Goal: Task Accomplishment & Management: Manage account settings

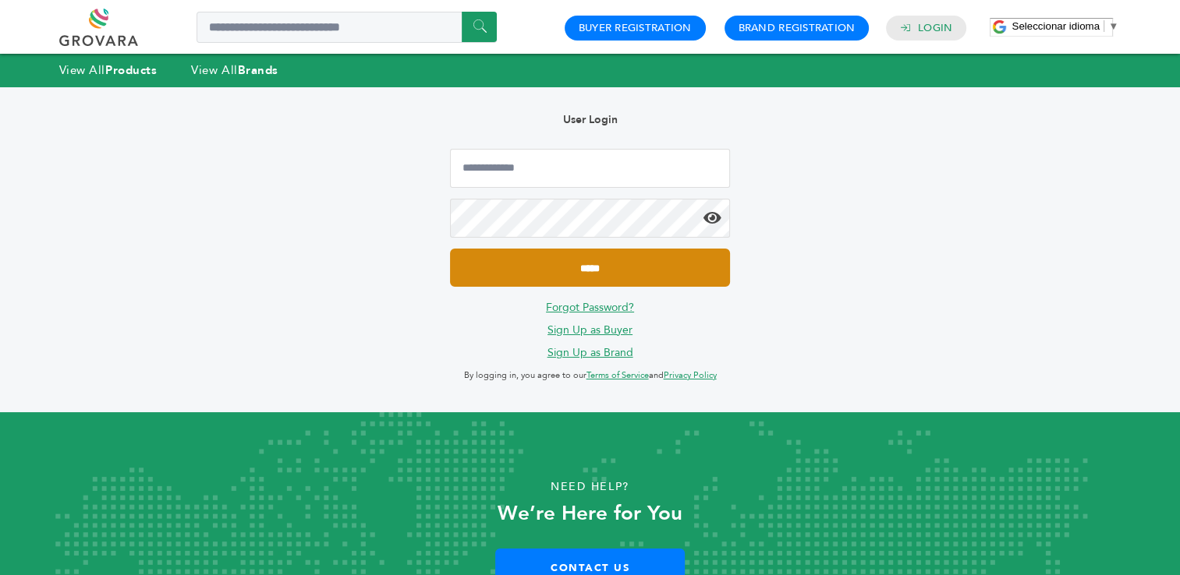
type input "**********"
click at [589, 270] on input "*****" at bounding box center [589, 268] width 279 height 38
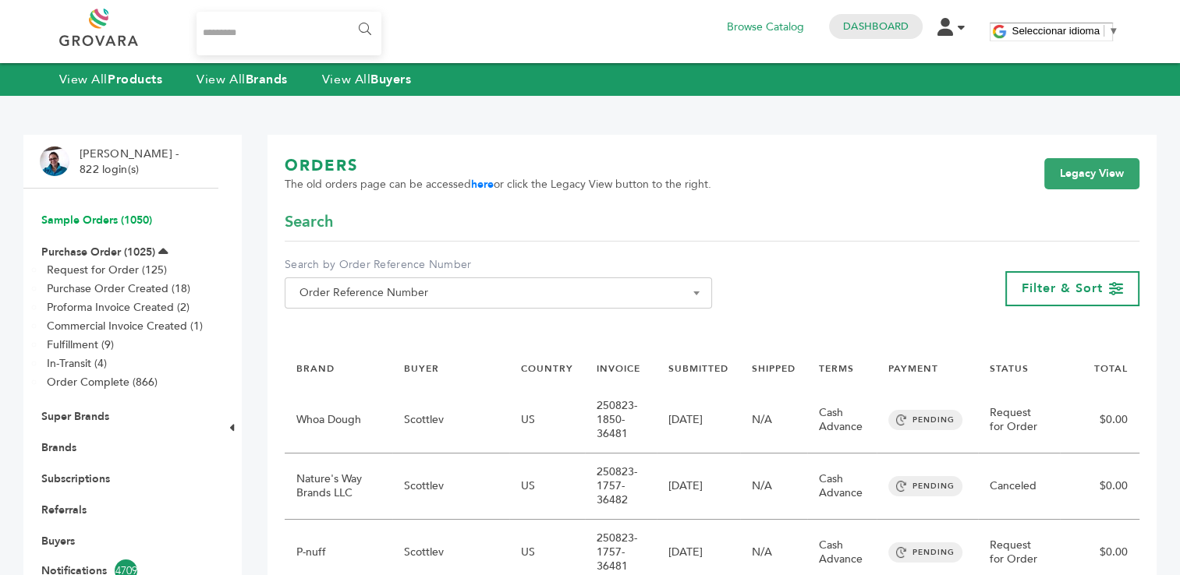
click at [100, 220] on link "Sample Orders (1050)" at bounding box center [96, 220] width 111 height 15
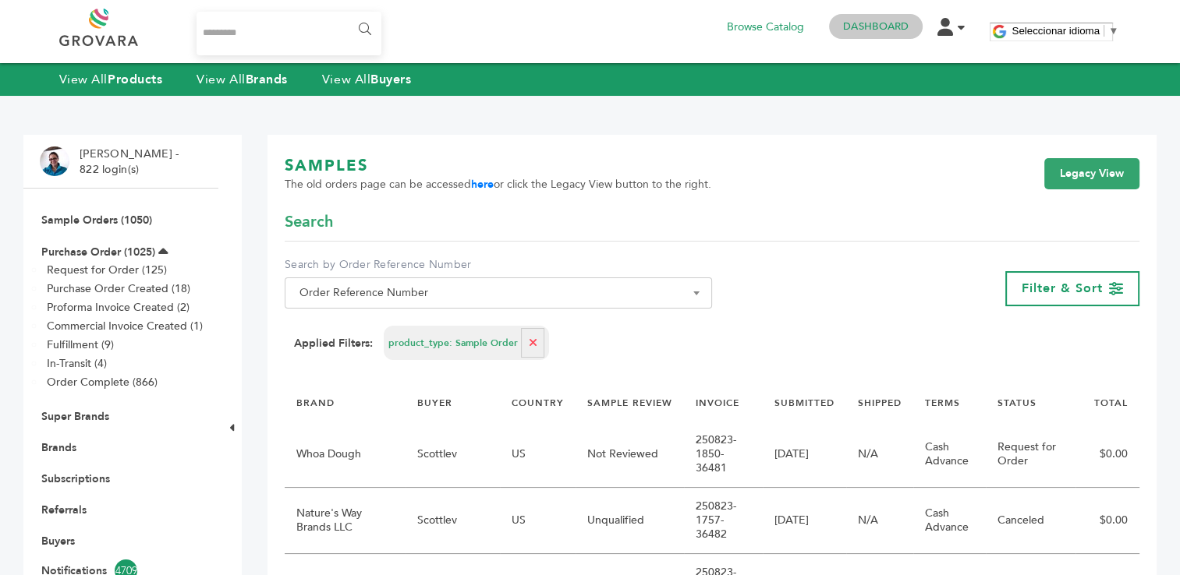
click at [882, 27] on link "Dashboard" at bounding box center [875, 26] width 65 height 14
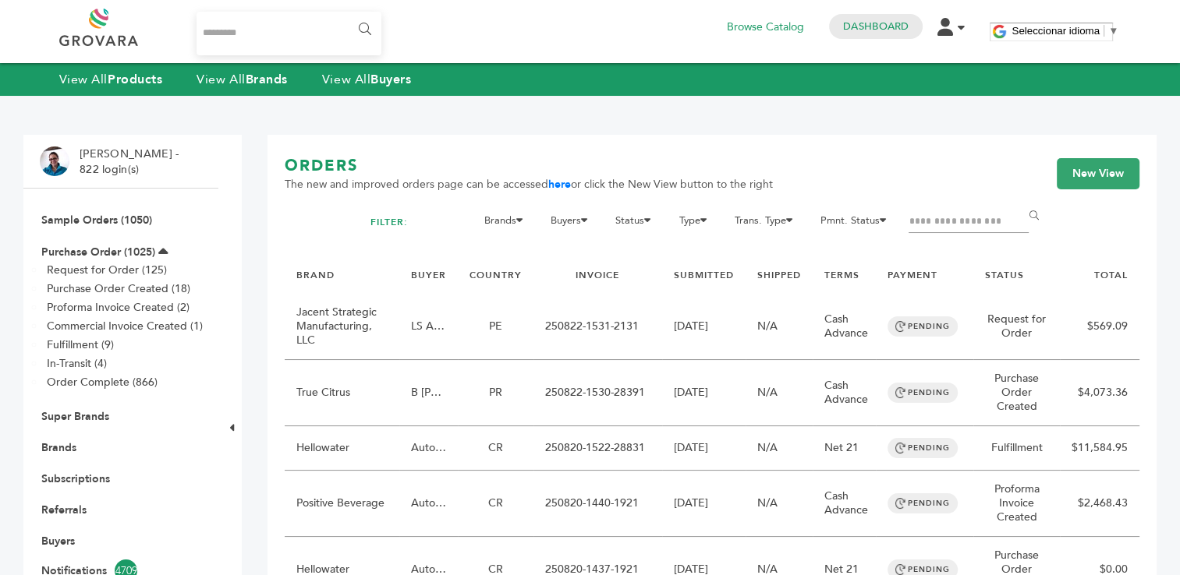
click at [930, 226] on input "Filter by keywords" at bounding box center [968, 222] width 120 height 22
paste input "**********"
type input "**********"
click at [1018, 200] on input "******" at bounding box center [1035, 215] width 35 height 31
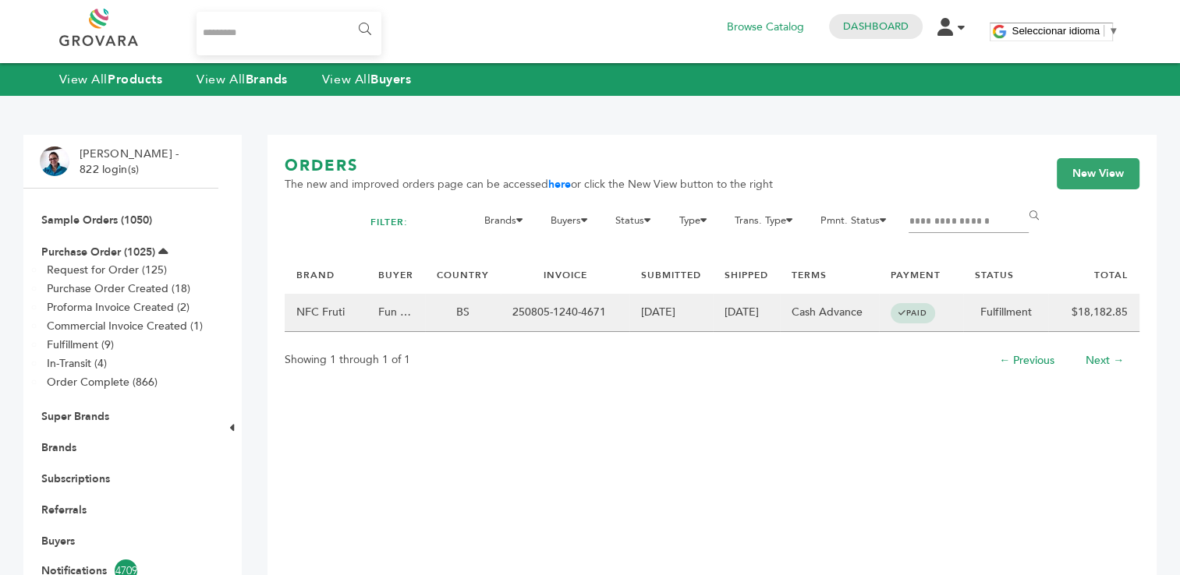
click at [567, 317] on td "250805-1240-4671" at bounding box center [565, 313] width 129 height 38
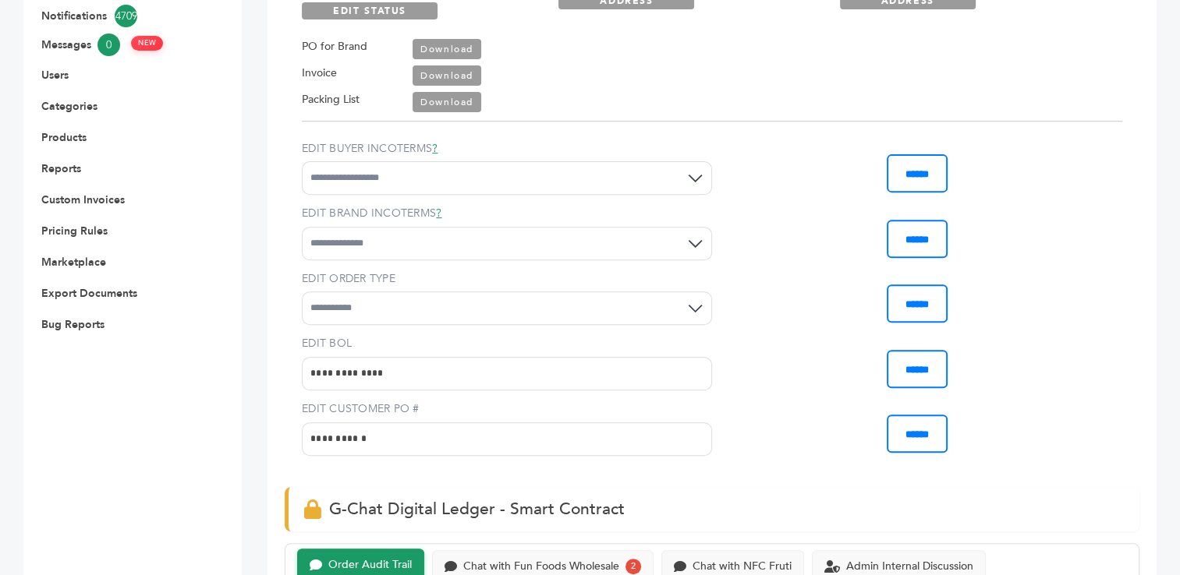
scroll to position [632, 0]
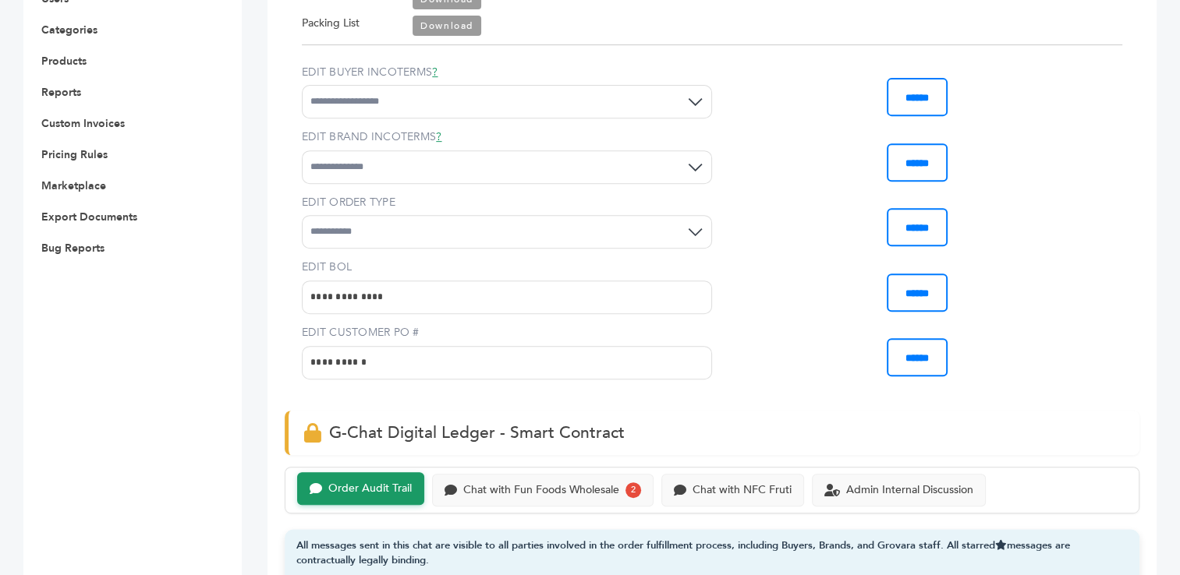
drag, startPoint x: 374, startPoint y: 358, endPoint x: 296, endPoint y: 359, distance: 78.0
click at [296, 359] on div "**********" at bounding box center [712, 2] width 854 height 818
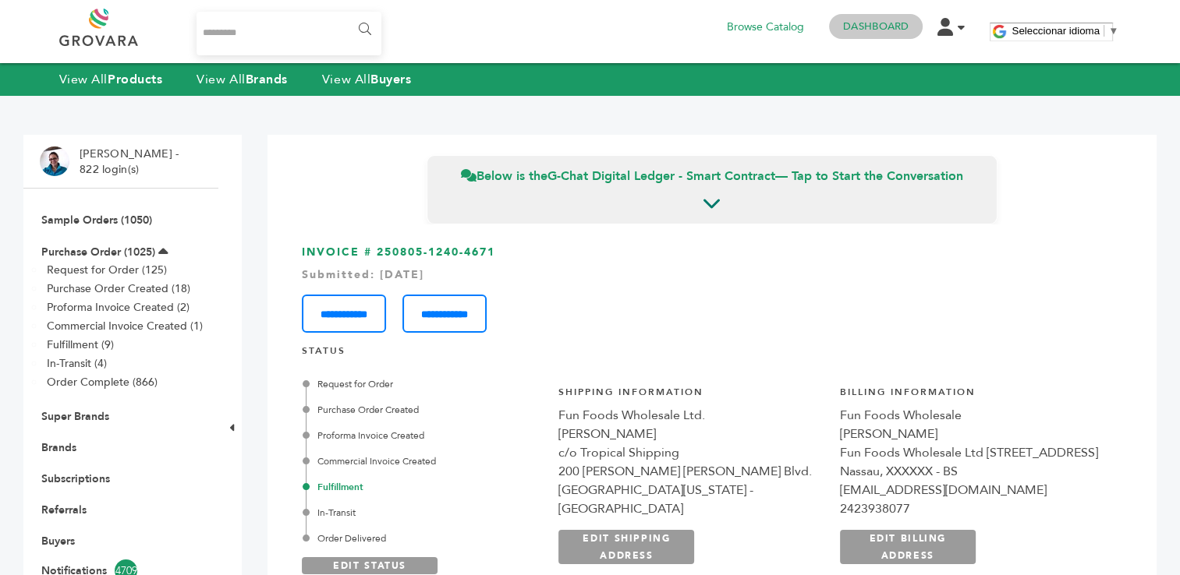
drag, startPoint x: 886, startPoint y: 25, endPoint x: 870, endPoint y: 34, distance: 18.5
click at [886, 25] on link "Dashboard" at bounding box center [875, 26] width 65 height 14
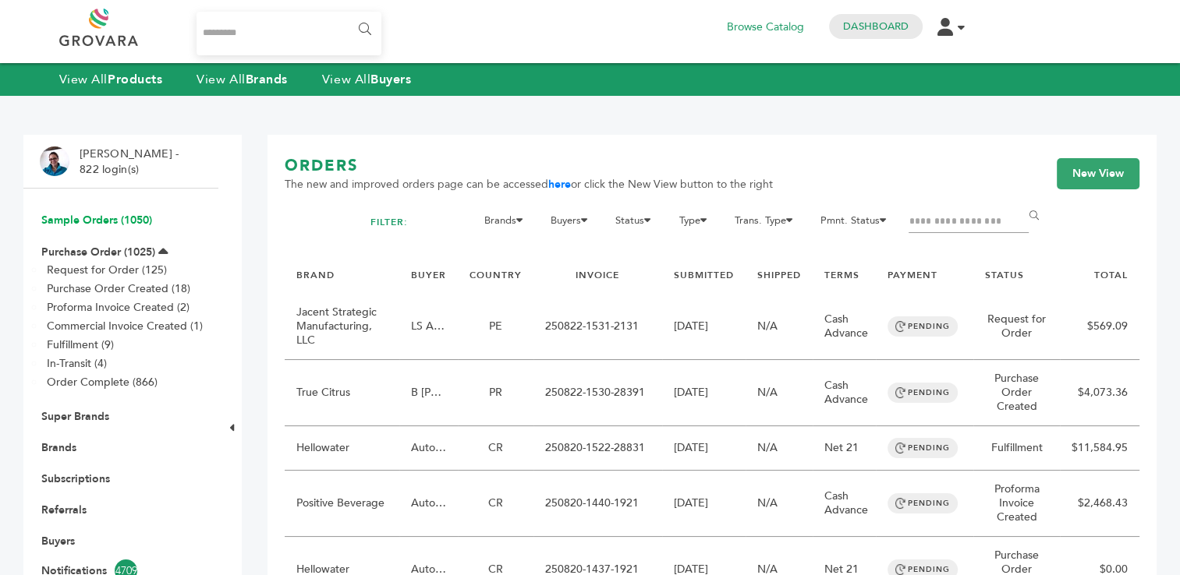
click at [95, 217] on link "Sample Orders (1050)" at bounding box center [96, 220] width 111 height 15
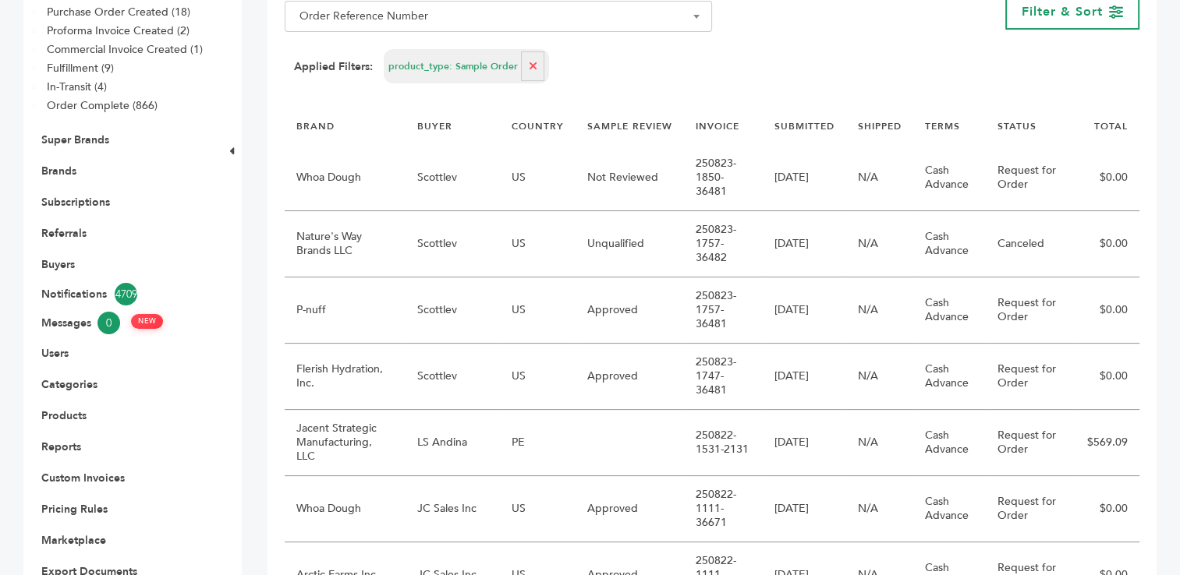
scroll to position [324, 0]
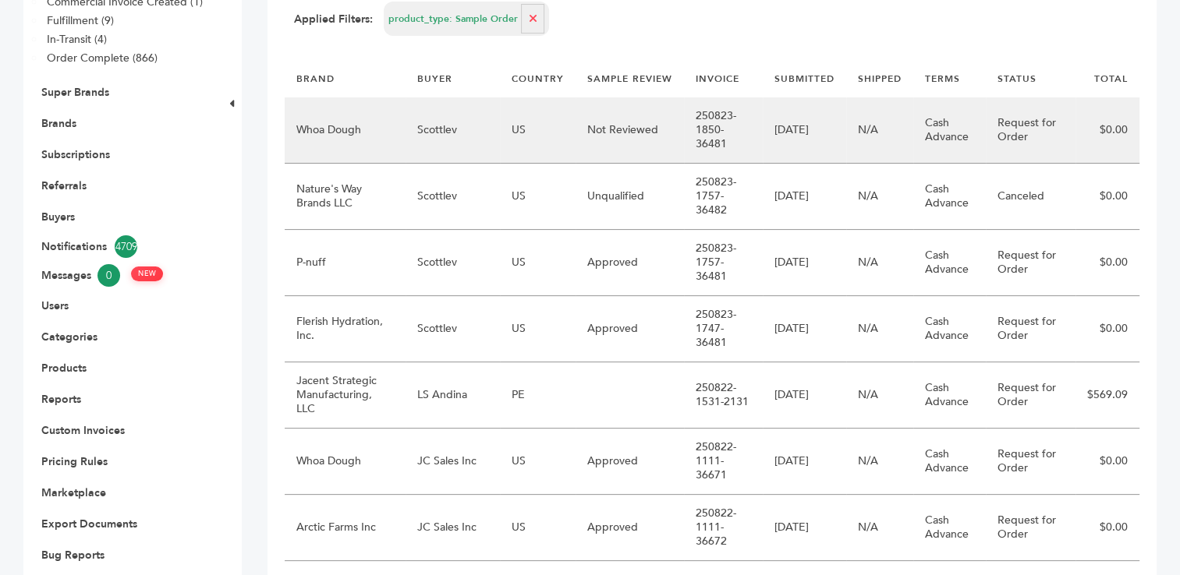
click at [426, 147] on td "Scottlev" at bounding box center [452, 130] width 95 height 66
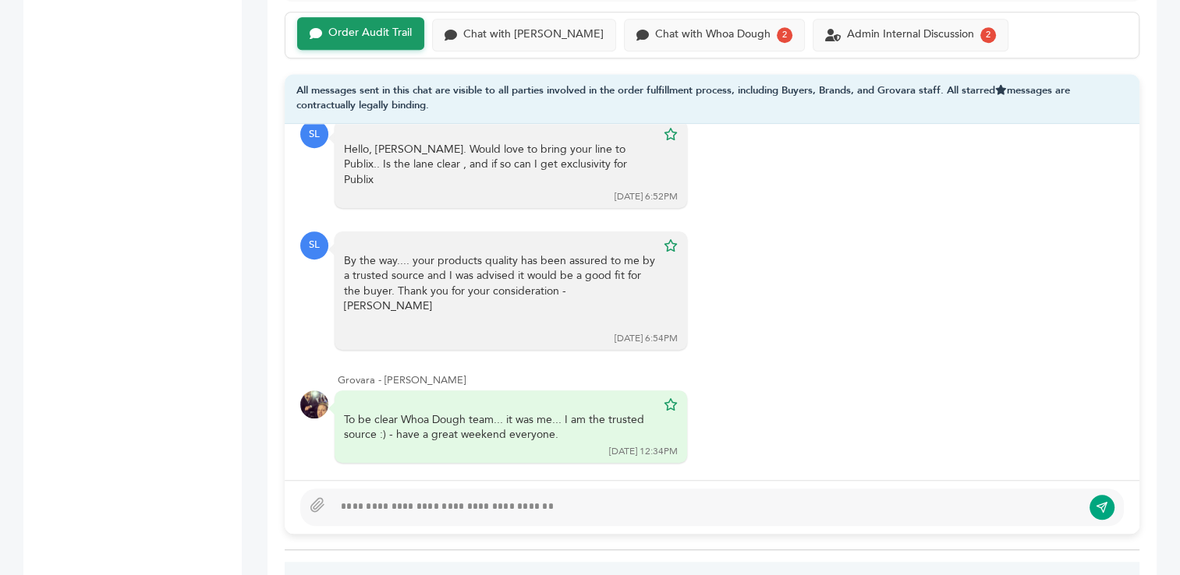
scroll to position [41, 0]
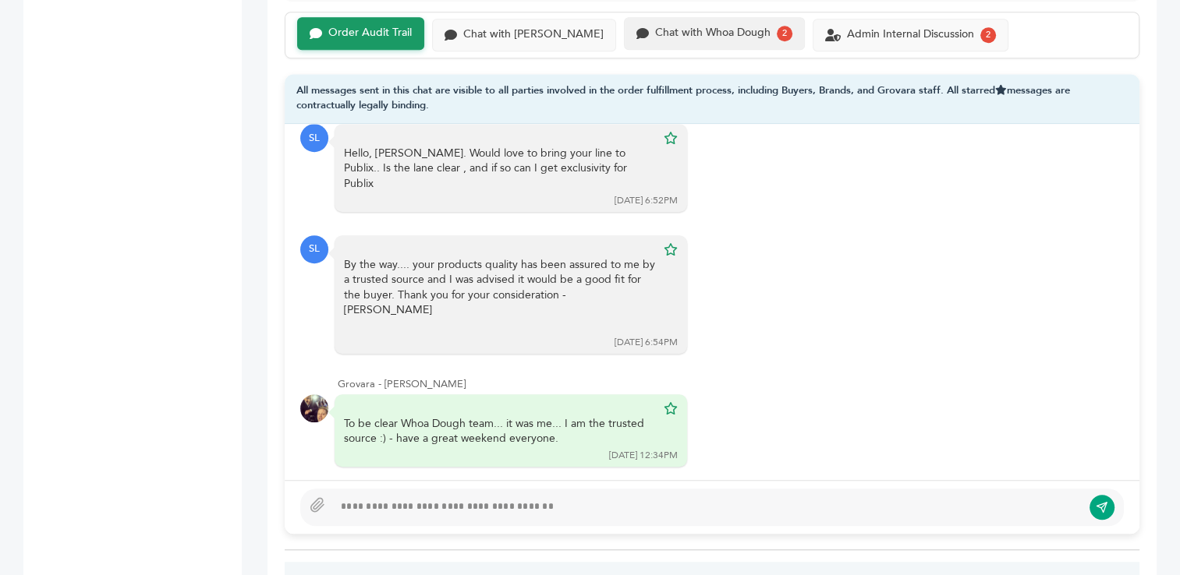
click at [684, 27] on div "Chat with Whoa Dough" at bounding box center [712, 33] width 115 height 13
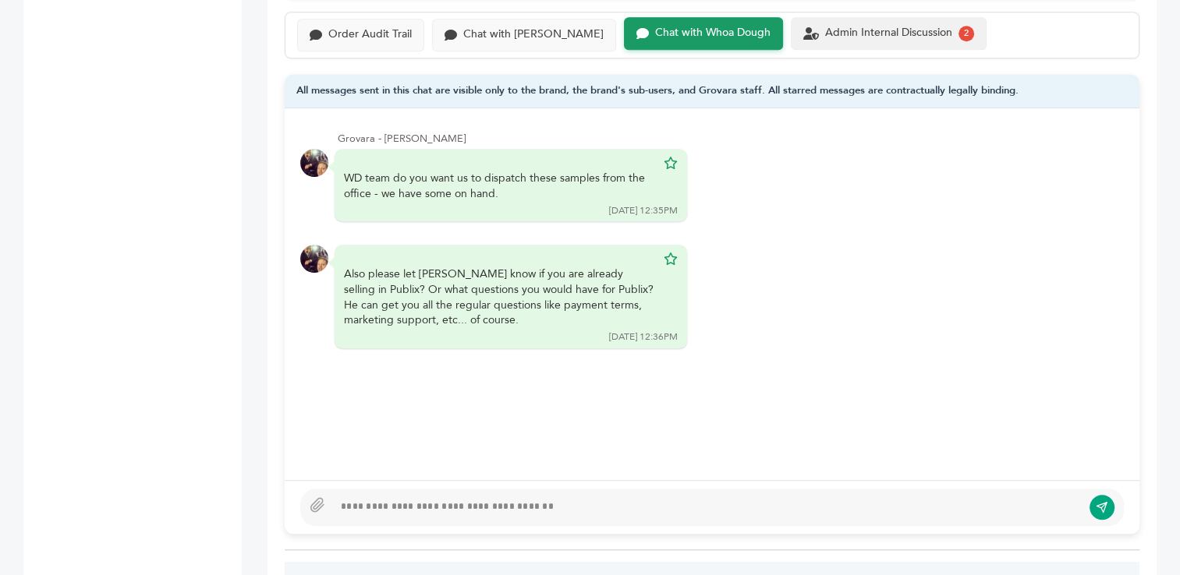
click at [825, 32] on div "Admin Internal Discussion" at bounding box center [888, 33] width 127 height 13
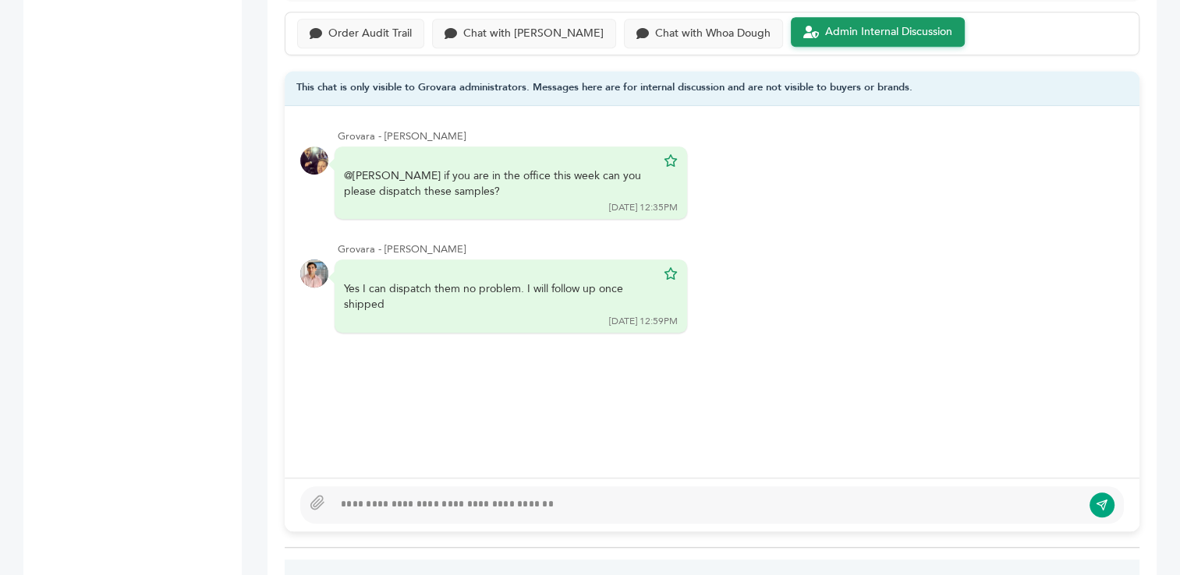
click at [508, 499] on div at bounding box center [707, 505] width 748 height 19
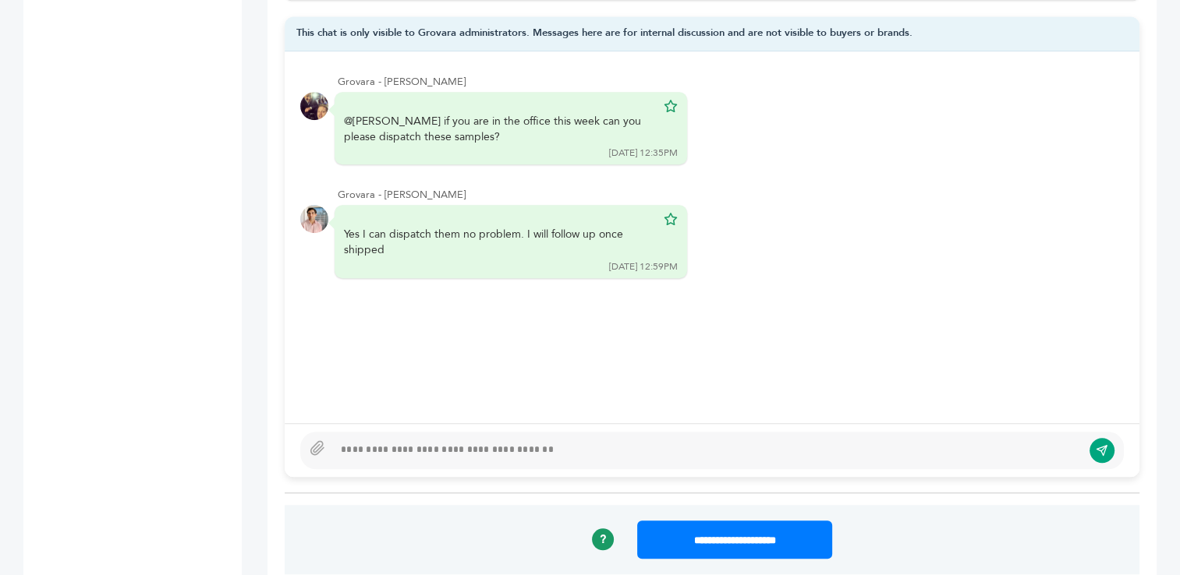
scroll to position [1209, 0]
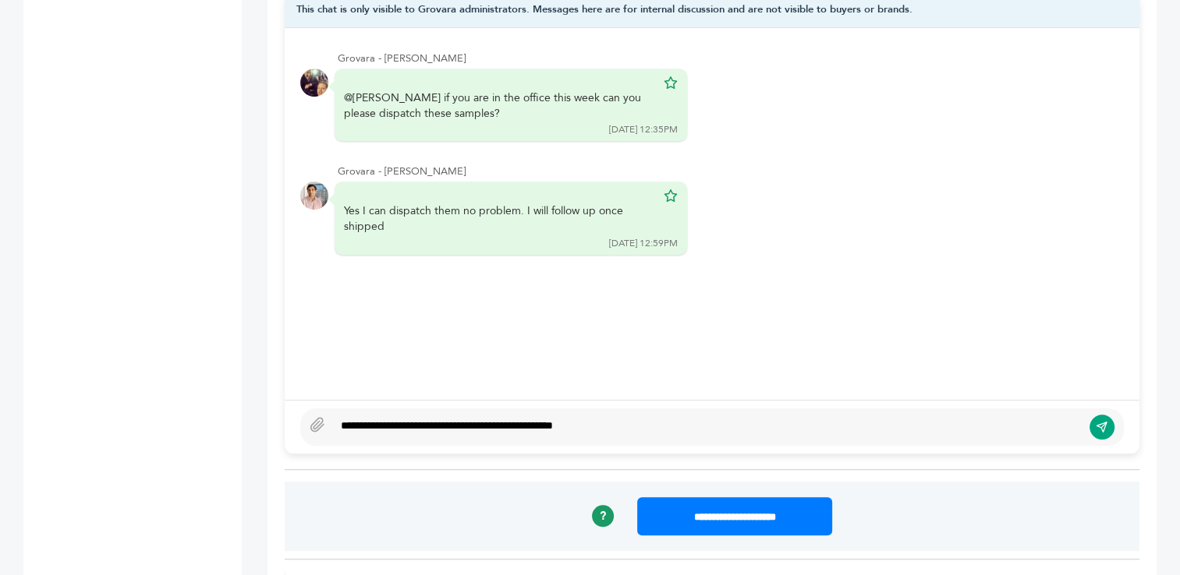
click at [526, 425] on div "**********" at bounding box center [707, 427] width 748 height 19
click at [660, 426] on div "**********" at bounding box center [707, 427] width 748 height 19
type textarea "**********"
click at [1102, 427] on icon "submit" at bounding box center [1101, 427] width 10 height 10
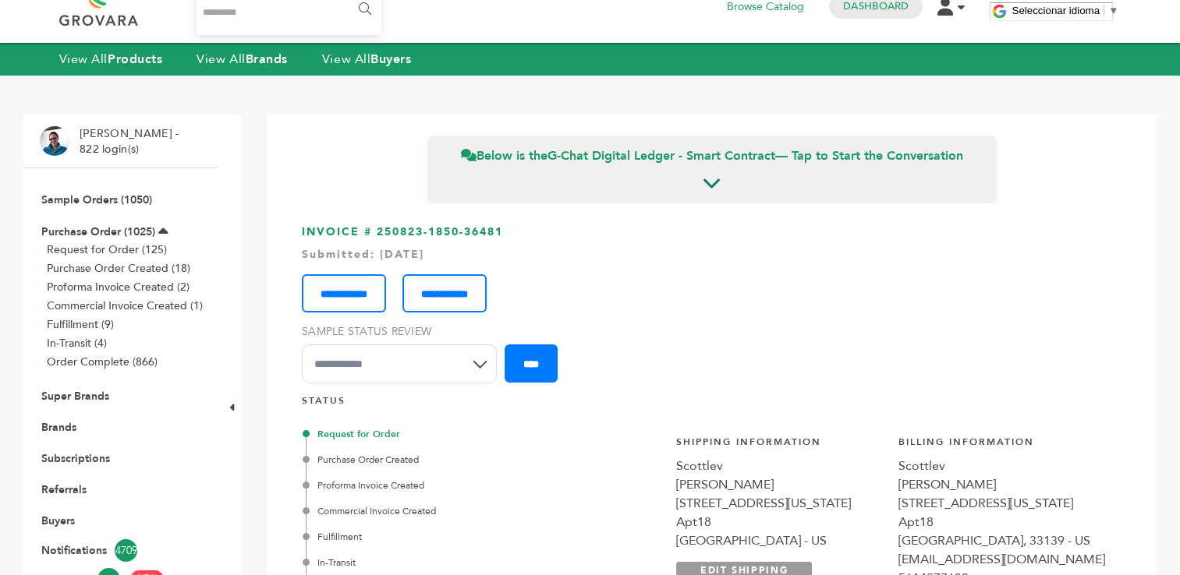
scroll to position [0, 0]
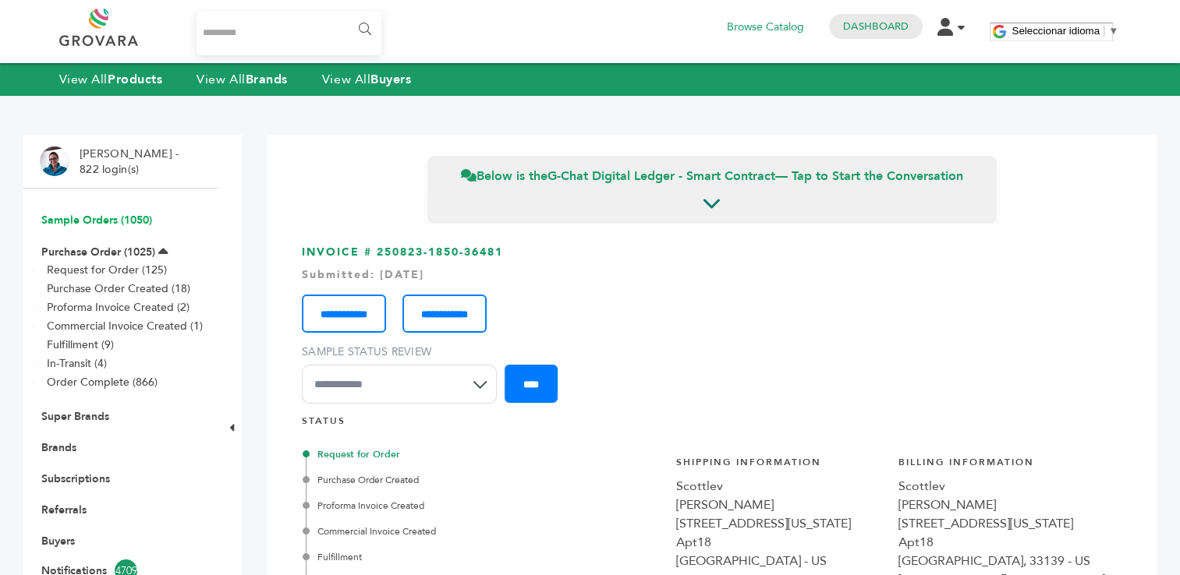
click at [69, 218] on link "Sample Orders (1050)" at bounding box center [96, 220] width 111 height 15
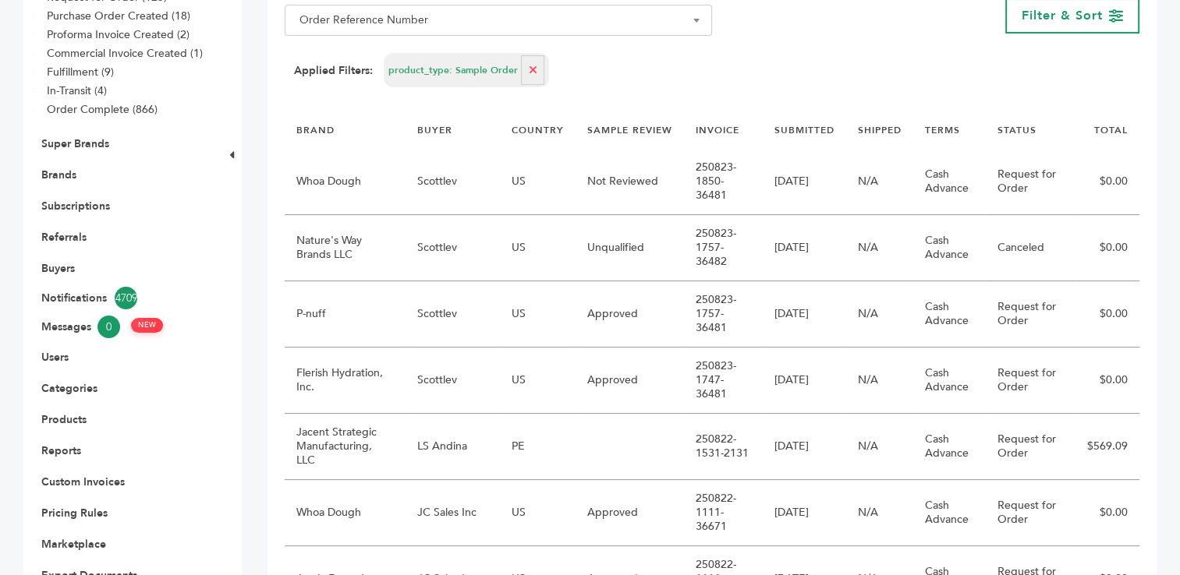
scroll to position [290, 0]
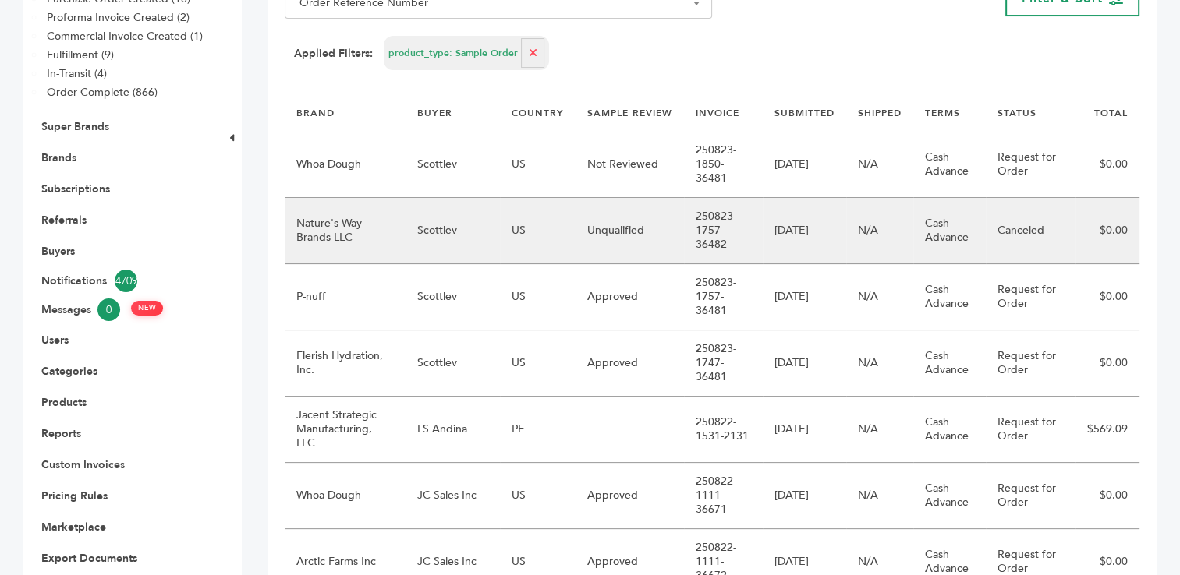
click at [359, 235] on td "Nature's Way Brands LLC" at bounding box center [345, 231] width 121 height 66
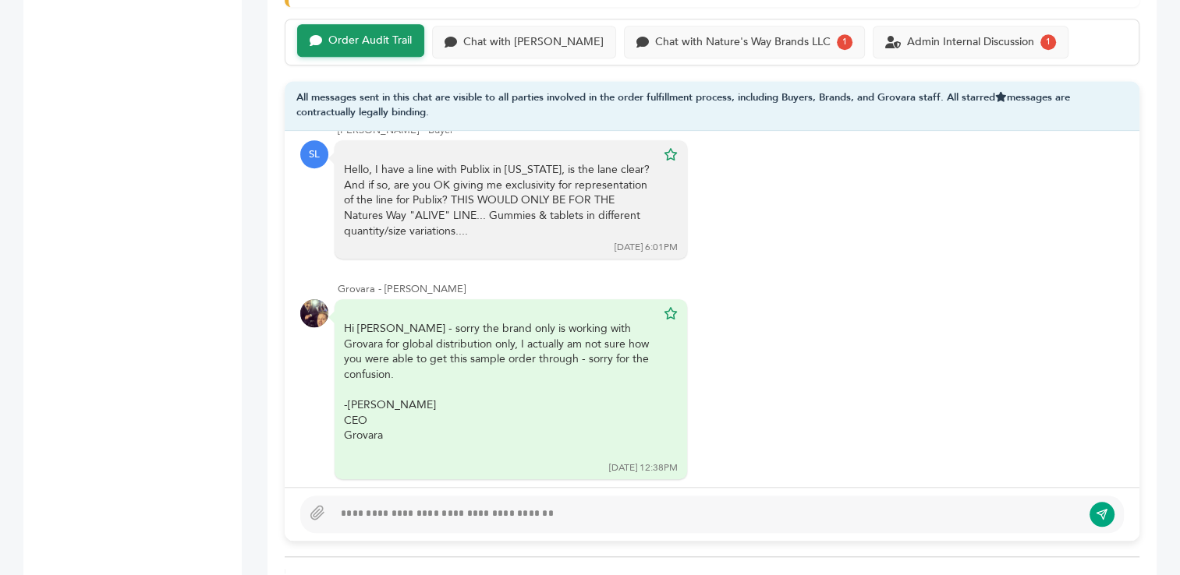
scroll to position [1169, 0]
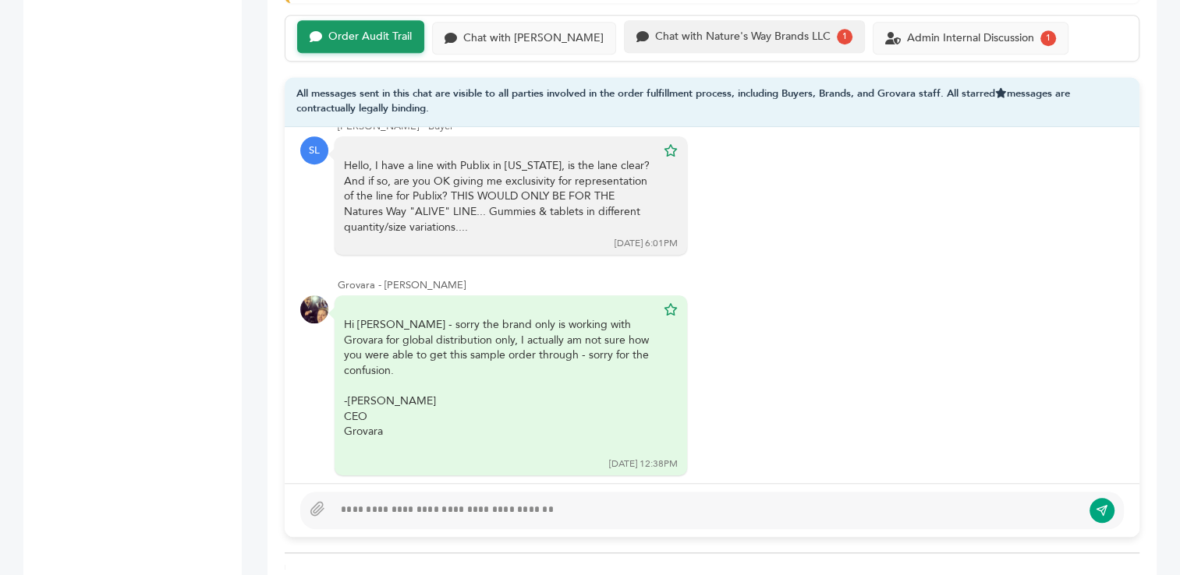
click at [699, 30] on div "Chat with Nature's Way Brands LLC" at bounding box center [742, 36] width 175 height 13
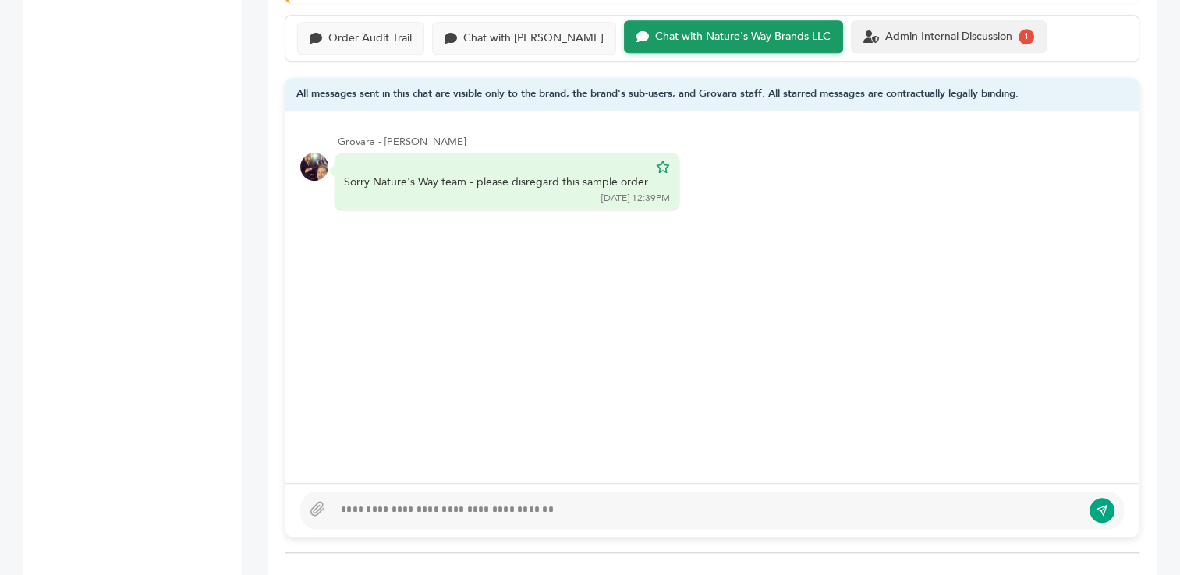
click at [901, 38] on div "Admin Internal Discussion" at bounding box center [948, 36] width 127 height 13
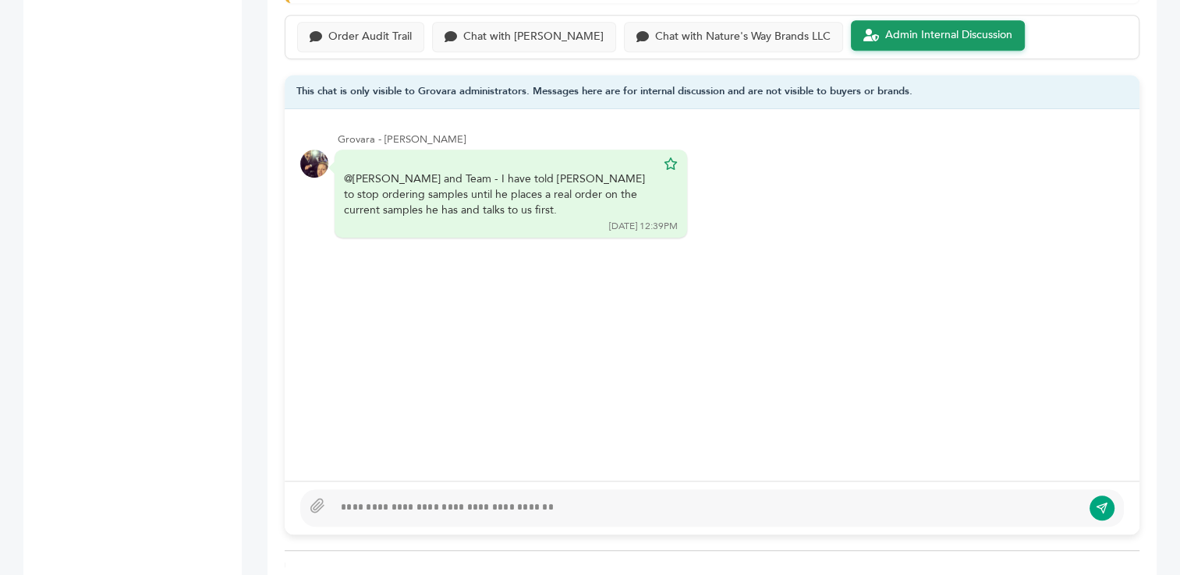
click at [550, 295] on div "Grovara - Peter Groverman @Barry and Team - I have told Scott to stop ordering …" at bounding box center [712, 294] width 854 height 371
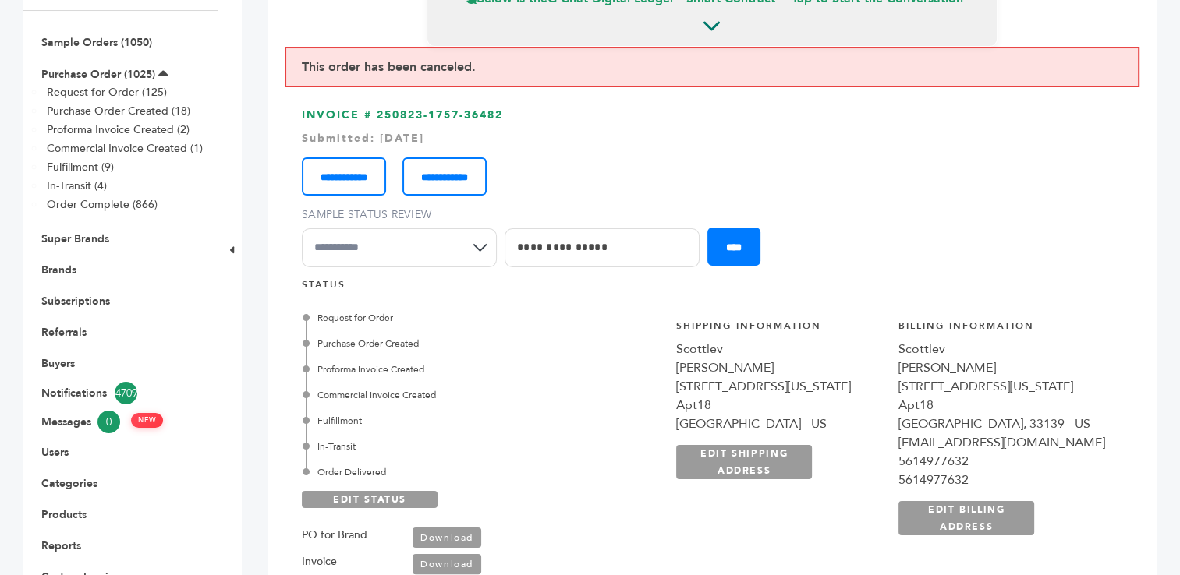
scroll to position [128, 0]
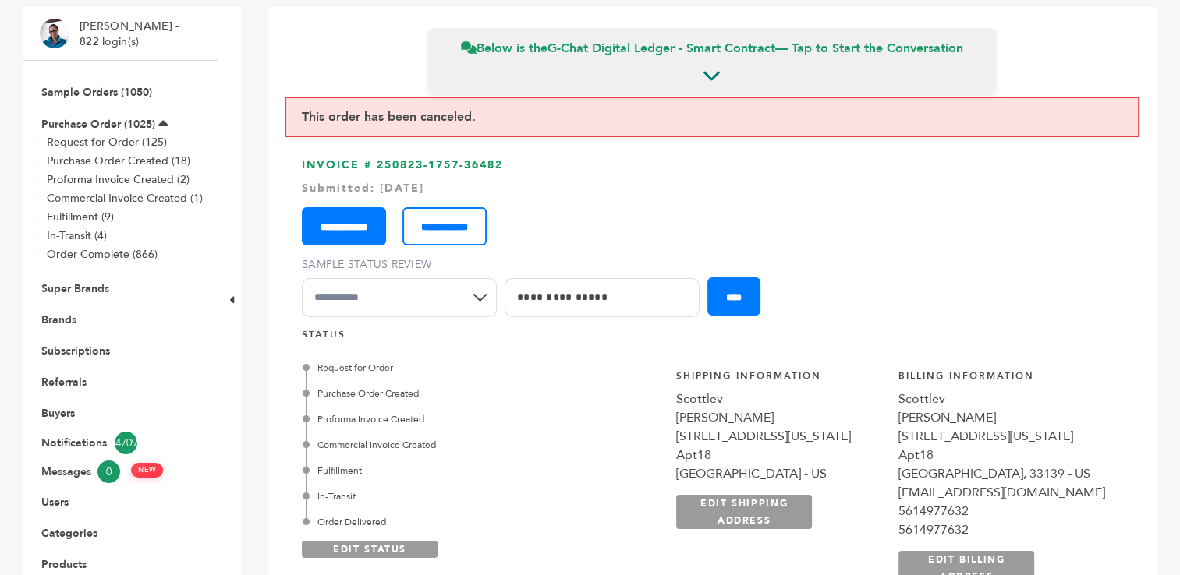
click at [371, 232] on input "**********" at bounding box center [344, 226] width 84 height 38
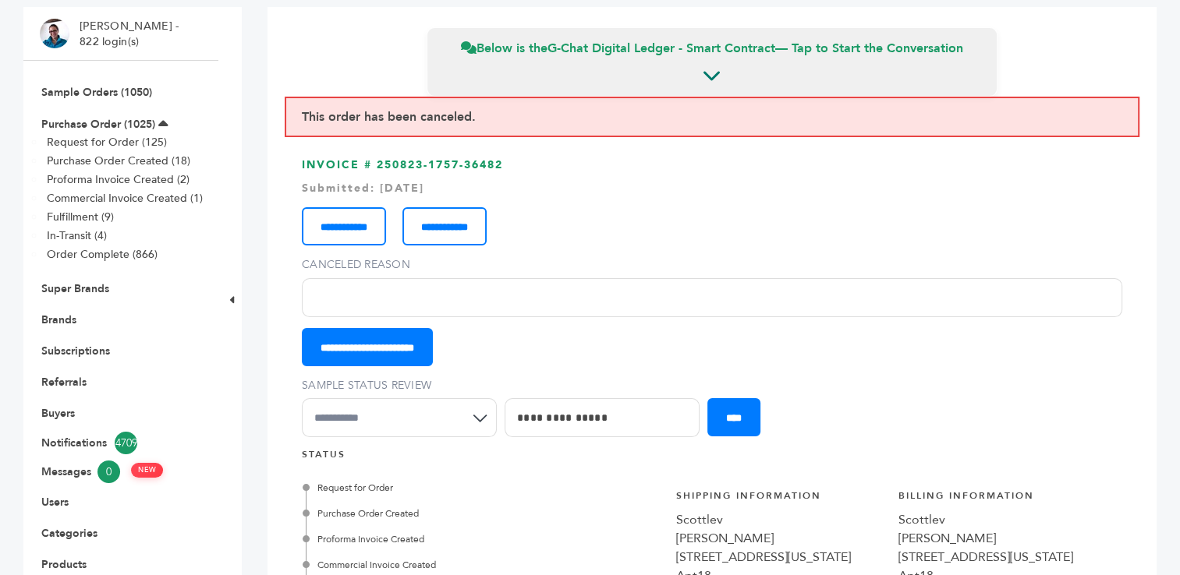
click at [359, 308] on input "Canceled Reason" at bounding box center [712, 297] width 820 height 39
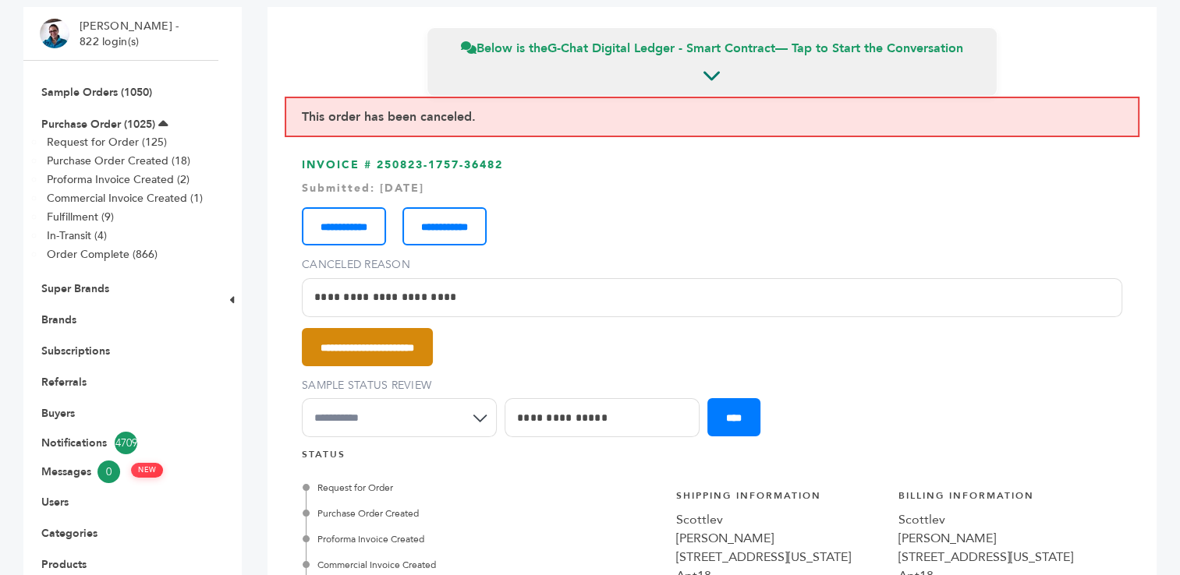
type input "**********"
click at [394, 345] on input "**********" at bounding box center [367, 347] width 131 height 38
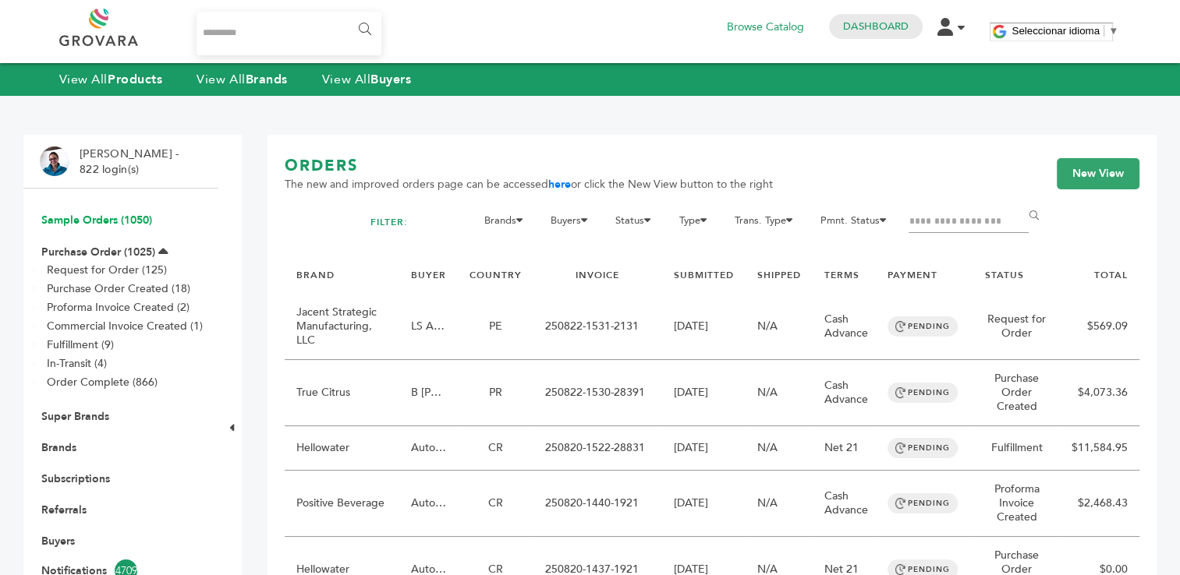
click at [102, 217] on link "Sample Orders (1050)" at bounding box center [96, 220] width 111 height 15
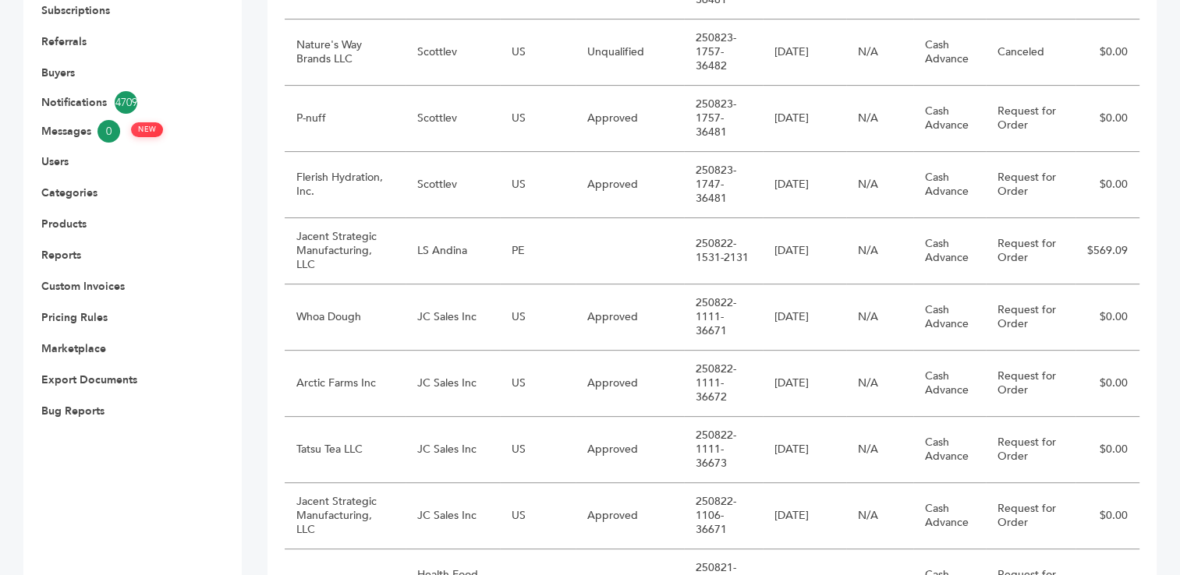
scroll to position [481, 0]
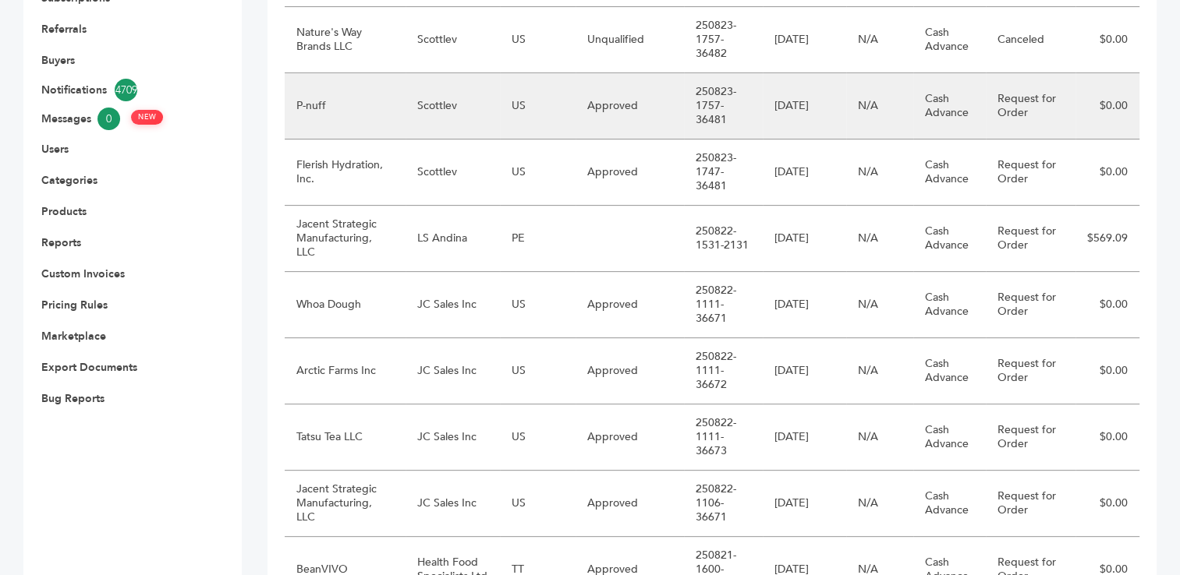
click at [388, 103] on td "P-nuff" at bounding box center [345, 106] width 121 height 66
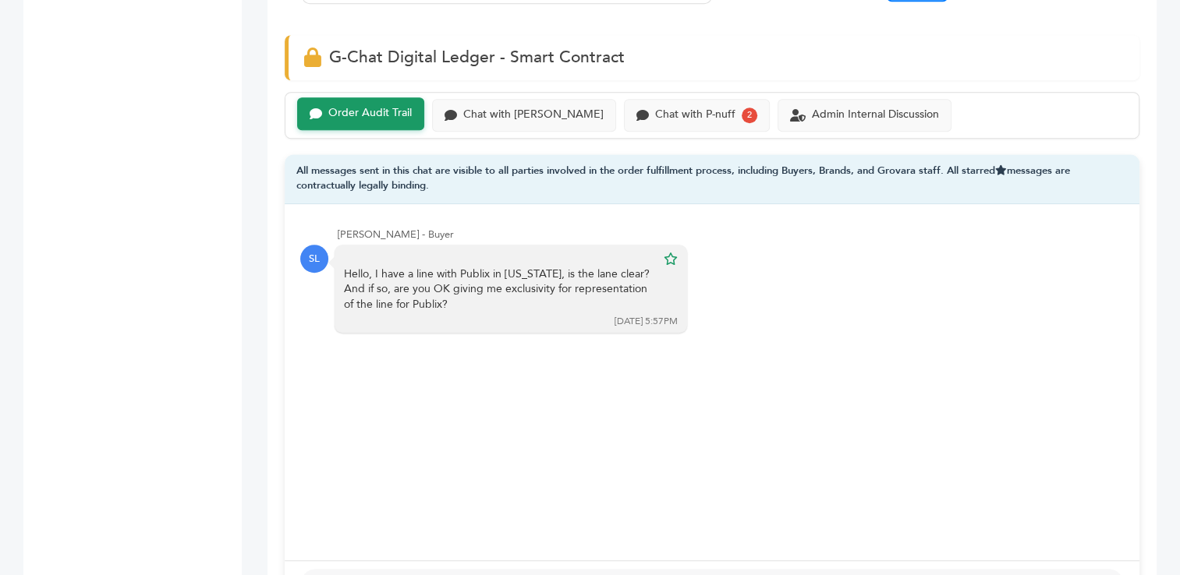
scroll to position [1068, 0]
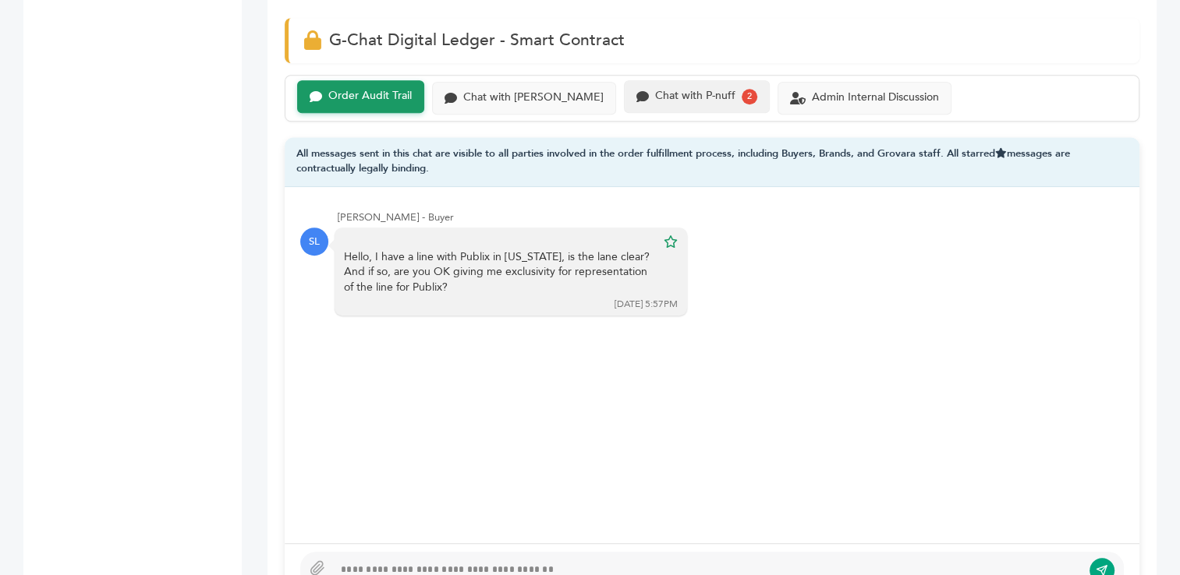
click at [633, 103] on div "Chat with P-nuff 2" at bounding box center [697, 96] width 146 height 33
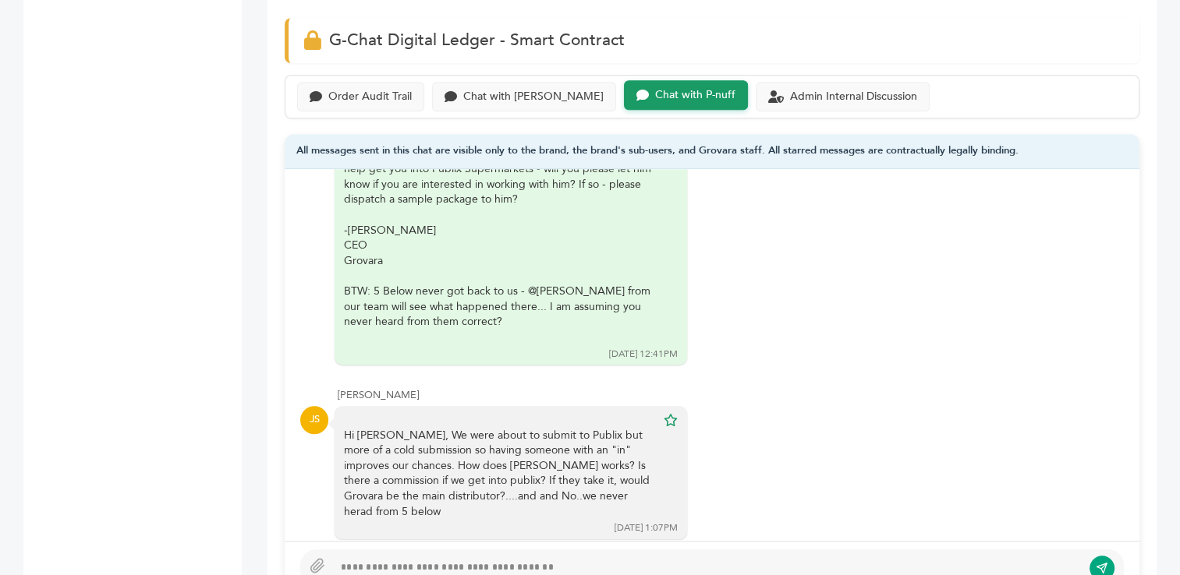
scroll to position [109, 0]
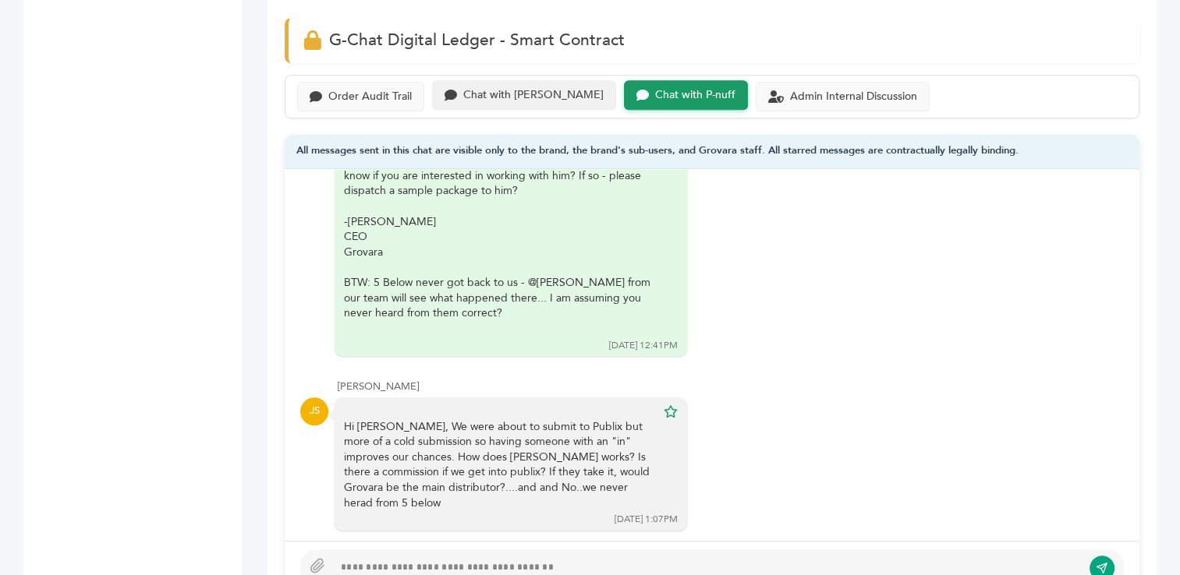
click at [471, 92] on div "Chat with [PERSON_NAME]" at bounding box center [533, 95] width 140 height 13
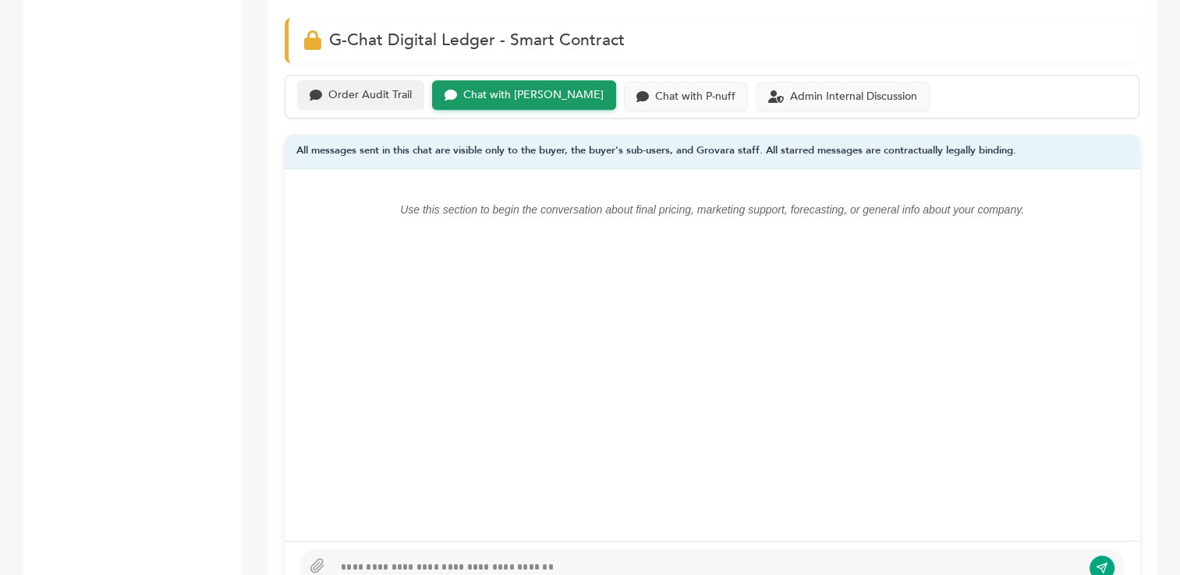
click at [351, 92] on div "Order Audit Trail" at bounding box center [369, 95] width 83 height 13
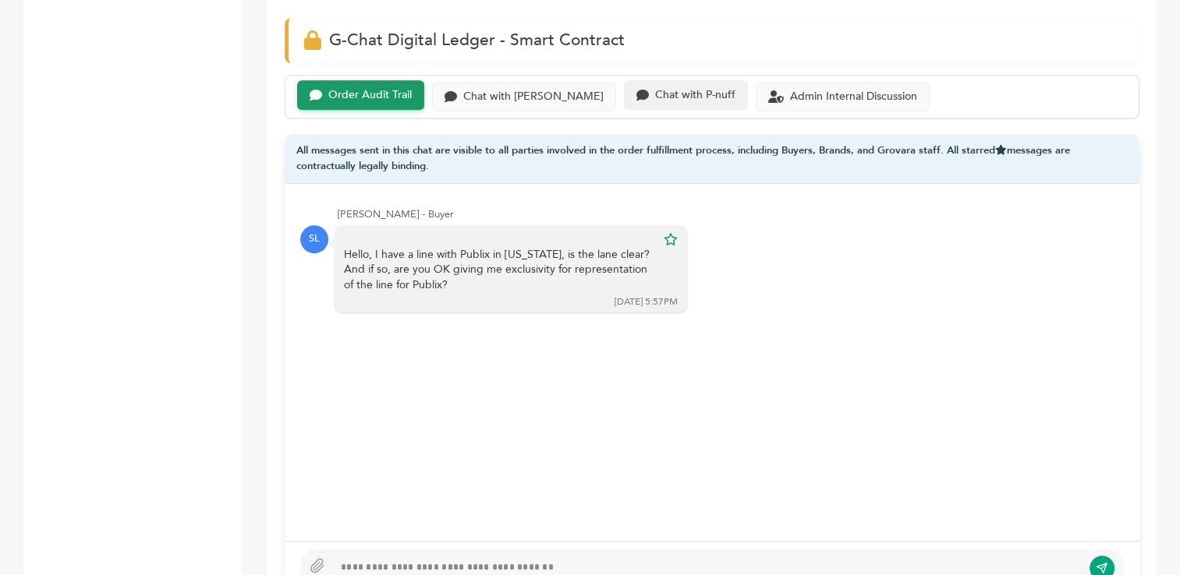
click at [655, 92] on div "Chat with P-nuff" at bounding box center [695, 95] width 80 height 13
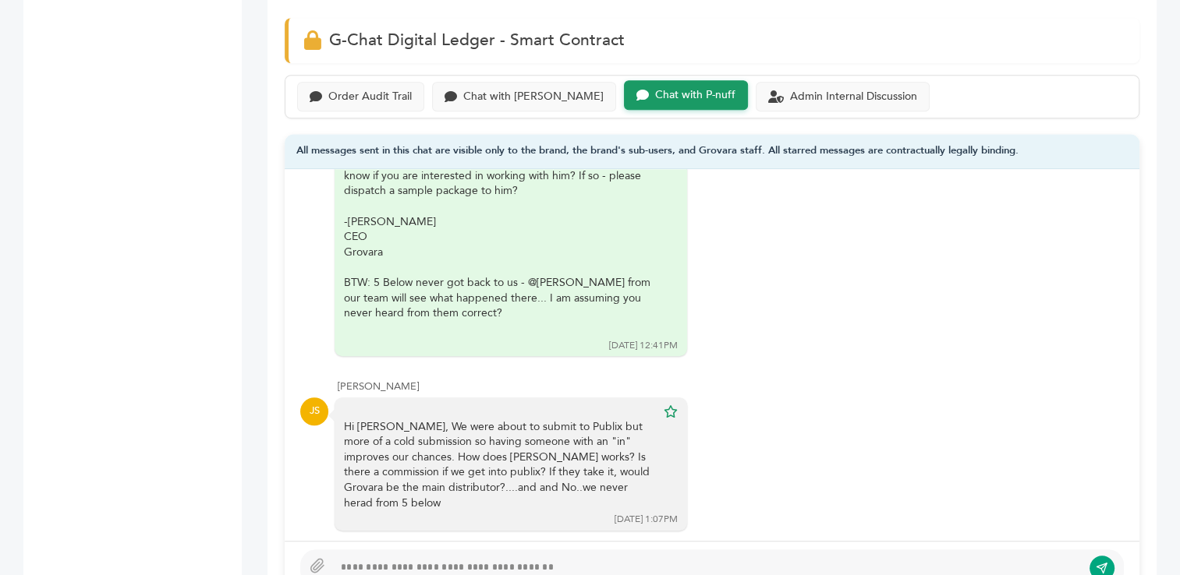
scroll to position [109, 0]
click at [424, 559] on div at bounding box center [707, 568] width 748 height 19
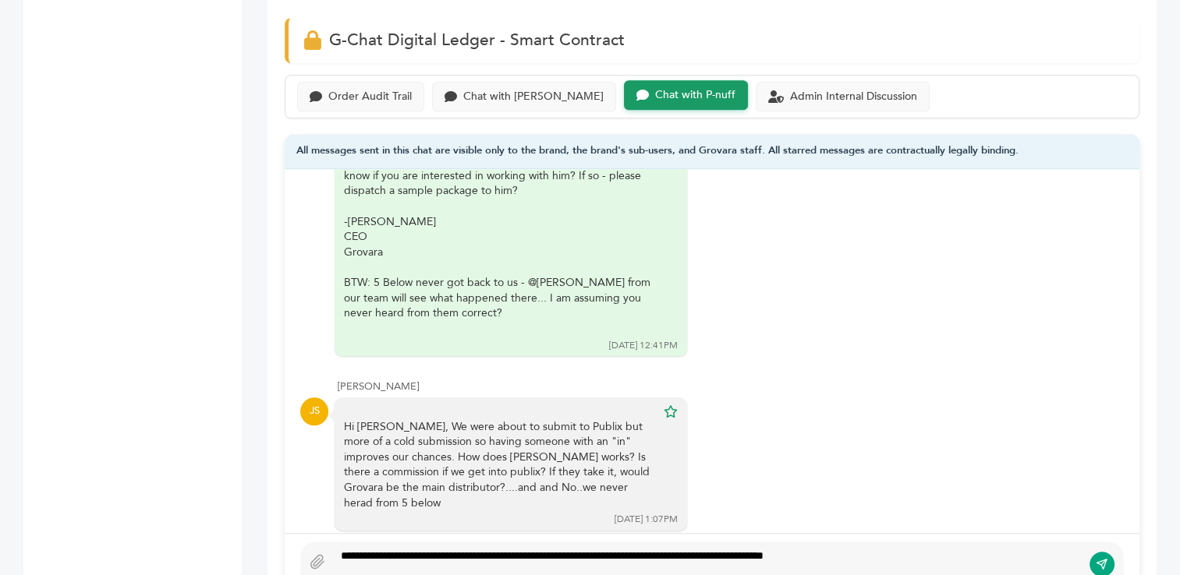
scroll to position [1070, 0]
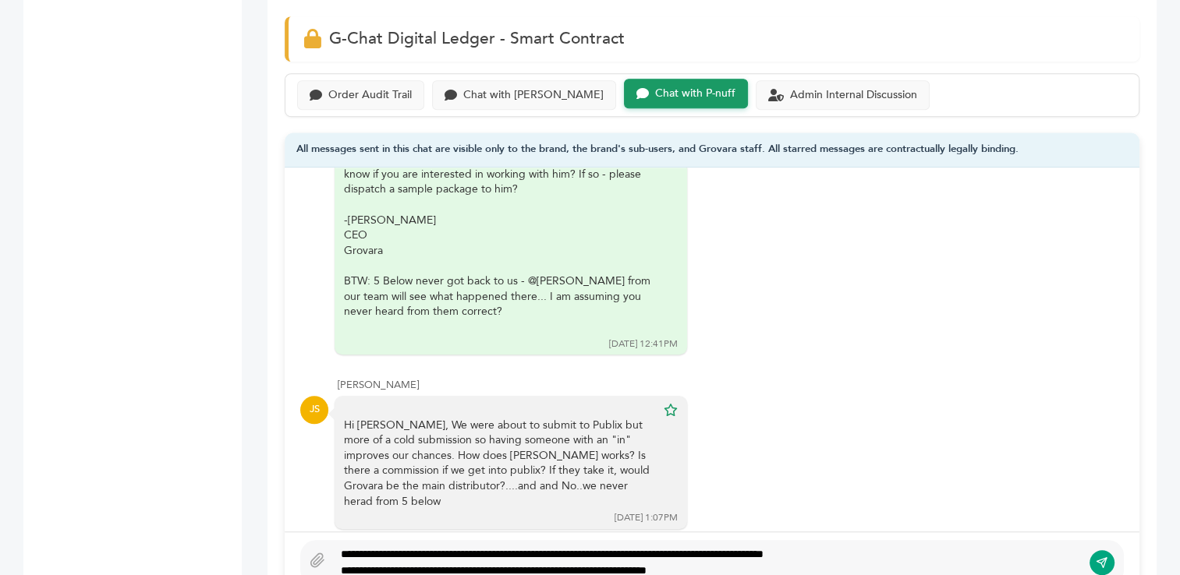
click at [542, 566] on div "**********" at bounding box center [707, 571] width 733 height 16
click at [838, 564] on div "**********" at bounding box center [707, 571] width 733 height 16
drag, startPoint x: 861, startPoint y: 565, endPoint x: 872, endPoint y: 561, distance: 11.6
click at [861, 565] on div "**********" at bounding box center [707, 571] width 733 height 16
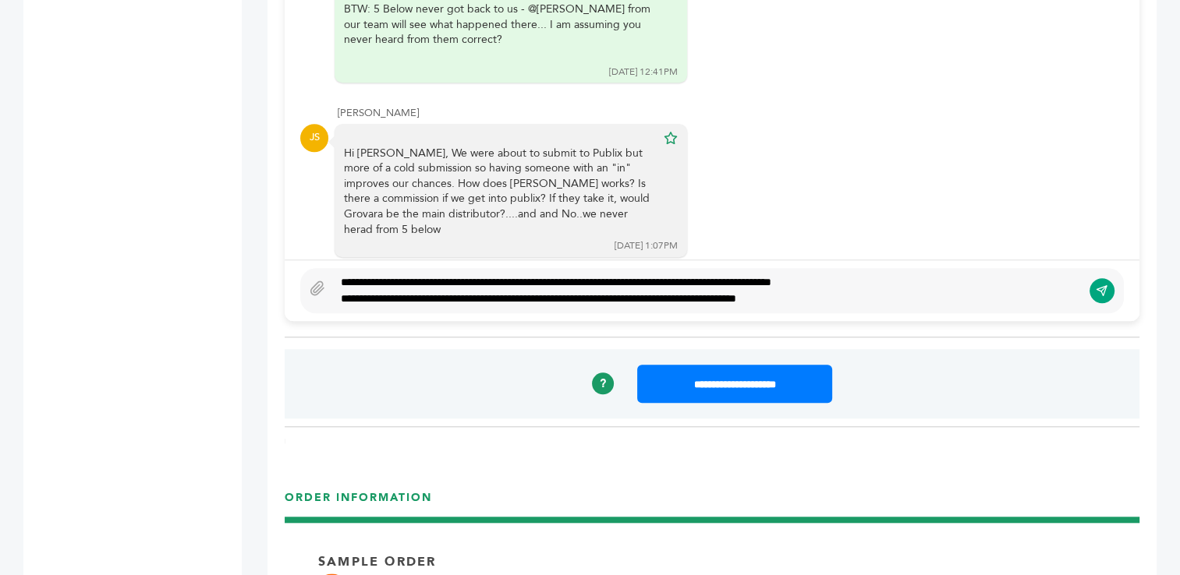
scroll to position [1328, 0]
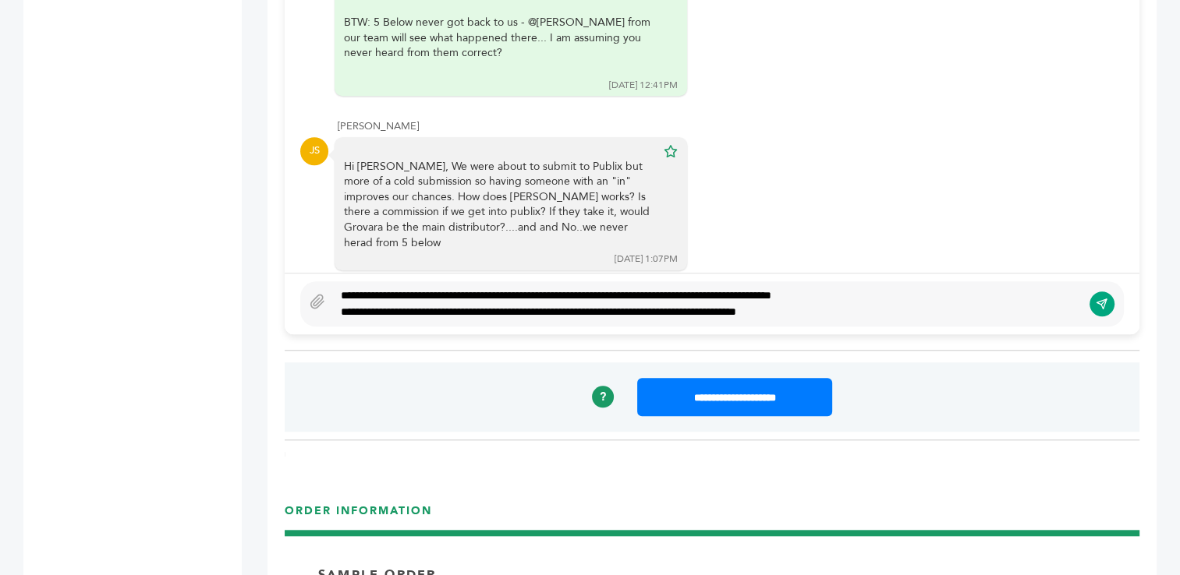
click at [646, 311] on div "**********" at bounding box center [707, 312] width 733 height 16
drag, startPoint x: 690, startPoint y: 310, endPoint x: 805, endPoint y: 305, distance: 115.5
click at [805, 305] on div "**********" at bounding box center [707, 312] width 733 height 16
click at [808, 305] on div "**********" at bounding box center [707, 312] width 733 height 16
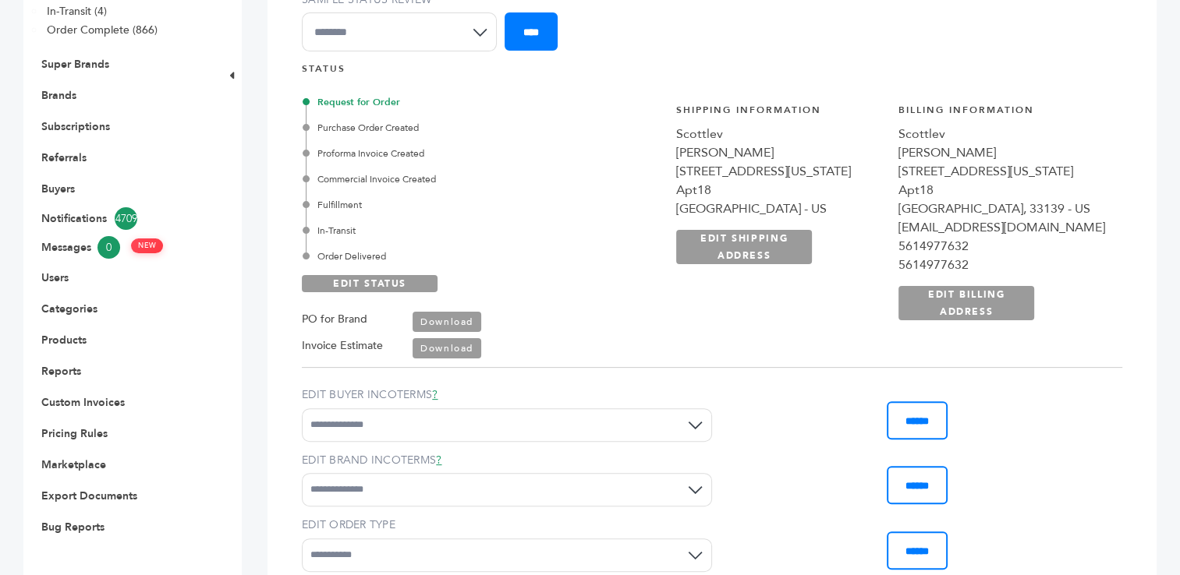
scroll to position [313, 0]
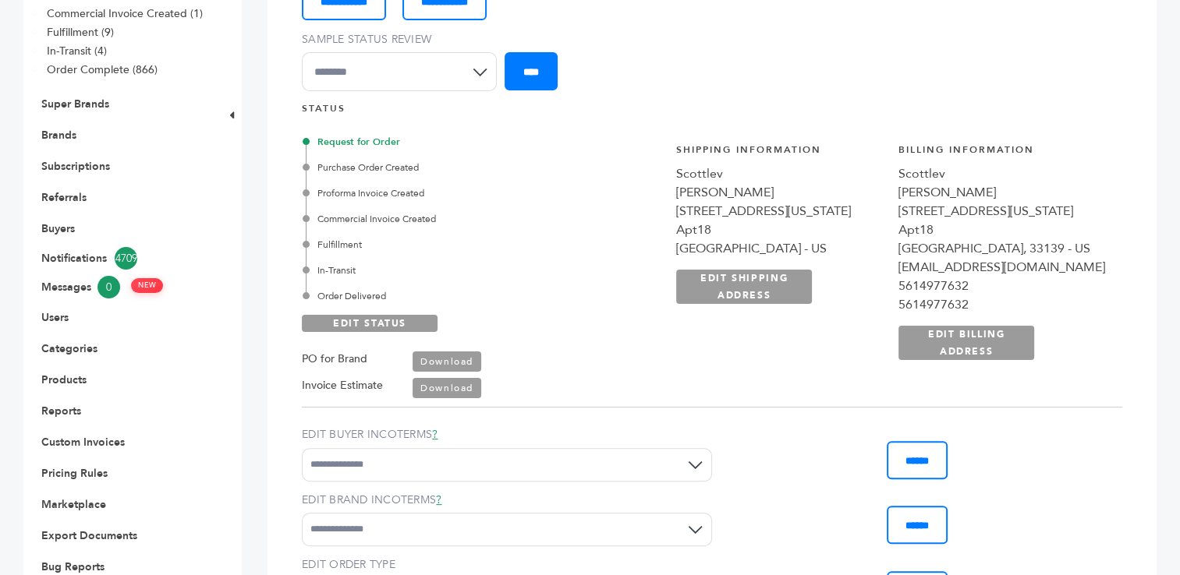
drag, startPoint x: 758, startPoint y: 189, endPoint x: 893, endPoint y: 244, distance: 146.2
click at [883, 244] on div "**********" at bounding box center [779, 251] width 207 height 217
copy div "Scott Levenberg 1600 Pennsylvania Ave Apt18 Miami, FL 33139 - US"
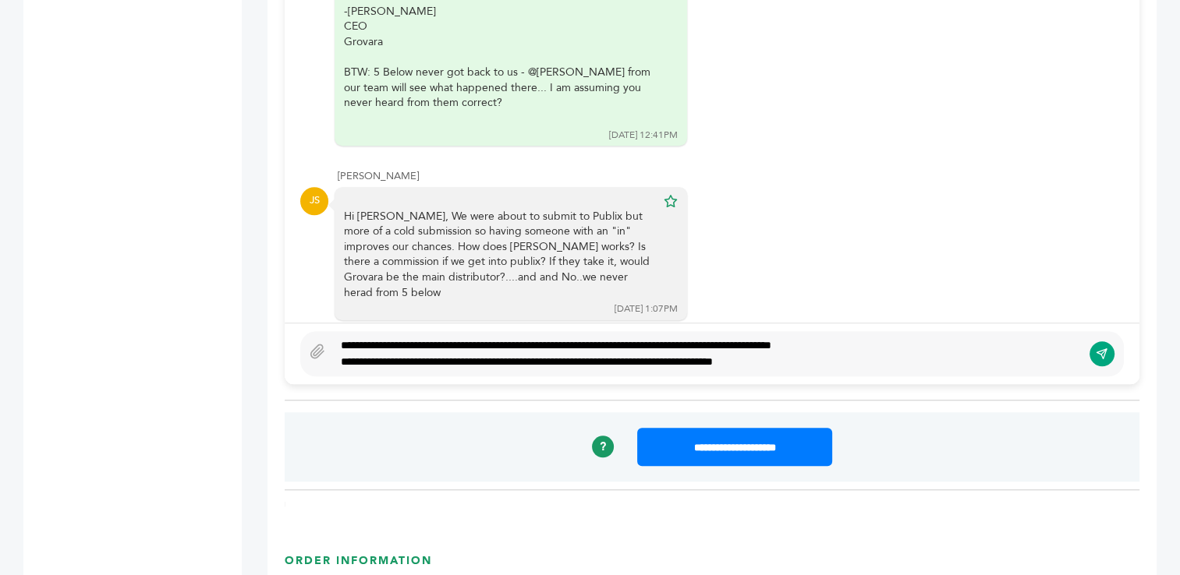
scroll to position [1274, 0]
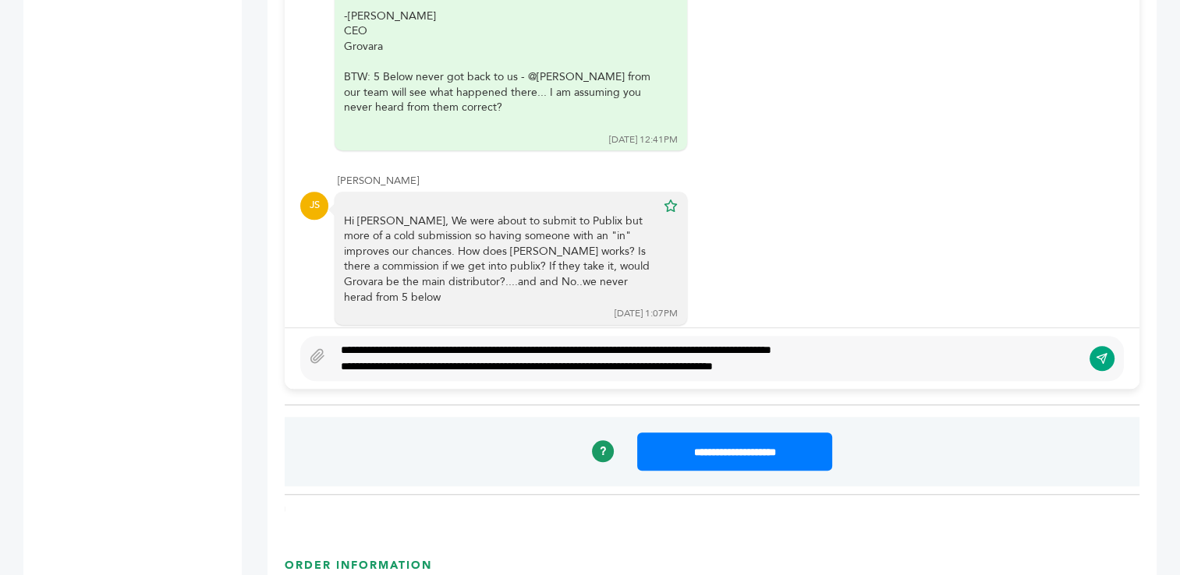
click at [645, 366] on div "**********" at bounding box center [707, 367] width 733 height 16
click at [858, 364] on div "**********" at bounding box center [707, 367] width 733 height 16
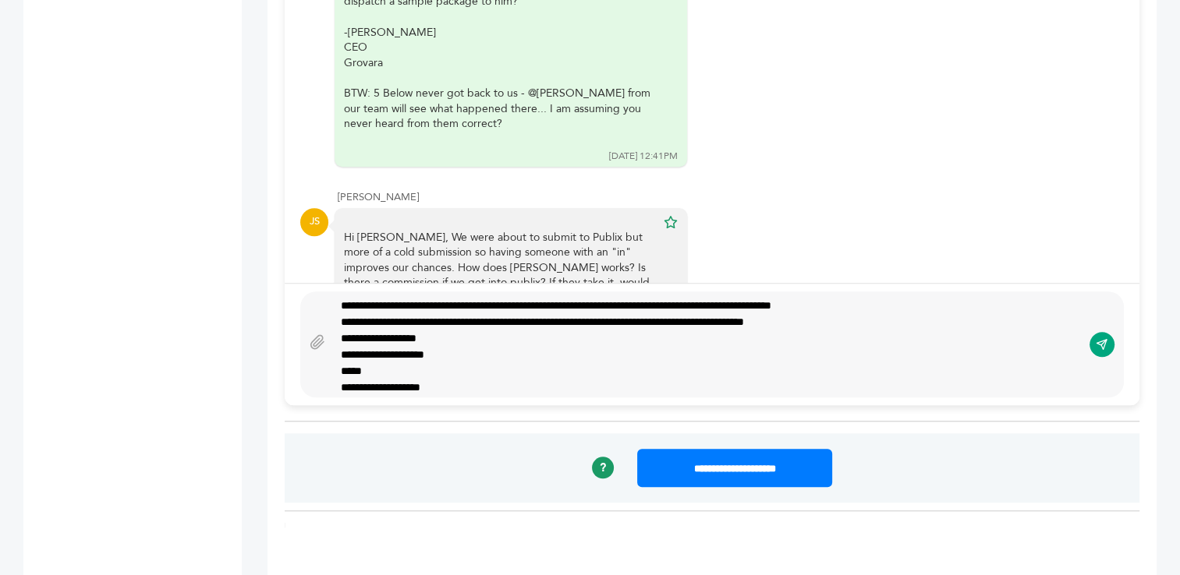
scroll to position [1213, 0]
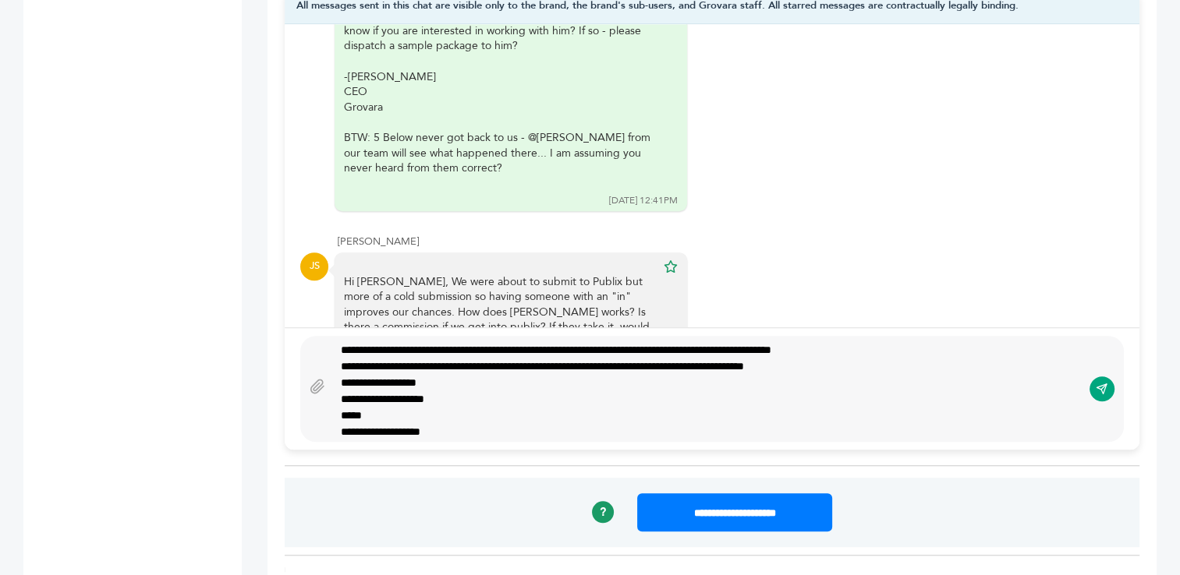
click at [757, 363] on div "**********" at bounding box center [701, 367] width 721 height 16
click at [481, 394] on div "**********" at bounding box center [701, 399] width 721 height 16
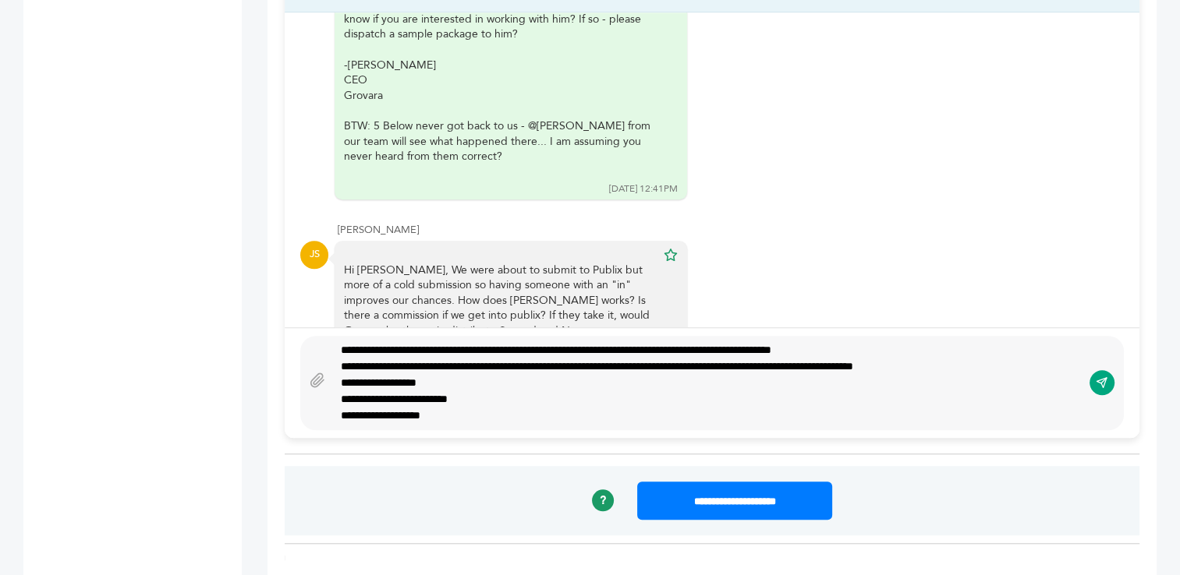
click at [541, 418] on div "**********" at bounding box center [707, 416] width 733 height 16
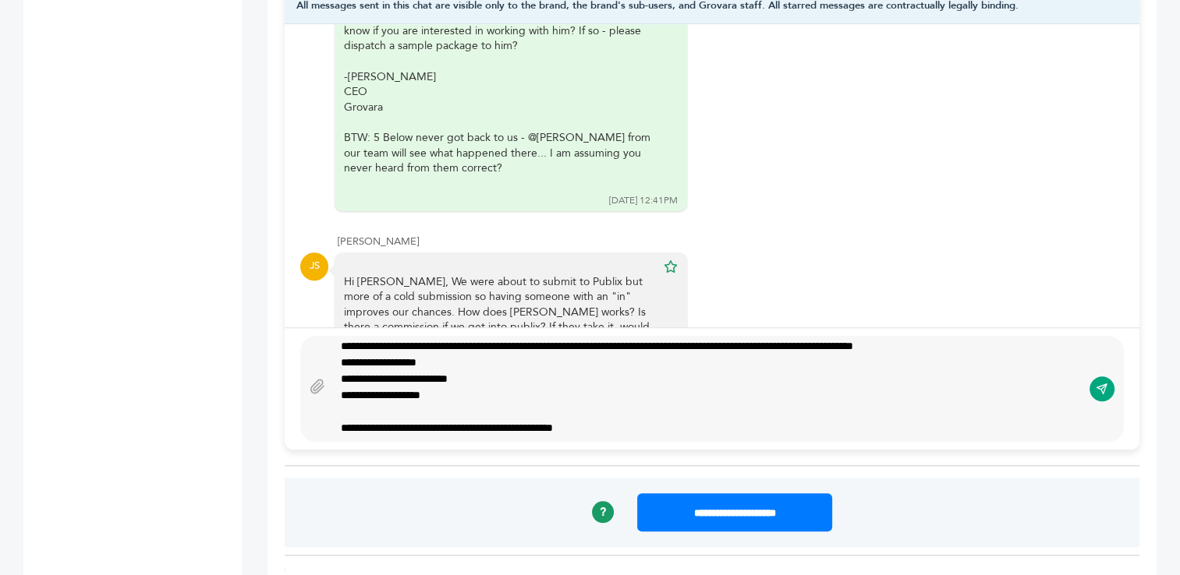
scroll to position [37, 0]
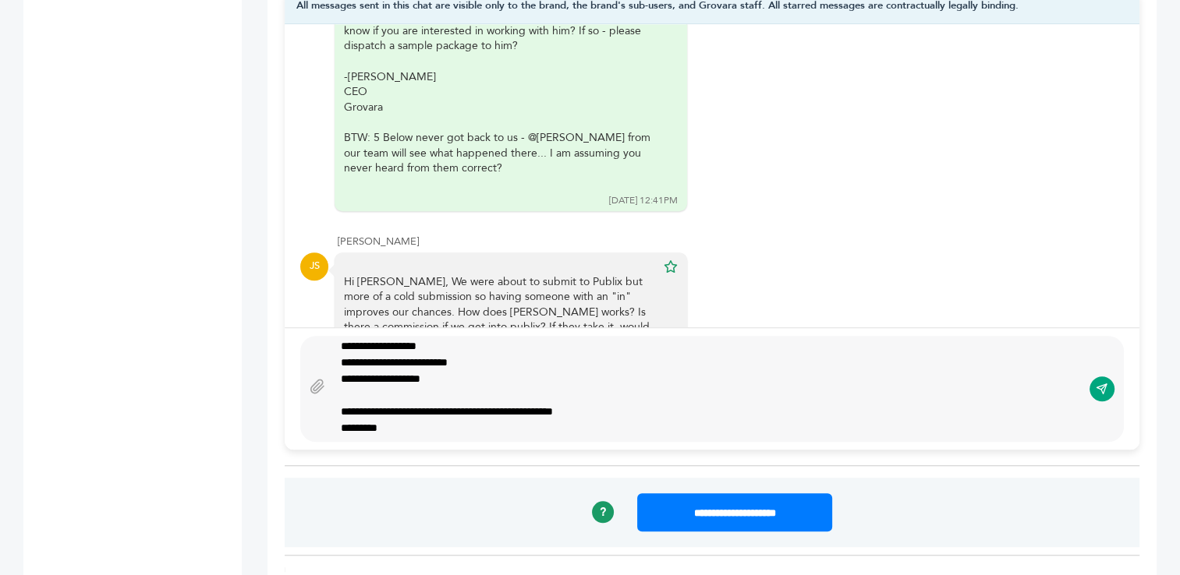
type textarea "**********"
click at [1101, 386] on icon "submit" at bounding box center [1101, 389] width 10 height 10
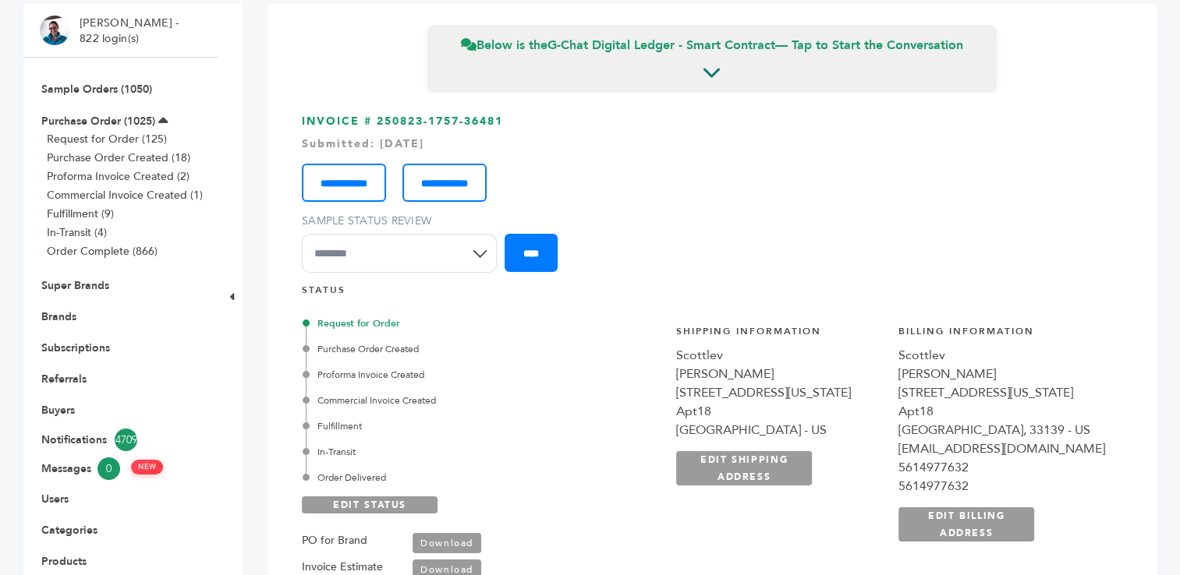
scroll to position [0, 0]
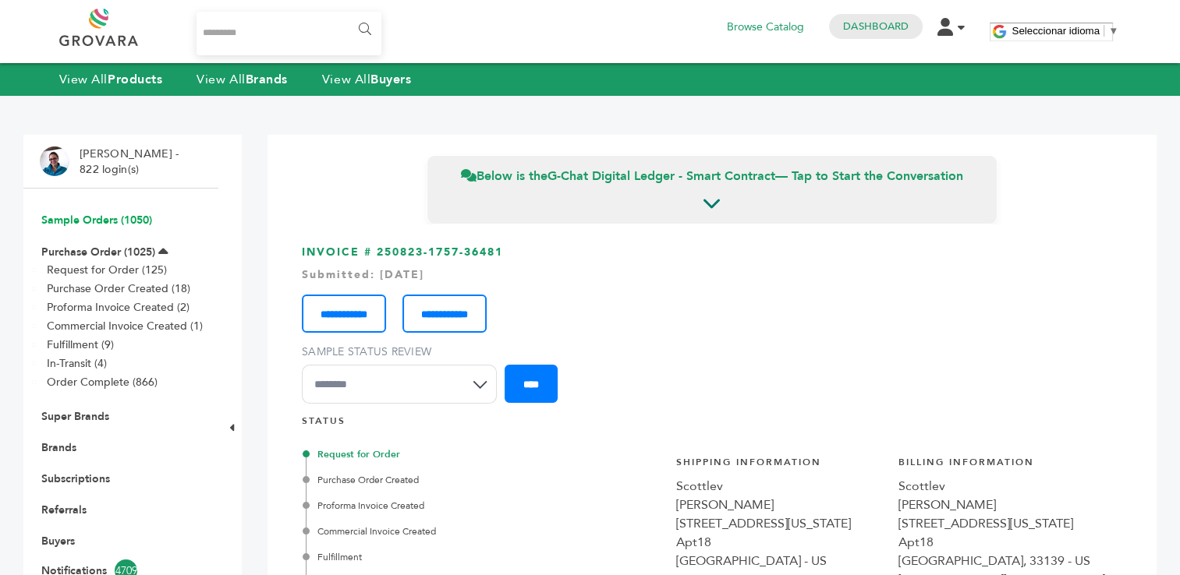
click at [68, 218] on link "Sample Orders (1050)" at bounding box center [96, 220] width 111 height 15
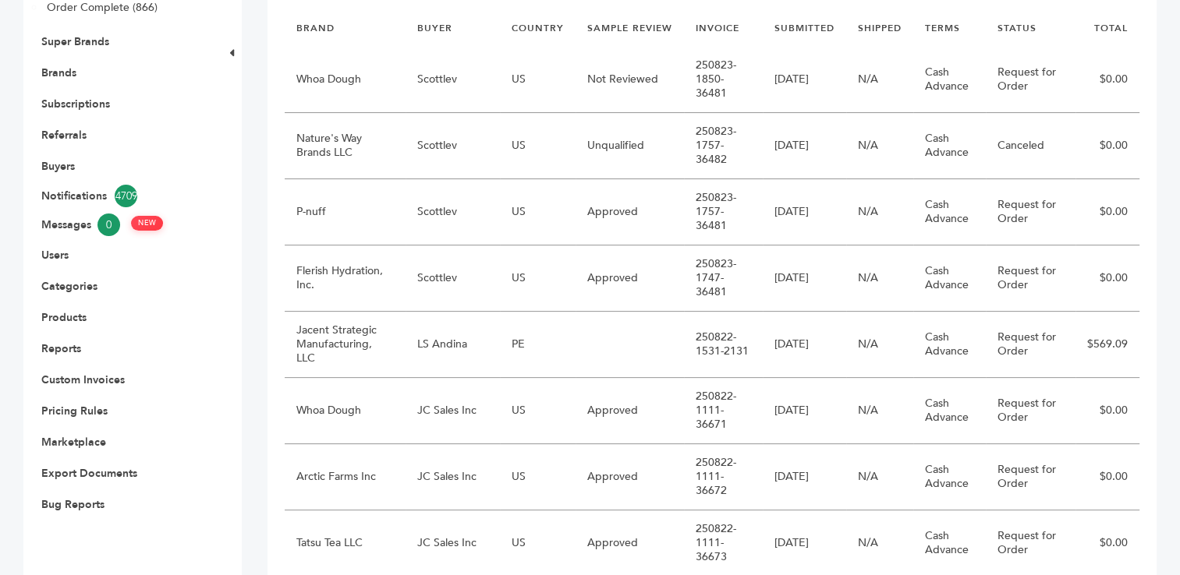
scroll to position [387, 0]
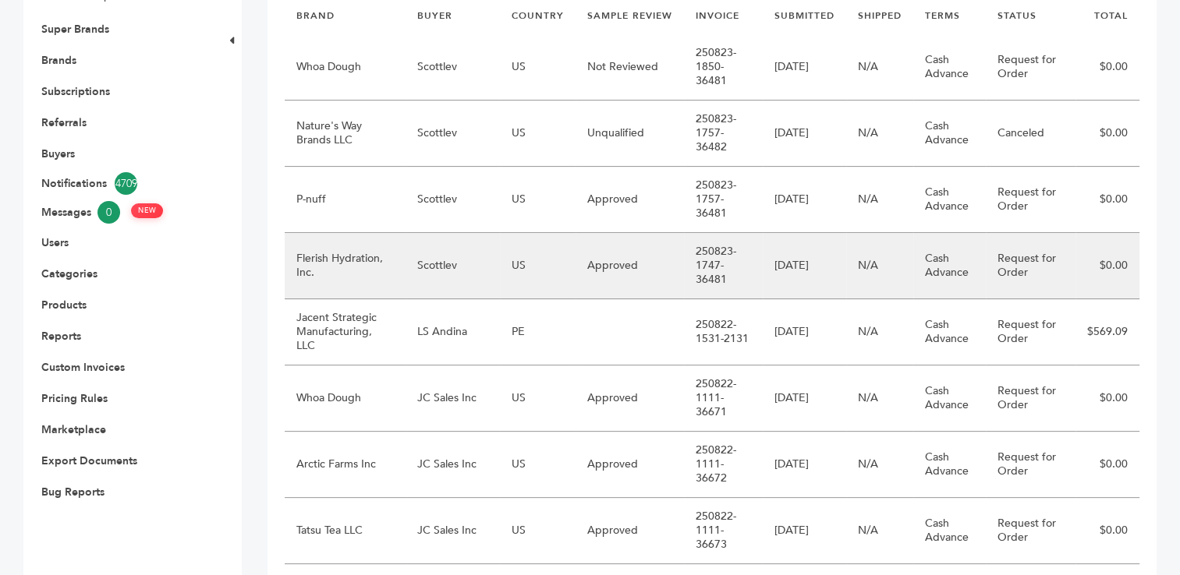
click at [454, 276] on td "Scottlev" at bounding box center [452, 266] width 95 height 66
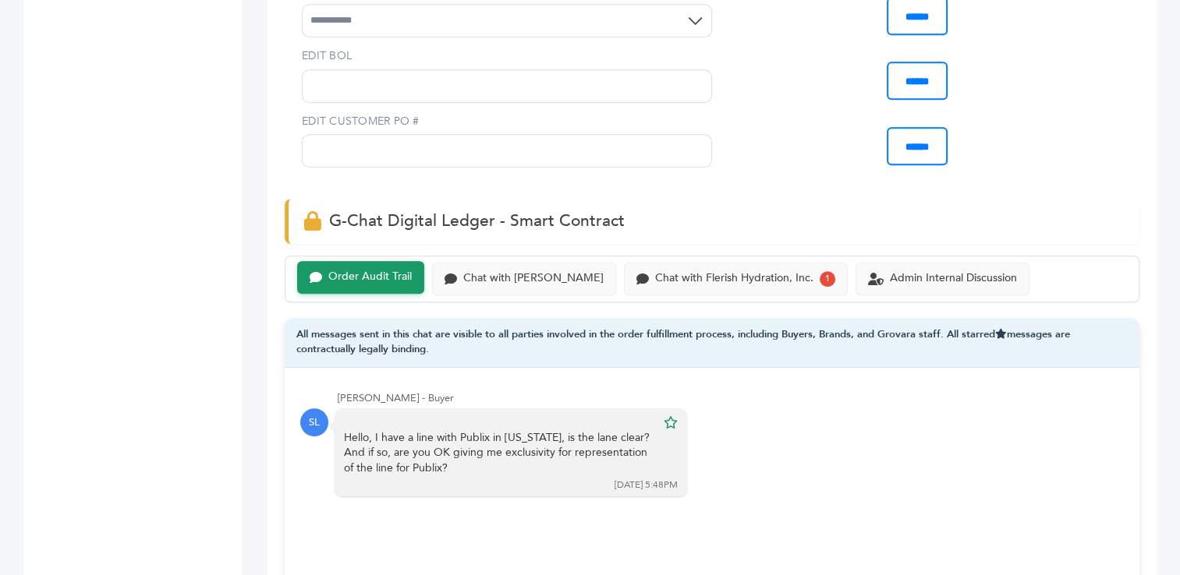
scroll to position [874, 0]
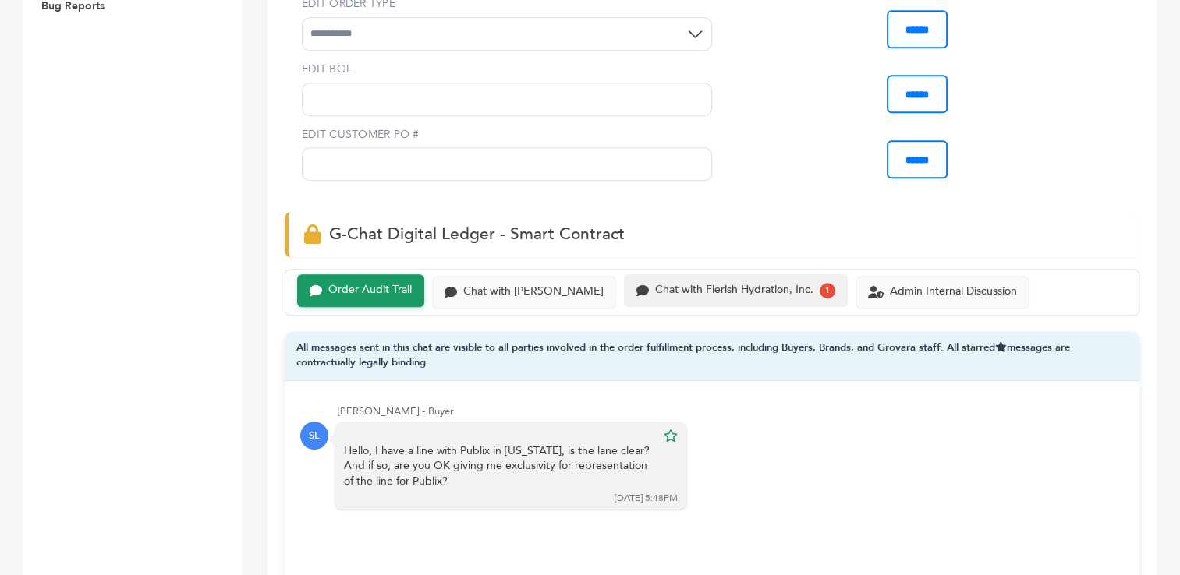
click at [680, 286] on div "Chat with Flerish Hydration, Inc." at bounding box center [734, 290] width 158 height 13
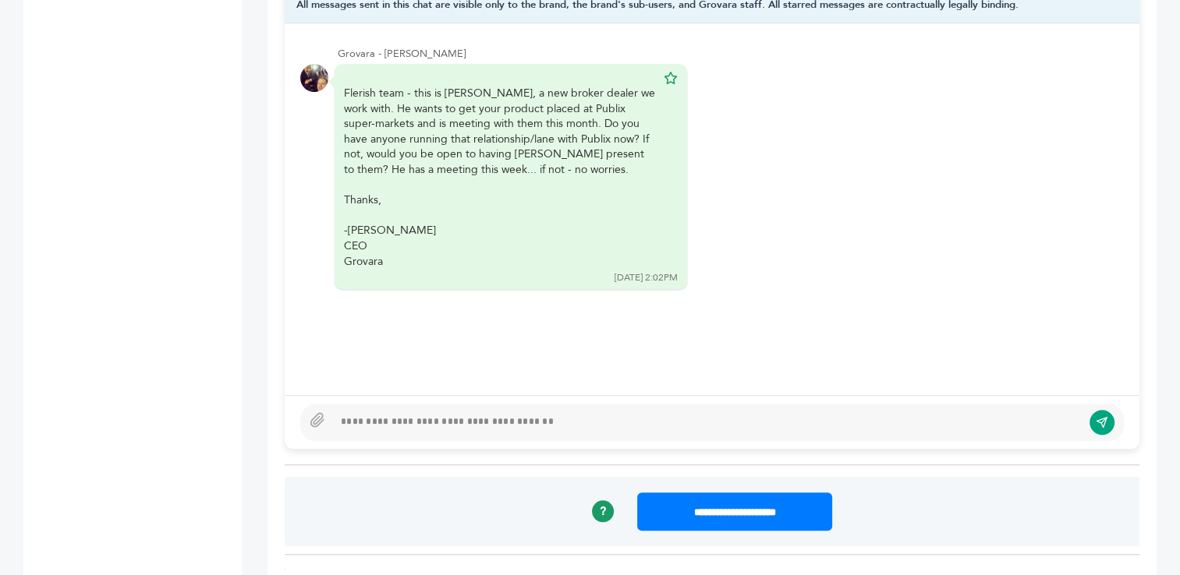
scroll to position [1240, 0]
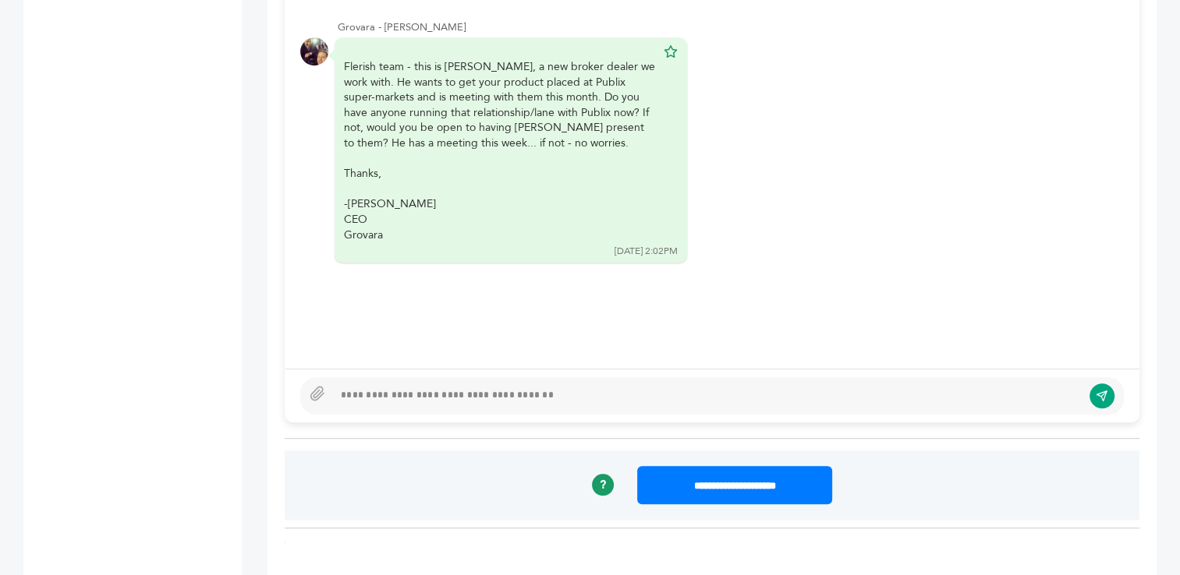
click at [633, 398] on div at bounding box center [707, 396] width 748 height 19
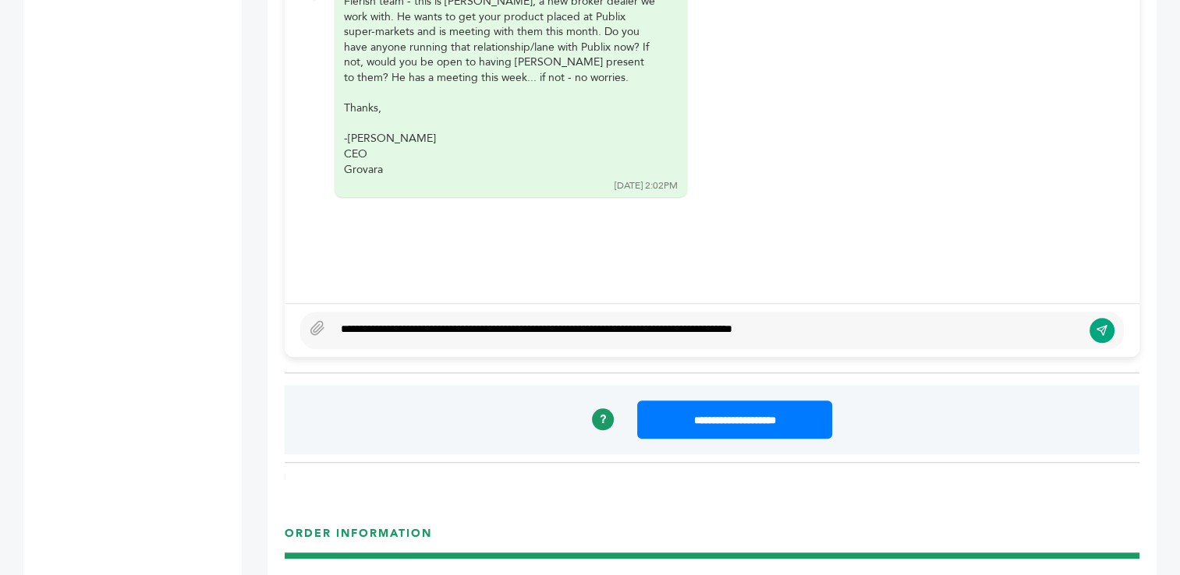
scroll to position [1310, 0]
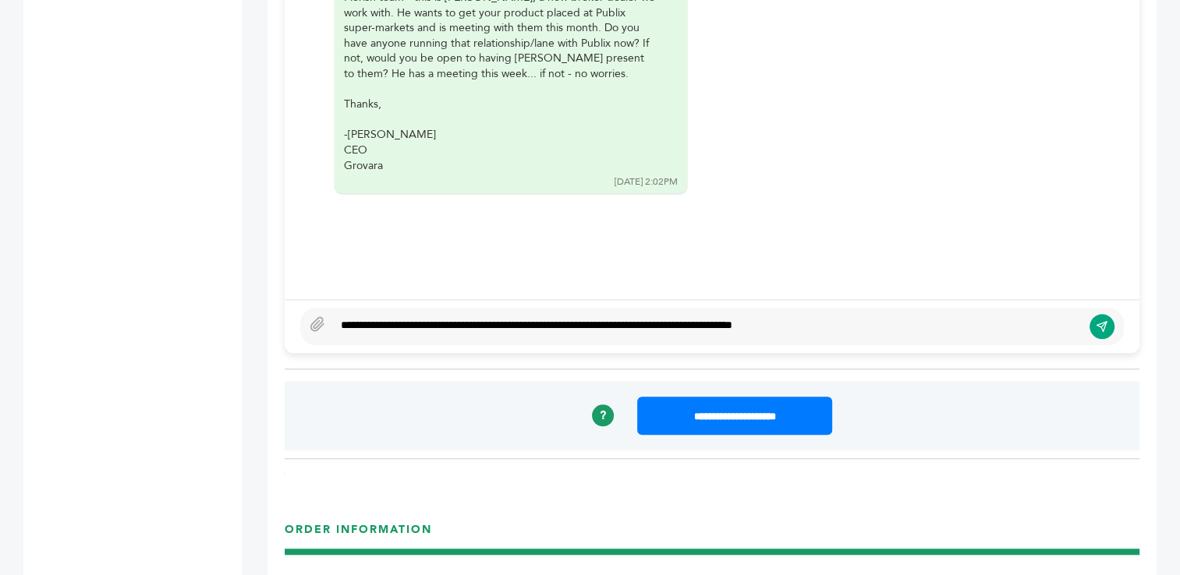
click at [861, 317] on div "**********" at bounding box center [707, 326] width 748 height 19
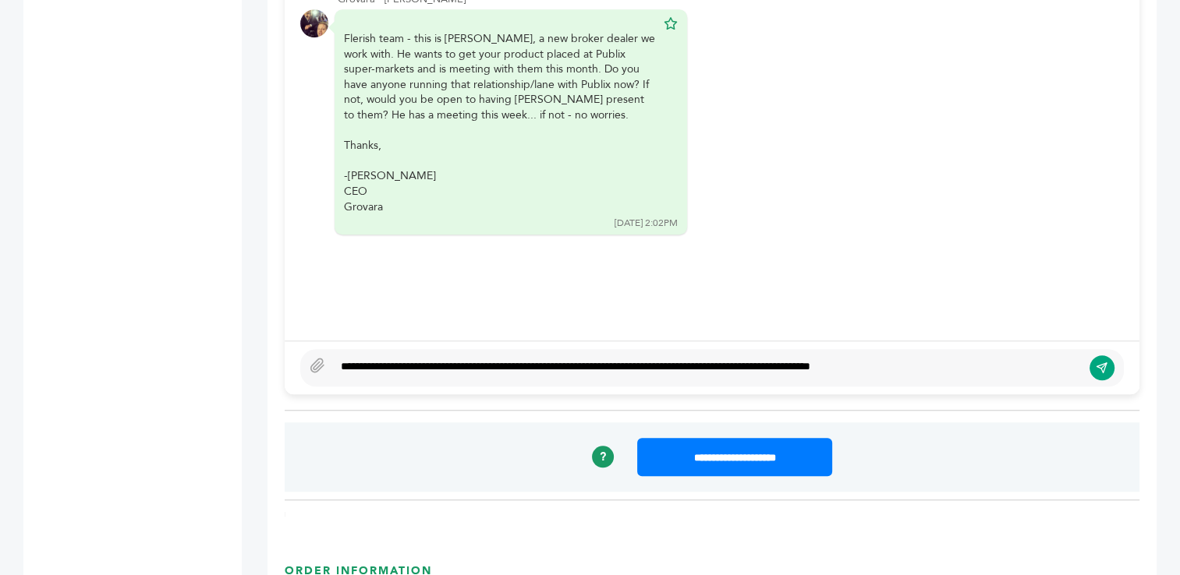
scroll to position [1229, 0]
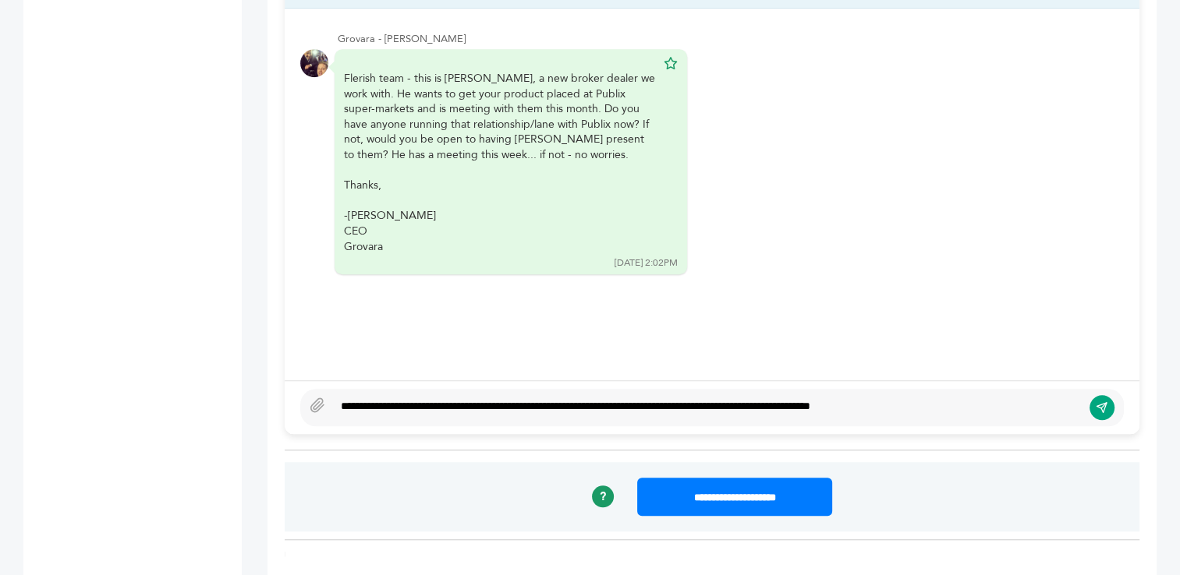
click at [936, 405] on div "**********" at bounding box center [707, 407] width 748 height 19
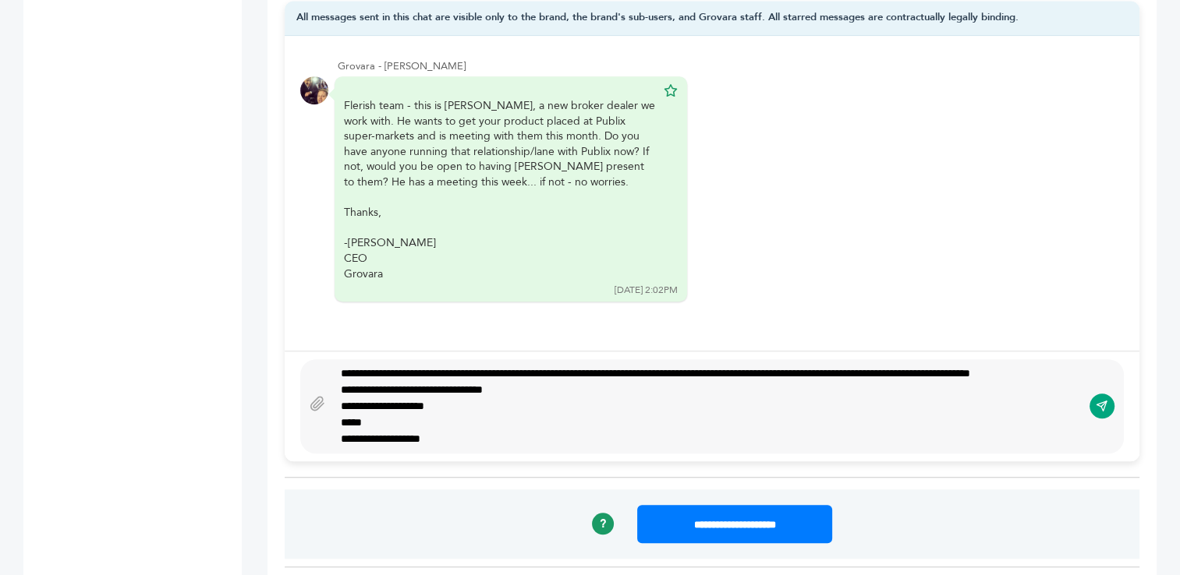
scroll to position [1157, 0]
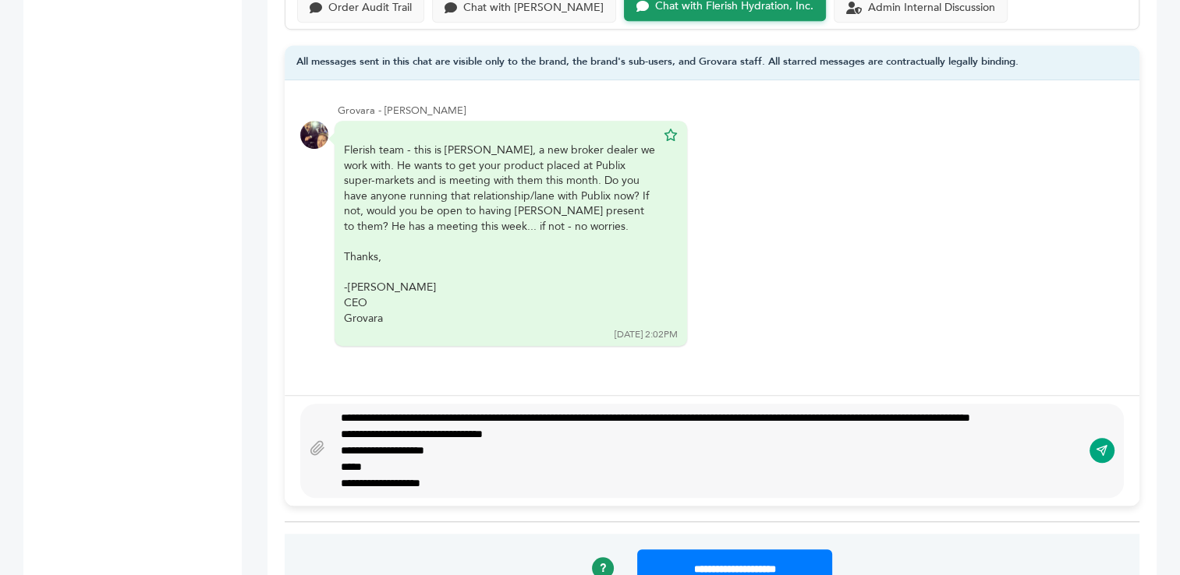
click at [560, 433] on div "**********" at bounding box center [701, 434] width 721 height 16
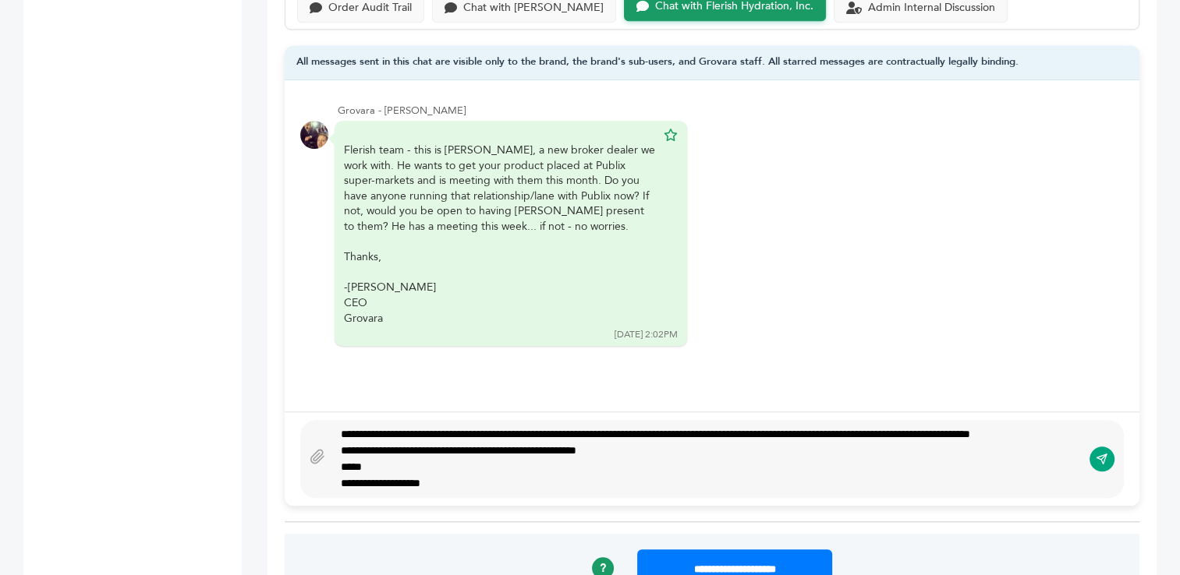
scroll to position [1169, 0]
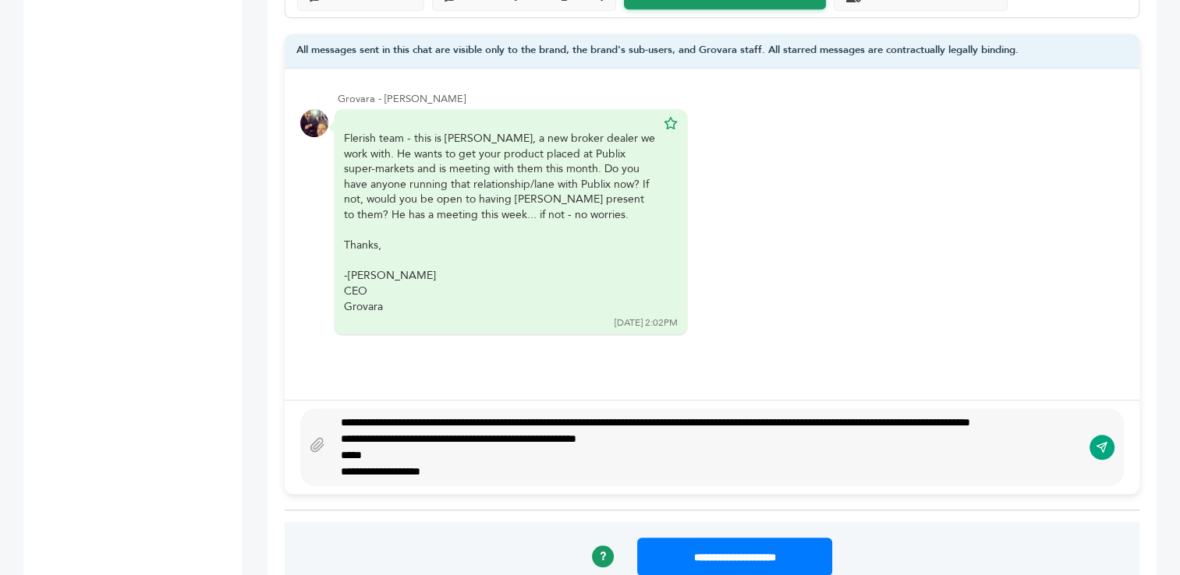
click at [664, 438] on div "**********" at bounding box center [707, 439] width 733 height 16
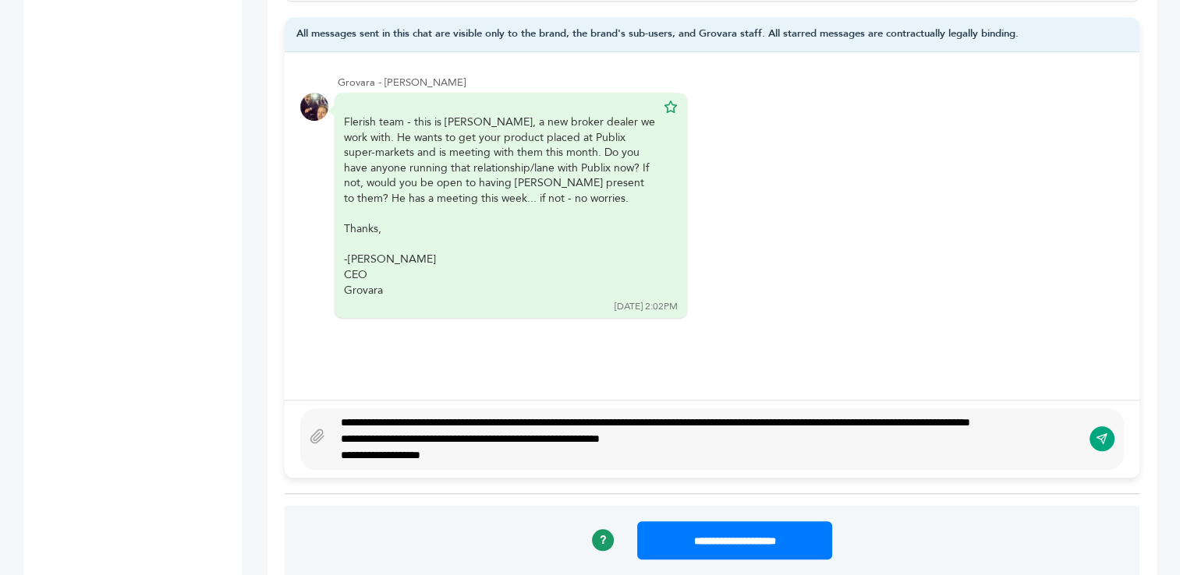
click at [705, 433] on div "**********" at bounding box center [707, 439] width 733 height 16
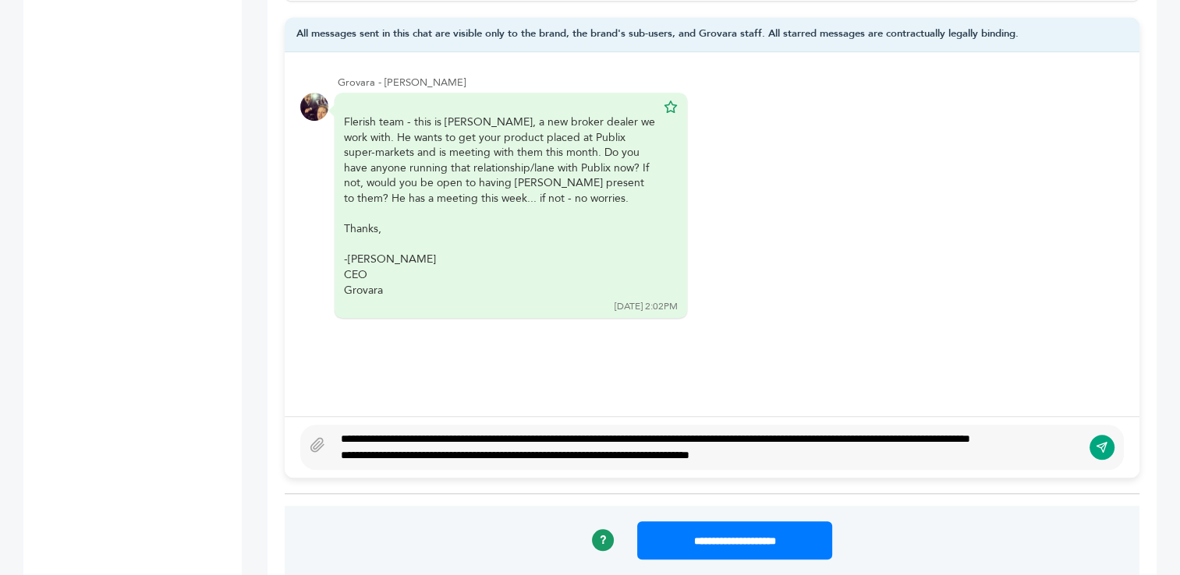
scroll to position [1201, 0]
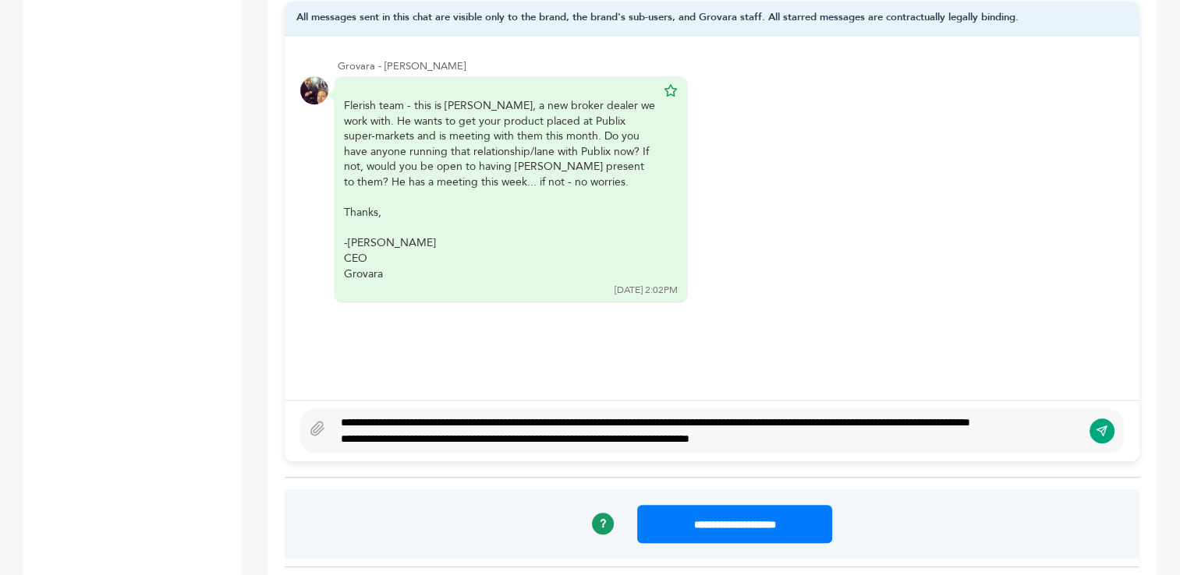
click at [815, 440] on div "**********" at bounding box center [707, 439] width 733 height 16
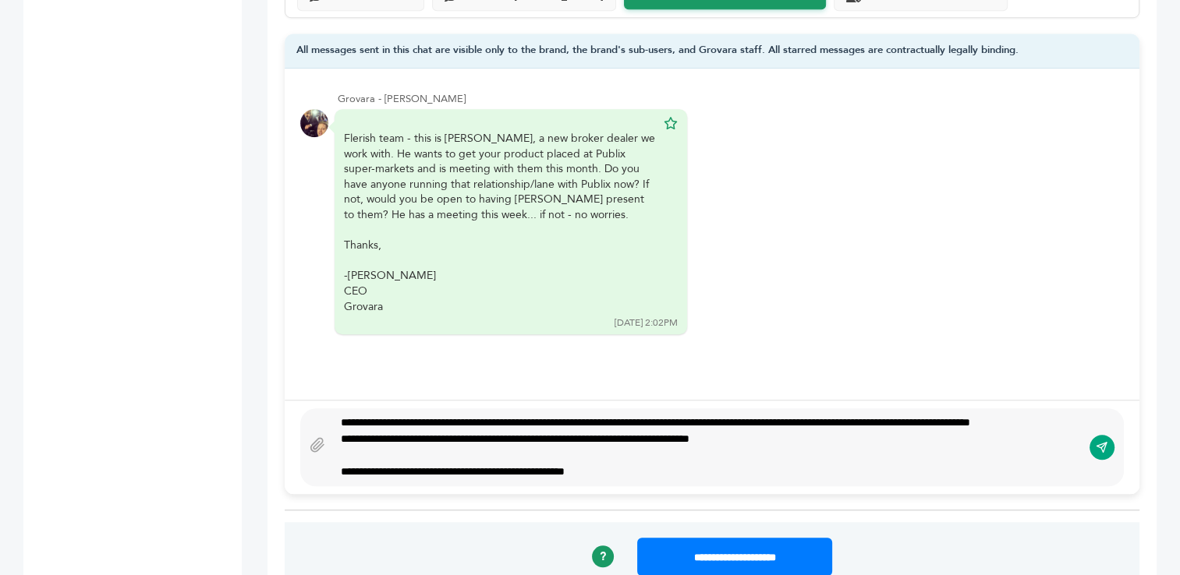
type textarea "**********"
click at [1098, 442] on icon "submit" at bounding box center [1101, 447] width 10 height 10
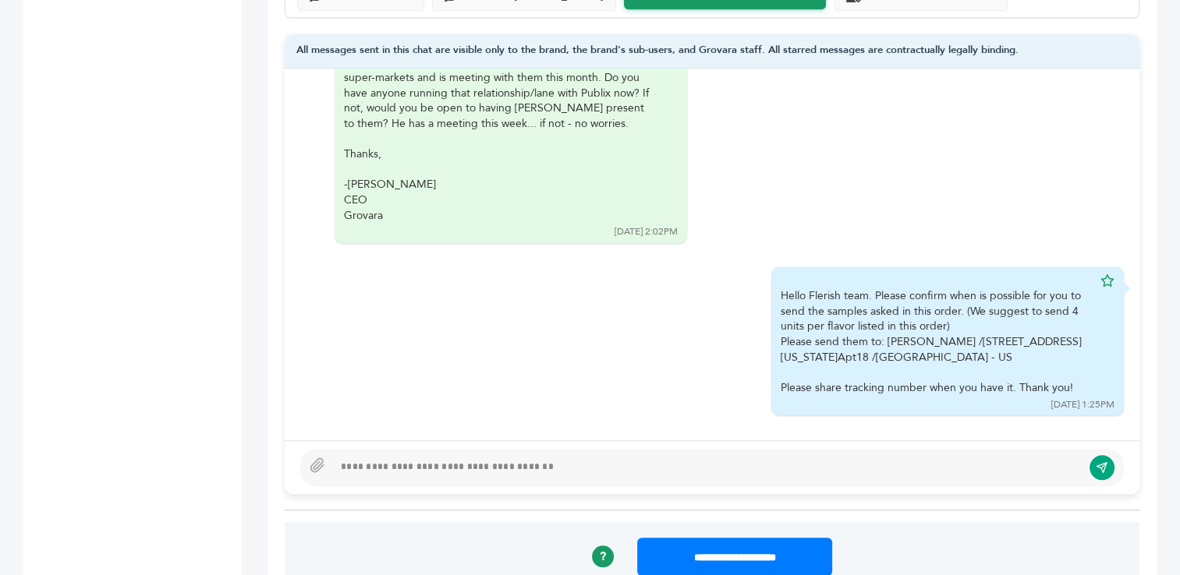
scroll to position [0, 0]
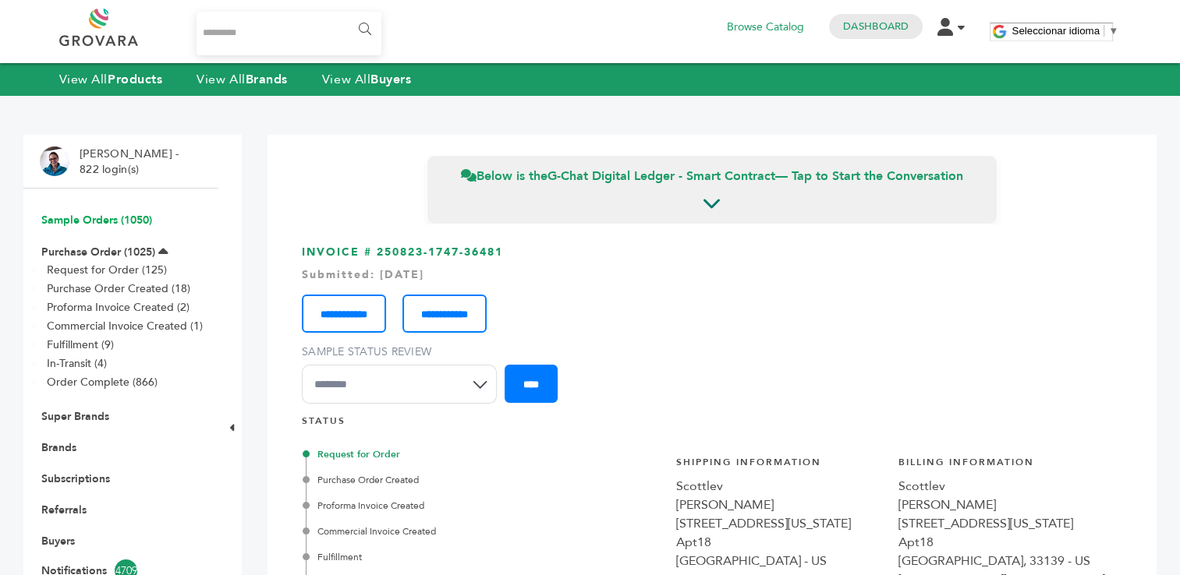
click at [93, 218] on link "Sample Orders (1050)" at bounding box center [96, 220] width 111 height 15
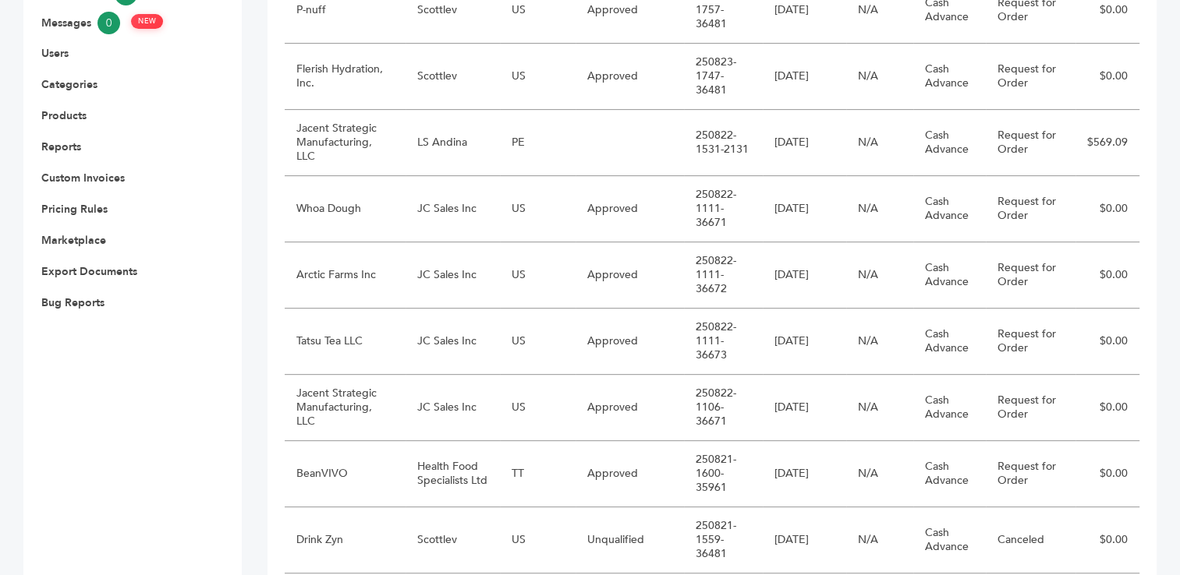
scroll to position [587, 0]
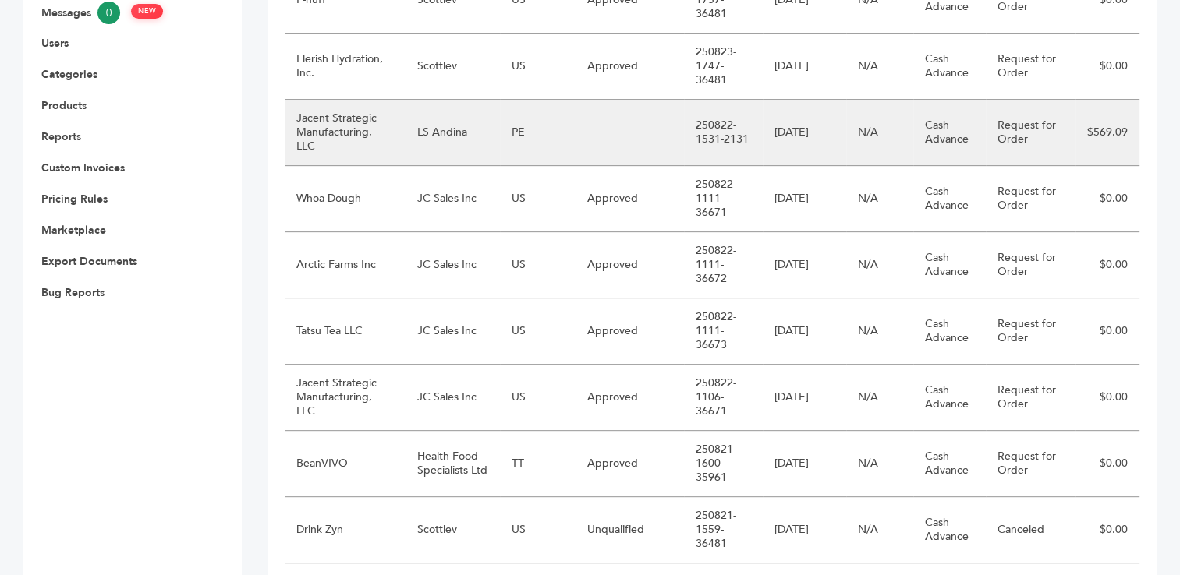
click at [349, 127] on td "Jacent Strategic Manufacturing, LLC" at bounding box center [345, 133] width 121 height 66
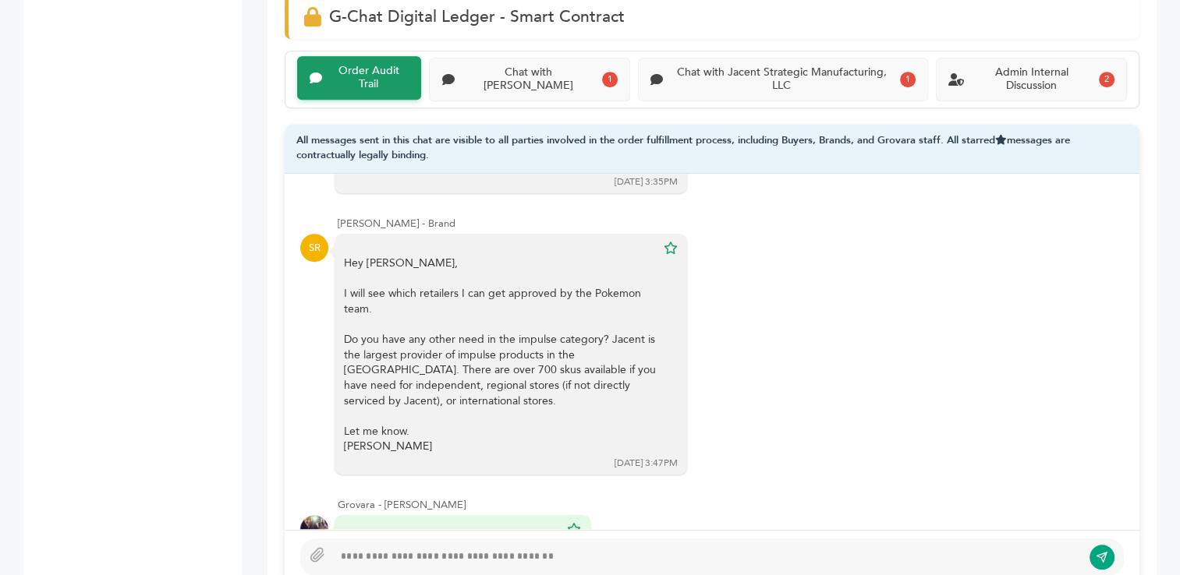
scroll to position [489, 0]
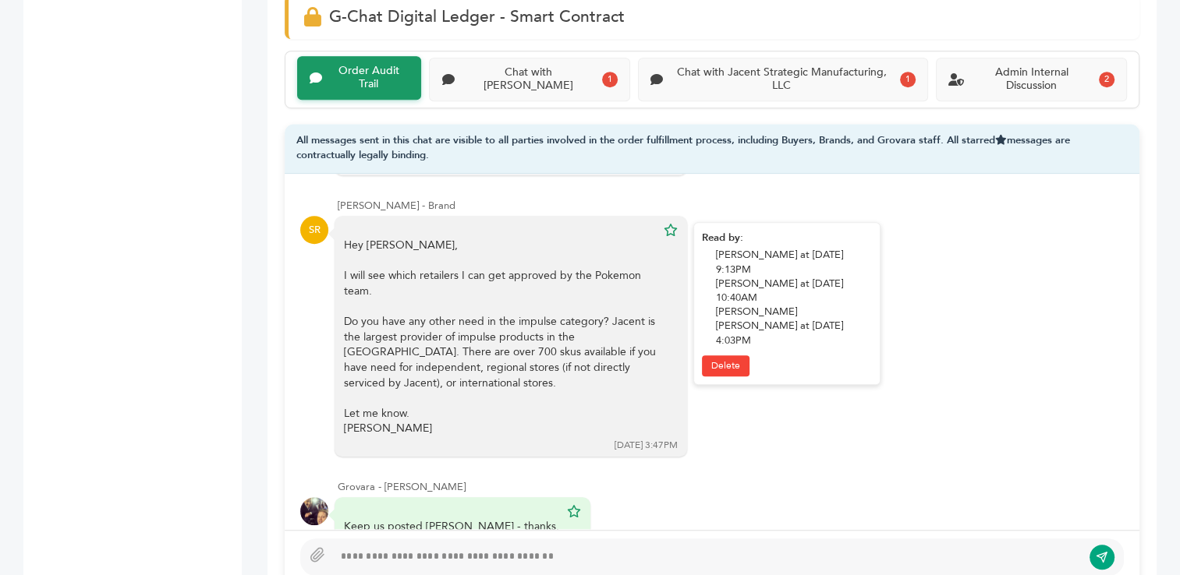
click at [483, 299] on div at bounding box center [500, 307] width 312 height 16
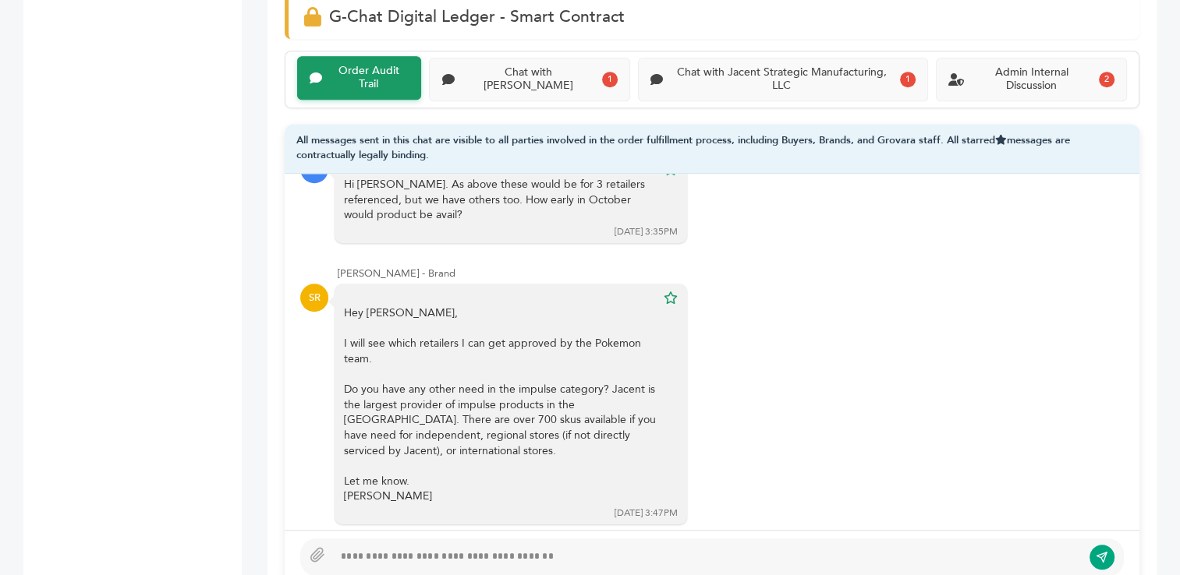
scroll to position [370, 0]
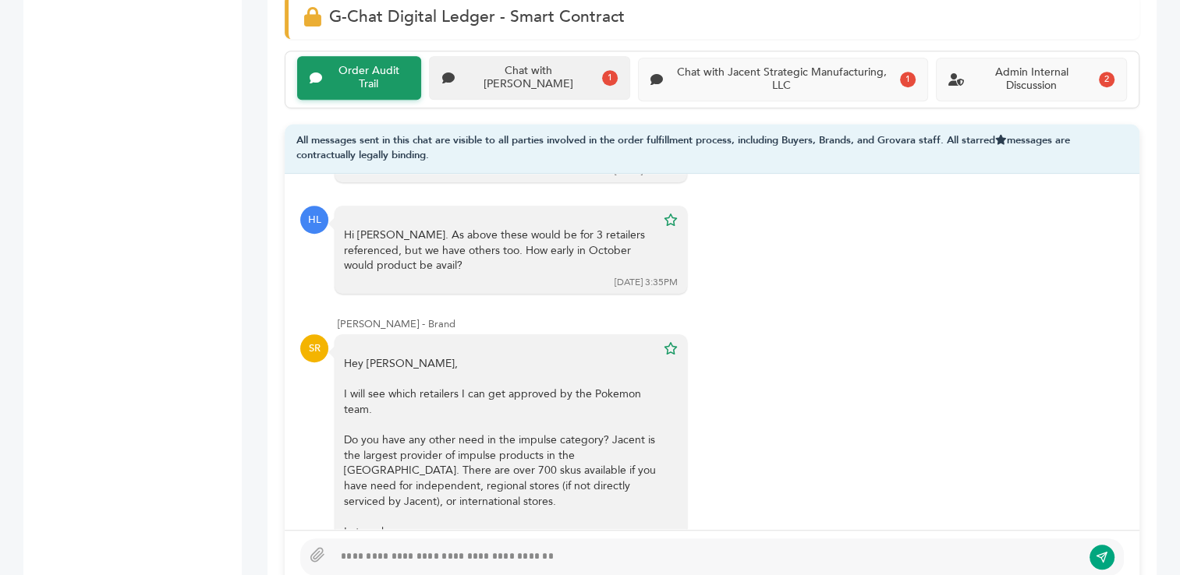
click at [501, 76] on div "Chat with LS Andina" at bounding box center [528, 78] width 136 height 27
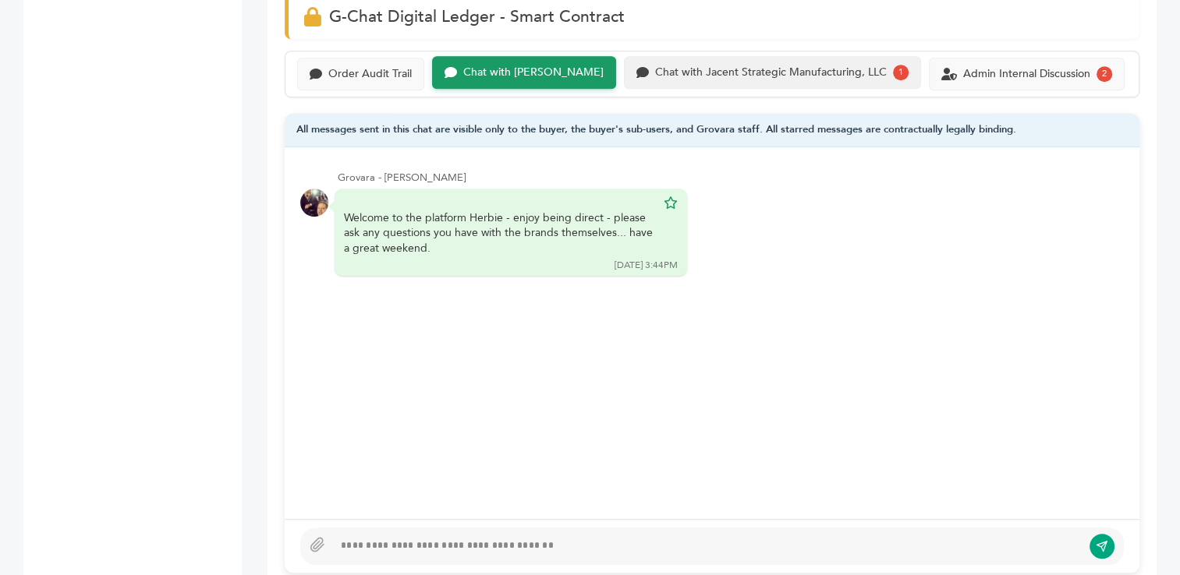
click at [745, 70] on div "Chat with Jacent Strategic Manufacturing, LLC" at bounding box center [771, 72] width 232 height 13
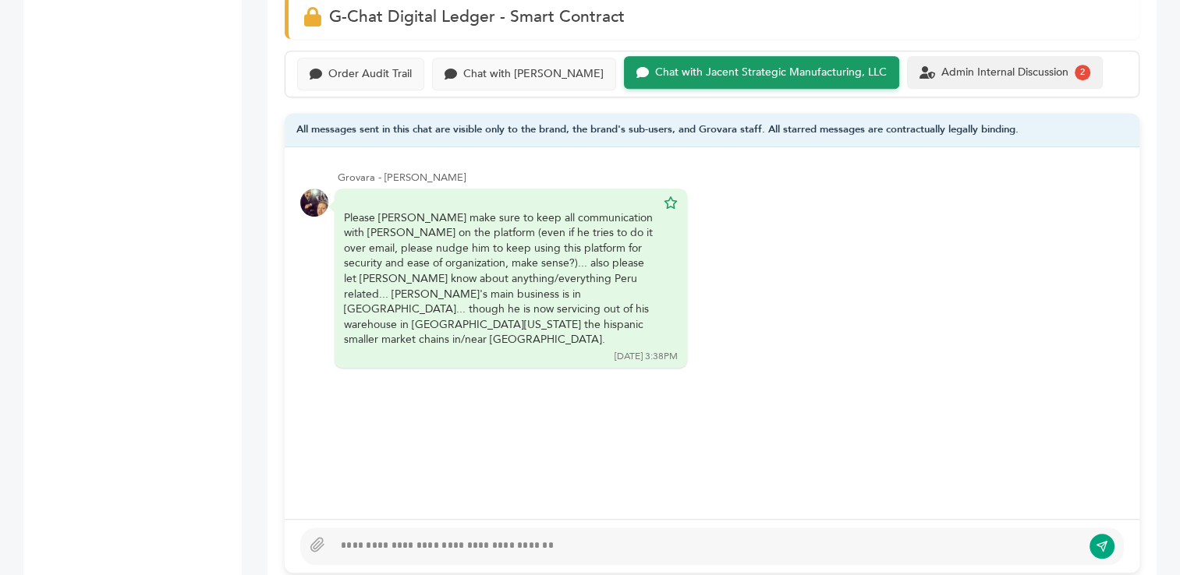
click at [954, 70] on div "Admin Internal Discussion" at bounding box center [1004, 72] width 127 height 13
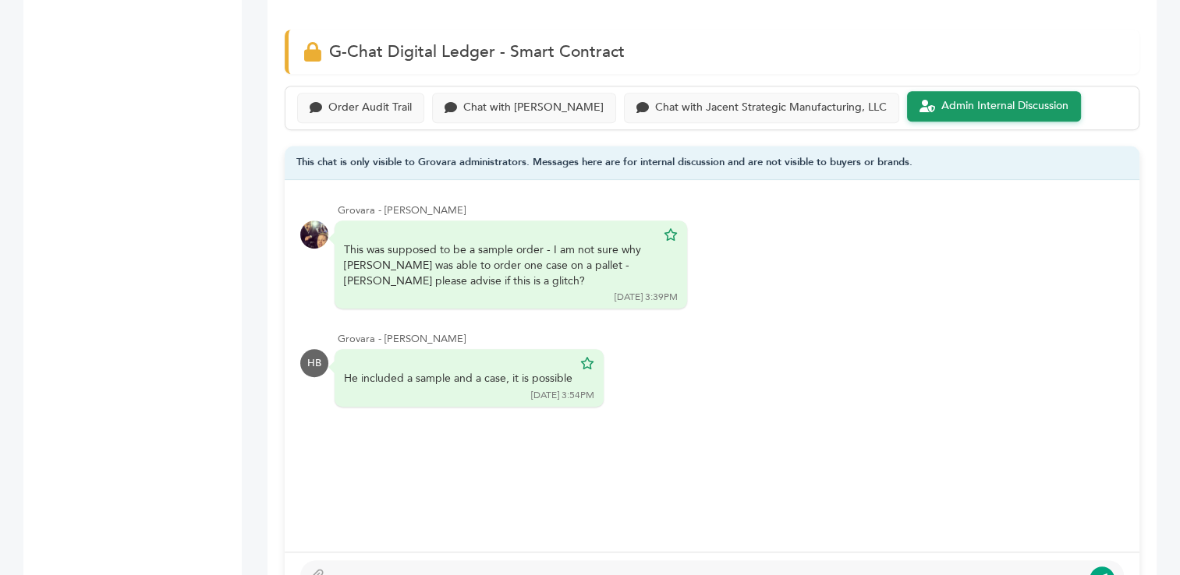
scroll to position [973, 0]
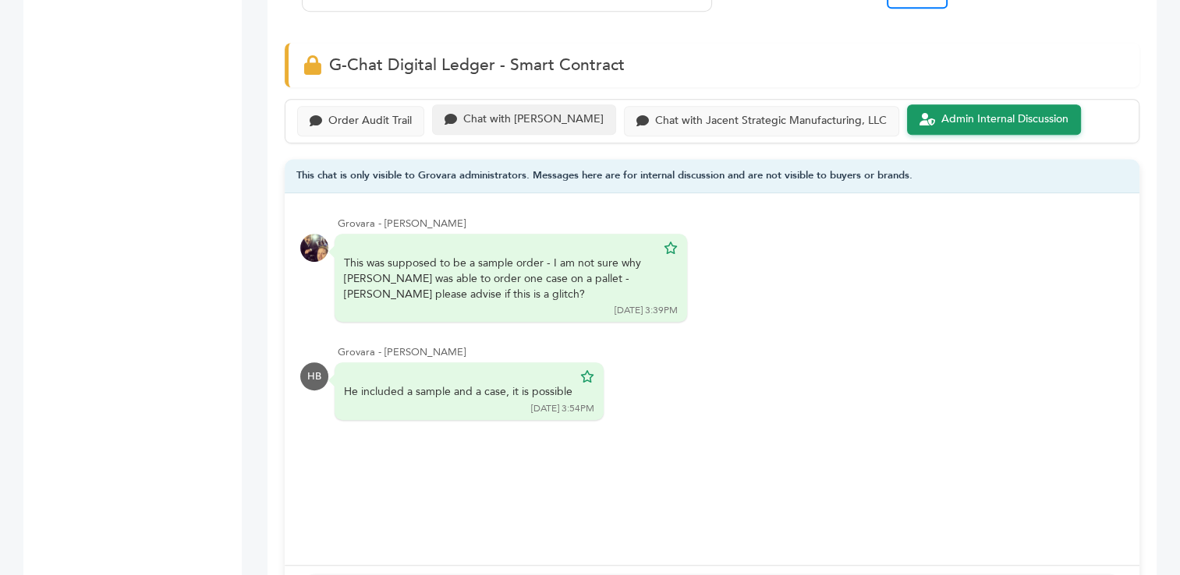
click at [490, 120] on div "Chat with LS Andina" at bounding box center [533, 119] width 140 height 13
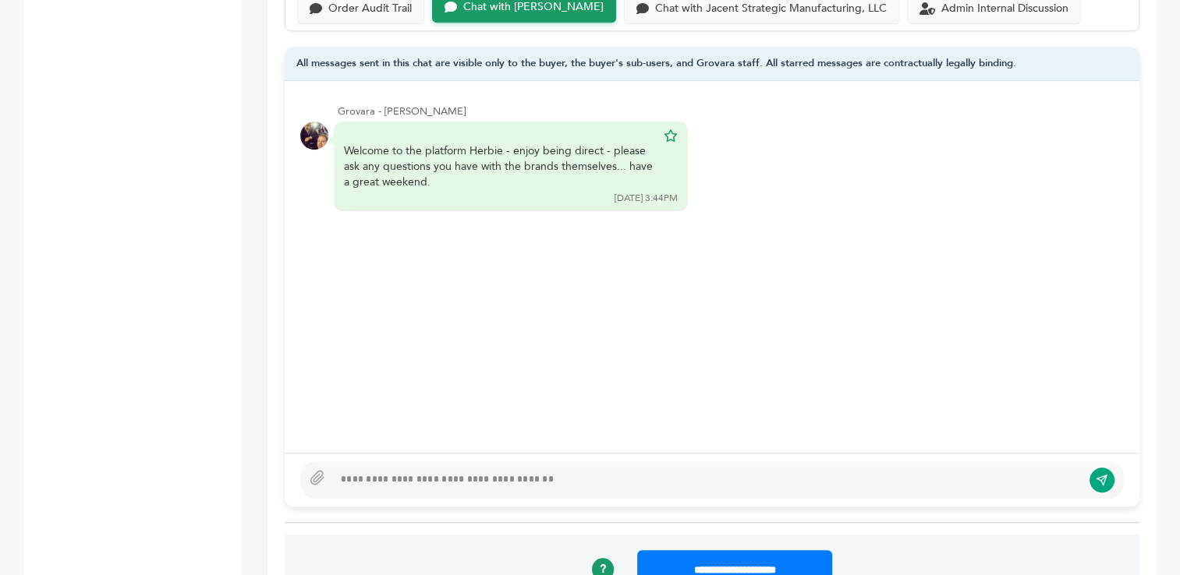
scroll to position [1103, 0]
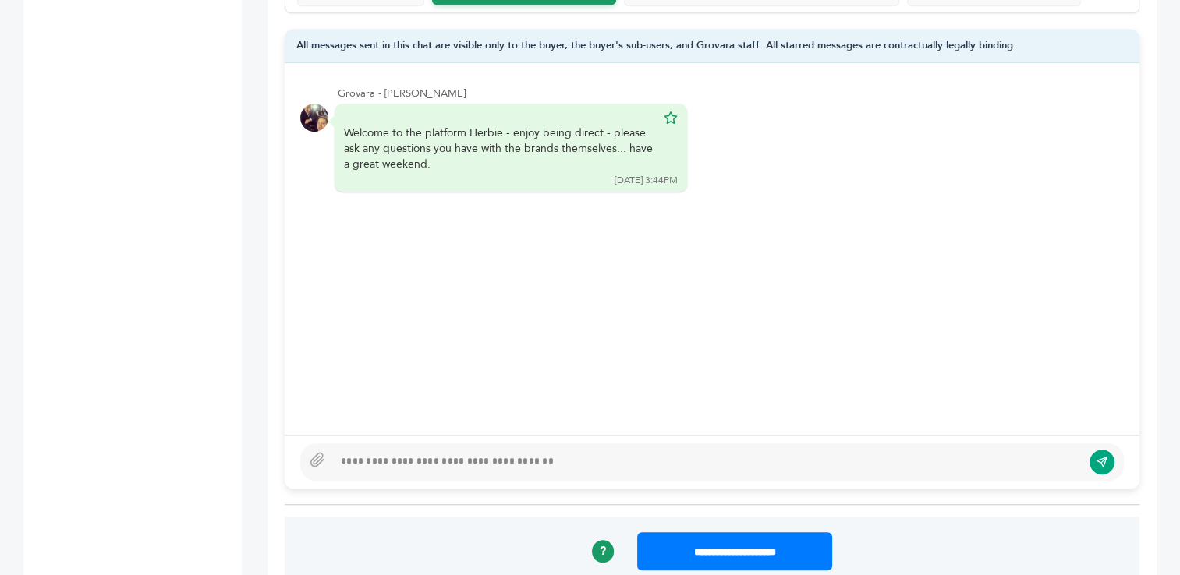
click at [537, 460] on div at bounding box center [707, 462] width 748 height 19
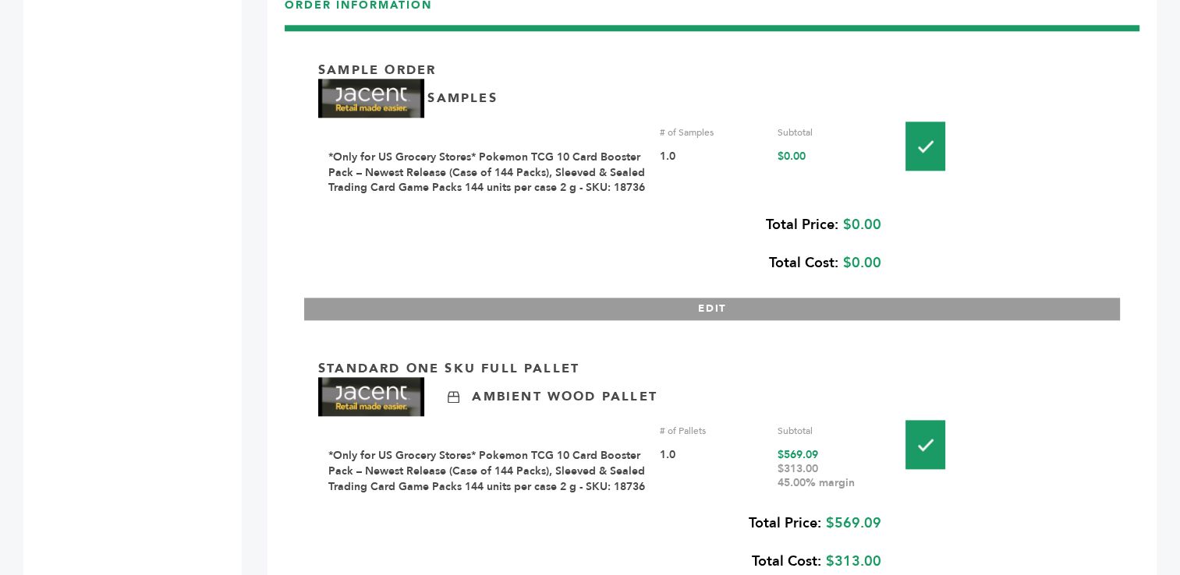
scroll to position [1755, 0]
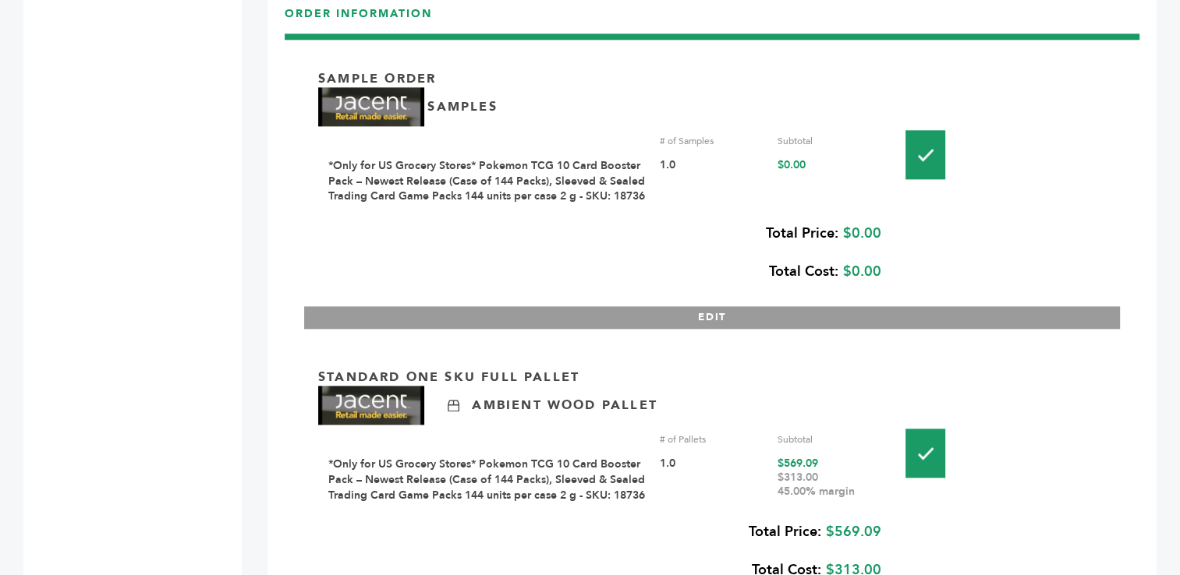
click at [708, 480] on div "1.0" at bounding box center [713, 480] width 107 height 46
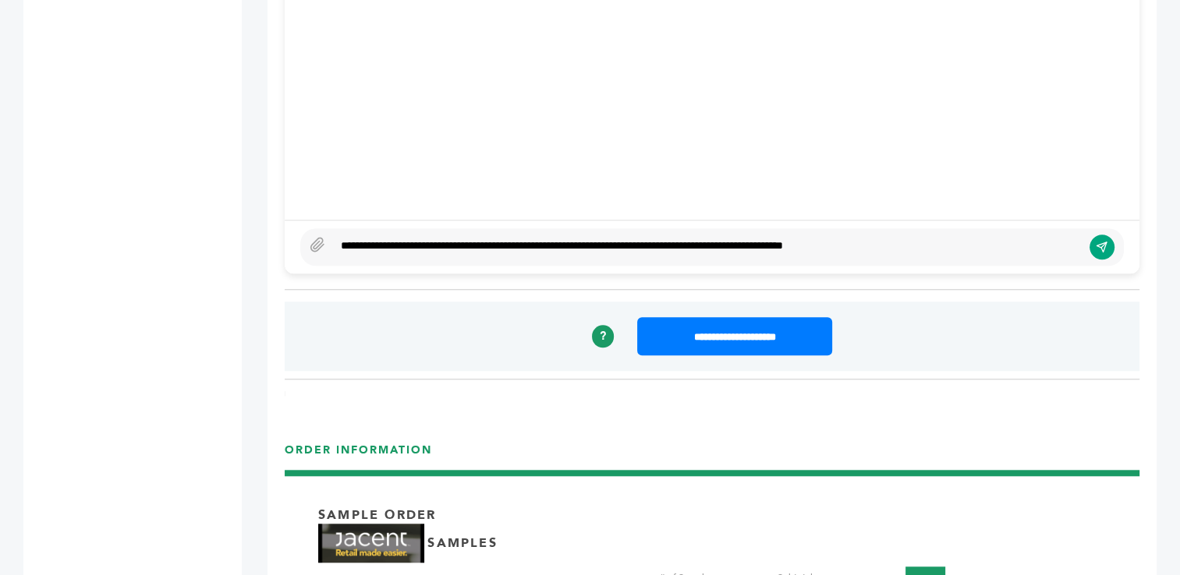
scroll to position [1309, 0]
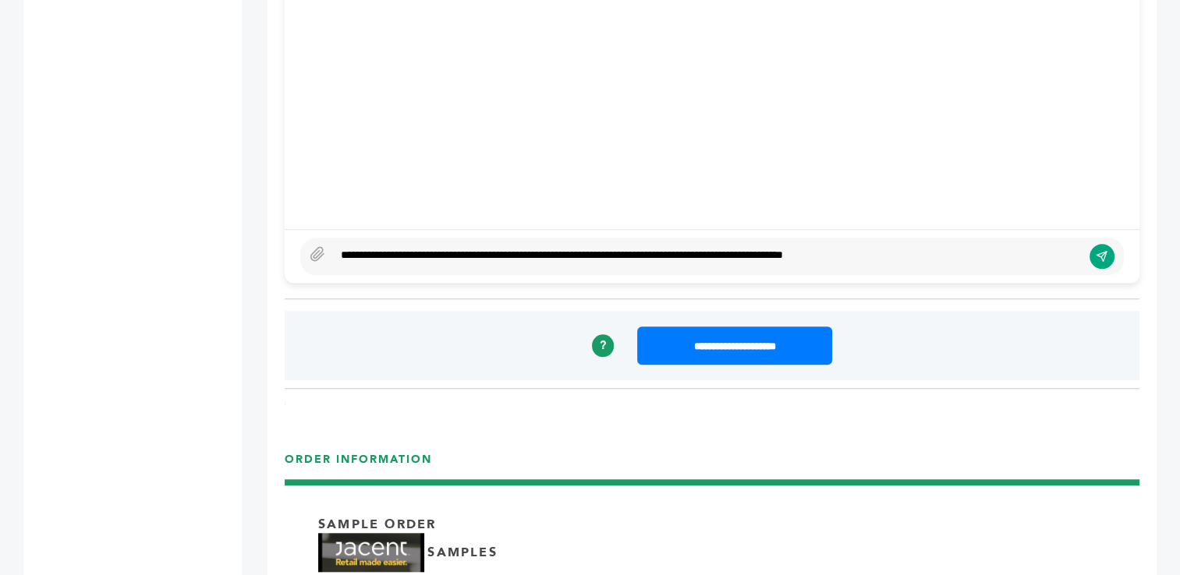
click at [555, 254] on div "**********" at bounding box center [707, 256] width 748 height 19
type textarea "**********"
click at [991, 258] on div "**********" at bounding box center [707, 256] width 748 height 19
click at [1098, 253] on icon "submit" at bounding box center [1101, 257] width 10 height 10
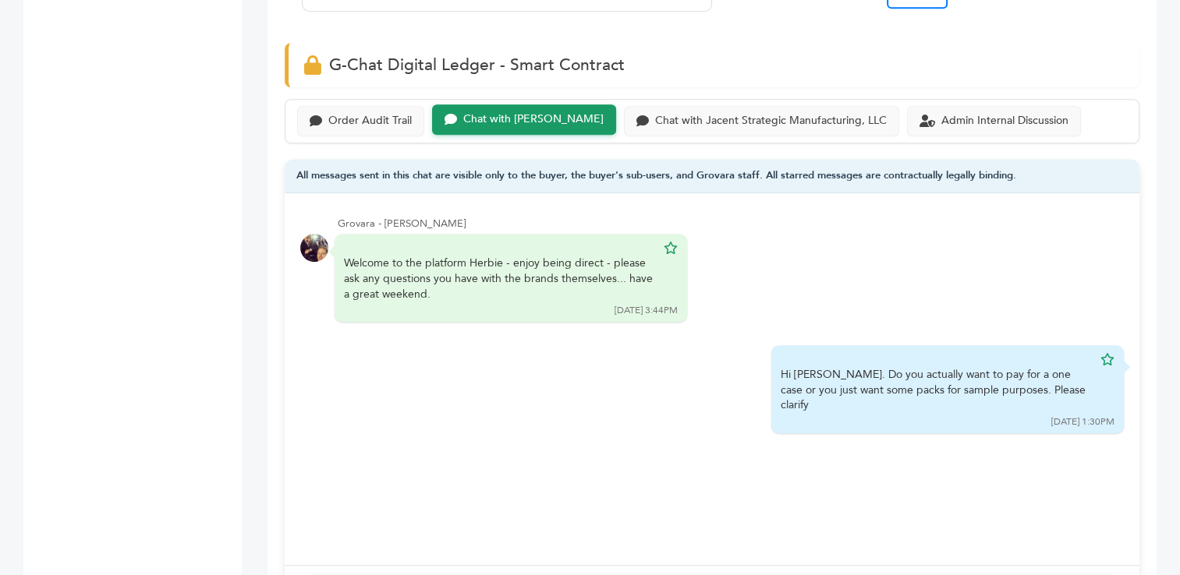
scroll to position [1038, 0]
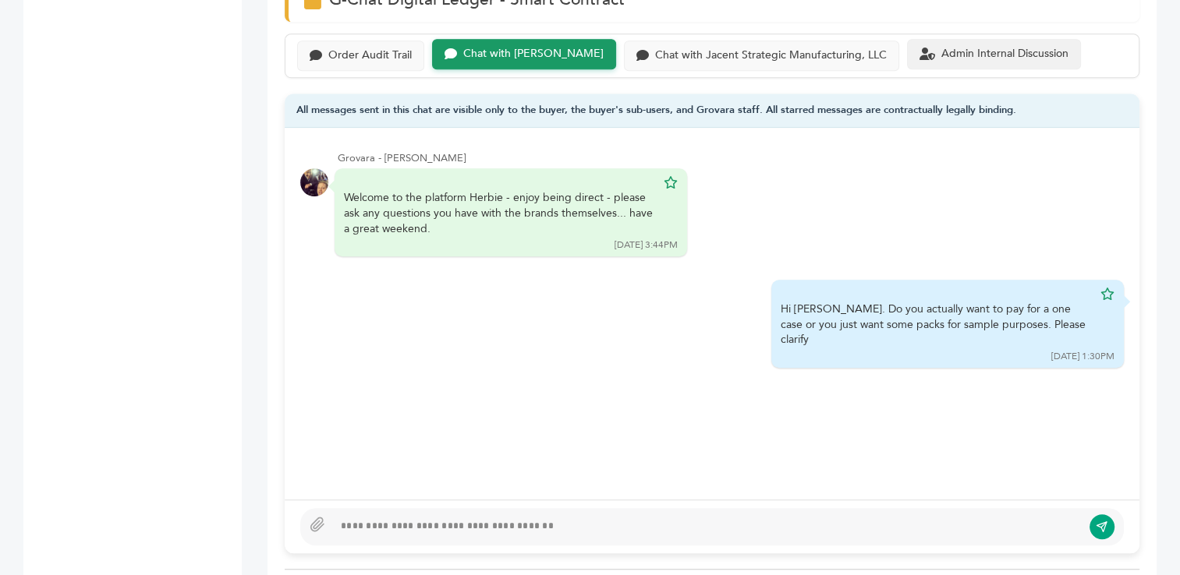
click at [941, 48] on div "Admin Internal Discussion" at bounding box center [1004, 54] width 127 height 13
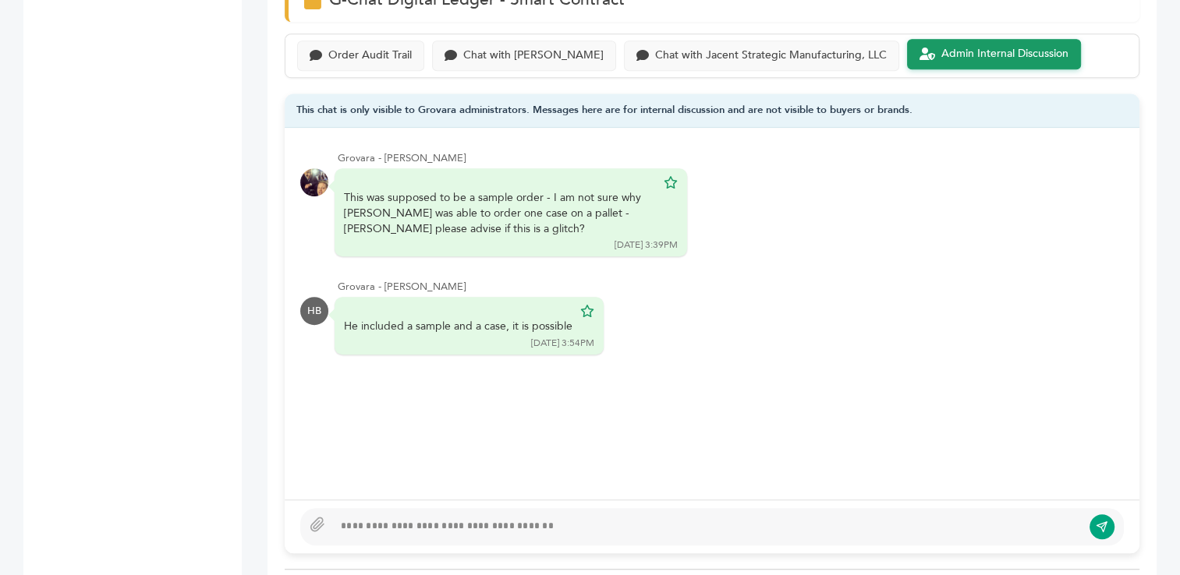
click at [522, 525] on div at bounding box center [707, 527] width 748 height 19
type textarea "**********"
click at [1110, 525] on button "submit" at bounding box center [1101, 527] width 27 height 27
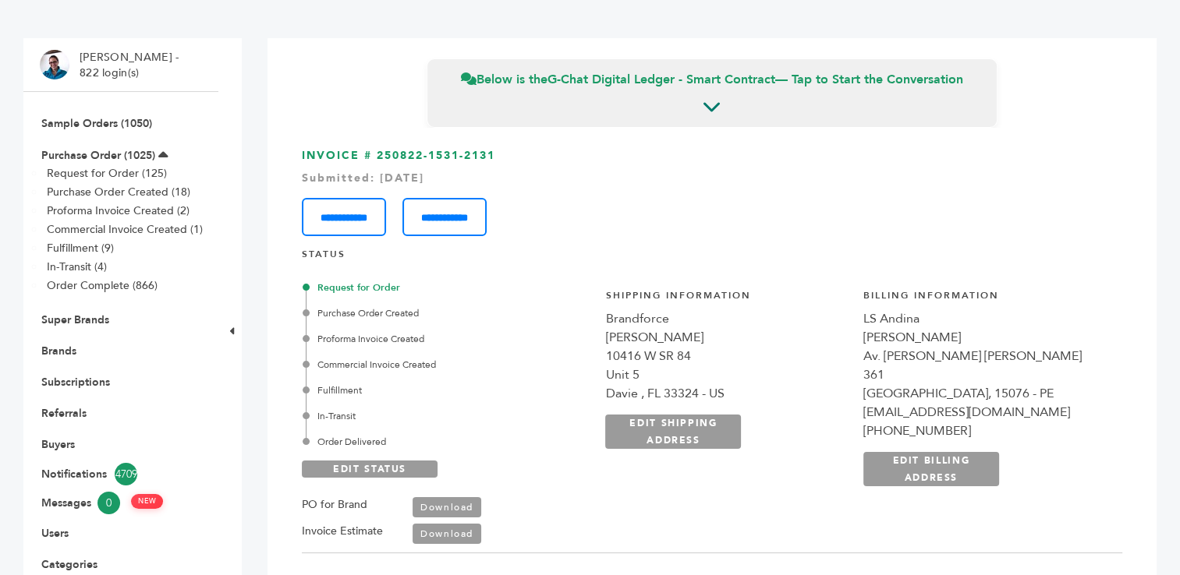
scroll to position [58, 0]
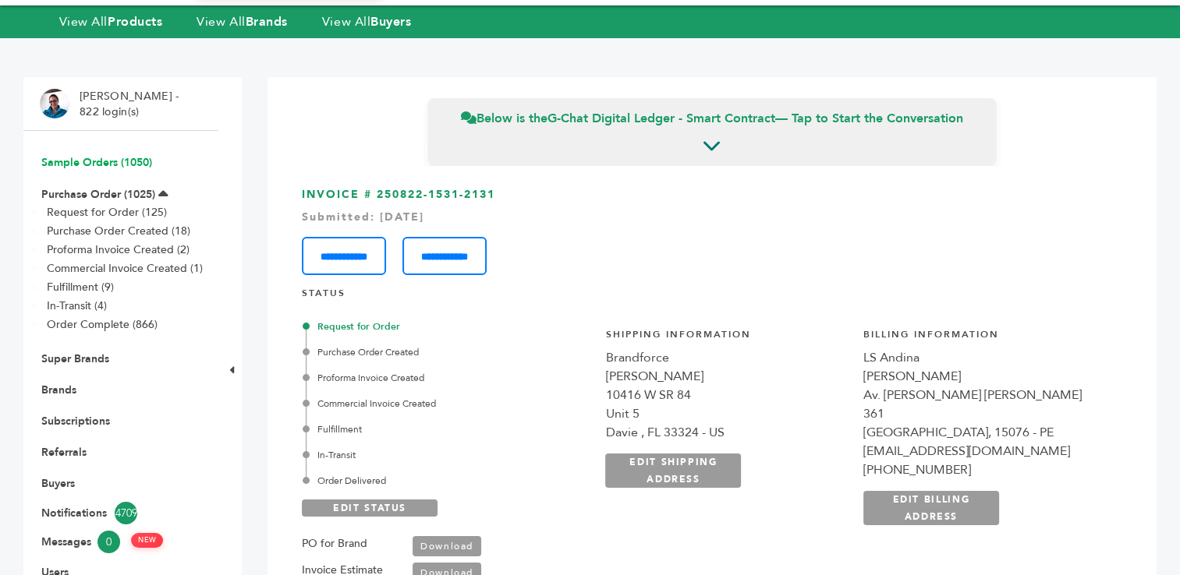
click at [68, 163] on link "Sample Orders (1050)" at bounding box center [96, 162] width 111 height 15
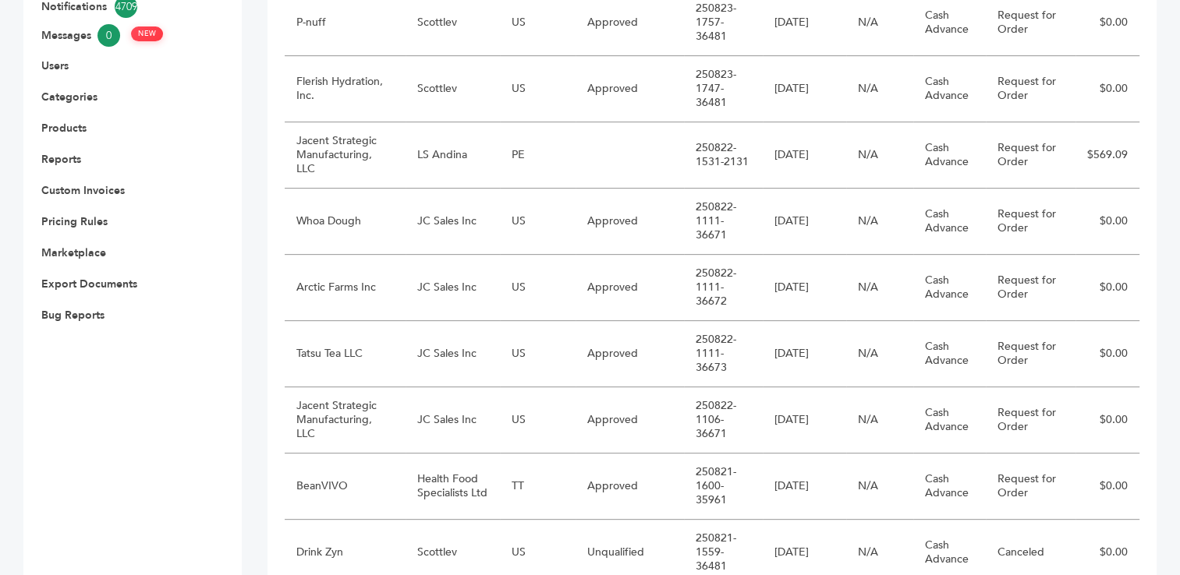
scroll to position [593, 0]
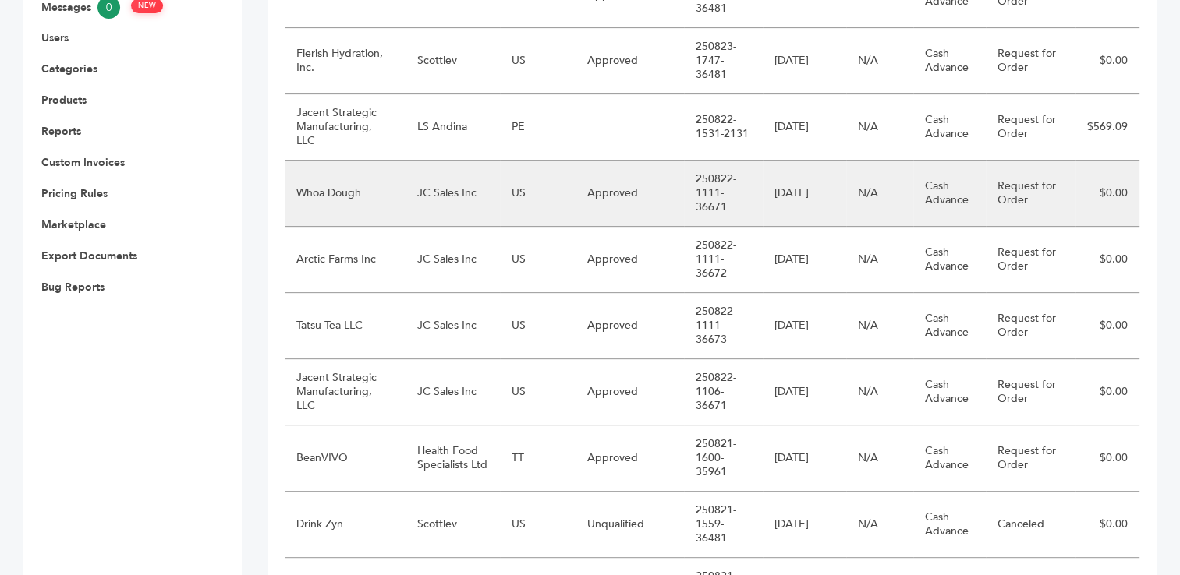
click at [455, 196] on td "JC Sales Inc" at bounding box center [452, 194] width 95 height 66
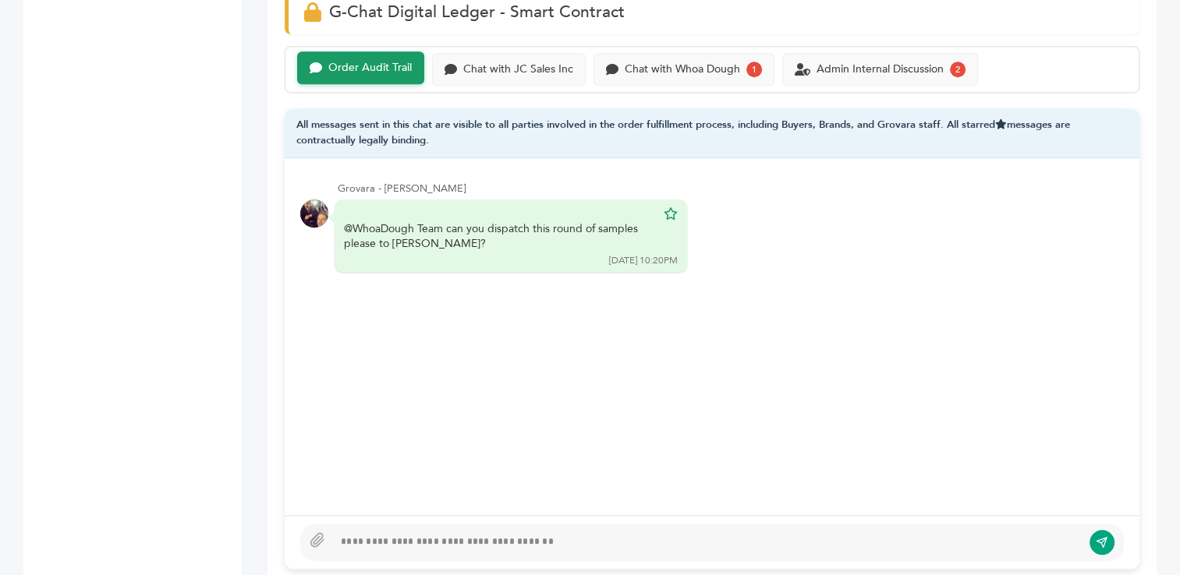
scroll to position [1116, 0]
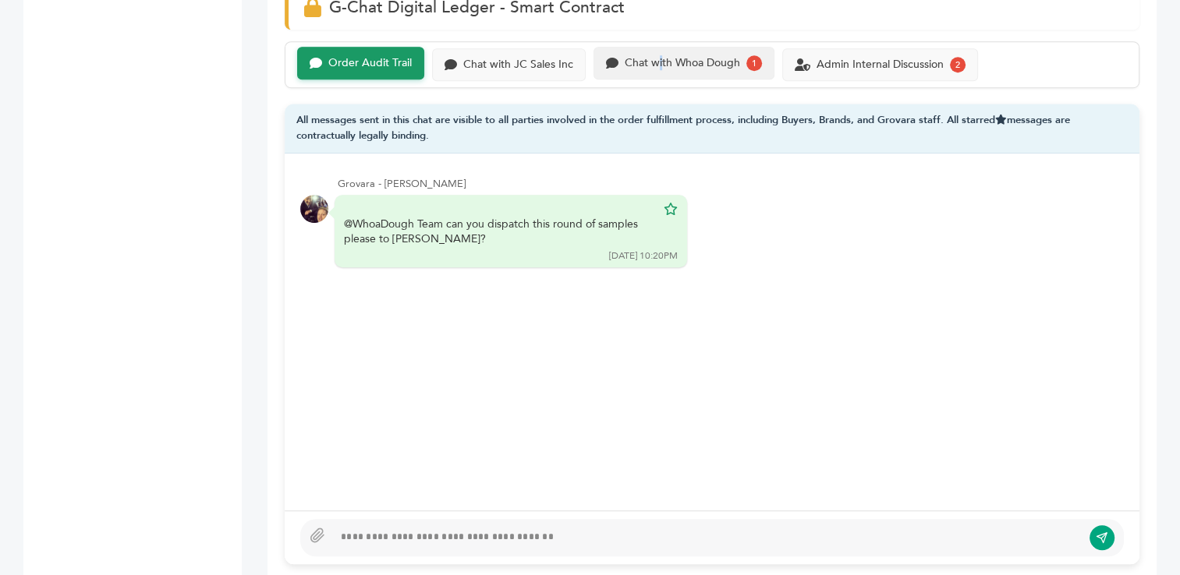
click at [658, 57] on div "Chat with Whoa Dough" at bounding box center [681, 63] width 115 height 13
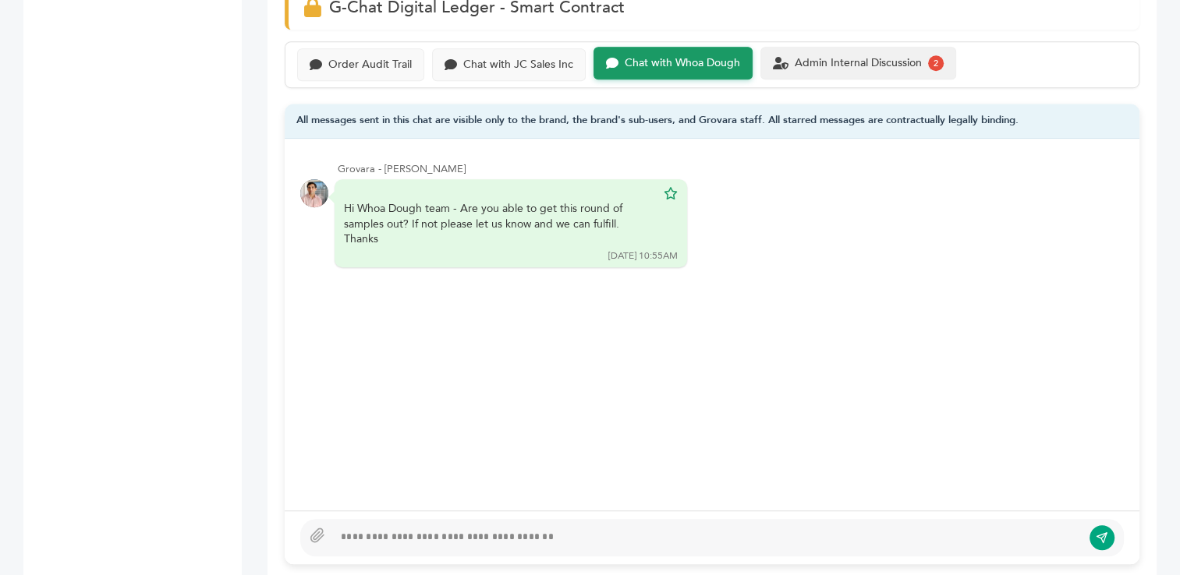
click at [856, 57] on div "Admin Internal Discussion" at bounding box center [857, 63] width 127 height 13
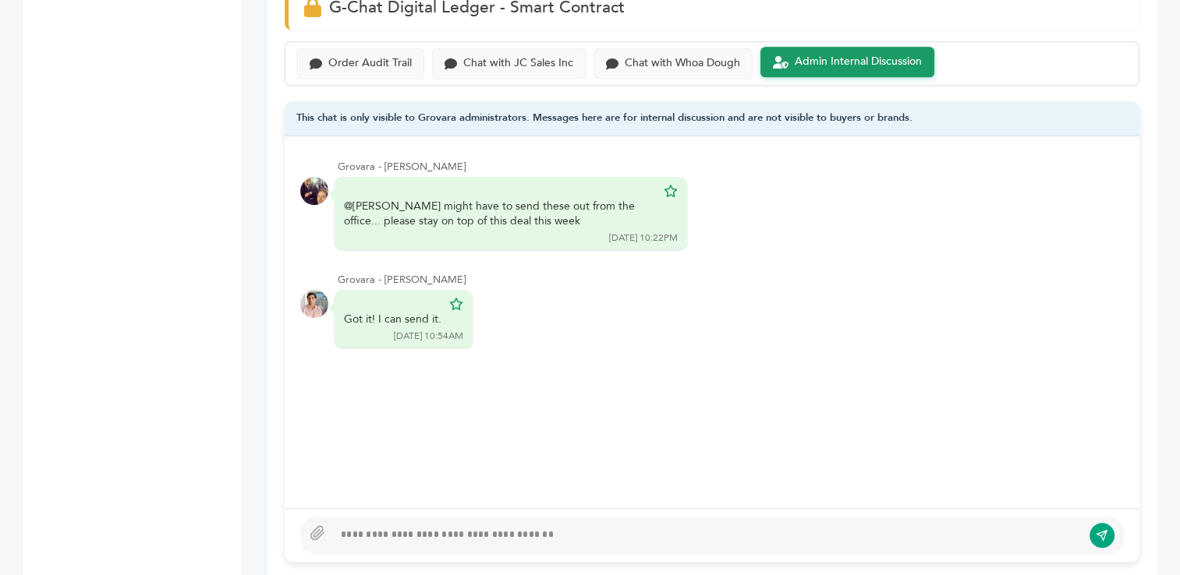
click at [492, 517] on div at bounding box center [711, 535] width 823 height 37
click at [612, 526] on div "**********" at bounding box center [707, 535] width 748 height 19
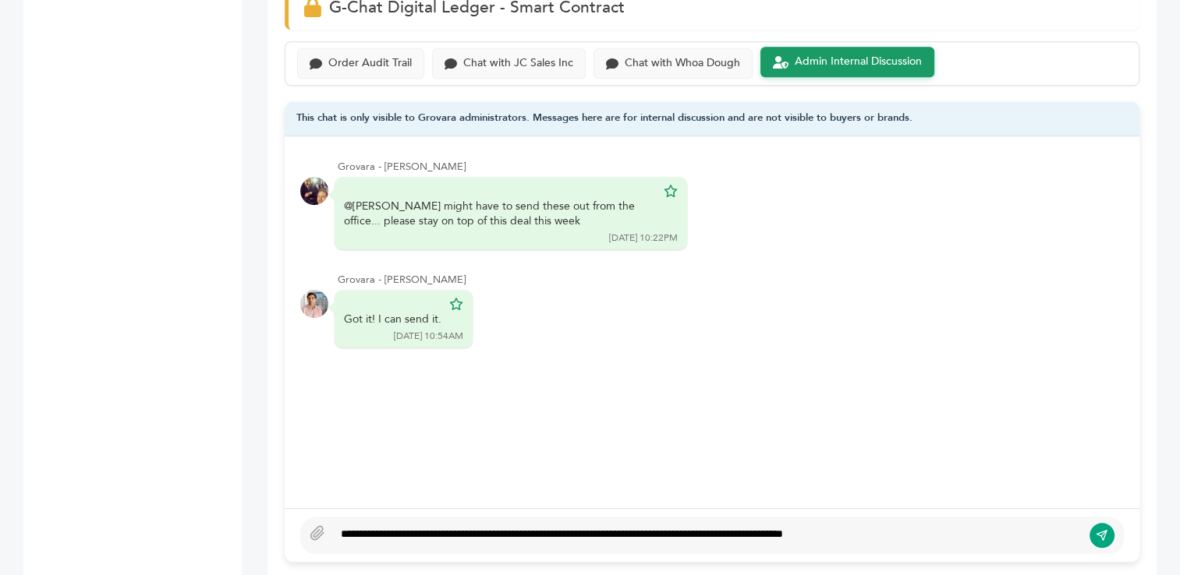
type textarea "**********"
click at [1102, 529] on icon "submit" at bounding box center [1101, 535] width 12 height 12
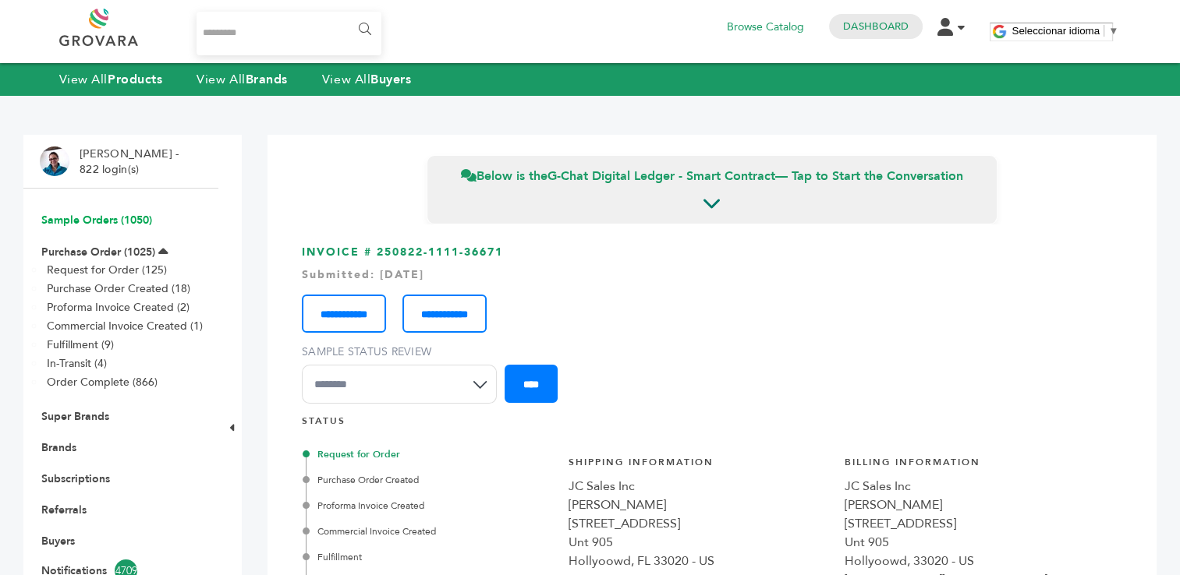
click at [65, 226] on link "Sample Orders (1050)" at bounding box center [96, 220] width 111 height 15
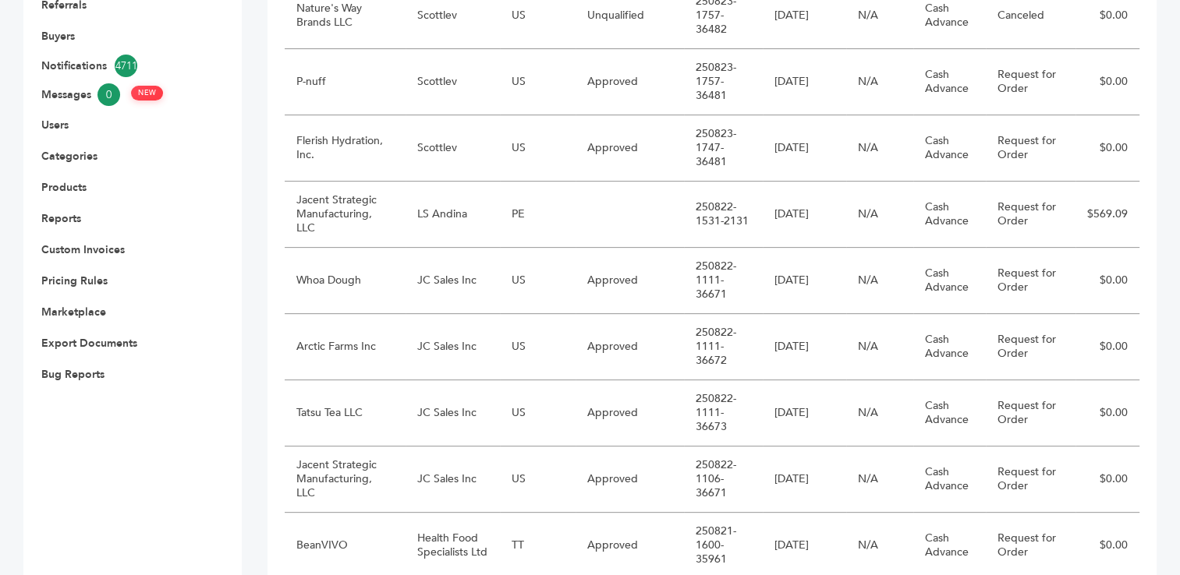
scroll to position [508, 0]
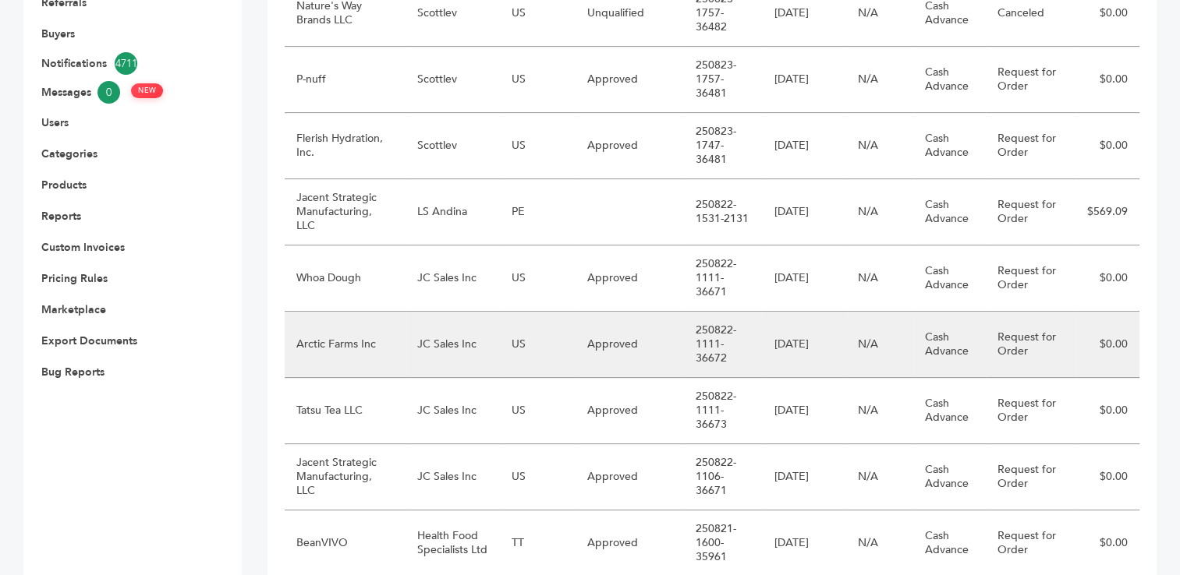
click at [454, 342] on td "JC Sales Inc" at bounding box center [452, 345] width 95 height 66
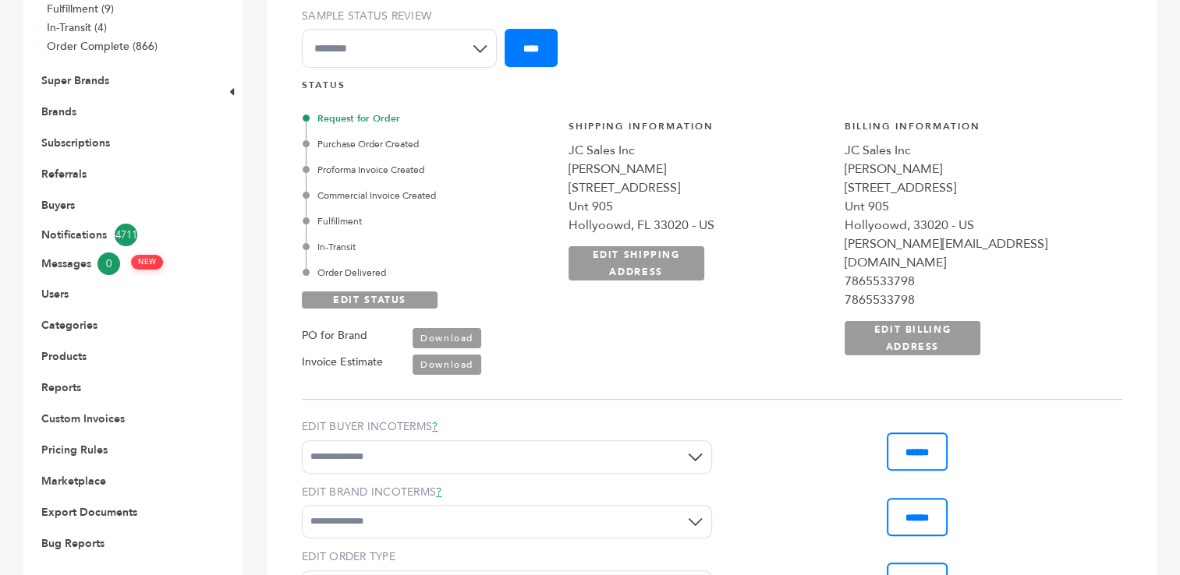
scroll to position [348, 0]
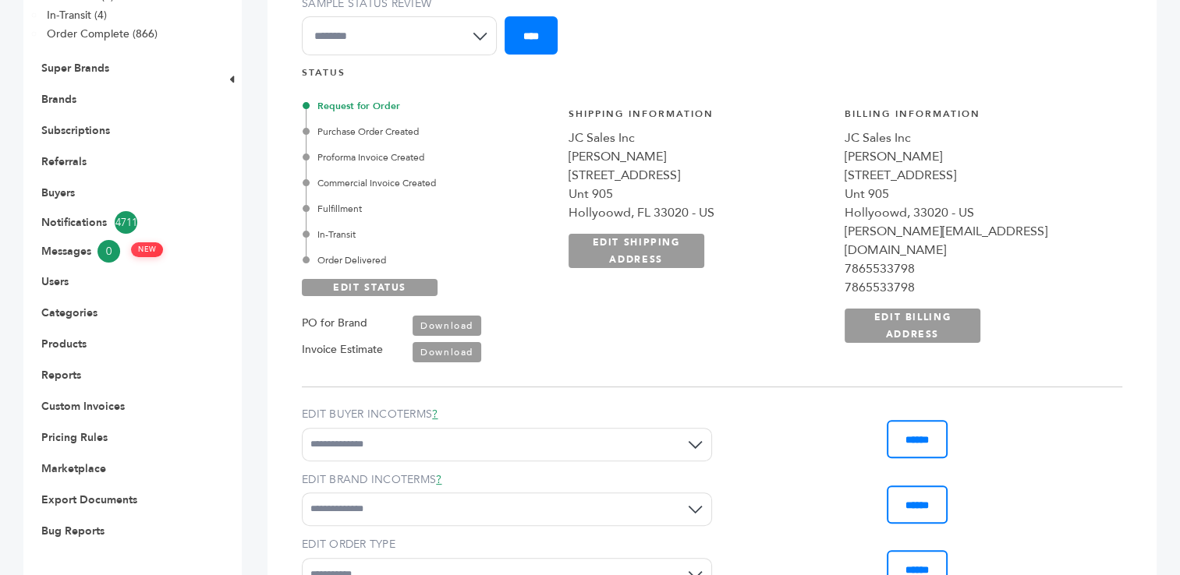
drag, startPoint x: 858, startPoint y: 212, endPoint x: 827, endPoint y: 214, distance: 30.4
click at [827, 214] on div "Hollyoowd, FL 33020 - US" at bounding box center [698, 212] width 260 height 19
drag, startPoint x: 827, startPoint y: 214, endPoint x: 876, endPoint y: 257, distance: 65.2
click at [704, 257] on link "EDIT SHIPPING ADDRESS" at bounding box center [636, 251] width 136 height 34
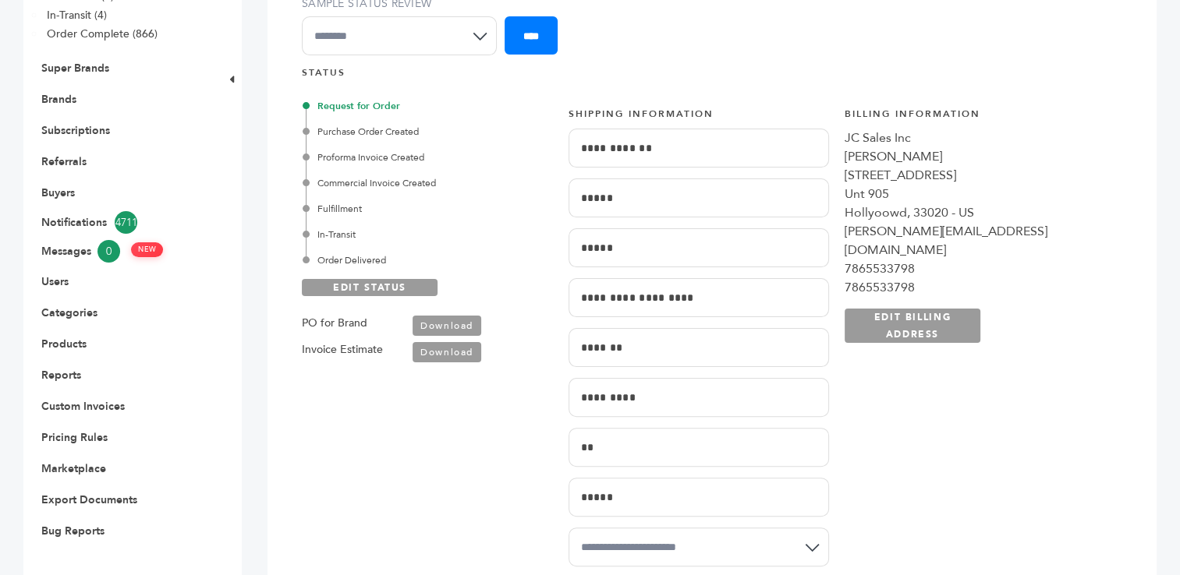
drag, startPoint x: 627, startPoint y: 394, endPoint x: 605, endPoint y: 394, distance: 21.8
click at [605, 394] on input "*********" at bounding box center [698, 397] width 260 height 39
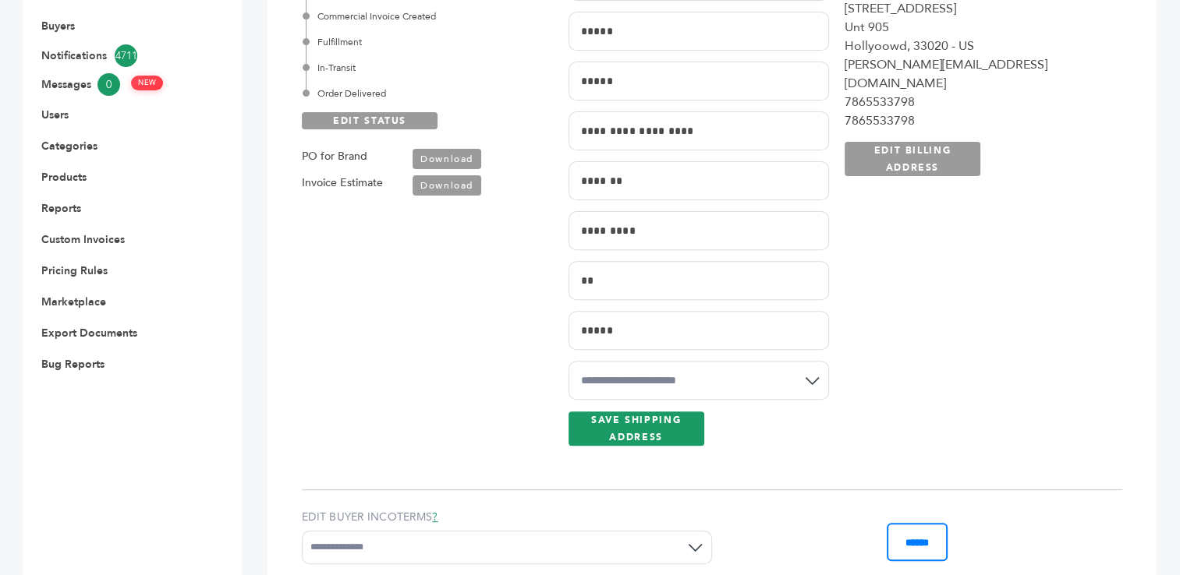
scroll to position [538, 0]
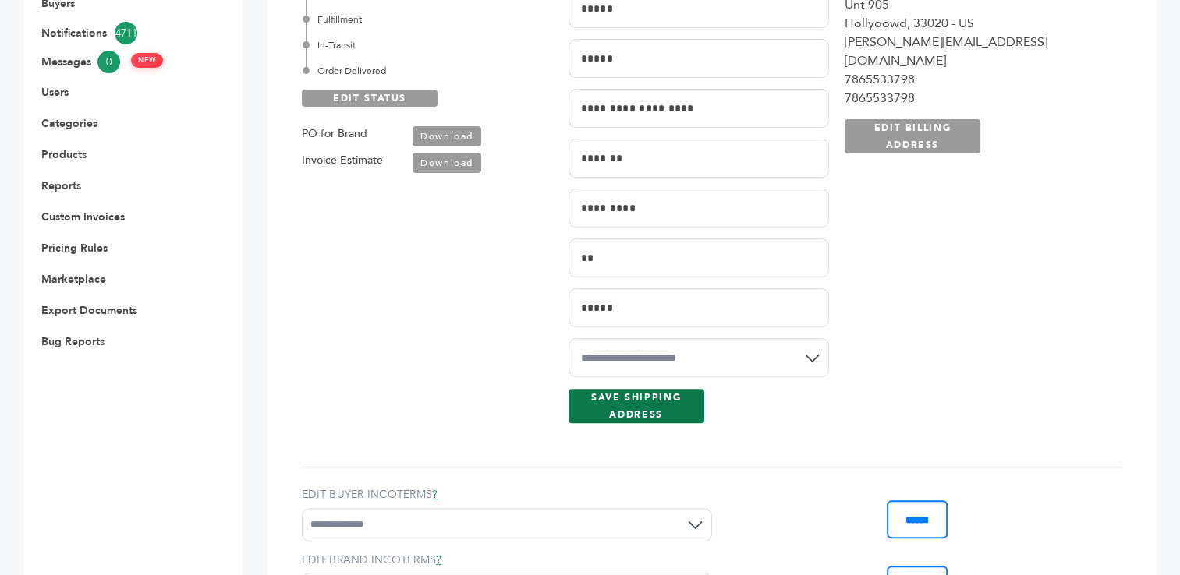
type input "*********"
click at [616, 407] on link "SAVE SHIPPING ADDRESS" at bounding box center [636, 406] width 136 height 34
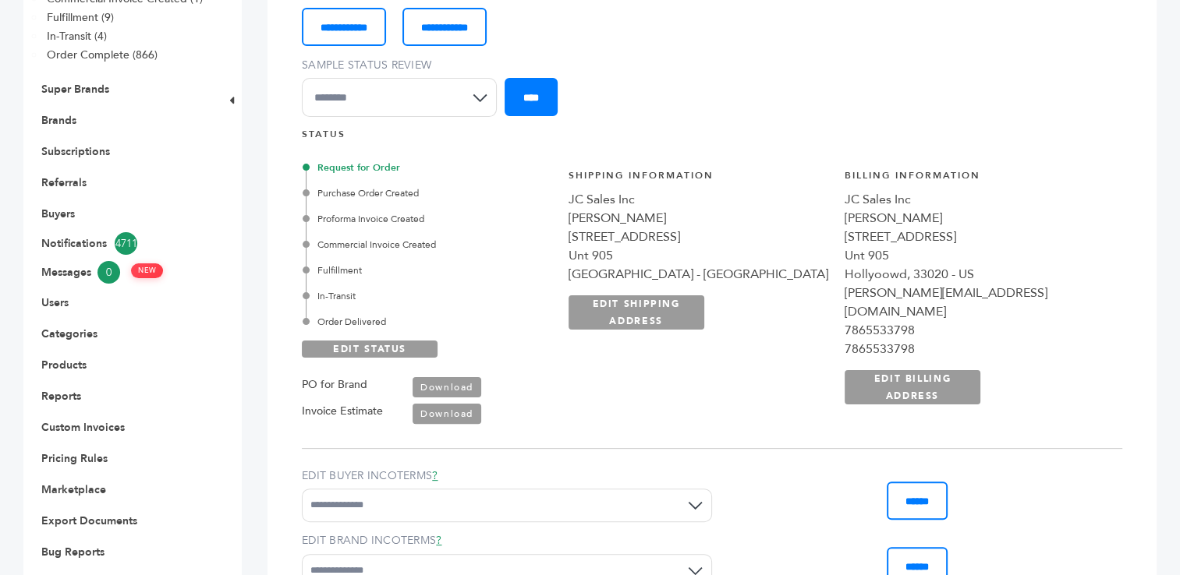
scroll to position [370, 0]
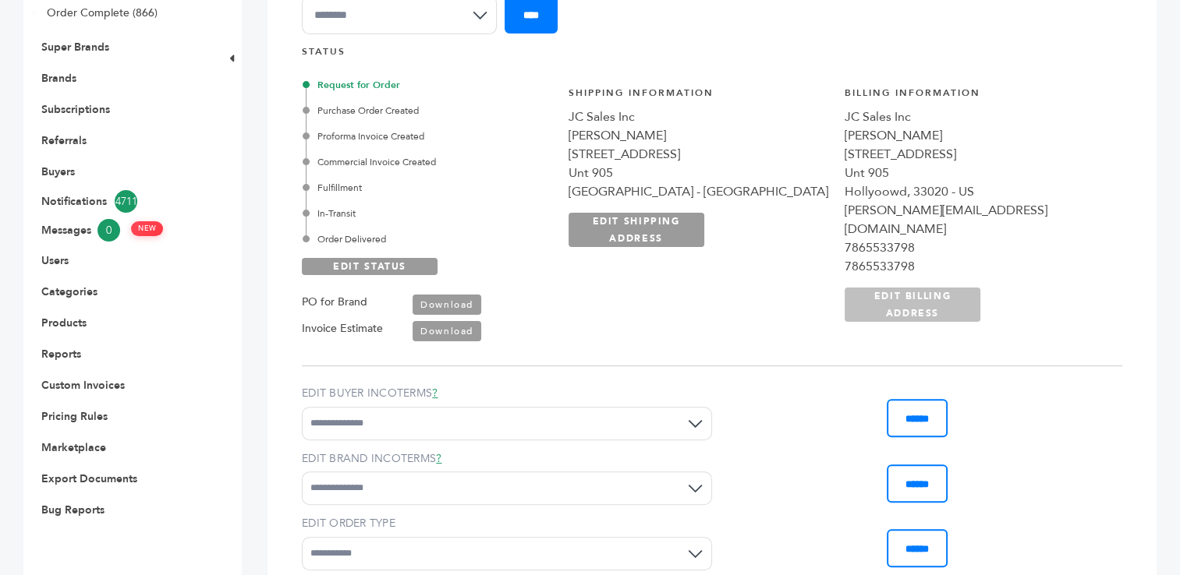
click at [1023, 320] on div "**********" at bounding box center [836, 212] width 571 height 292
click at [980, 288] on link "EDIT BILLING ADDRESS" at bounding box center [912, 305] width 136 height 34
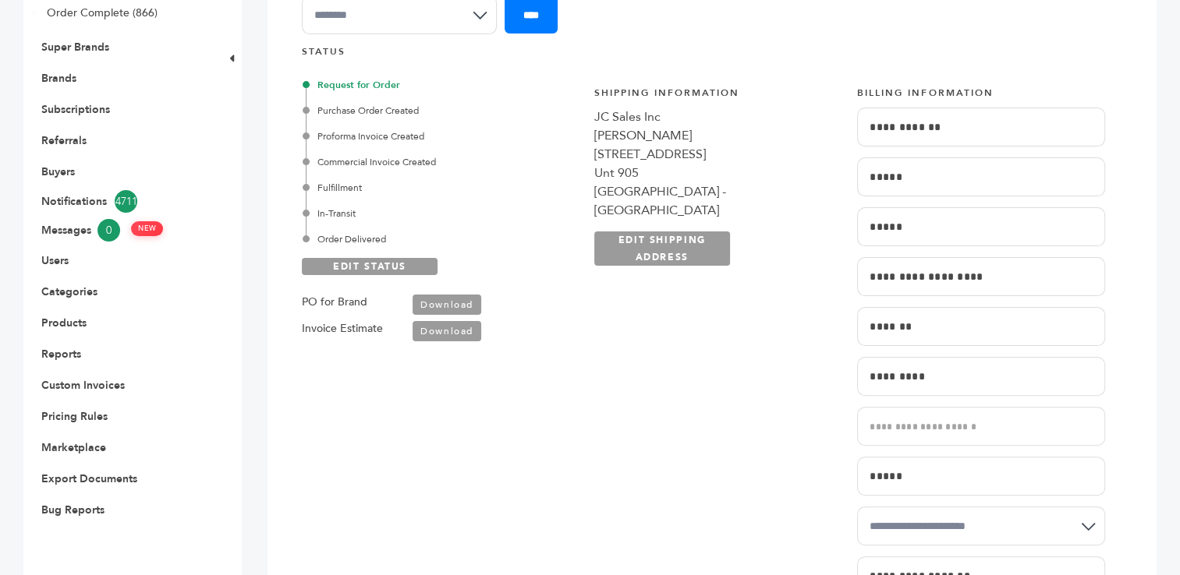
drag, startPoint x: 911, startPoint y: 377, endPoint x: 879, endPoint y: 379, distance: 32.1
click at [879, 379] on input "*********" at bounding box center [981, 376] width 248 height 39
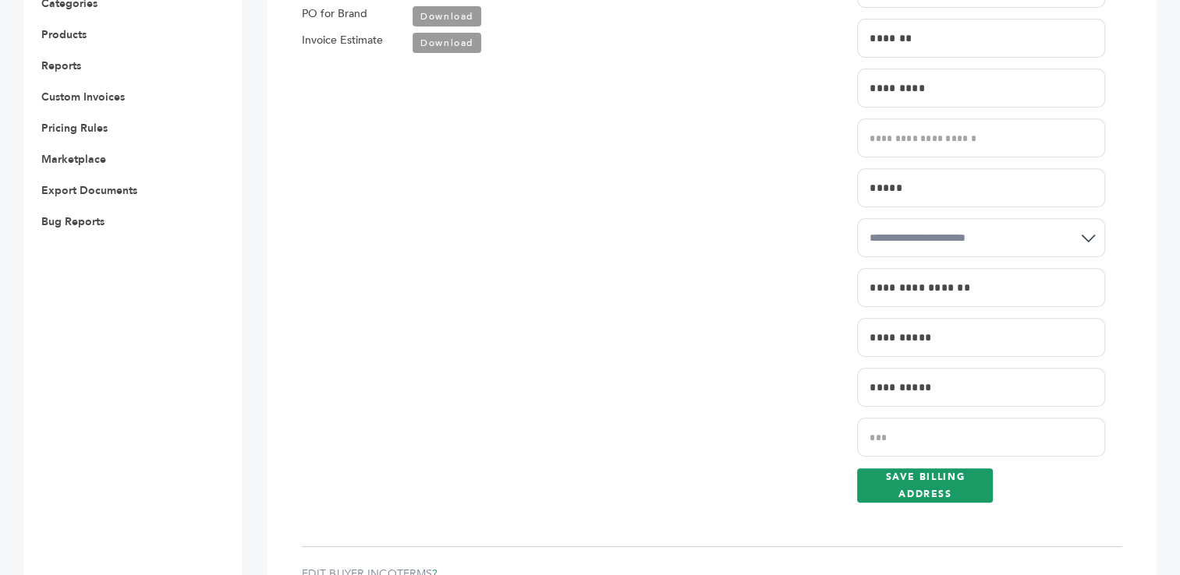
scroll to position [681, 0]
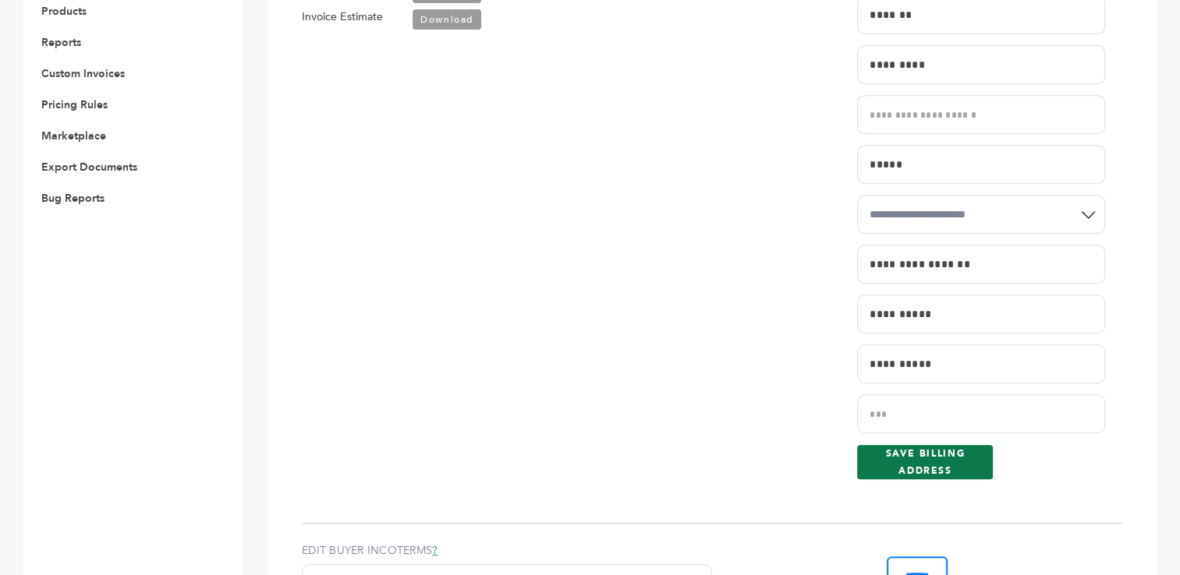
type input "*********"
click at [908, 459] on link "SAVE BILLING ADDRESS" at bounding box center [925, 462] width 136 height 34
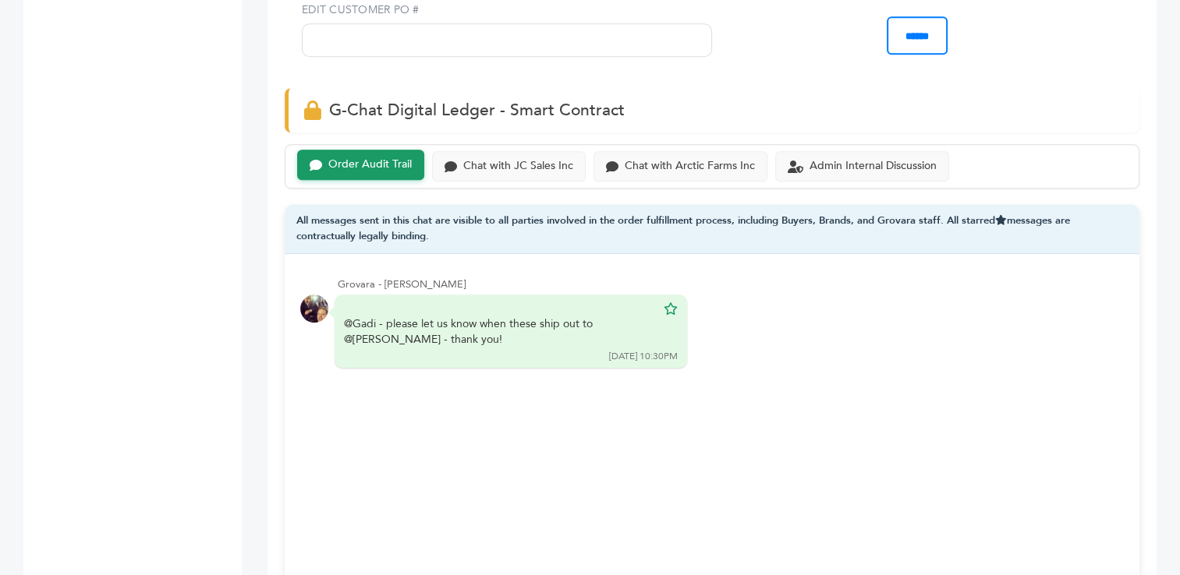
scroll to position [1054, 0]
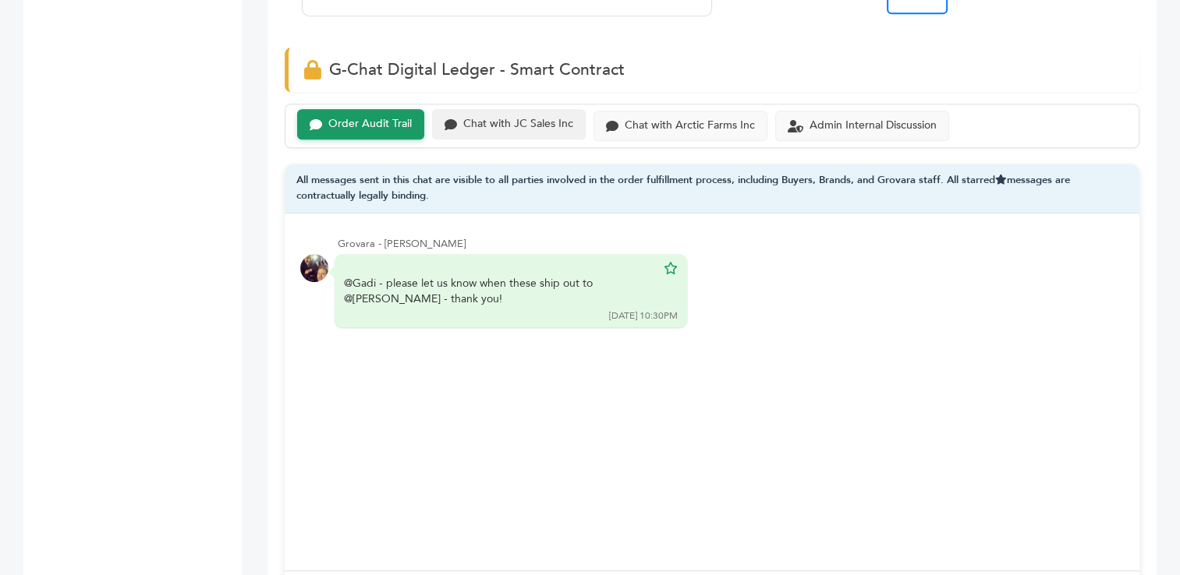
click at [532, 118] on div "Chat with JC Sales Inc" at bounding box center [518, 124] width 110 height 13
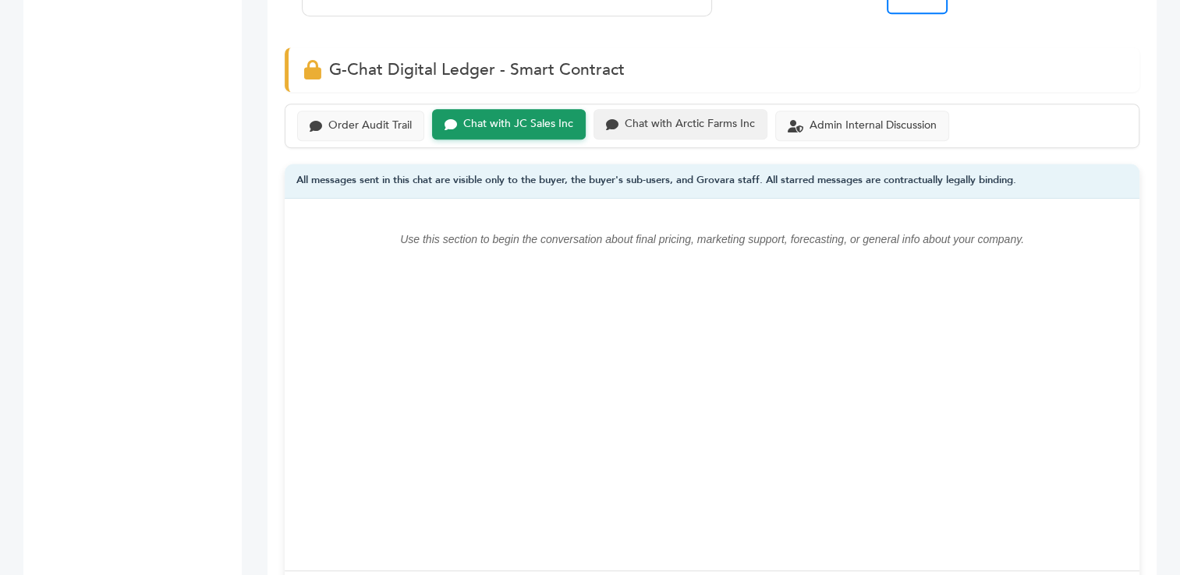
click at [676, 118] on div "Chat with Arctic Farms Inc" at bounding box center [689, 124] width 130 height 13
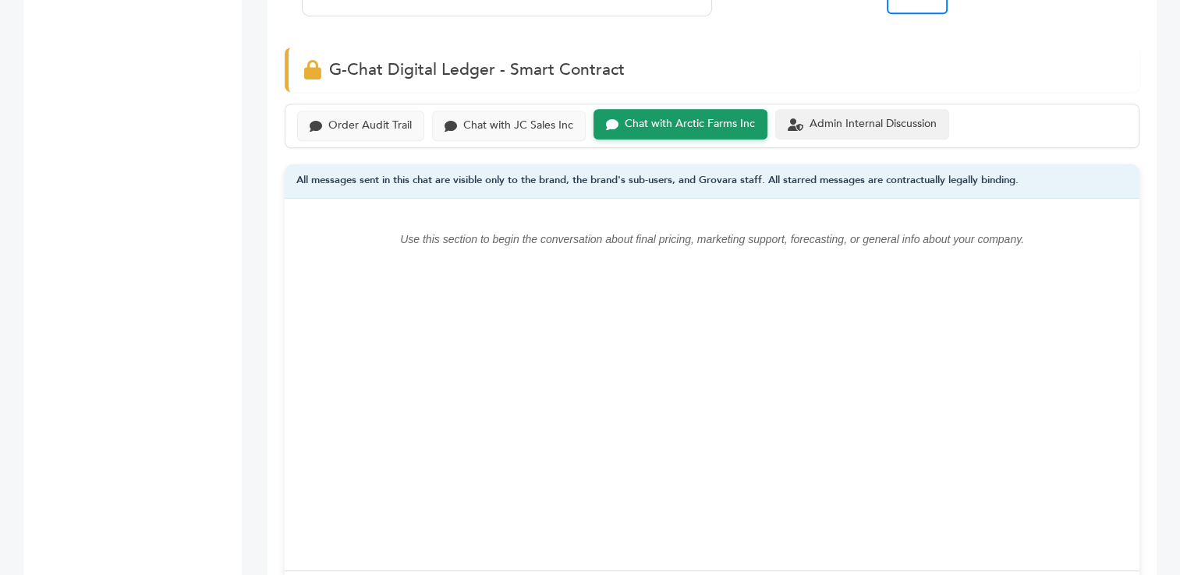
click at [801, 118] on div "Admin Internal Discussion" at bounding box center [861, 124] width 149 height 13
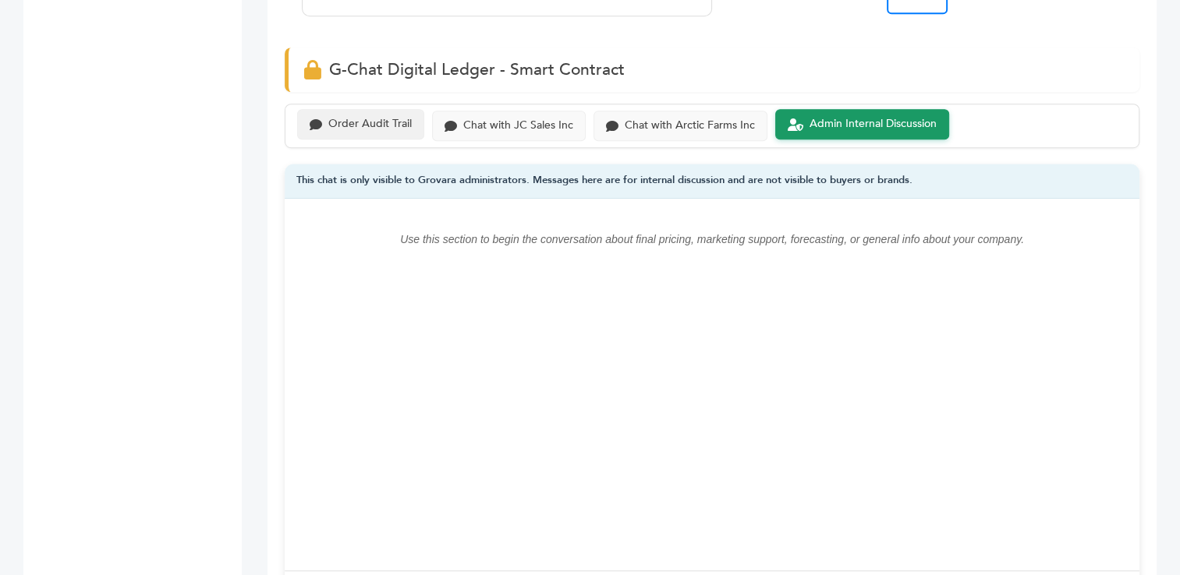
click at [372, 118] on div "Order Audit Trail" at bounding box center [369, 124] width 83 height 13
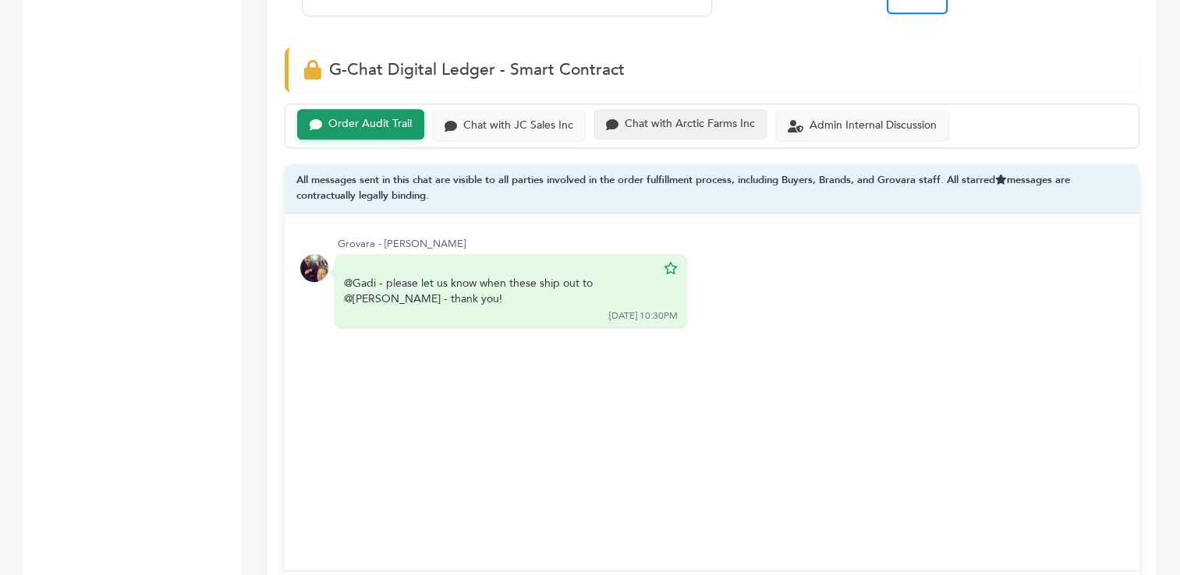
click at [671, 118] on div "Chat with Arctic Farms Inc" at bounding box center [689, 124] width 130 height 13
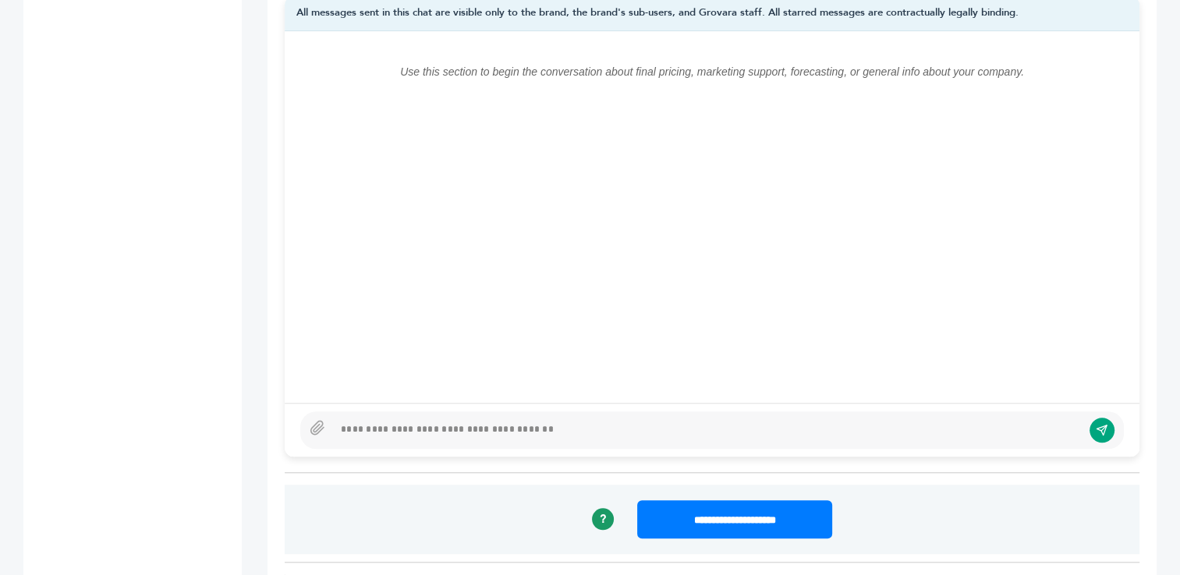
scroll to position [1229, 0]
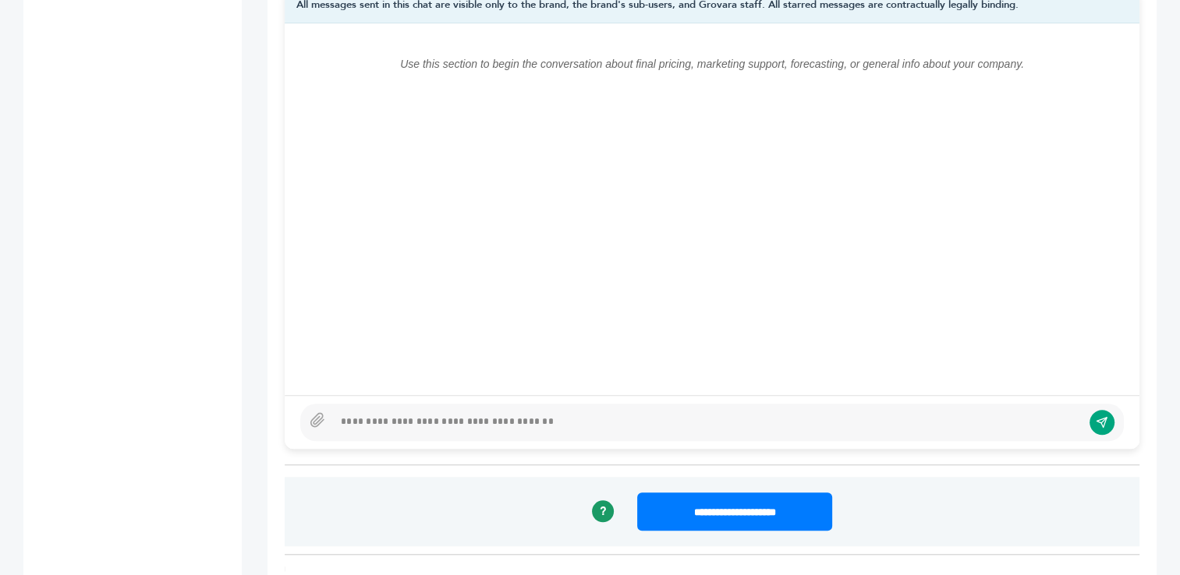
click at [683, 413] on div at bounding box center [707, 422] width 748 height 19
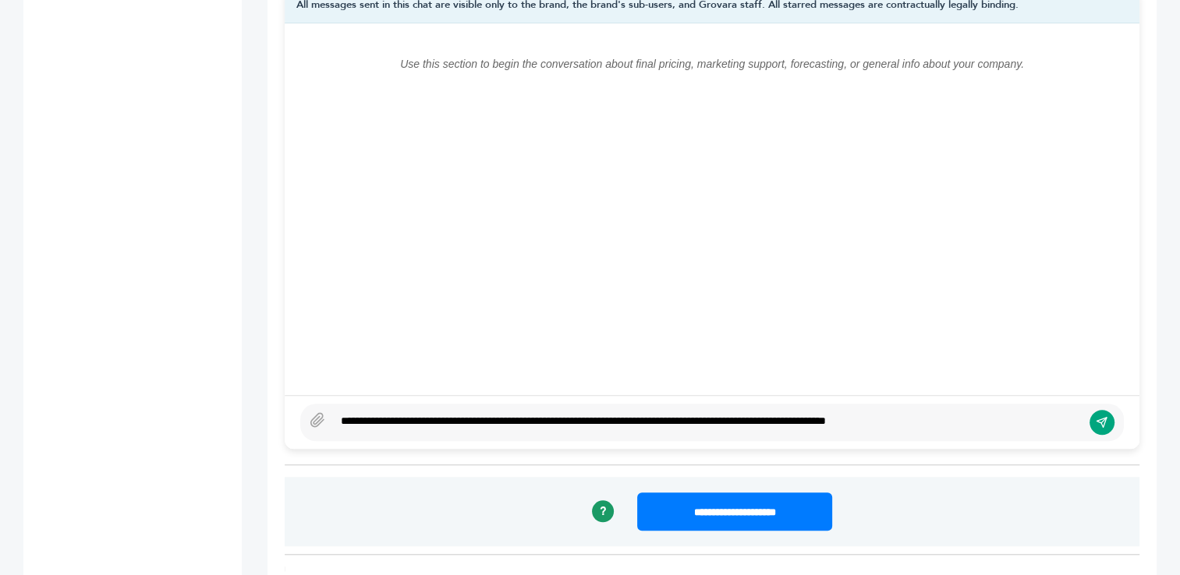
type textarea "**********"
click at [1098, 416] on icon "submit" at bounding box center [1101, 422] width 12 height 13
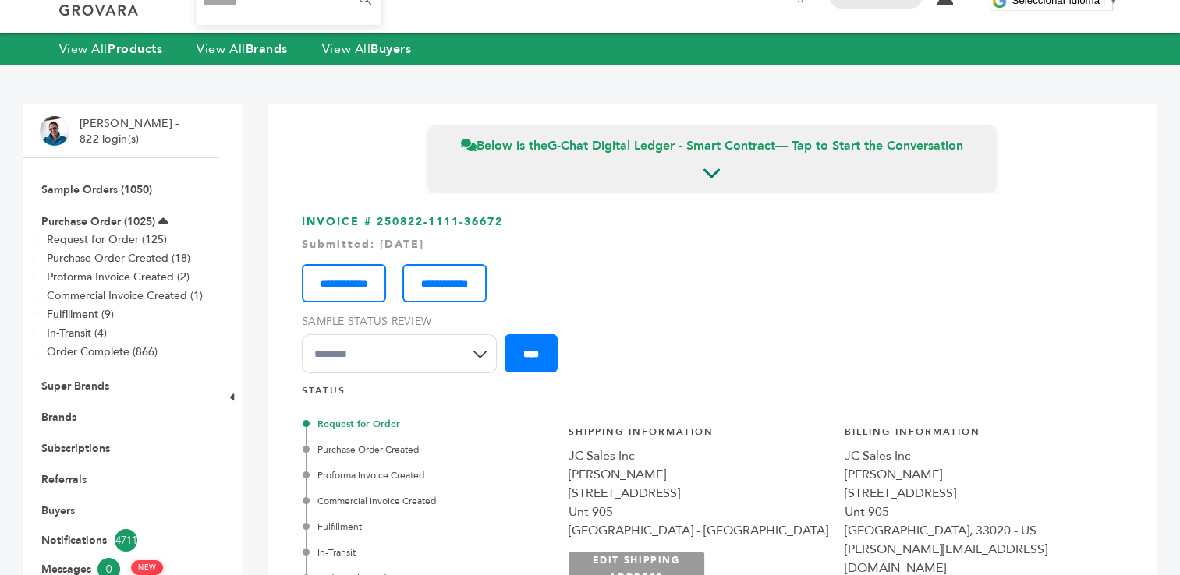
scroll to position [0, 0]
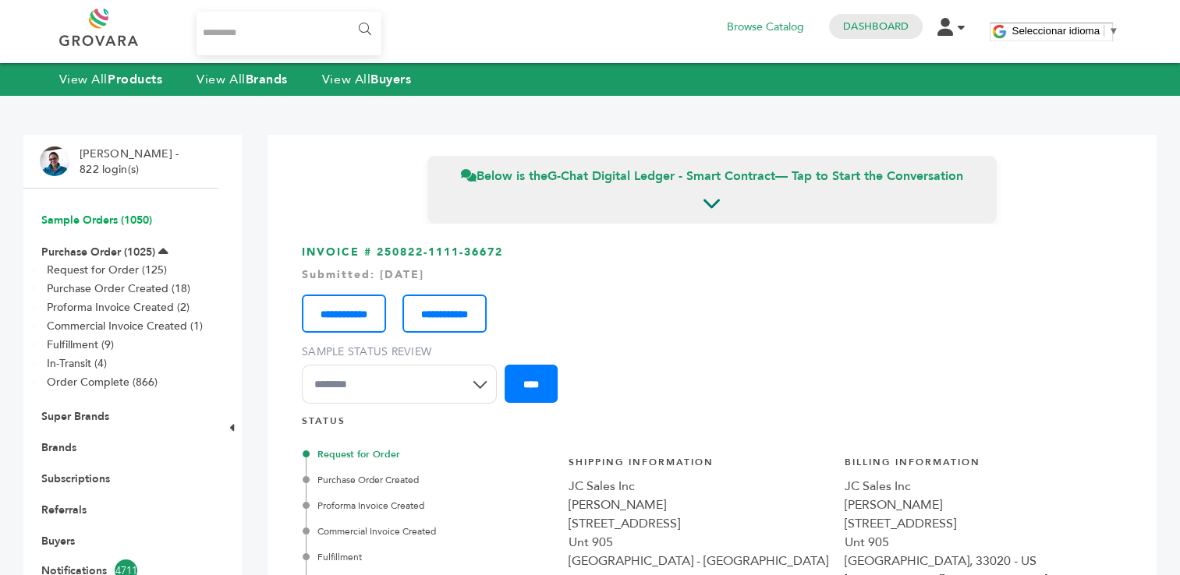
click at [87, 218] on link "Sample Orders (1050)" at bounding box center [96, 220] width 111 height 15
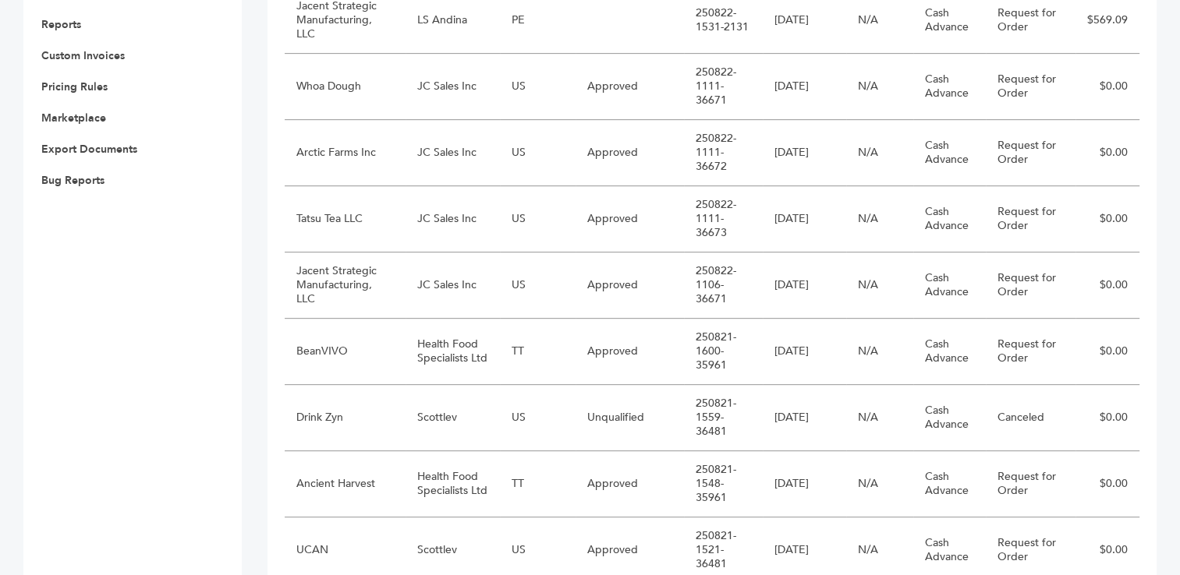
scroll to position [702, 0]
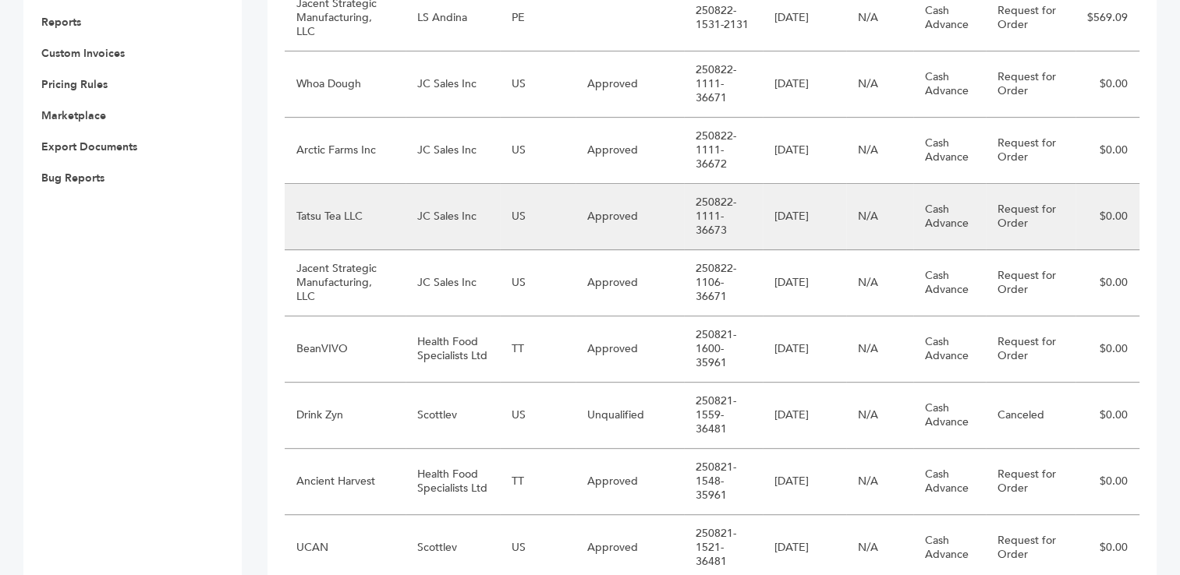
click at [415, 213] on td "JC Sales Inc" at bounding box center [452, 217] width 95 height 66
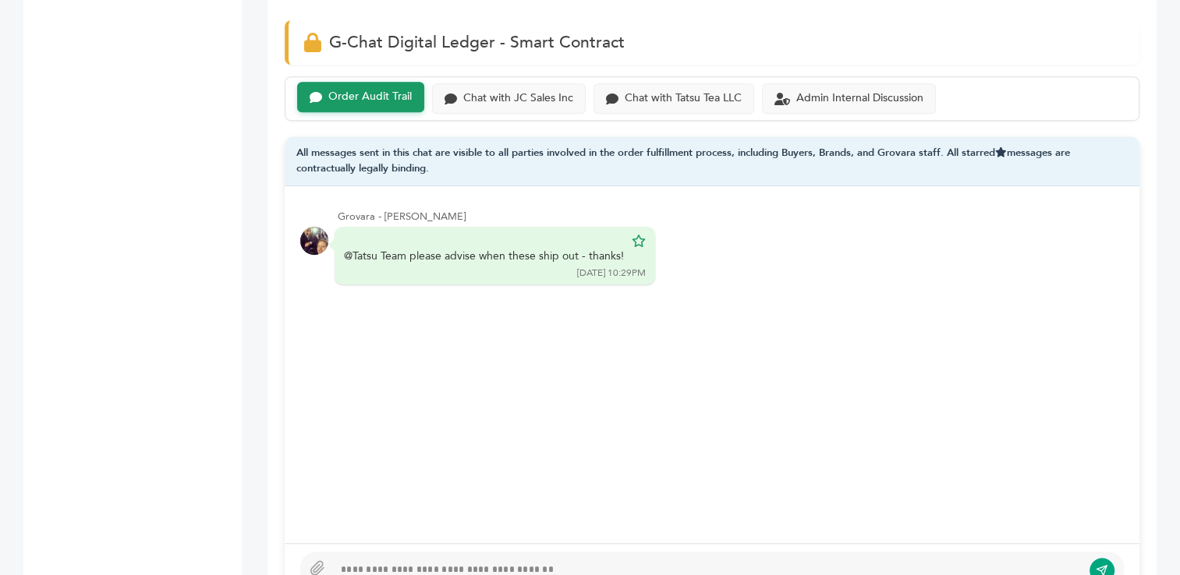
scroll to position [1138, 0]
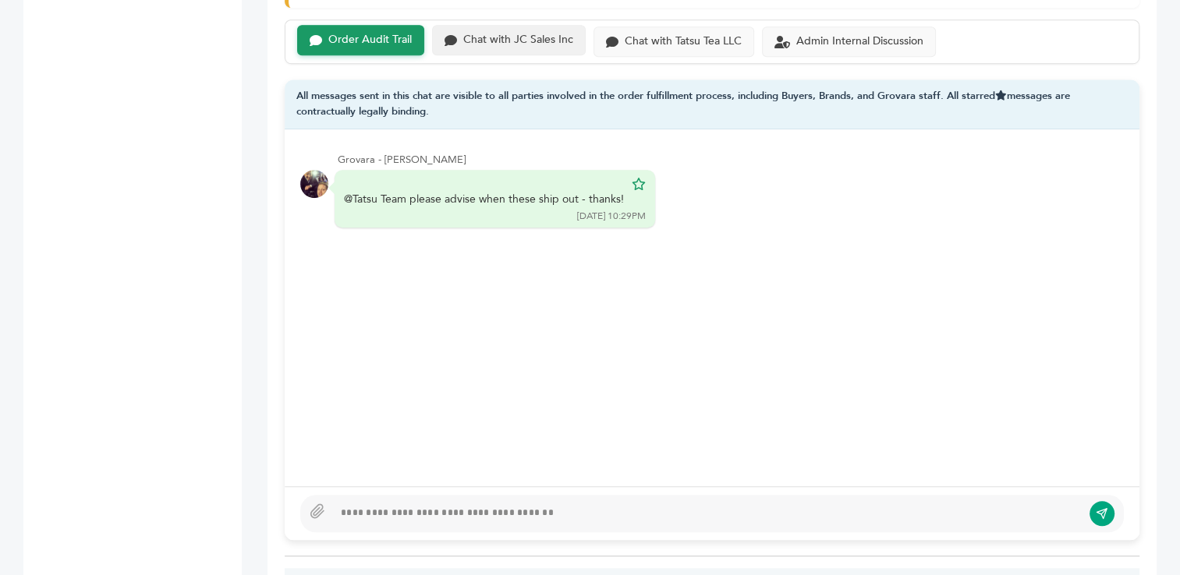
click at [496, 34] on div "Chat with JC Sales Inc" at bounding box center [518, 40] width 110 height 13
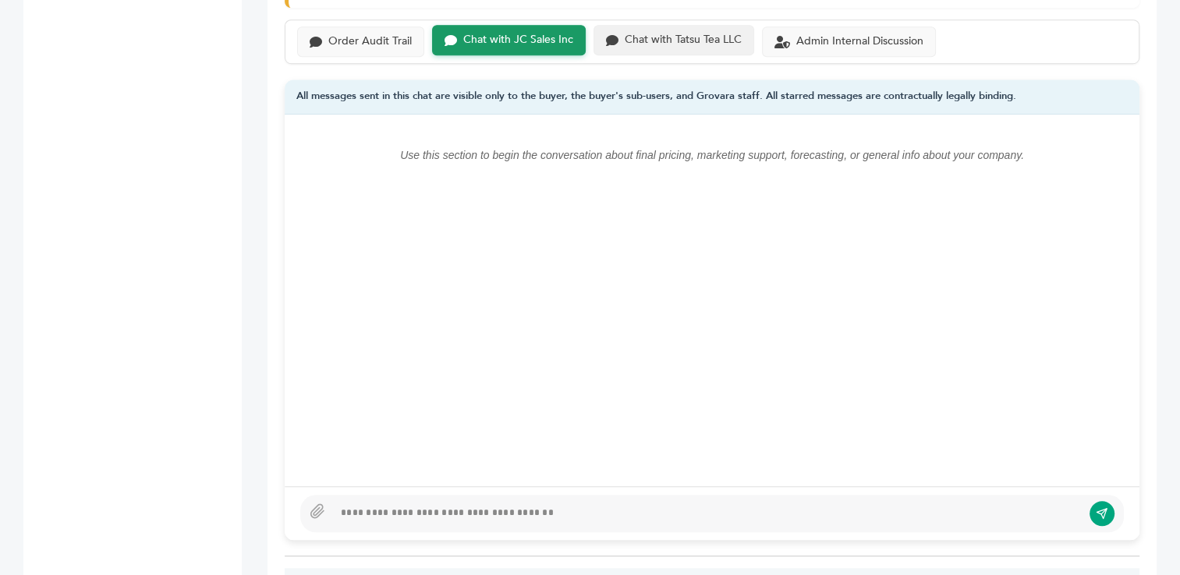
click at [667, 34] on div "Chat with Tatsu Tea LLC" at bounding box center [682, 40] width 117 height 13
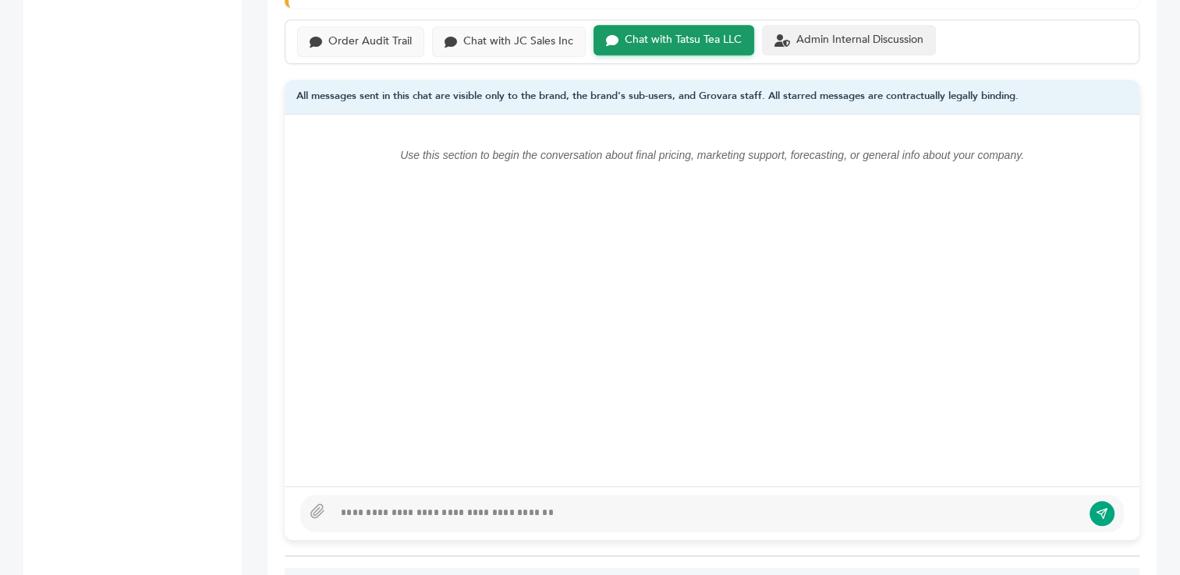
click at [858, 34] on div "Admin Internal Discussion" at bounding box center [859, 40] width 127 height 13
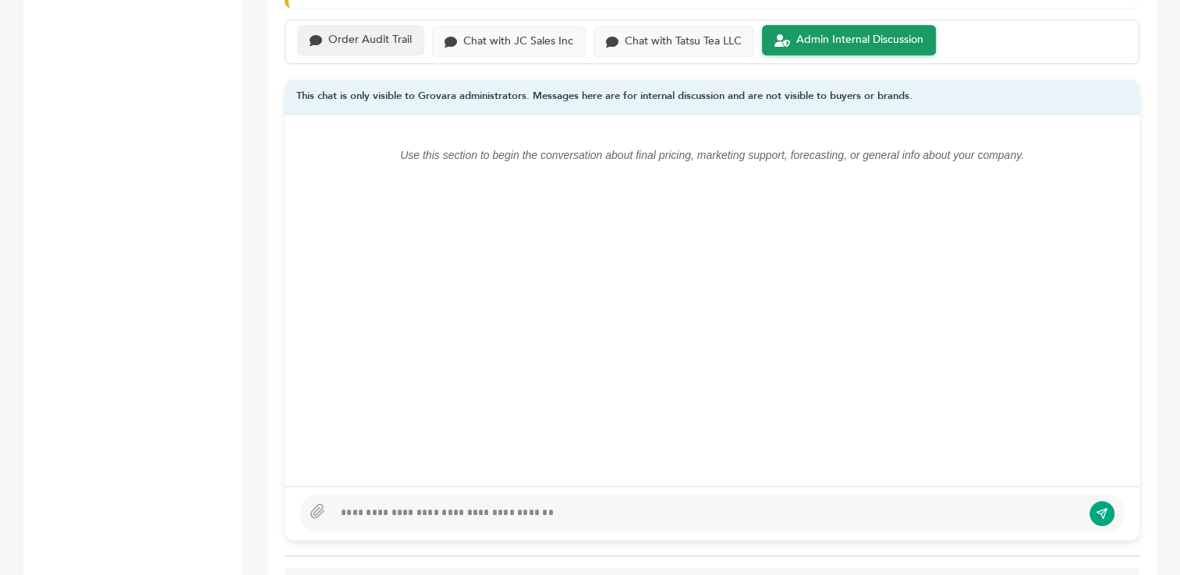
click at [379, 34] on div "Order Audit Trail" at bounding box center [369, 40] width 83 height 13
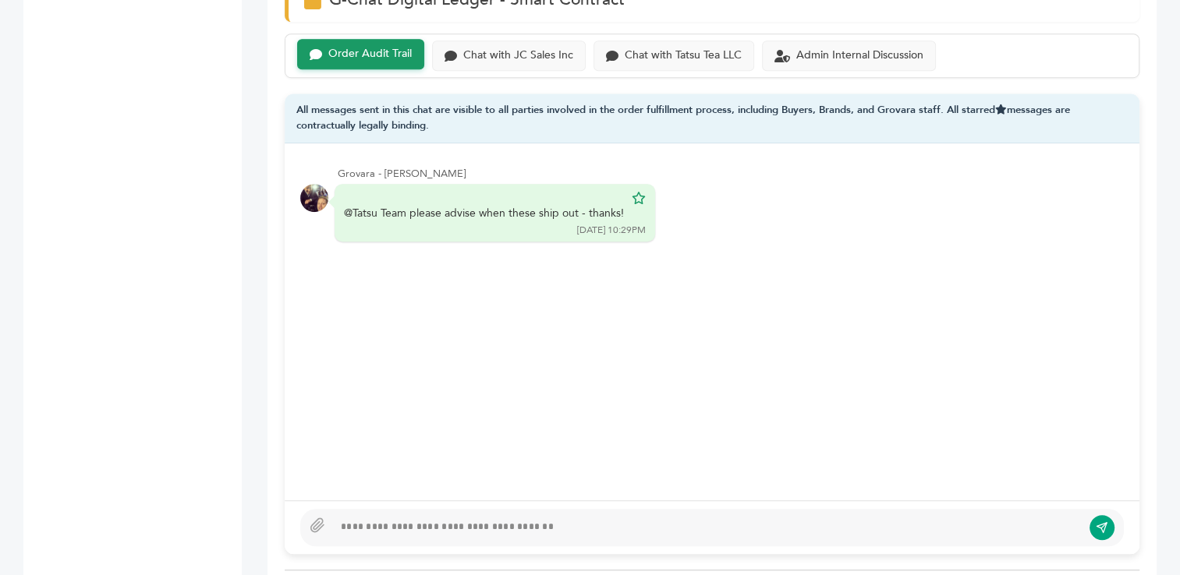
scroll to position [1108, 0]
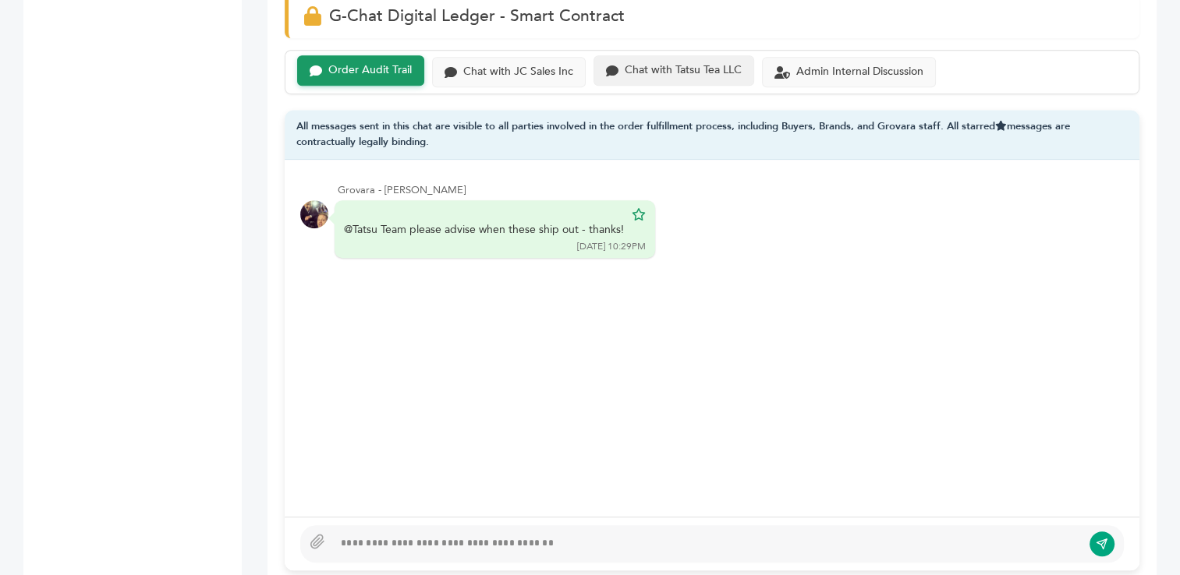
click at [662, 64] on div "Chat with Tatsu Tea LLC" at bounding box center [682, 70] width 117 height 13
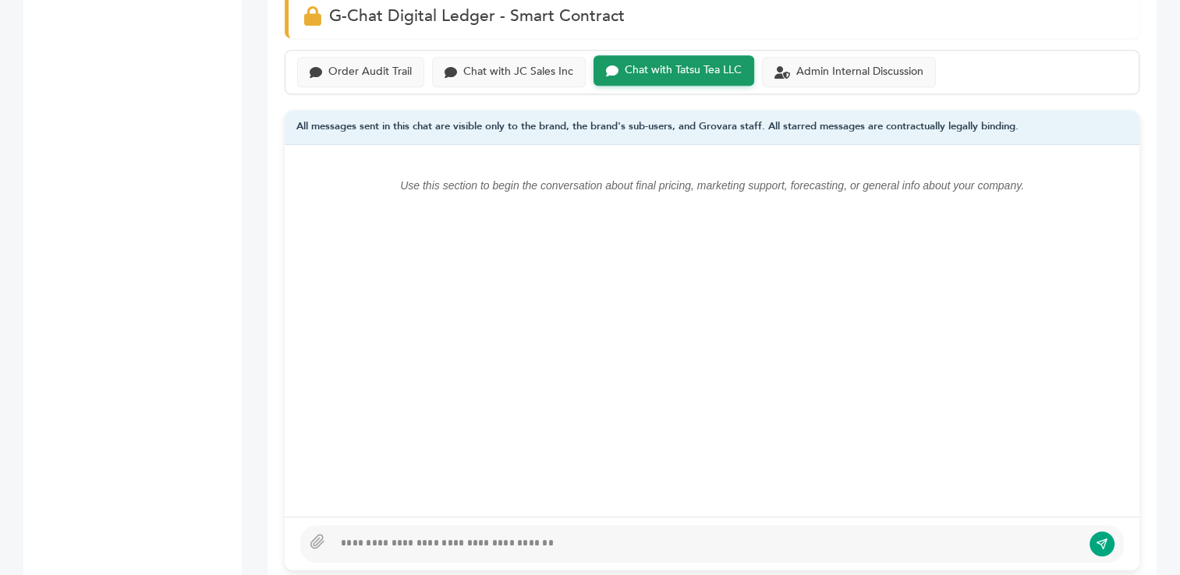
click at [512, 535] on div at bounding box center [707, 544] width 748 height 19
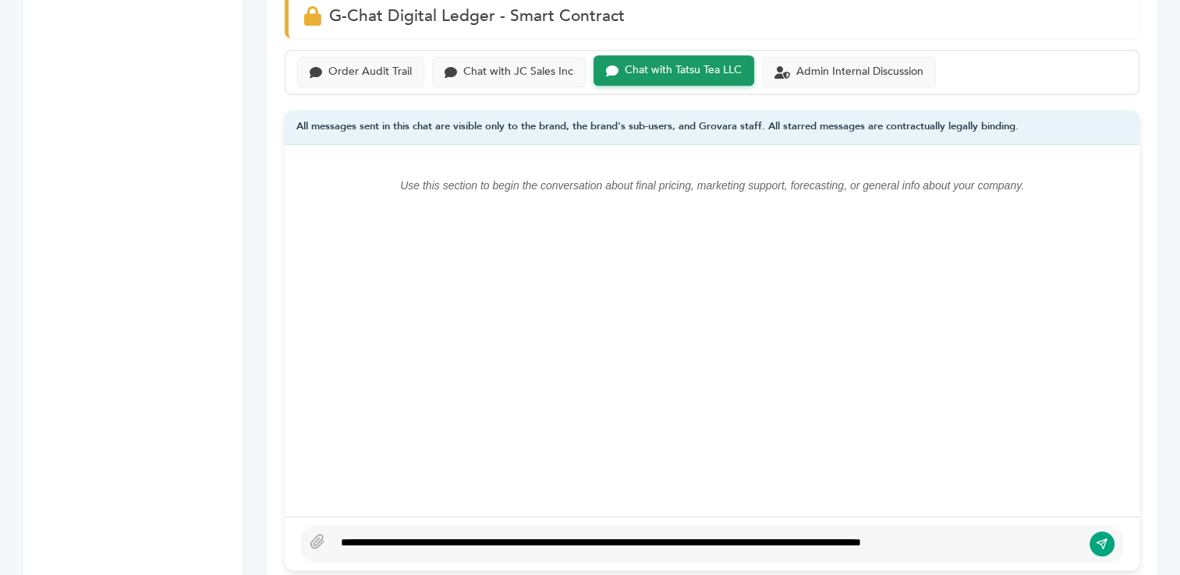
type textarea "**********"
click at [1107, 537] on icon "submit" at bounding box center [1101, 543] width 12 height 13
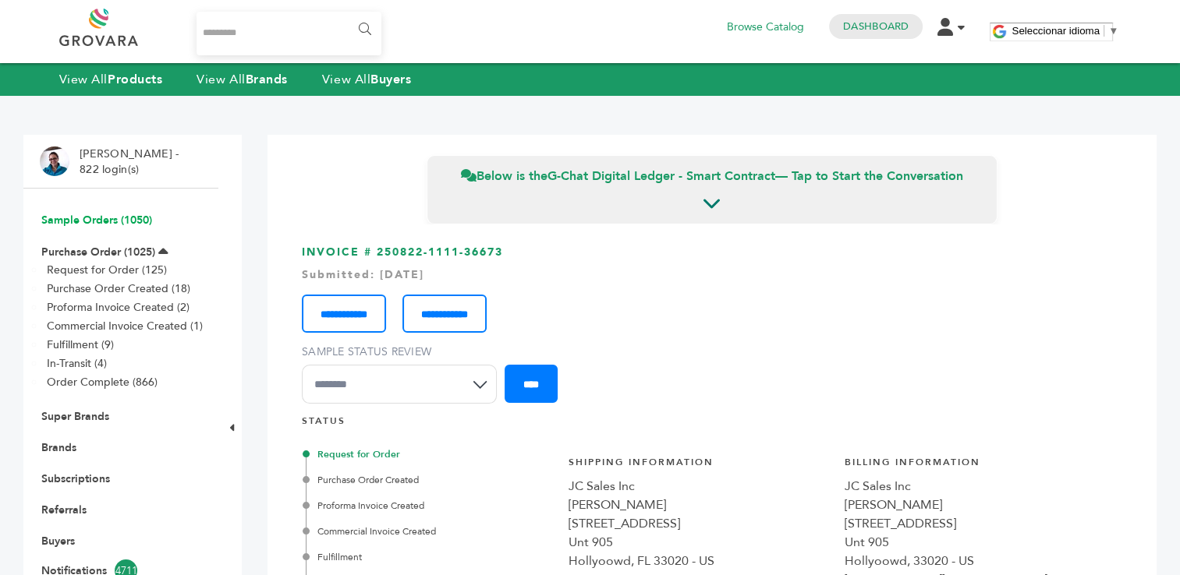
click at [56, 222] on link "Sample Orders (1050)" at bounding box center [96, 220] width 111 height 15
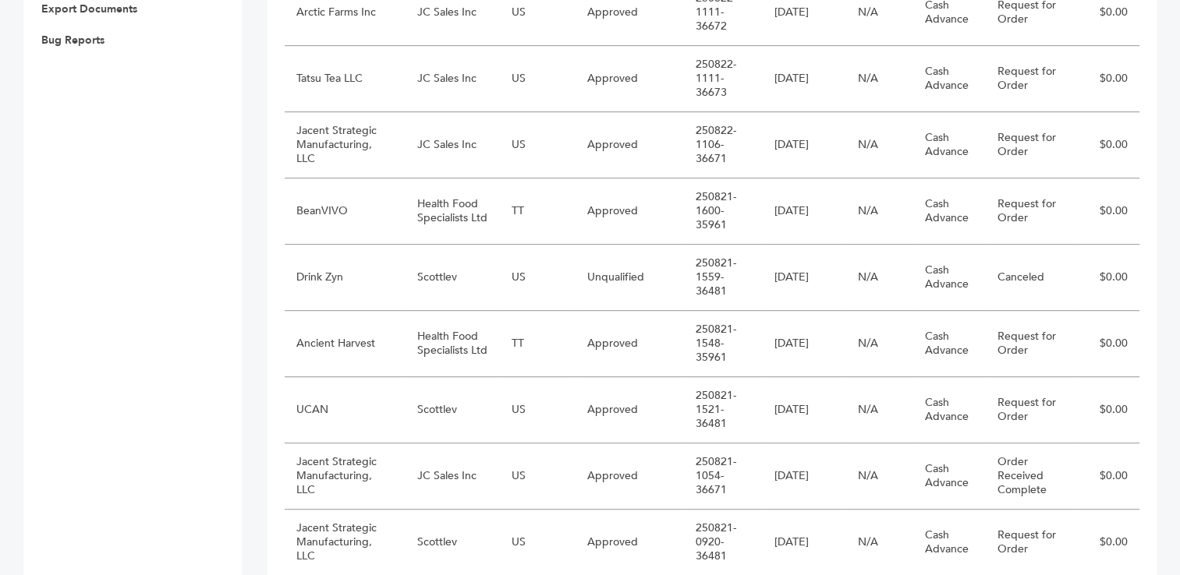
scroll to position [850, 0]
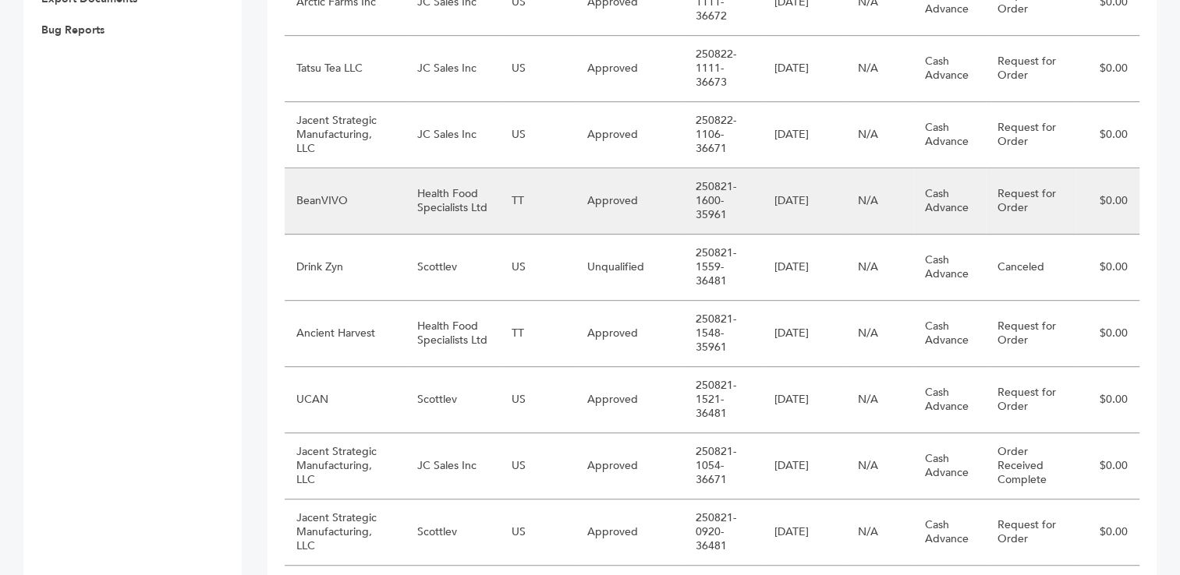
click at [370, 193] on td "BeanVIVO" at bounding box center [345, 201] width 121 height 66
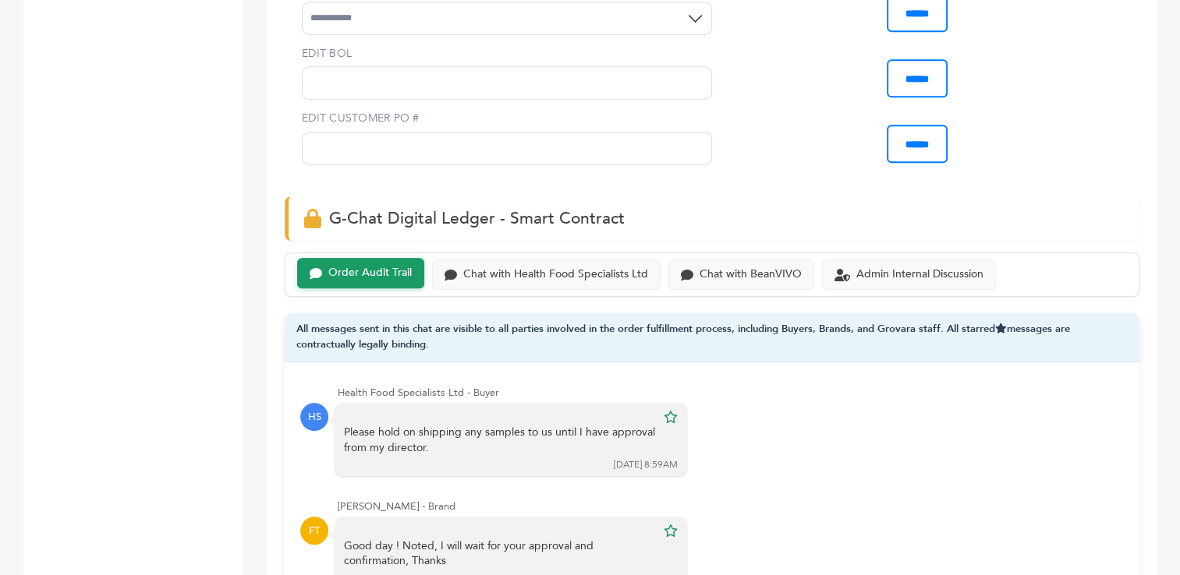
scroll to position [976, 0]
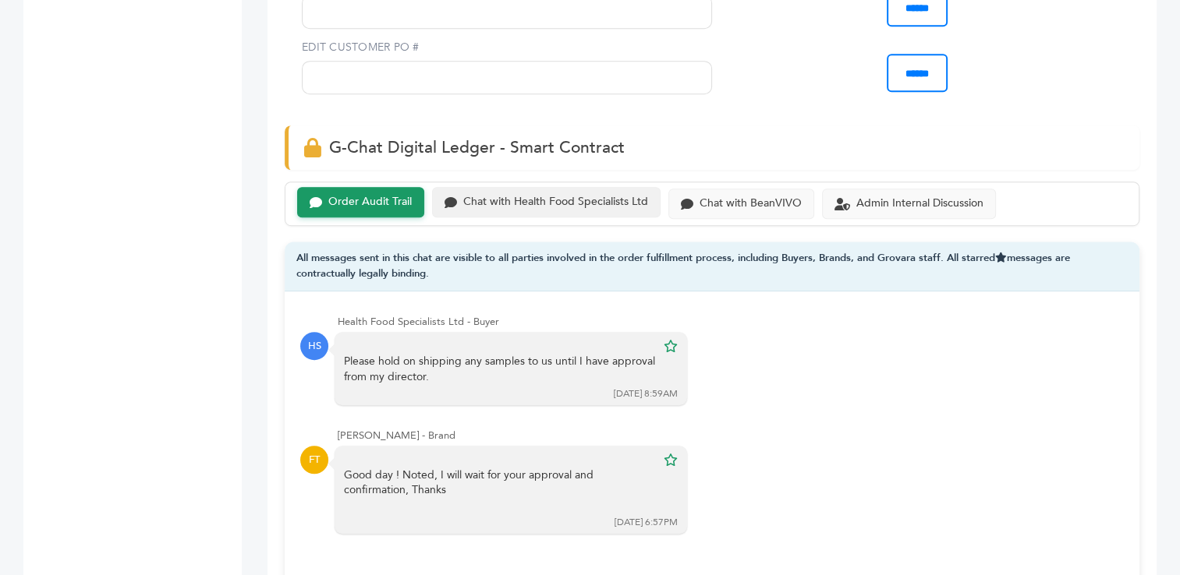
click at [529, 196] on div "Chat with Health Food Specialists Ltd" at bounding box center [555, 202] width 185 height 13
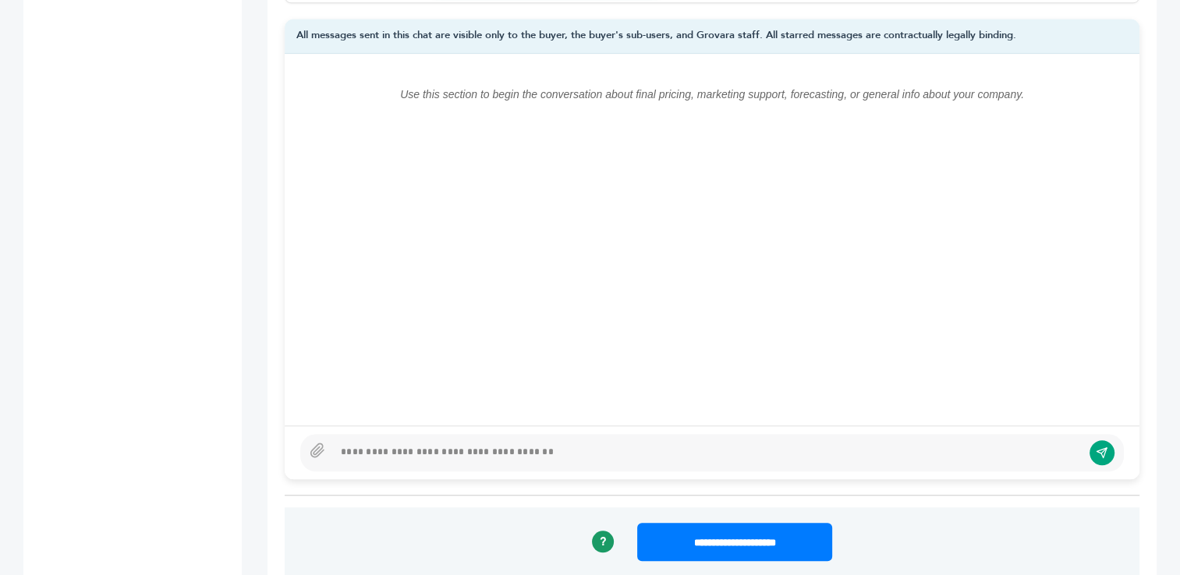
scroll to position [1279, 0]
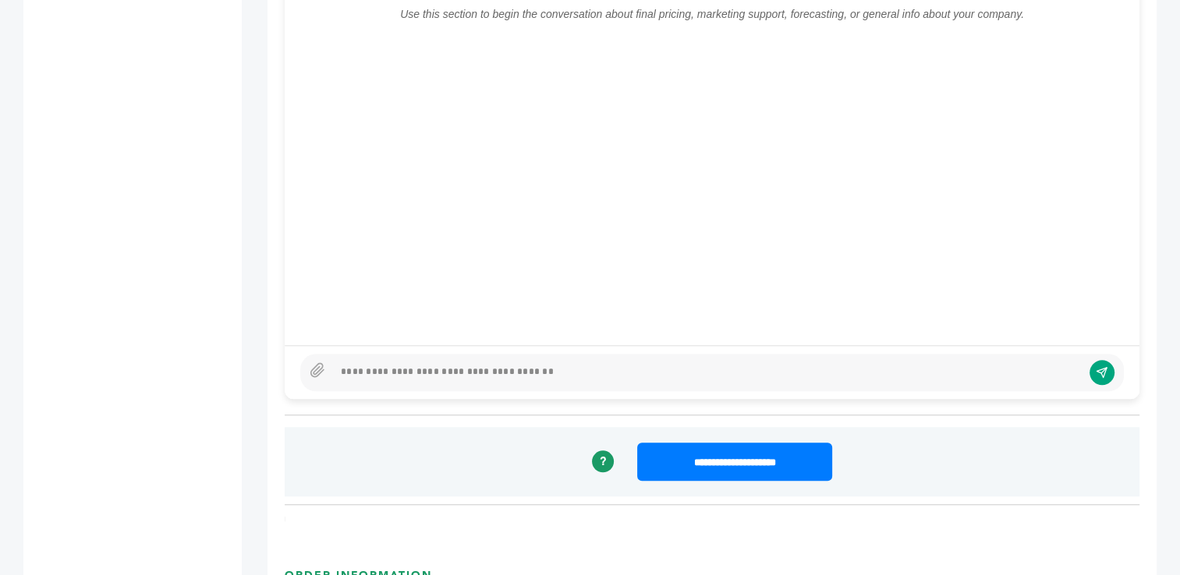
click at [653, 366] on div at bounding box center [711, 372] width 823 height 37
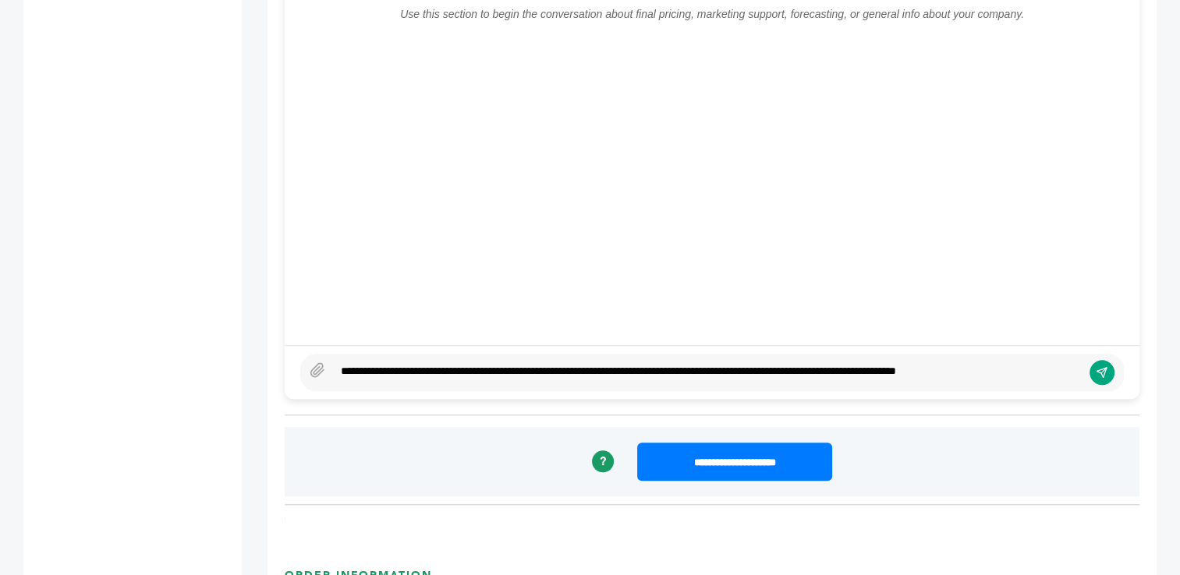
type textarea "**********"
click at [1099, 366] on icon "submit" at bounding box center [1101, 372] width 12 height 13
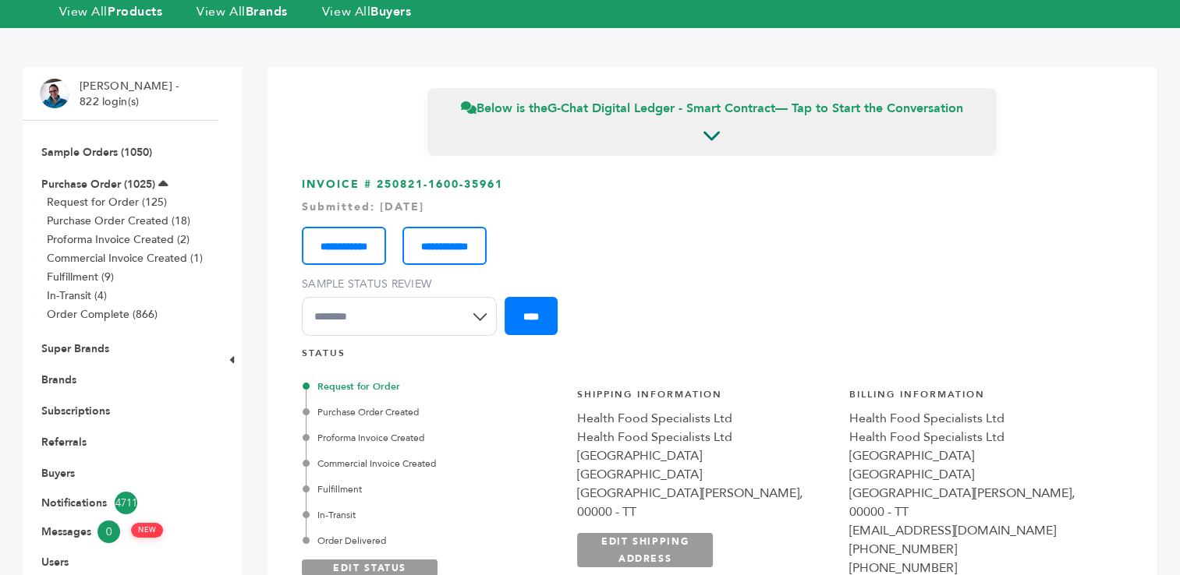
scroll to position [16, 0]
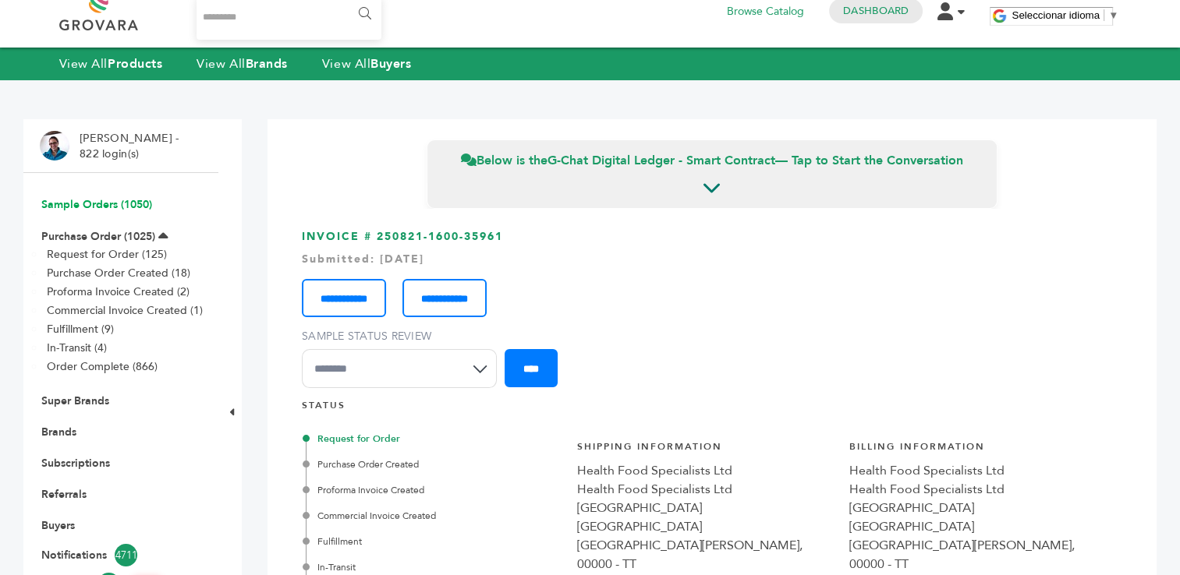
click at [89, 199] on link "Sample Orders (1050)" at bounding box center [96, 204] width 111 height 15
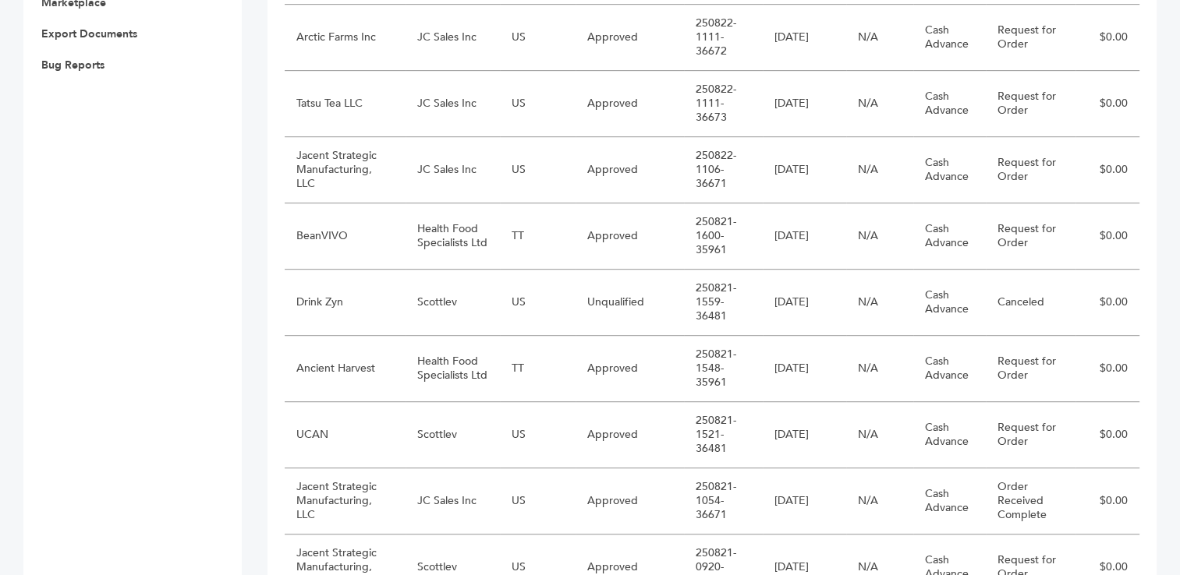
scroll to position [825, 0]
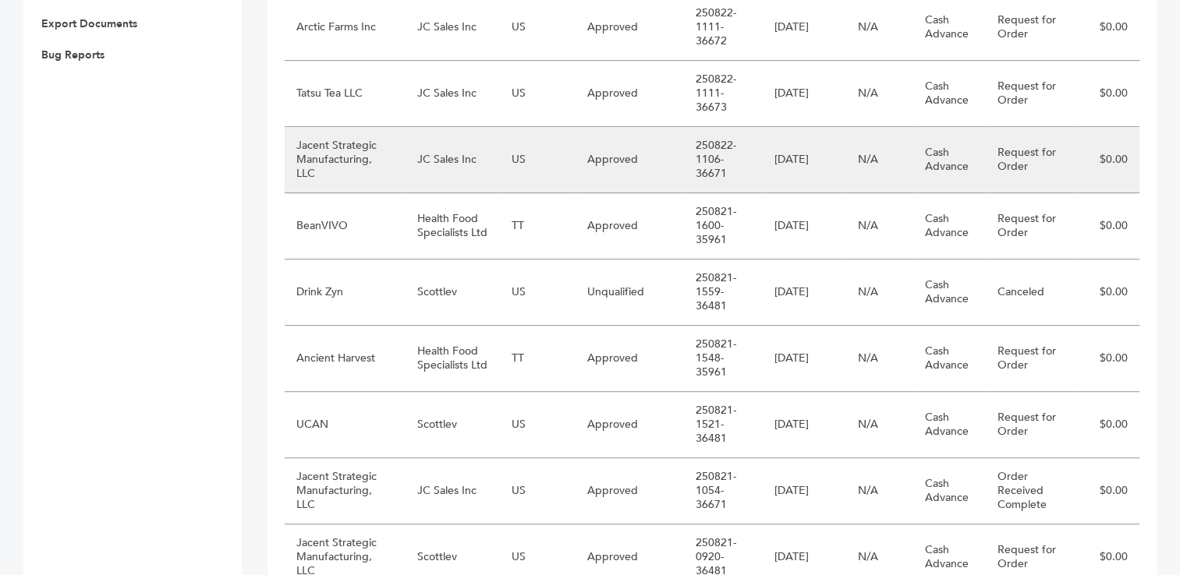
click at [369, 151] on td "Jacent Strategic Manufacturing, LLC" at bounding box center [345, 160] width 121 height 66
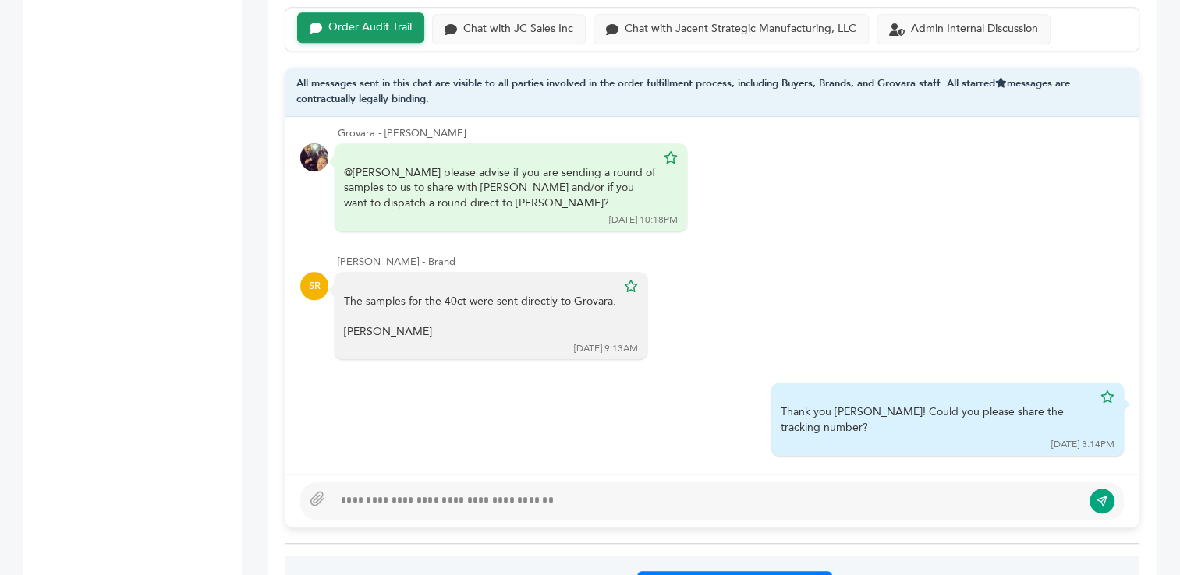
scroll to position [1138, 0]
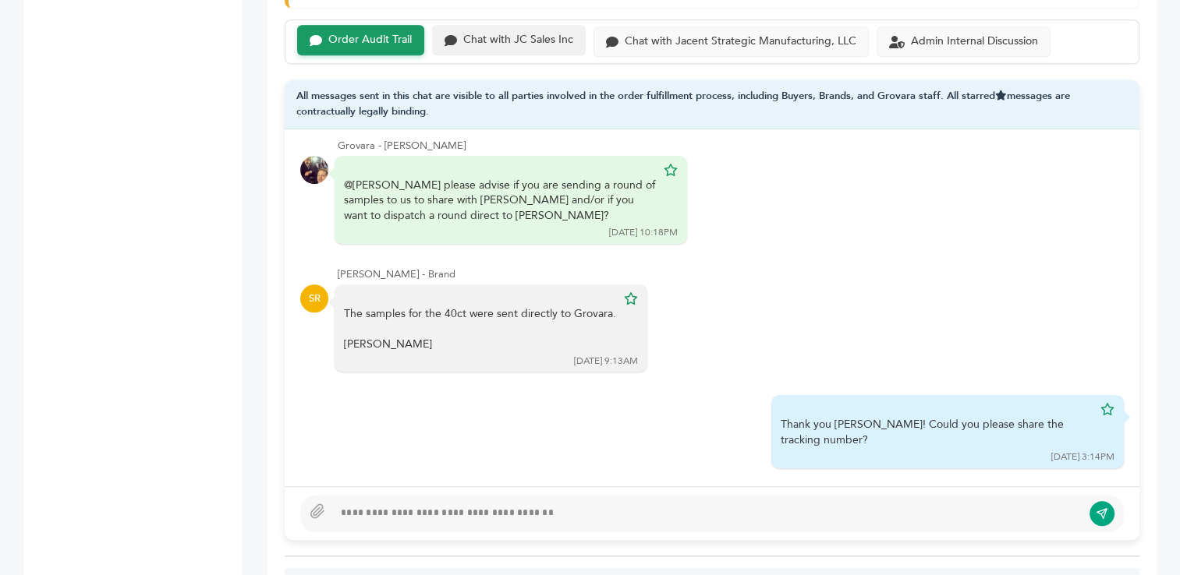
click at [530, 34] on div "Chat with JC Sales Inc" at bounding box center [518, 40] width 110 height 13
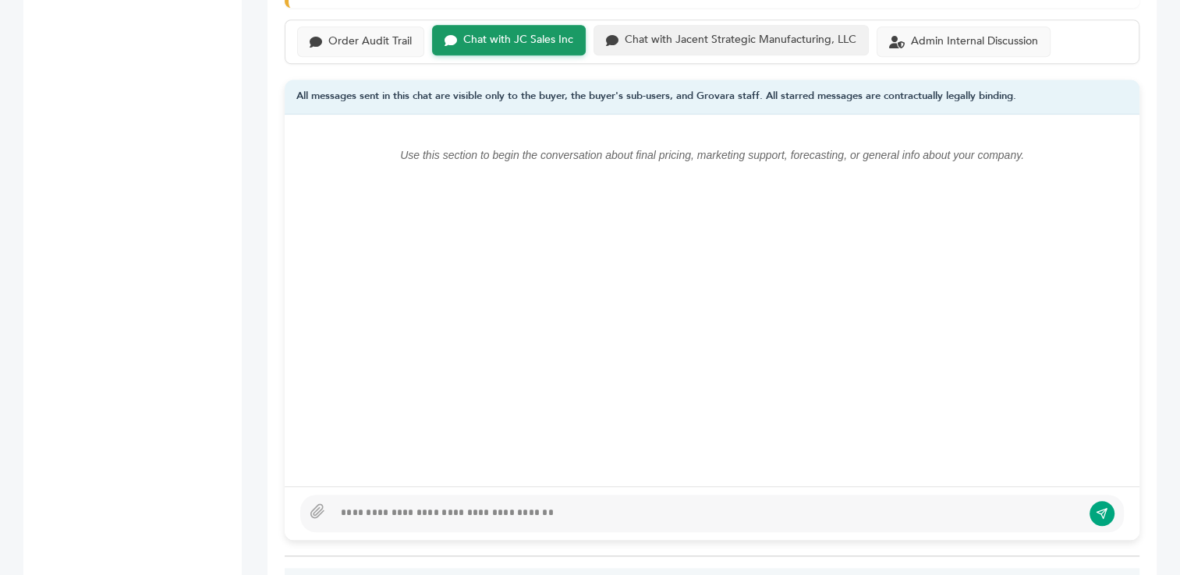
click at [717, 34] on div "Chat with Jacent Strategic Manufacturing, LLC" at bounding box center [740, 40] width 232 height 13
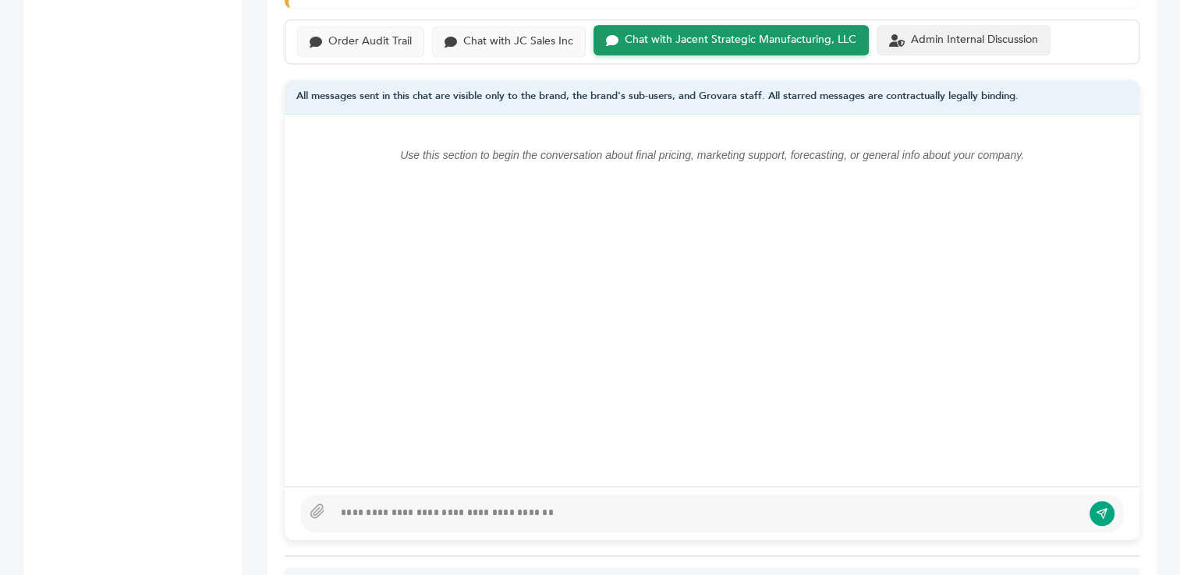
click at [961, 34] on div "Admin Internal Discussion" at bounding box center [974, 40] width 127 height 13
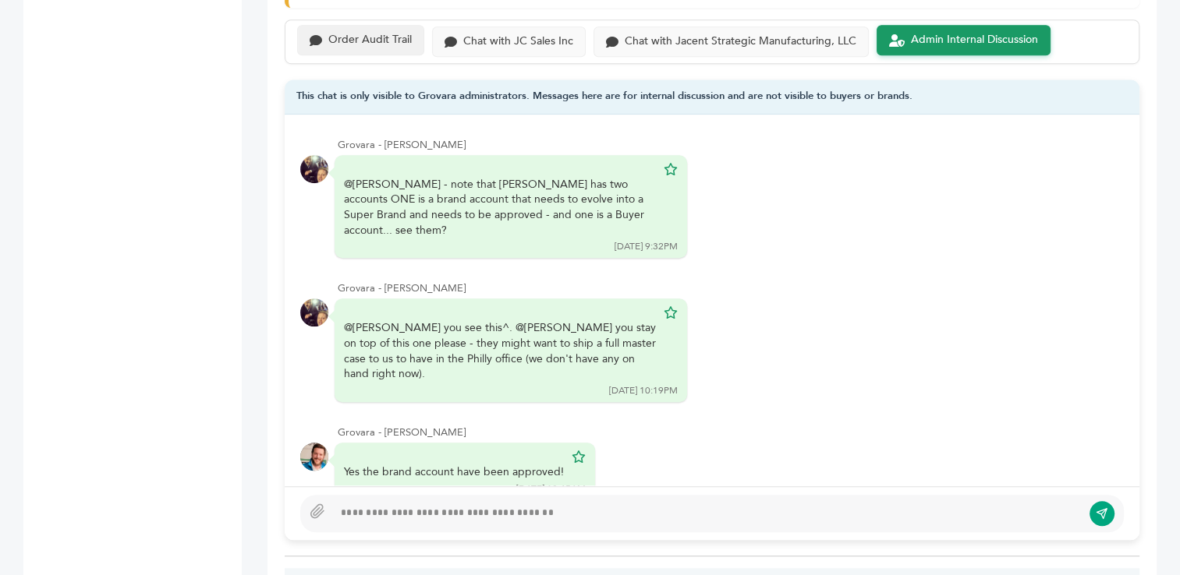
click at [377, 34] on div "Order Audit Trail" at bounding box center [369, 40] width 83 height 13
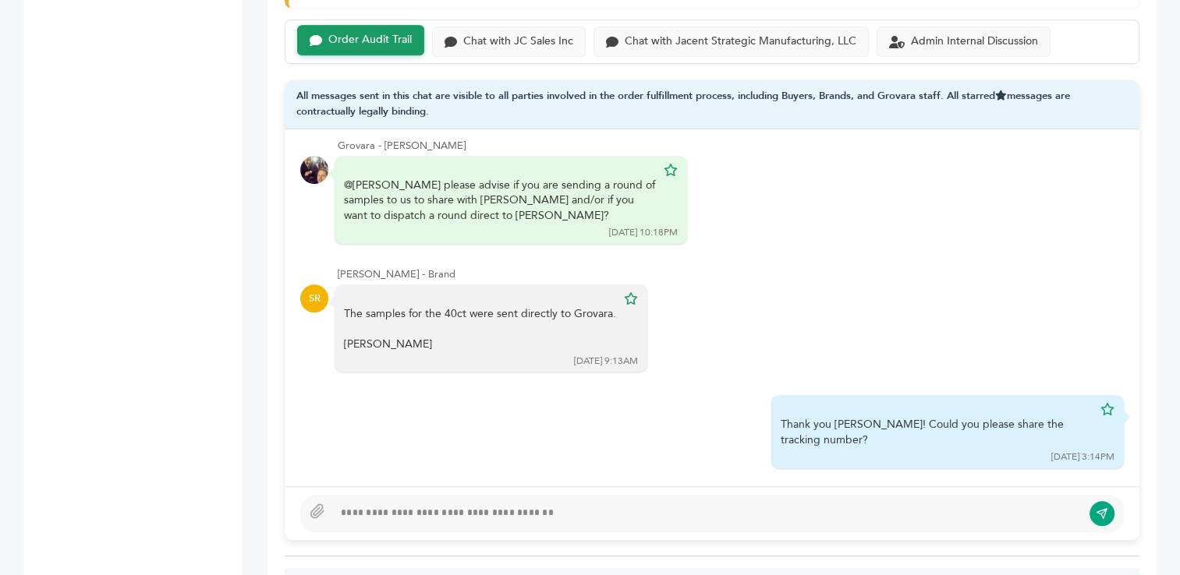
drag, startPoint x: 1172, startPoint y: 438, endPoint x: 791, endPoint y: 229, distance: 434.7
click at [791, 229] on div "Sonny Perez - Buyer SP Hey Sam I have buyers from LATAM coming in and we need a…" at bounding box center [712, 307] width 854 height 356
click at [697, 29] on div "Chat with Jacent Strategic Manufacturing, LLC" at bounding box center [730, 40] width 275 height 30
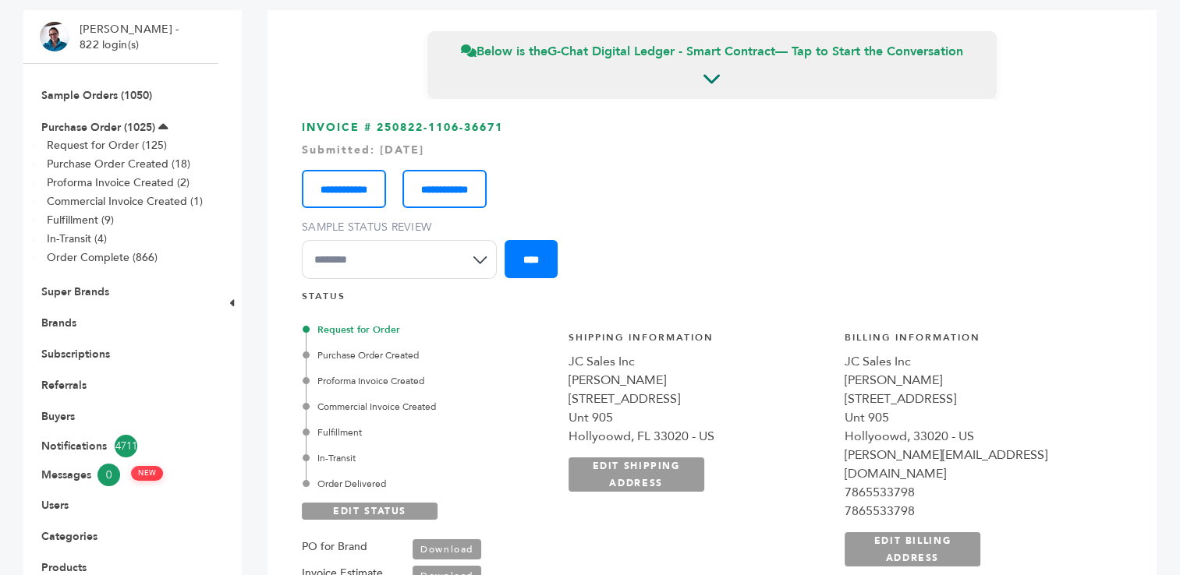
scroll to position [95, 0]
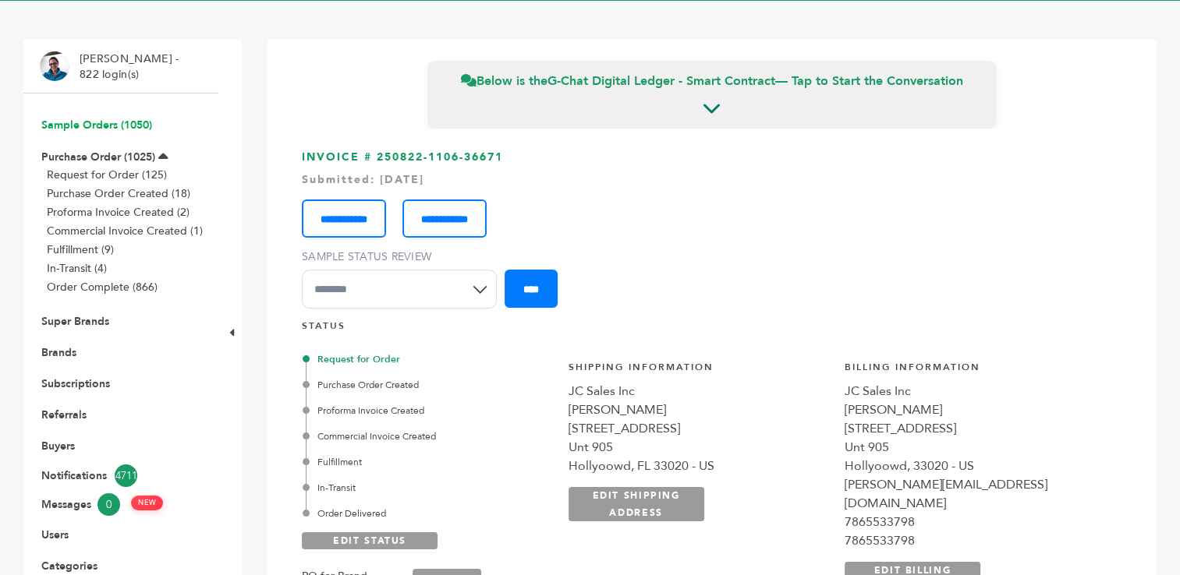
click at [59, 120] on link "Sample Orders (1050)" at bounding box center [96, 125] width 111 height 15
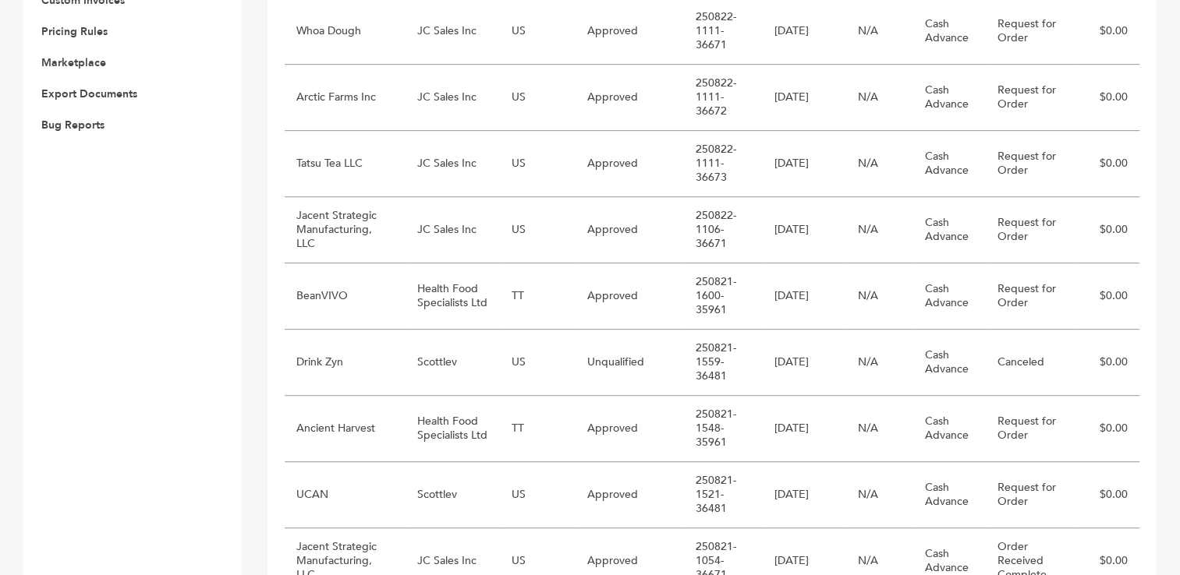
scroll to position [742, 0]
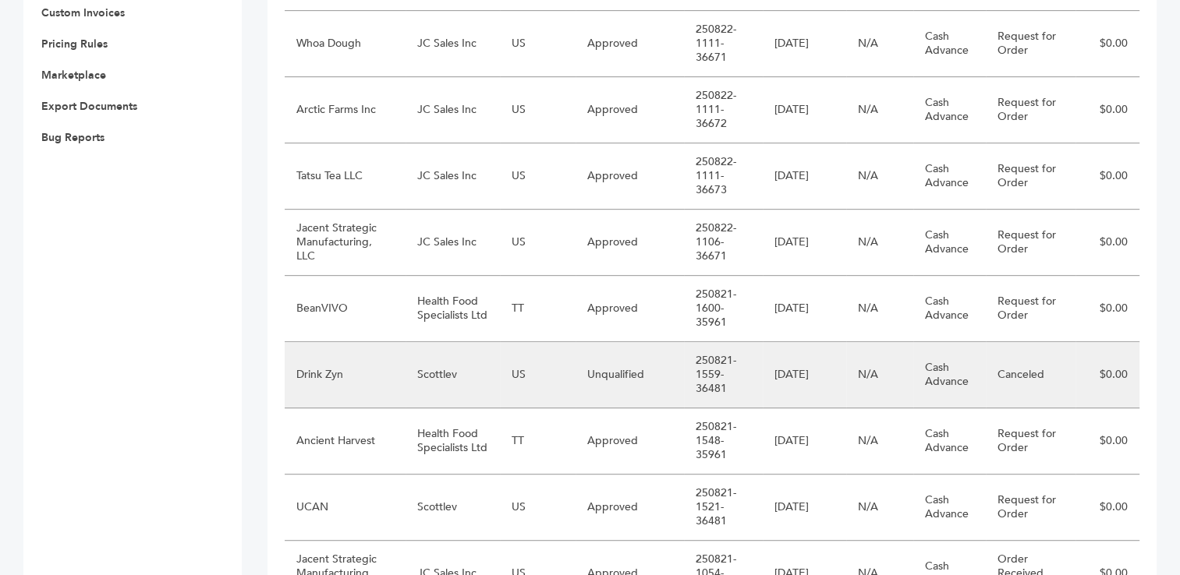
click at [438, 375] on td "Scottlev" at bounding box center [452, 375] width 95 height 66
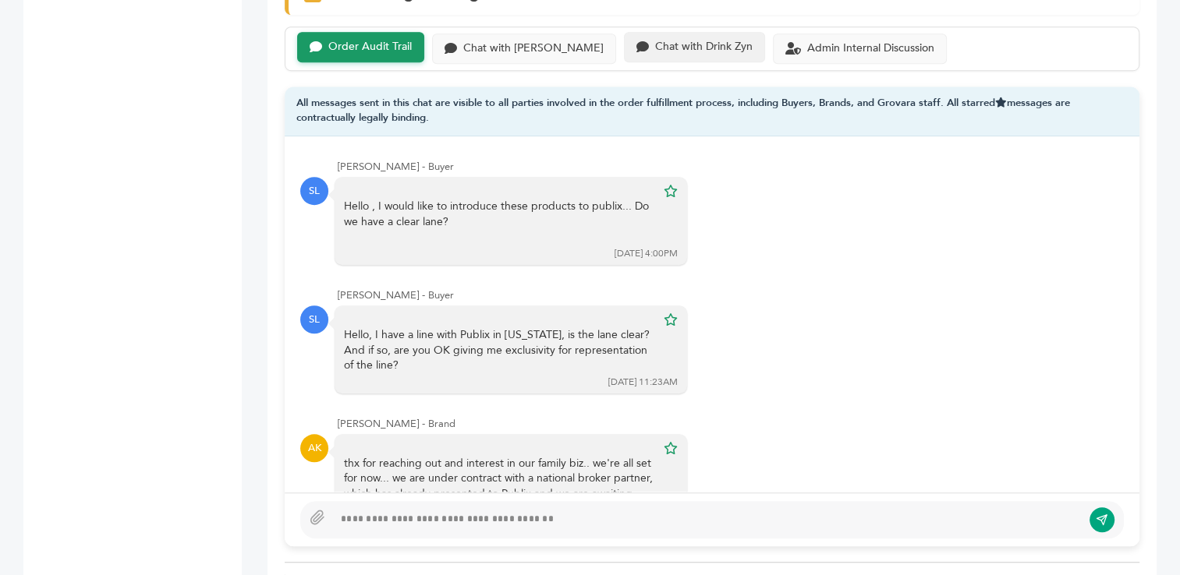
click at [655, 49] on div "Chat with Drink Zyn" at bounding box center [703, 47] width 97 height 13
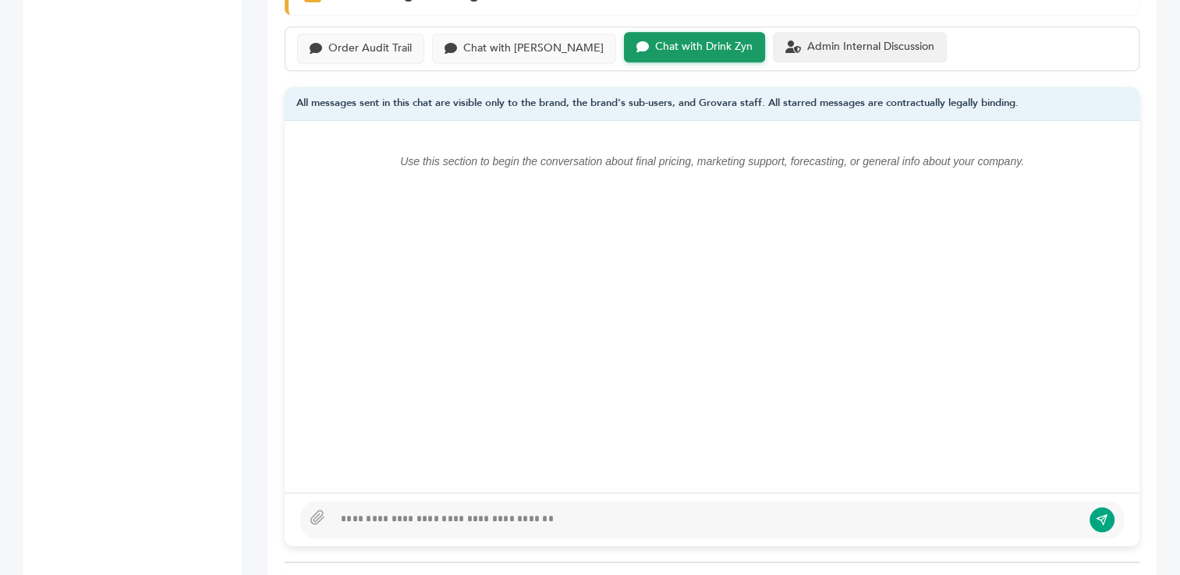
click at [792, 51] on div "Admin Internal Discussion" at bounding box center [860, 47] width 174 height 30
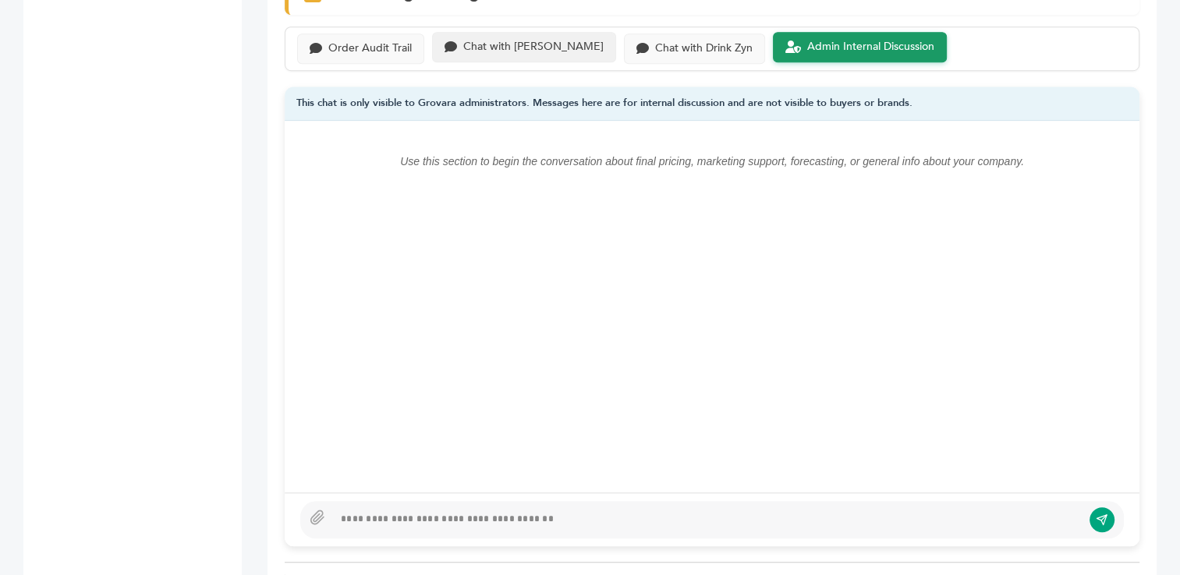
click at [507, 48] on div "Chat with Scottlev" at bounding box center [533, 47] width 140 height 13
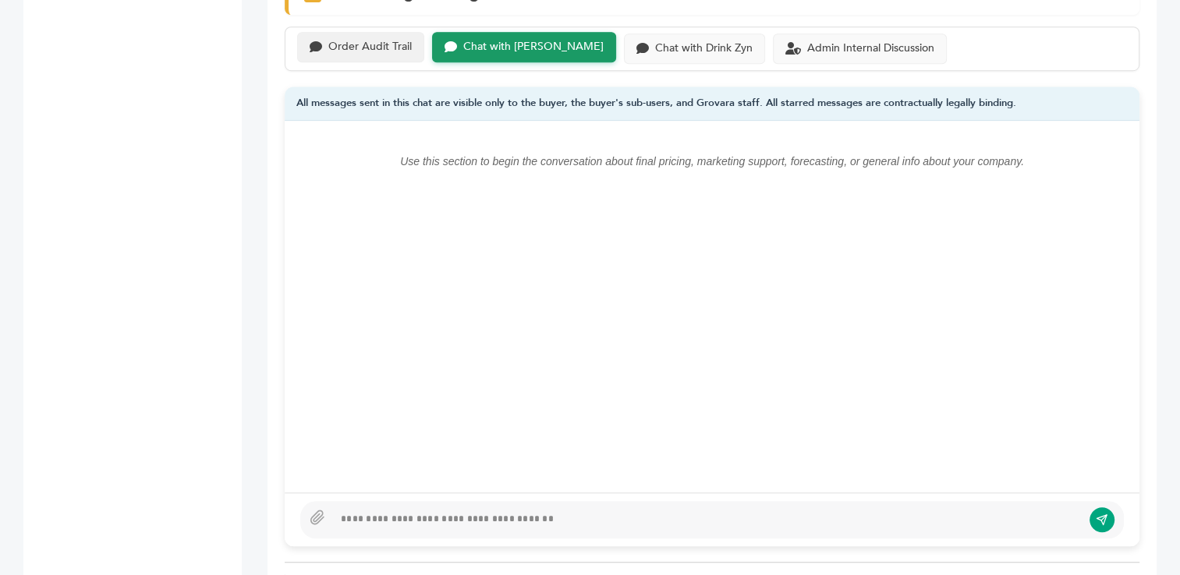
click at [368, 52] on div "Order Audit Trail" at bounding box center [360, 47] width 127 height 30
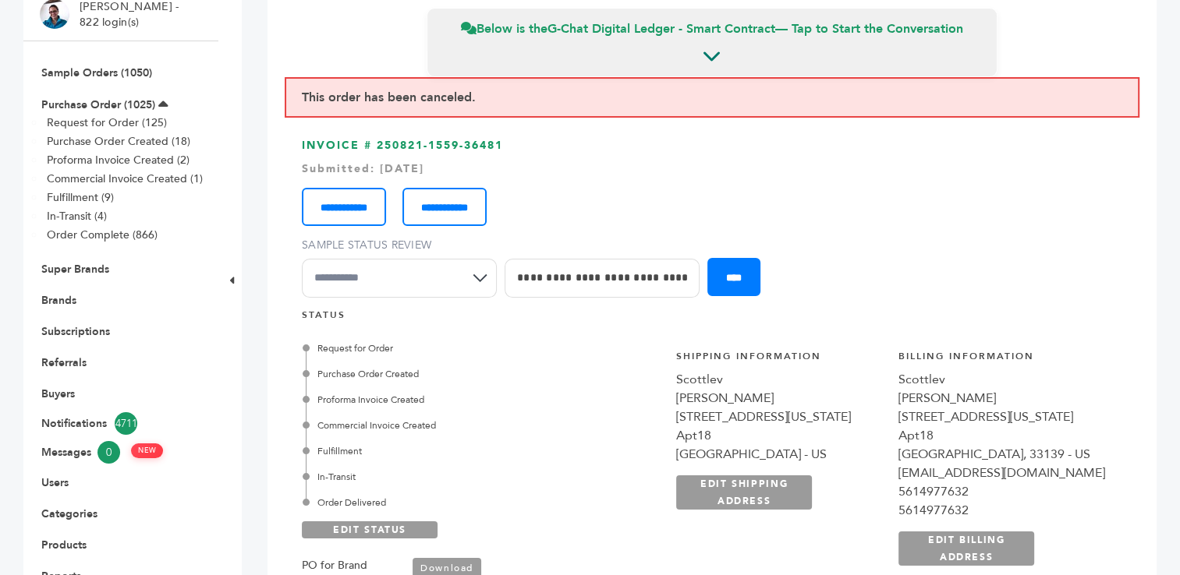
scroll to position [143, 0]
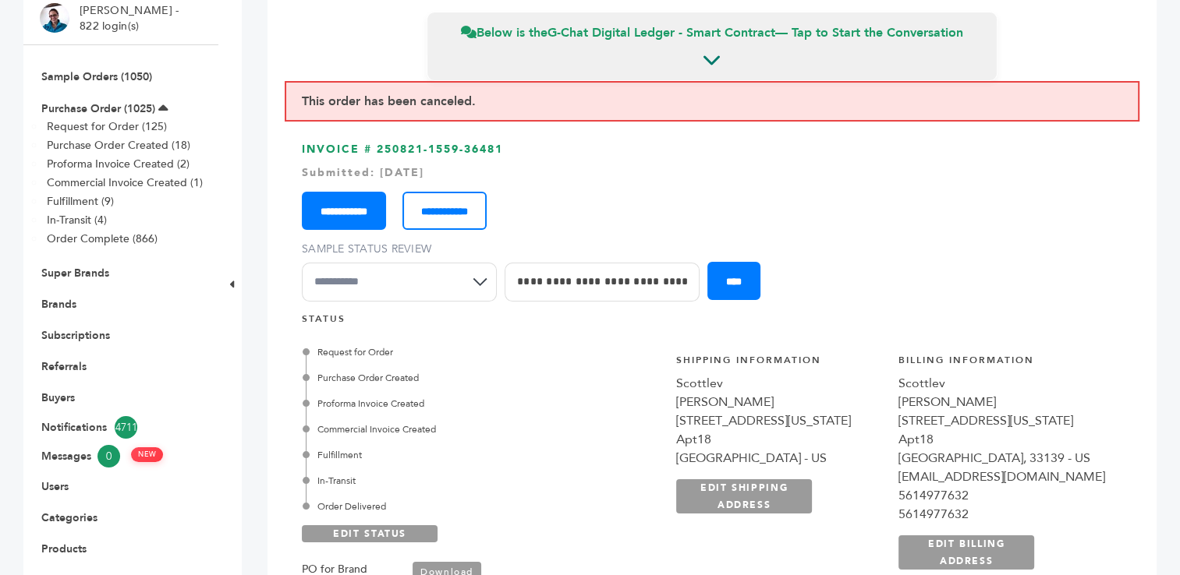
click at [348, 207] on input "**********" at bounding box center [344, 211] width 84 height 38
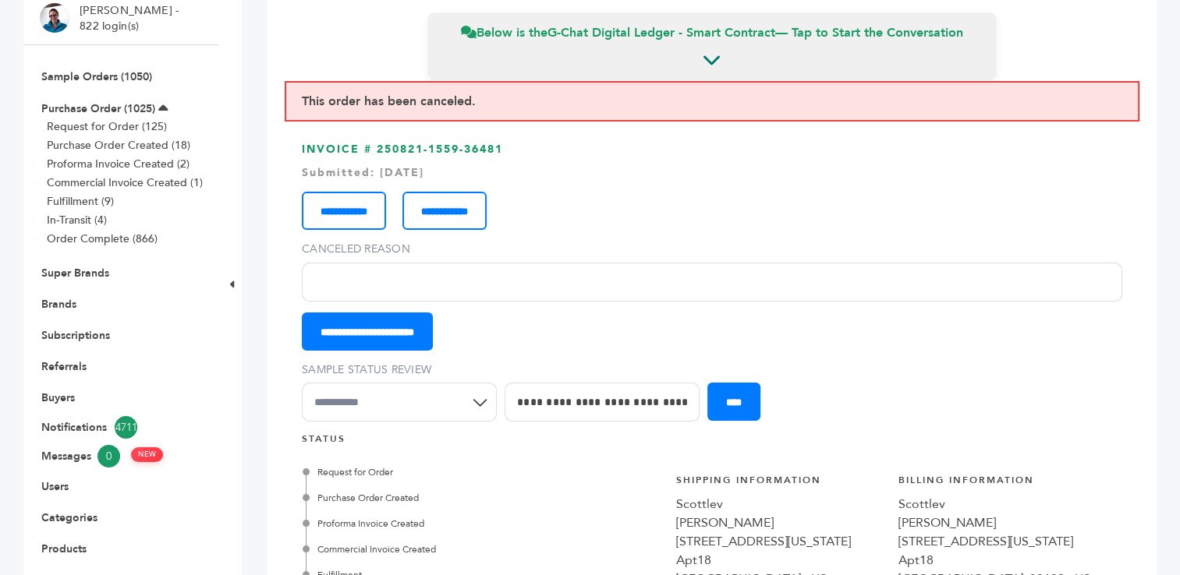
click at [352, 276] on input "Canceled Reason" at bounding box center [712, 282] width 820 height 39
type input "*"
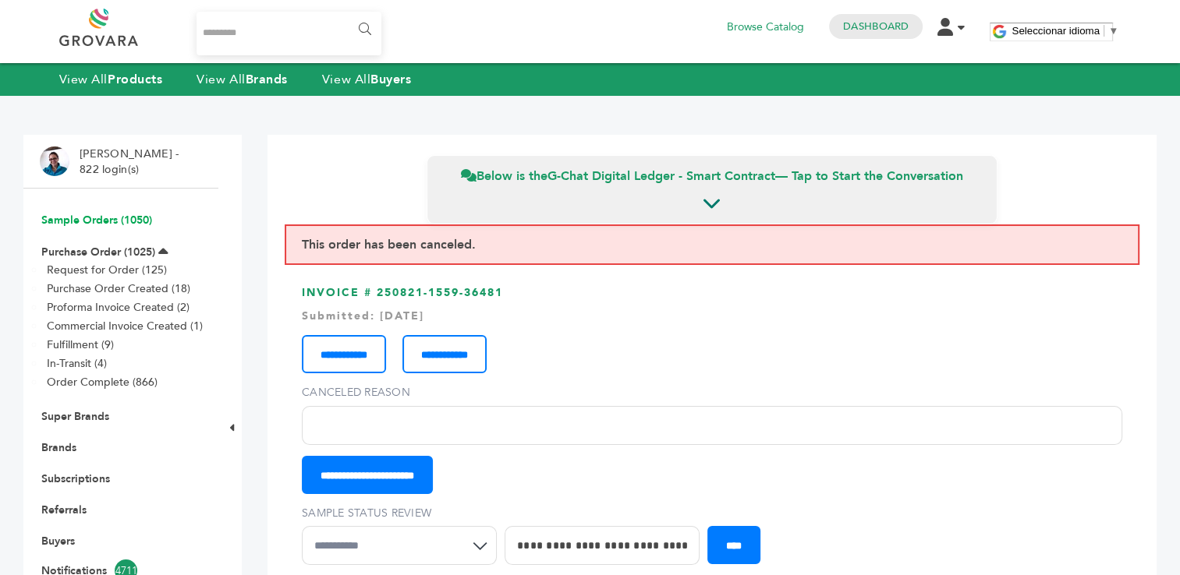
click at [80, 222] on link "Sample Orders (1050)" at bounding box center [96, 220] width 111 height 15
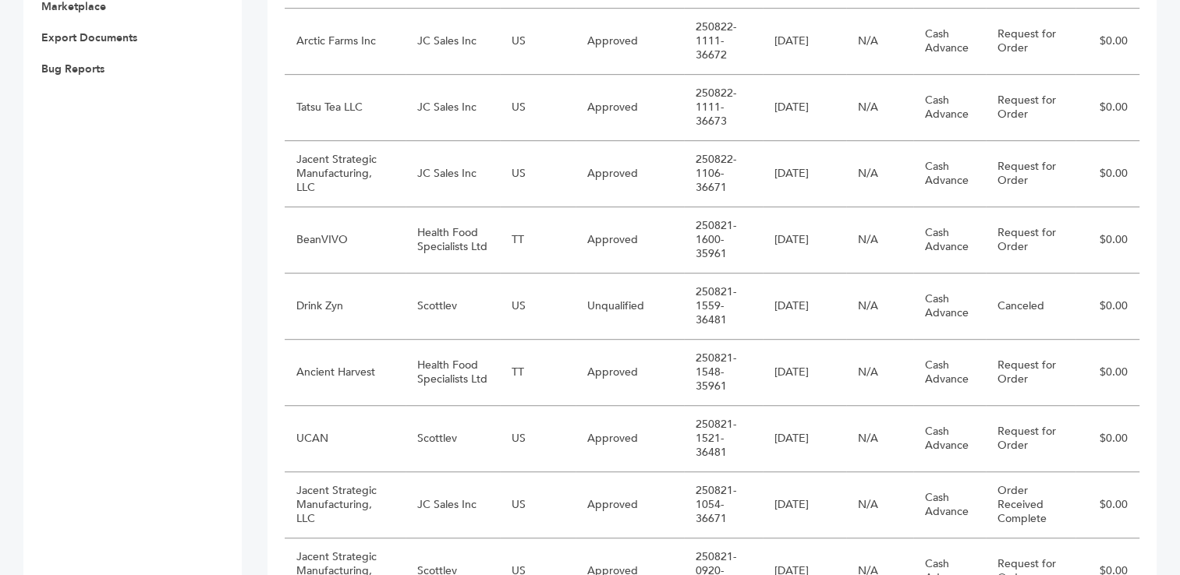
scroll to position [846, 0]
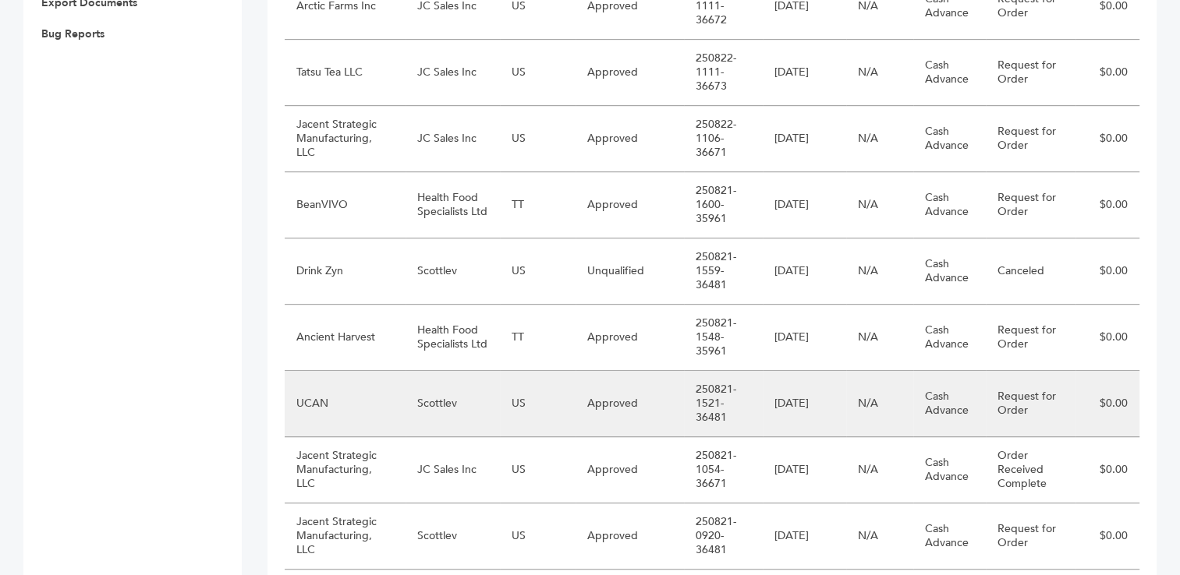
click at [473, 393] on td "Scottlev" at bounding box center [452, 404] width 95 height 66
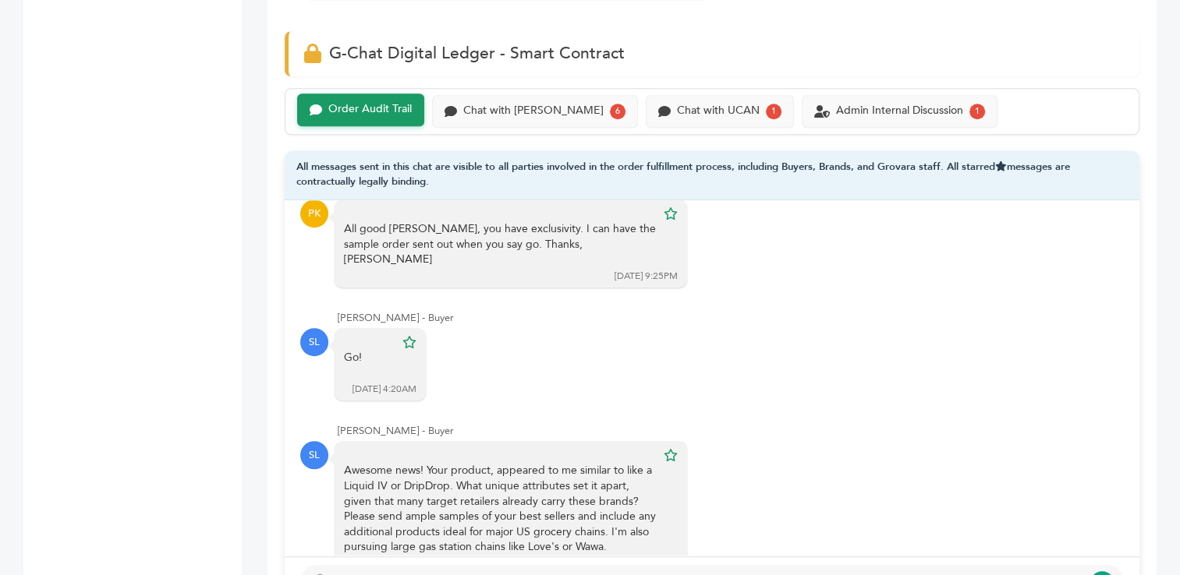
scroll to position [277, 0]
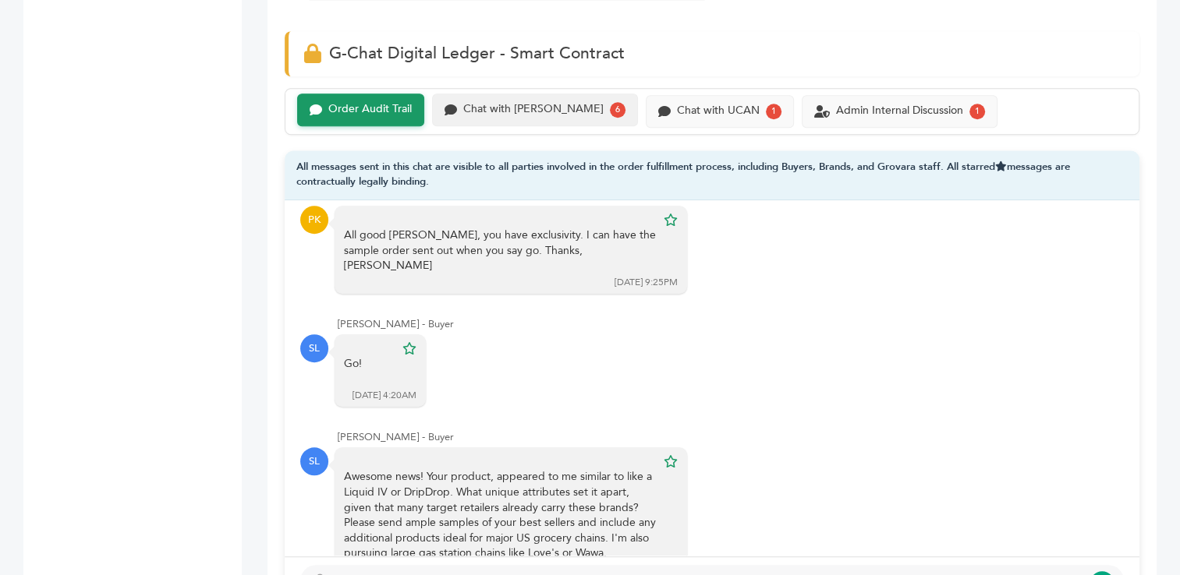
click at [498, 107] on div "Chat with Scottlev" at bounding box center [533, 109] width 140 height 13
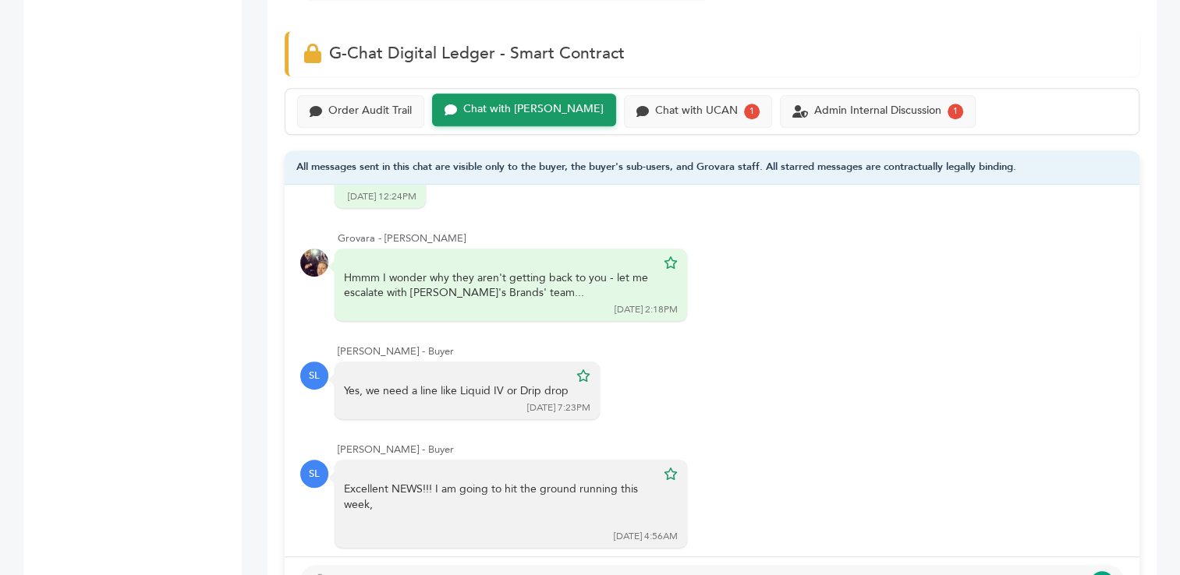
scroll to position [331, 0]
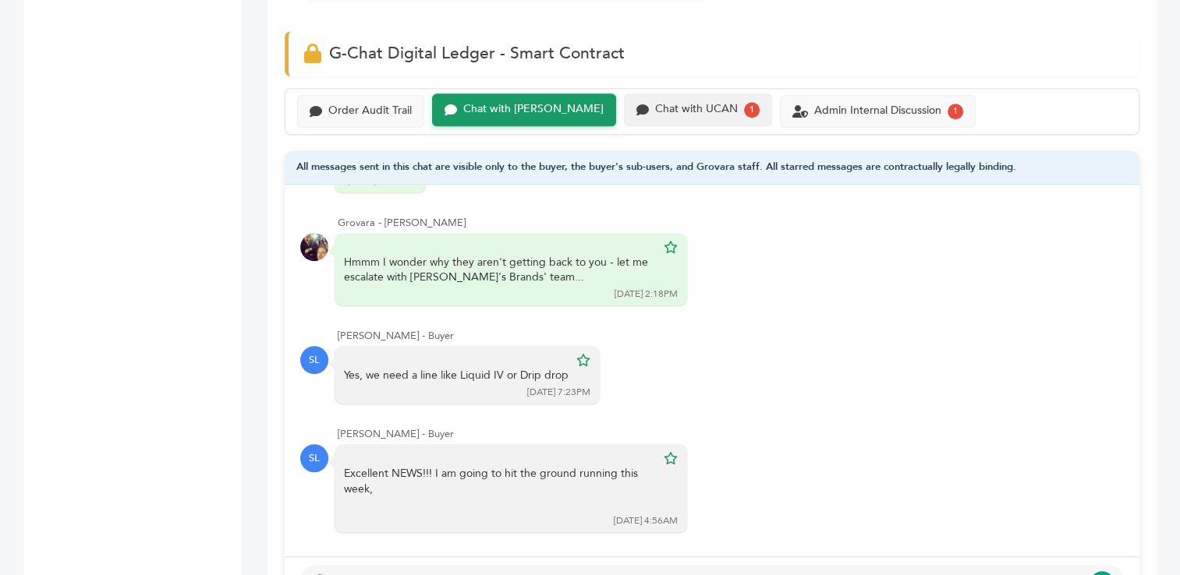
click at [655, 103] on div "Chat with UCAN" at bounding box center [696, 109] width 83 height 13
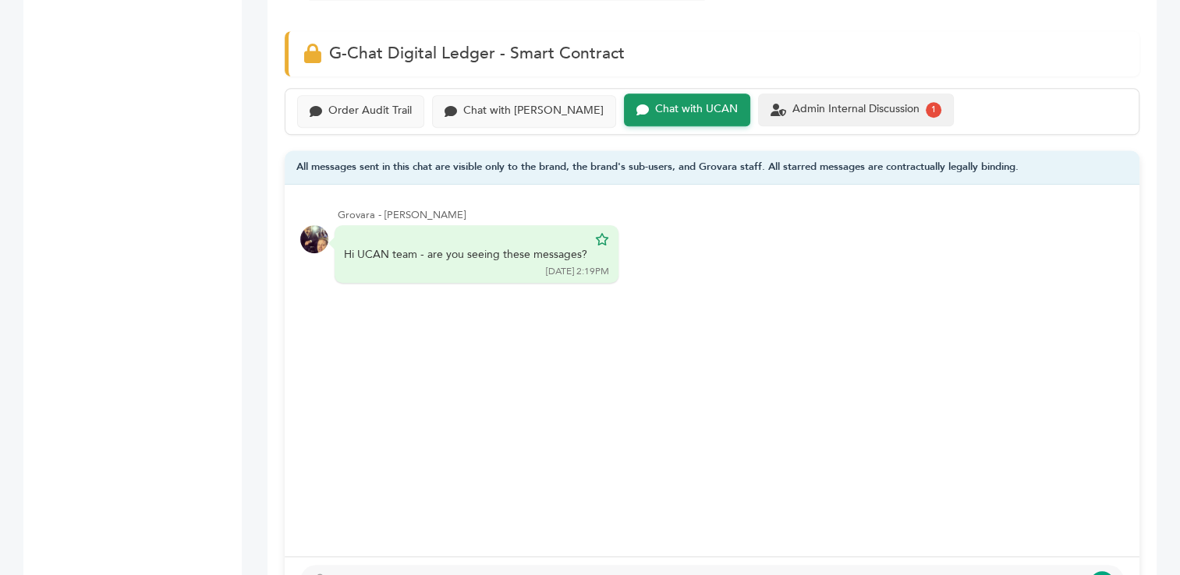
click at [800, 110] on div "Admin Internal Discussion" at bounding box center [855, 109] width 127 height 13
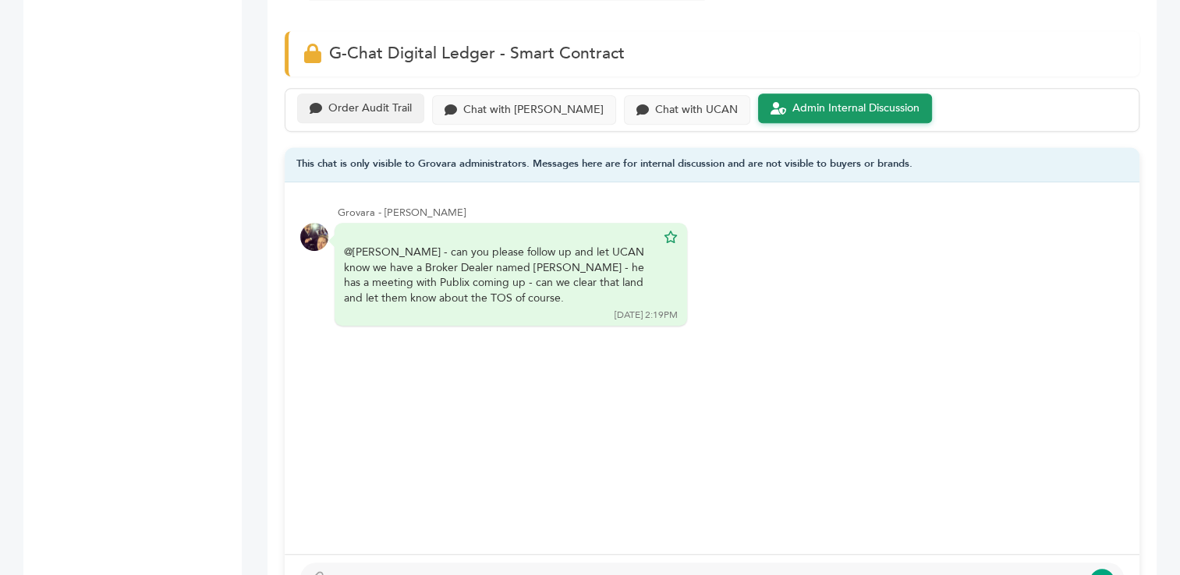
click at [364, 106] on div "Order Audit Trail" at bounding box center [369, 108] width 83 height 13
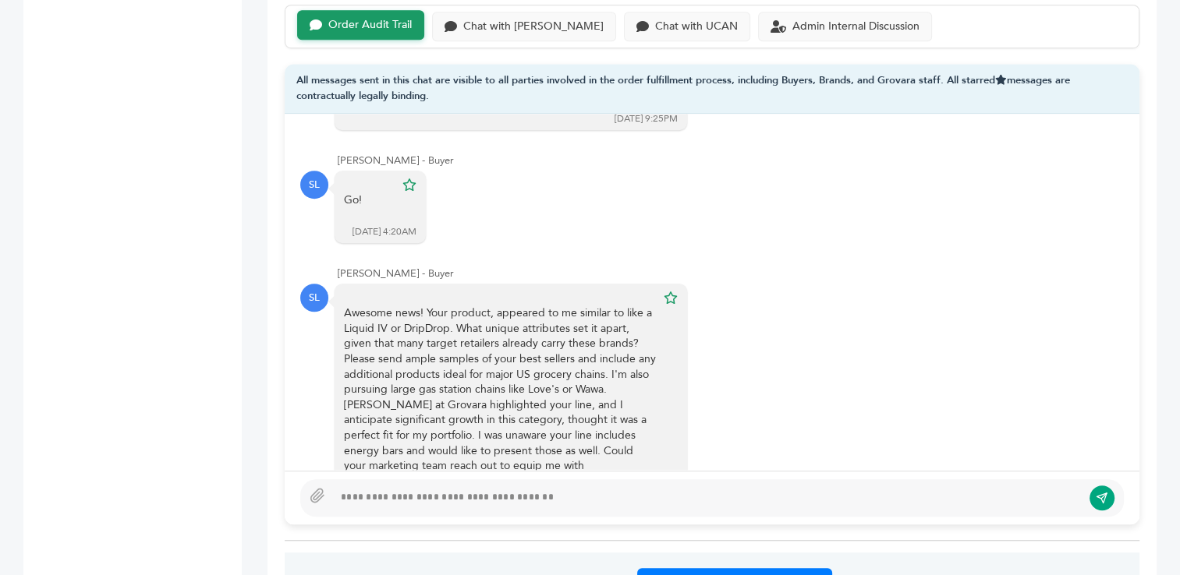
scroll to position [433, 0]
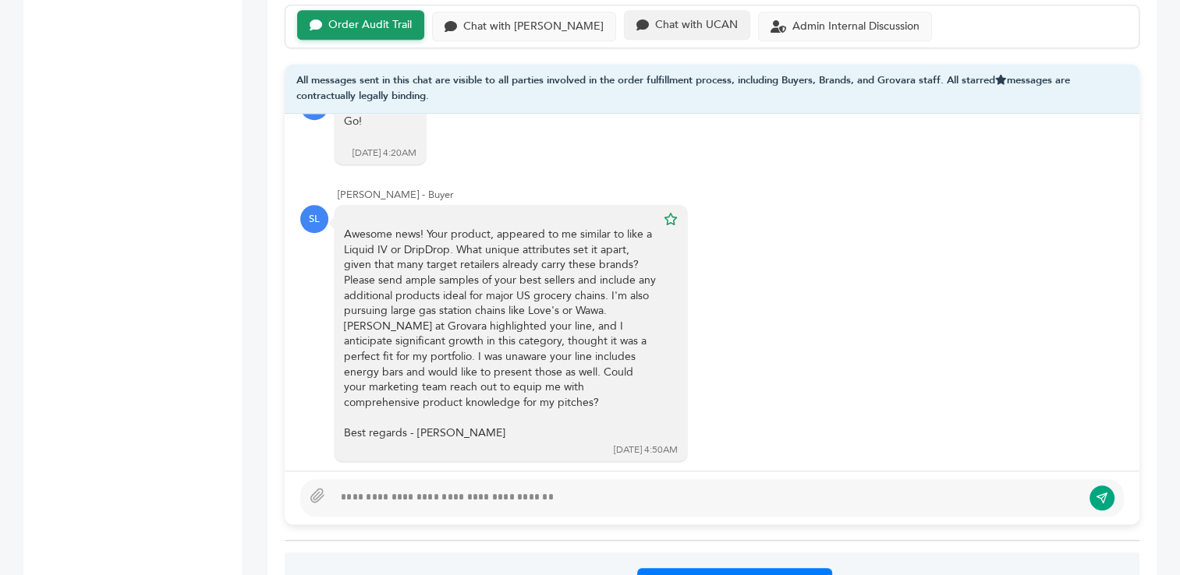
click at [655, 27] on div "Chat with UCAN" at bounding box center [696, 25] width 83 height 13
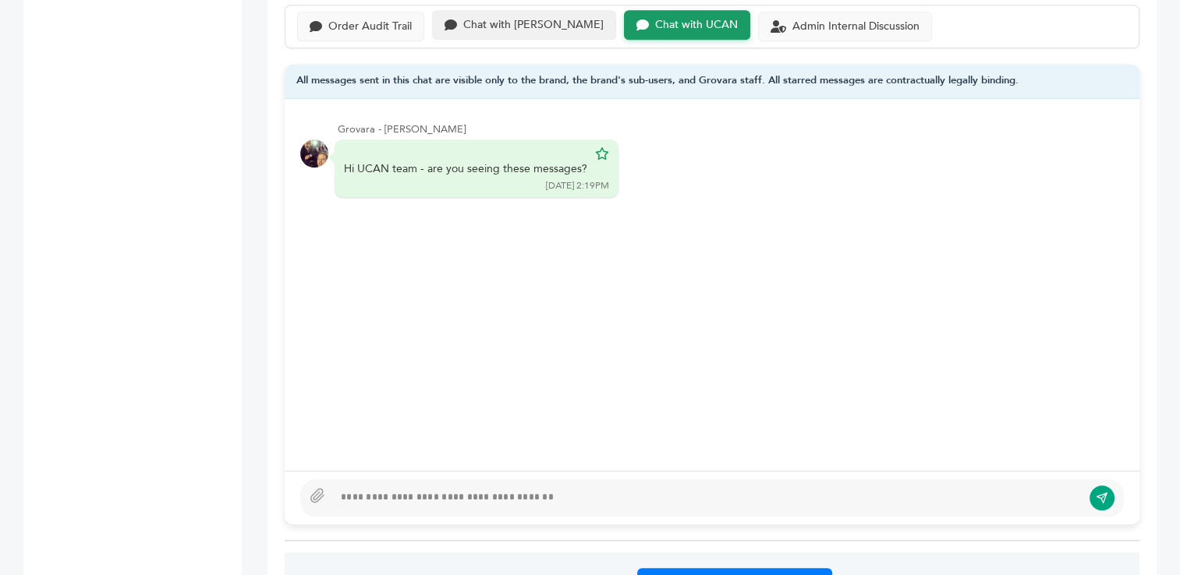
click at [513, 19] on div "Chat with [PERSON_NAME]" at bounding box center [533, 25] width 140 height 13
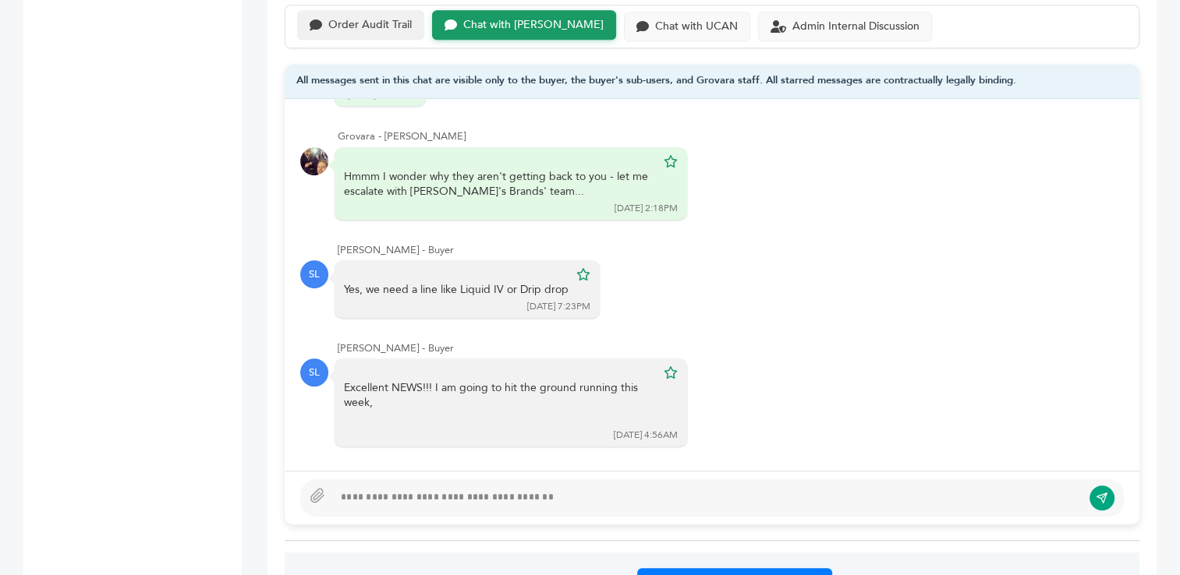
click at [368, 21] on div "Order Audit Trail" at bounding box center [369, 25] width 83 height 13
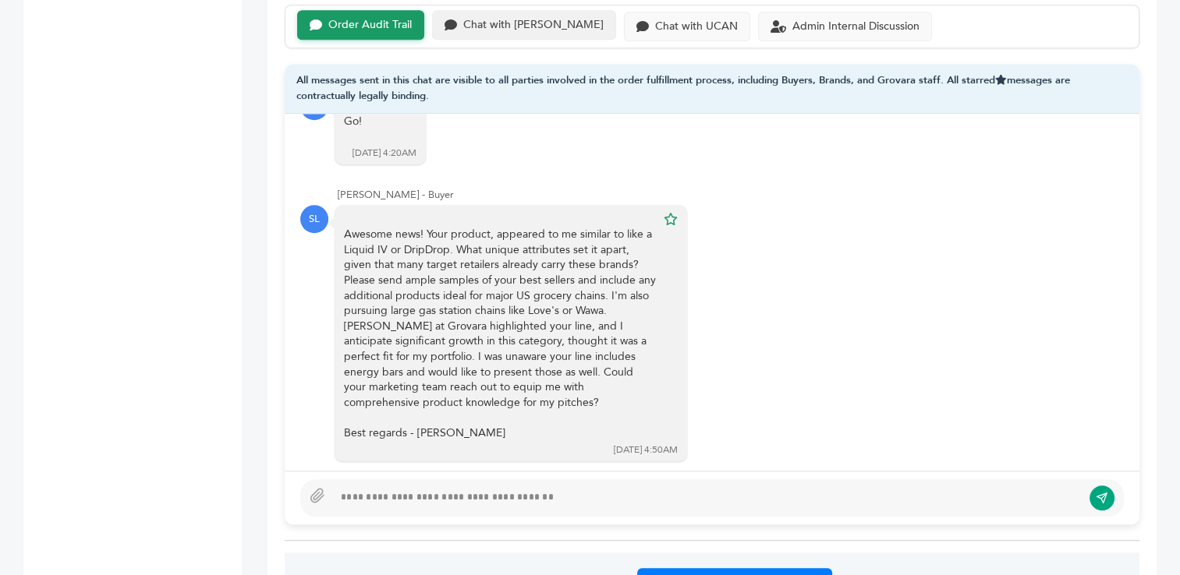
click at [518, 30] on div "Chat with [PERSON_NAME]" at bounding box center [524, 25] width 184 height 30
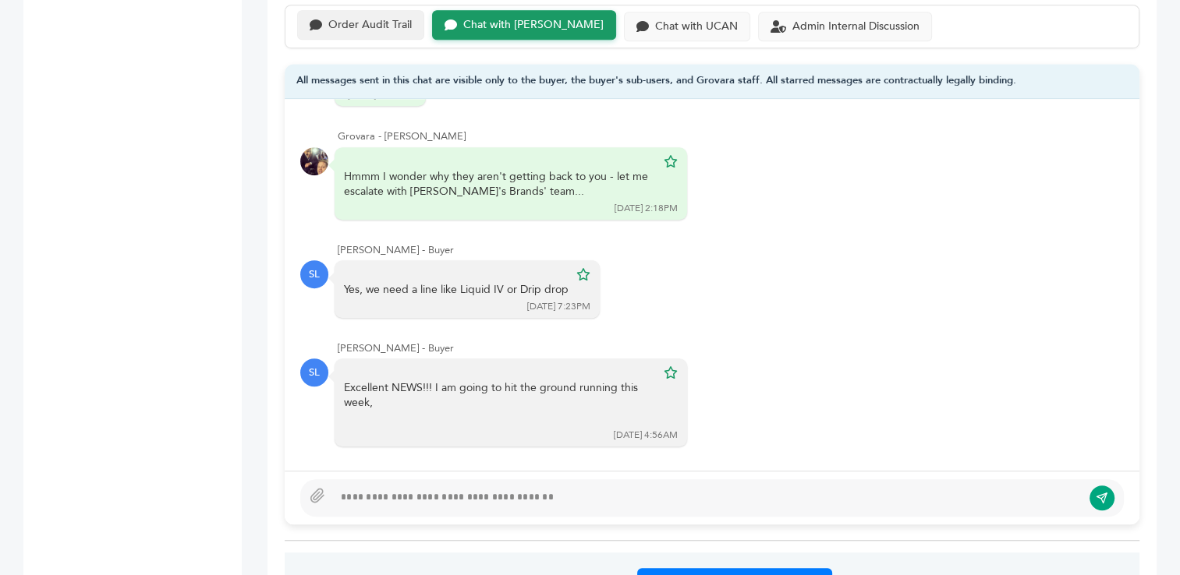
click at [359, 19] on div "Order Audit Trail" at bounding box center [369, 25] width 83 height 13
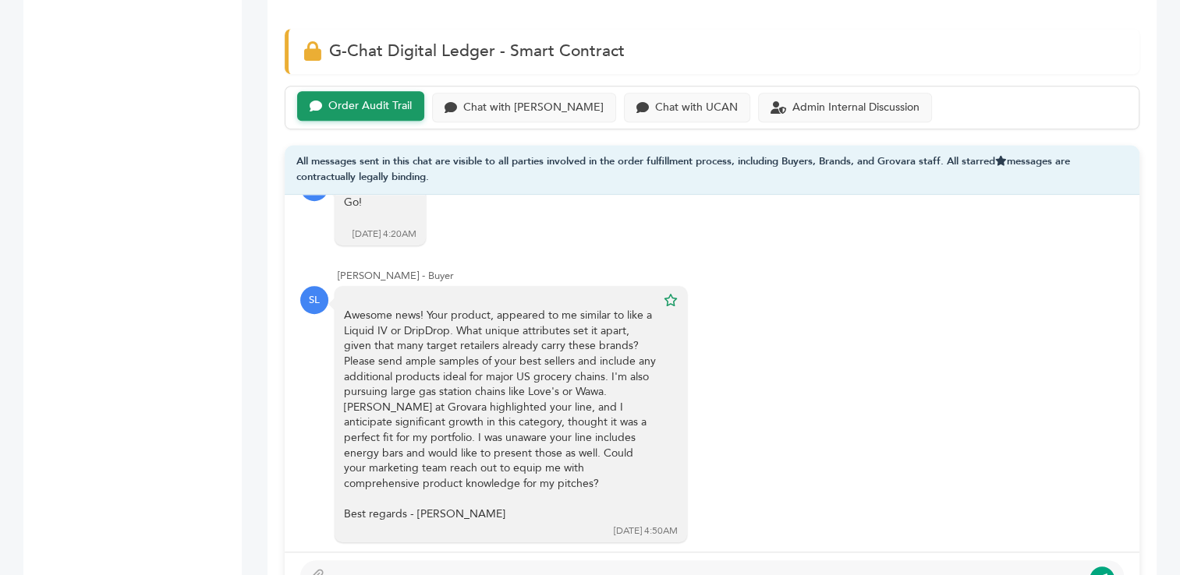
scroll to position [1038, 0]
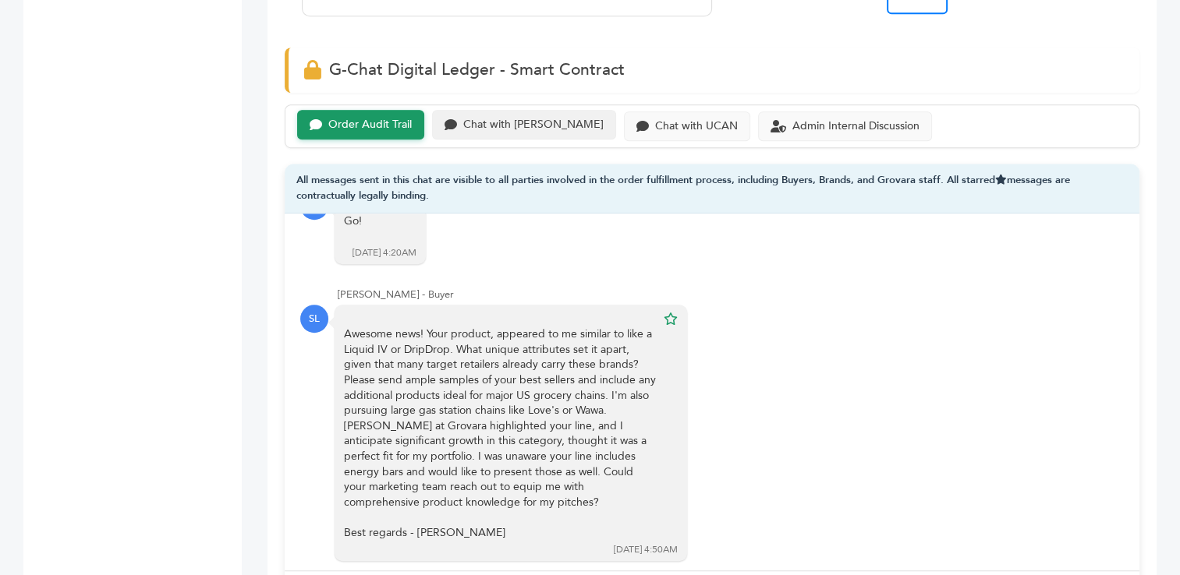
click at [529, 121] on div "Chat with [PERSON_NAME]" at bounding box center [533, 125] width 140 height 13
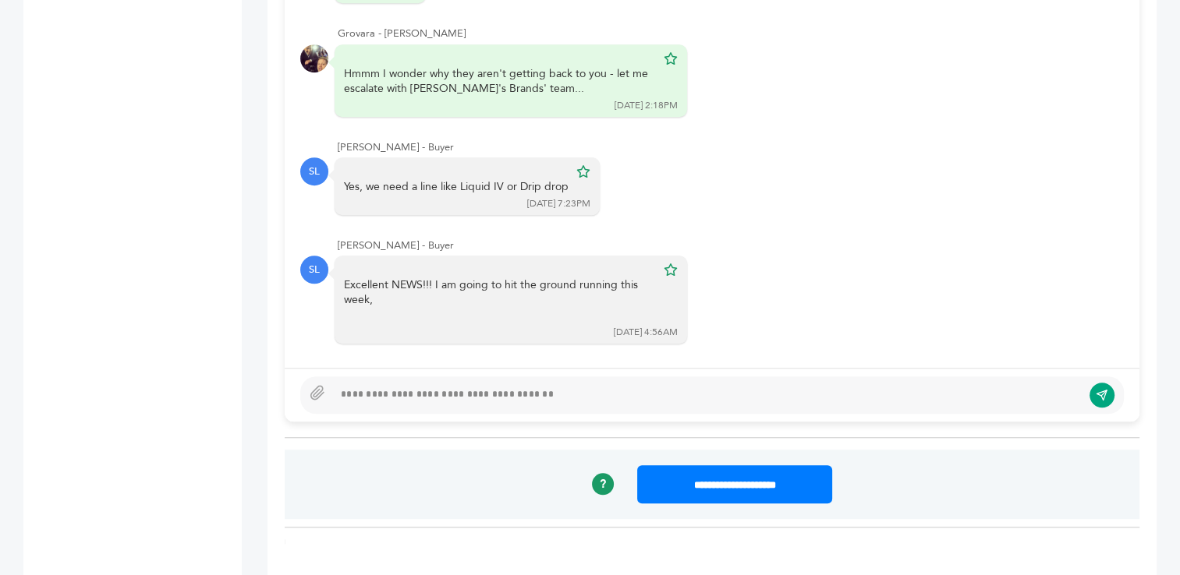
scroll to position [1282, 0]
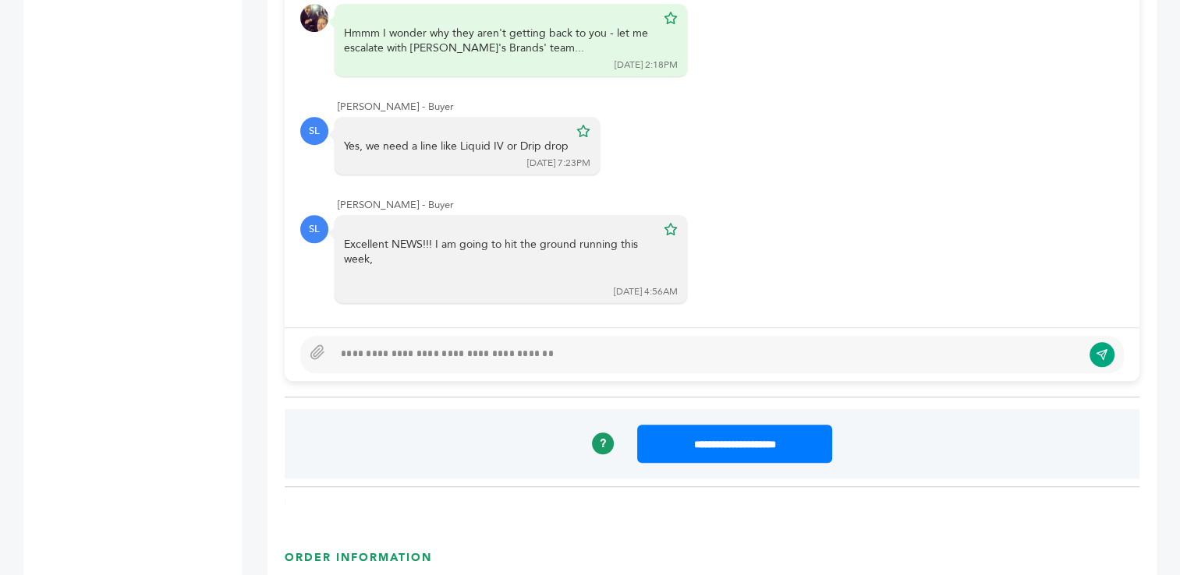
click at [682, 361] on div at bounding box center [711, 354] width 823 height 37
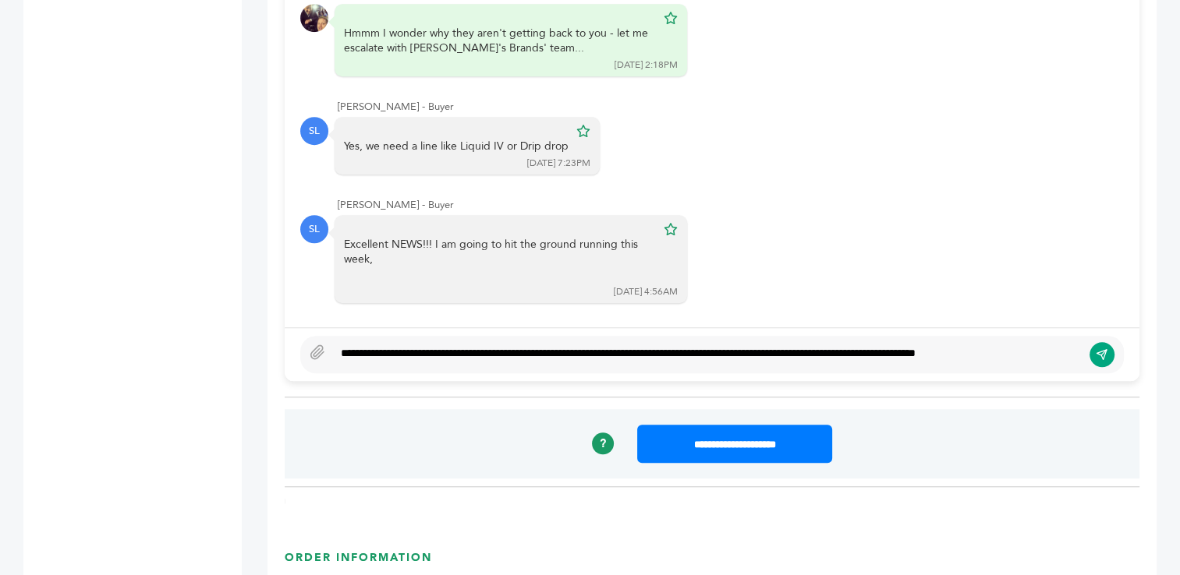
scroll to position [1270, 0]
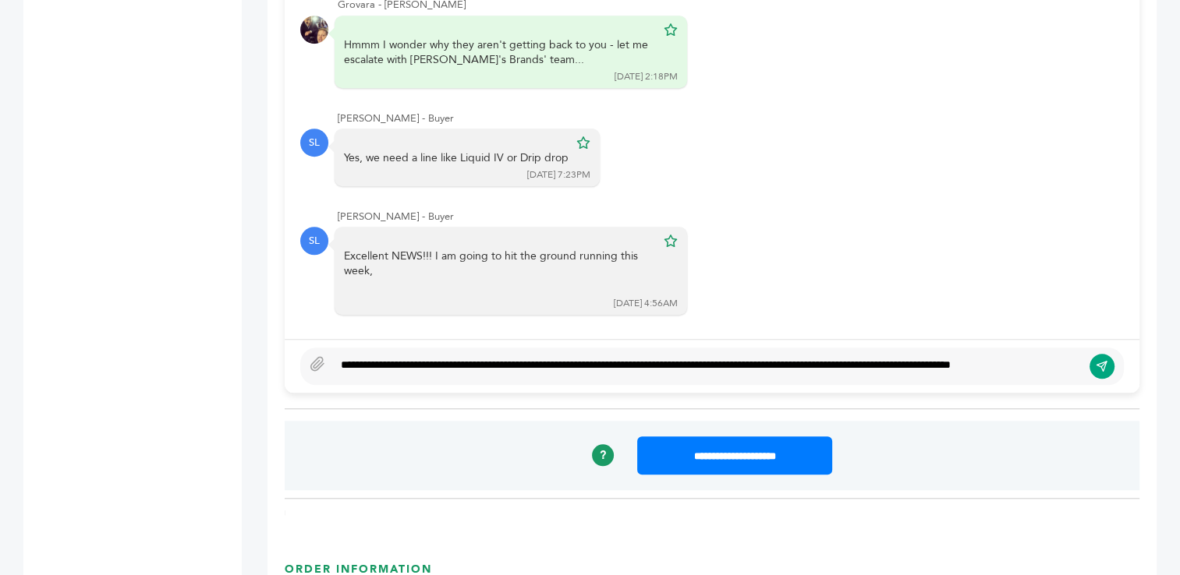
type textarea "**********"
click at [1100, 360] on icon "submit" at bounding box center [1101, 365] width 12 height 13
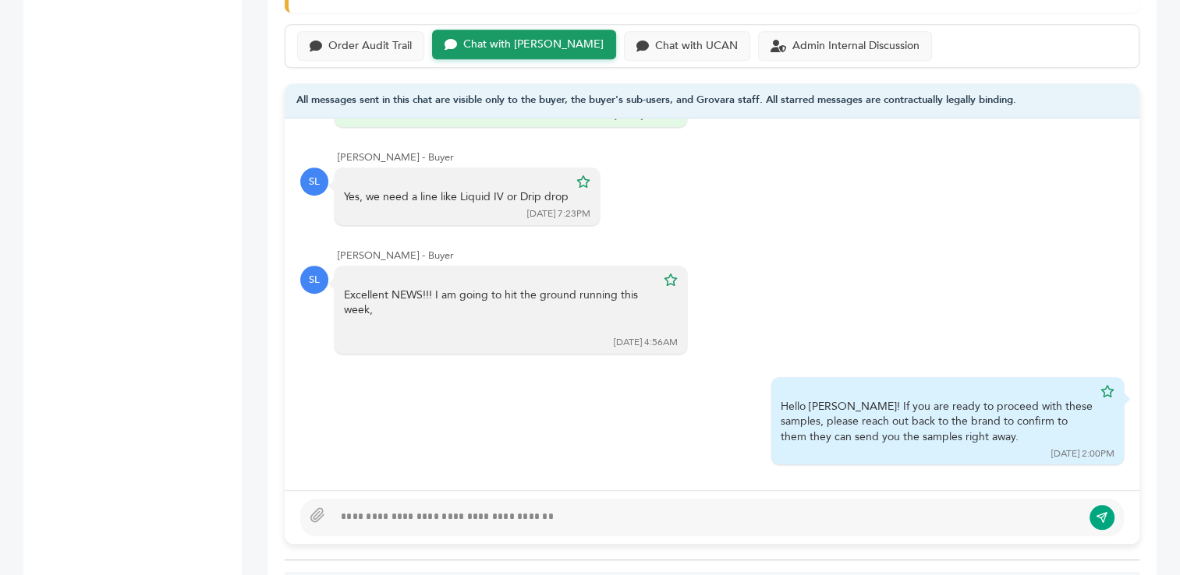
scroll to position [1023, 0]
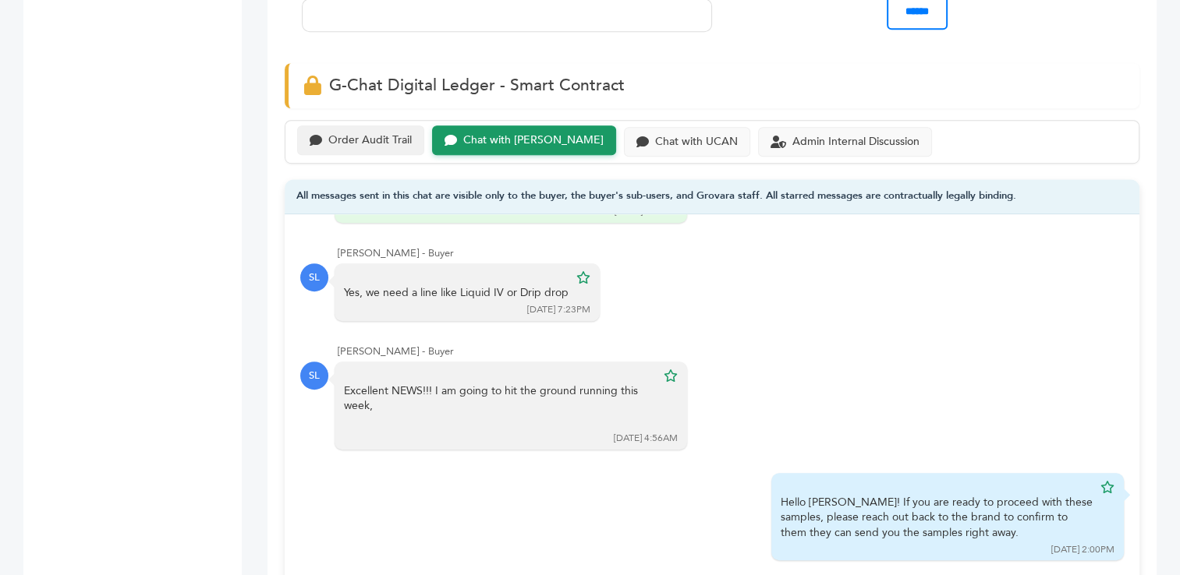
click at [349, 142] on div "Order Audit Trail" at bounding box center [369, 140] width 83 height 13
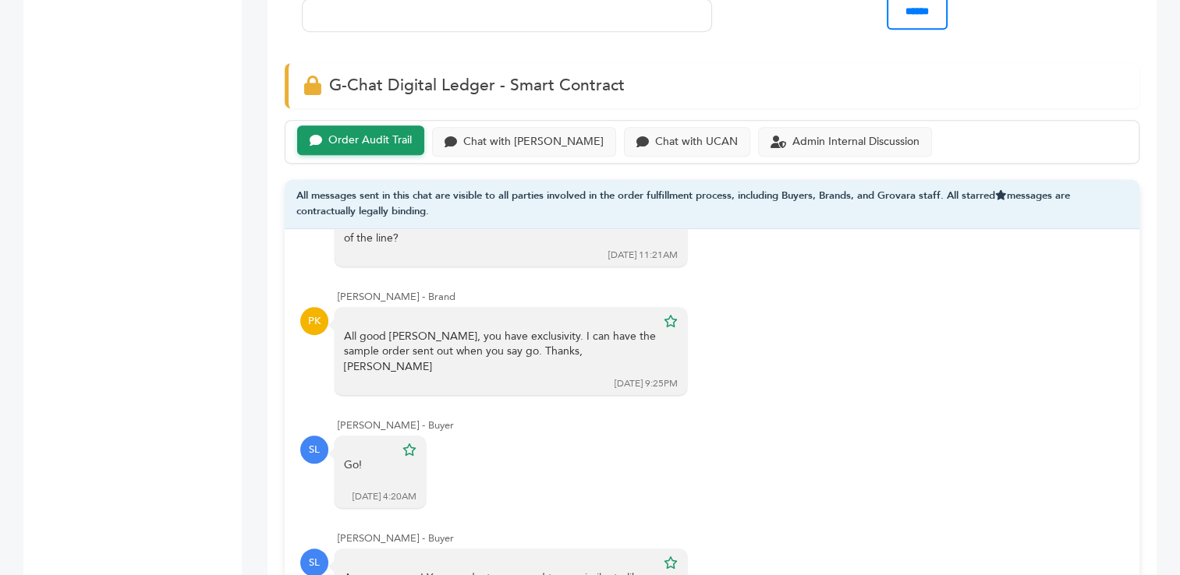
scroll to position [173, 0]
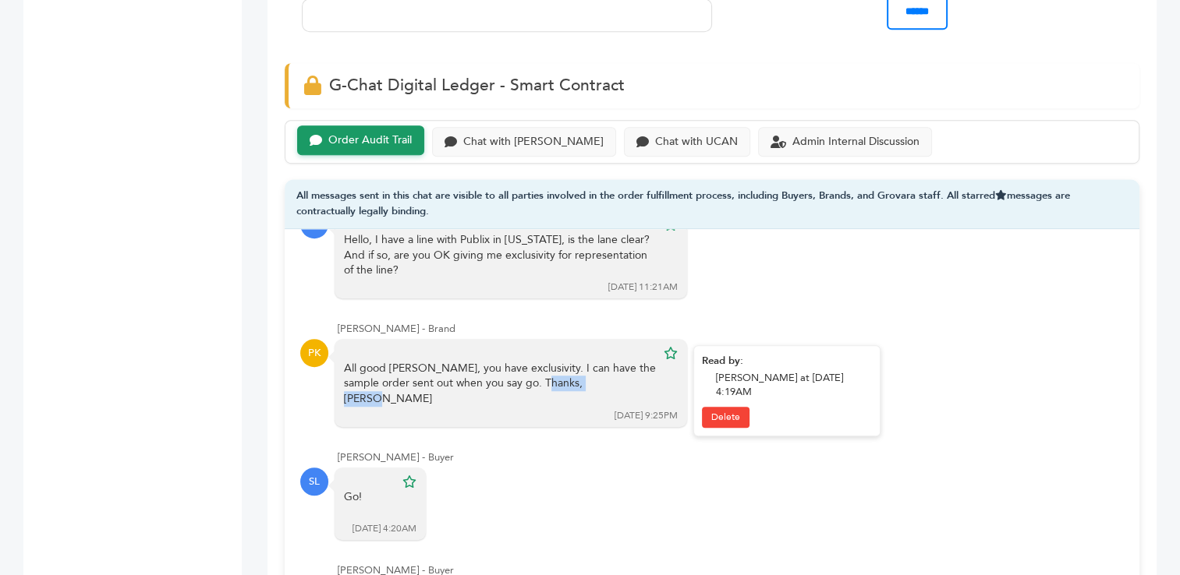
drag, startPoint x: 497, startPoint y: 379, endPoint x: 430, endPoint y: 384, distance: 68.0
click at [430, 384] on div "All good Scott, you have exclusivity. I can have the sample order sent out when…" at bounding box center [500, 384] width 312 height 46
drag, startPoint x: 430, startPoint y: 384, endPoint x: 536, endPoint y: 460, distance: 131.3
click at [536, 468] on div "SL Go! 08/25/25 4:20AM Read by: None Delete" at bounding box center [711, 505] width 823 height 74
click at [655, 142] on div "Chat with UCAN" at bounding box center [696, 140] width 83 height 13
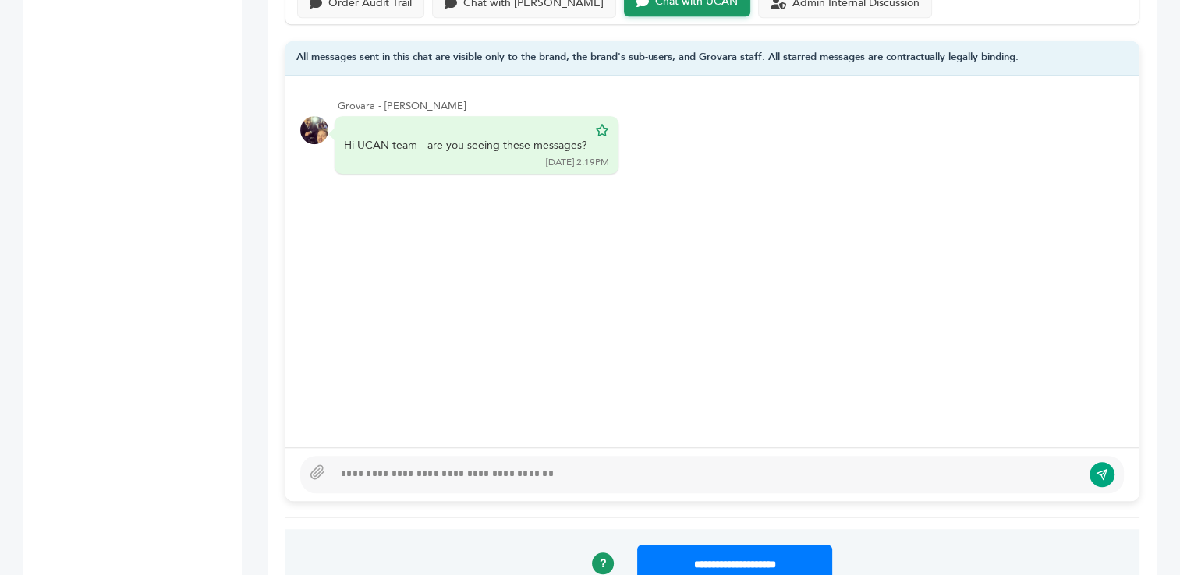
scroll to position [1279, 0]
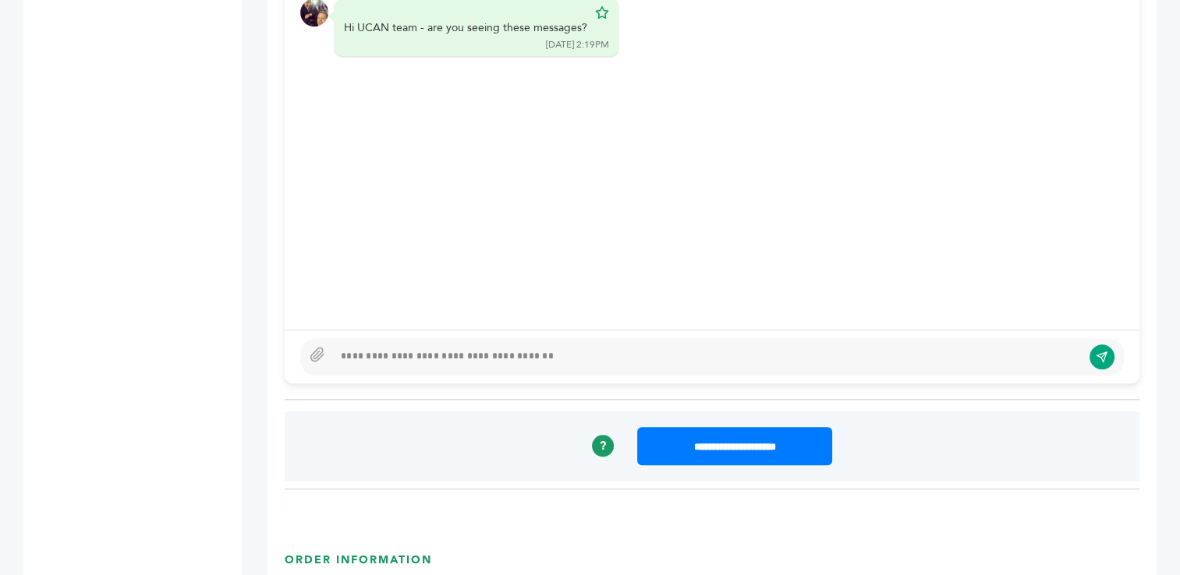
click at [612, 356] on div at bounding box center [707, 357] width 748 height 19
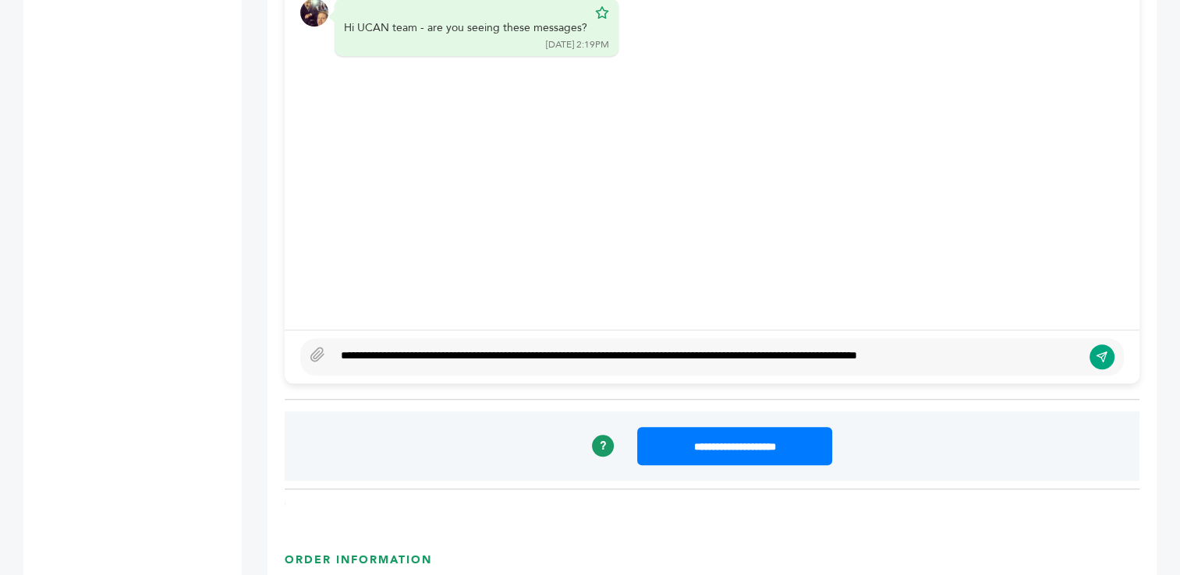
type textarea "**********"
click at [1098, 357] on icon "submit" at bounding box center [1101, 356] width 12 height 13
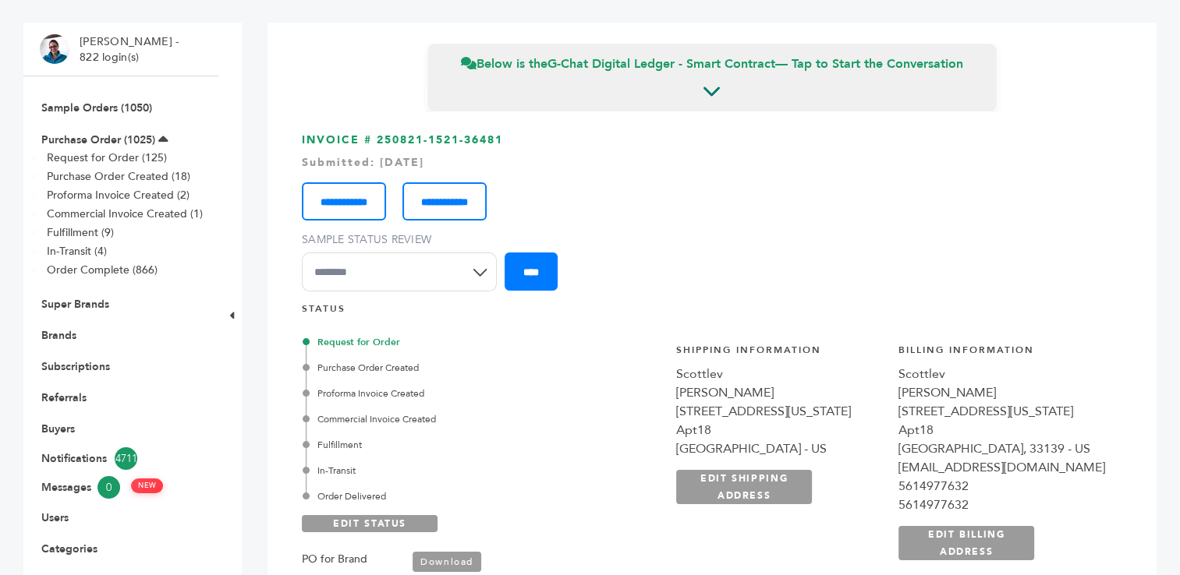
scroll to position [71, 0]
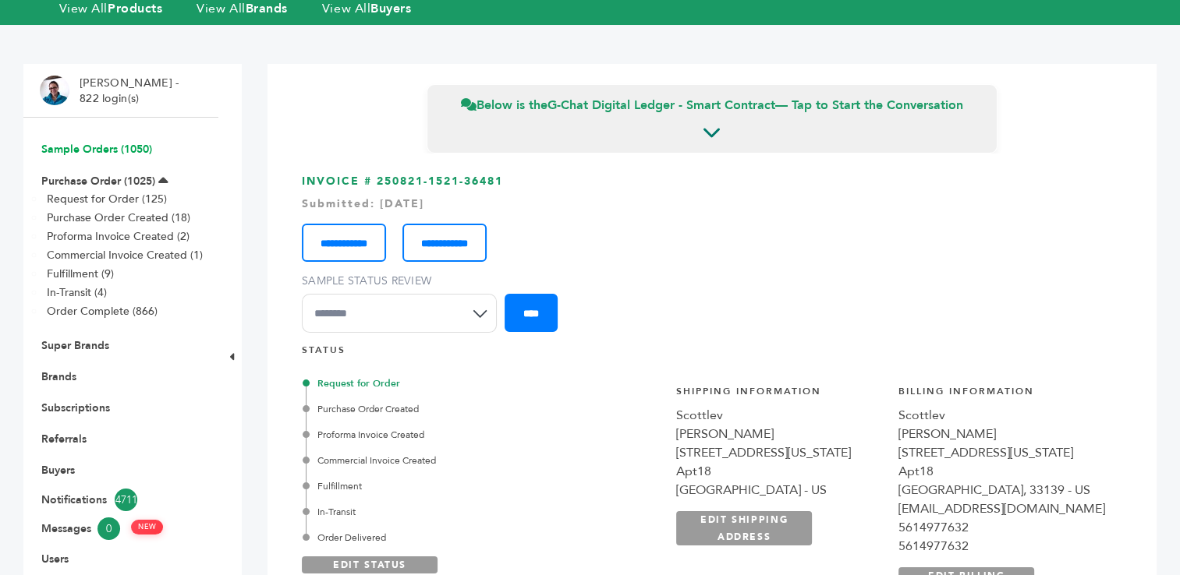
click at [101, 150] on link "Sample Orders (1050)" at bounding box center [96, 149] width 111 height 15
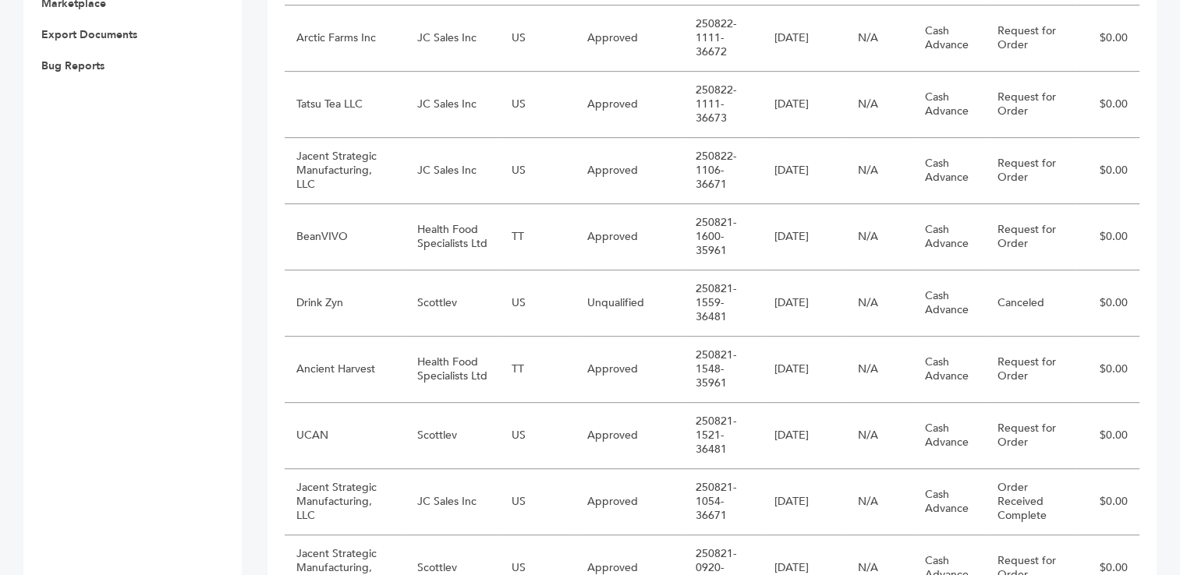
scroll to position [826, 0]
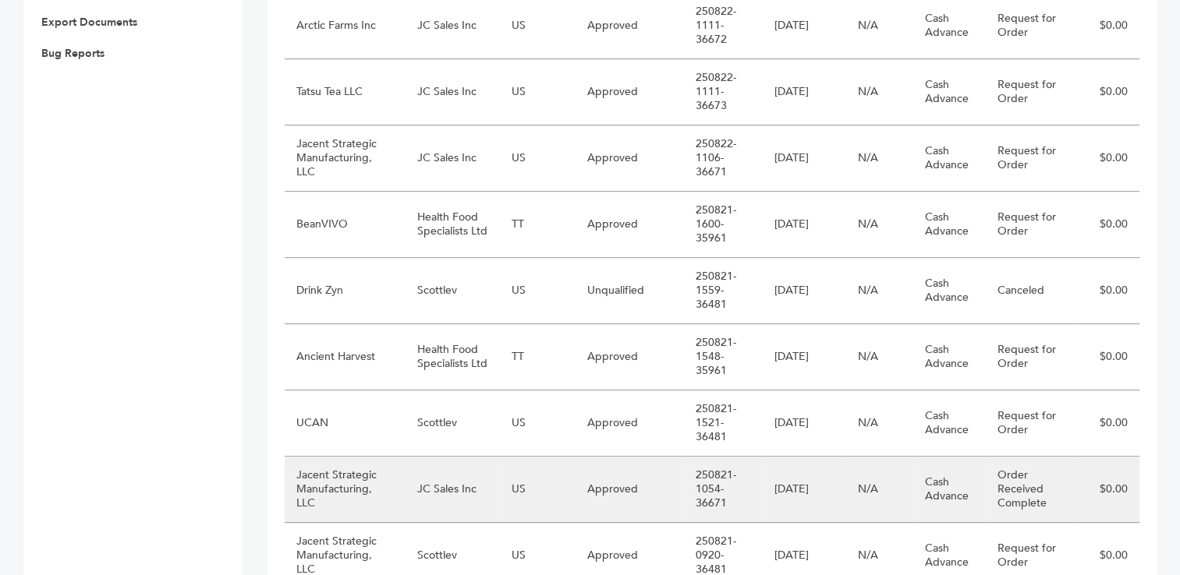
click at [396, 483] on td "Jacent Strategic Manufacturing, LLC" at bounding box center [345, 490] width 121 height 66
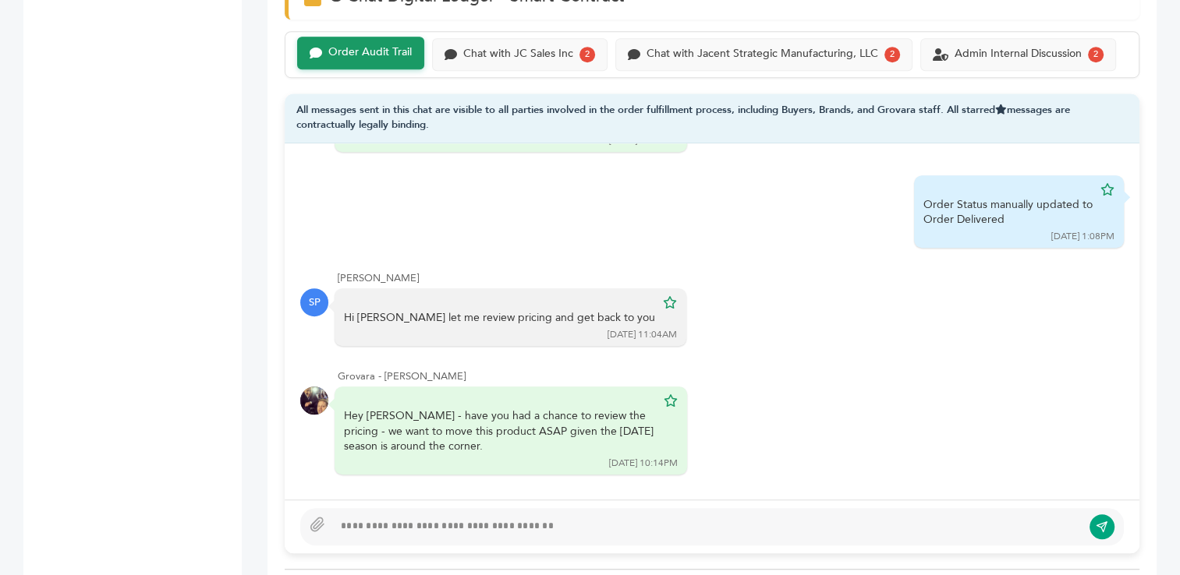
scroll to position [1123, 0]
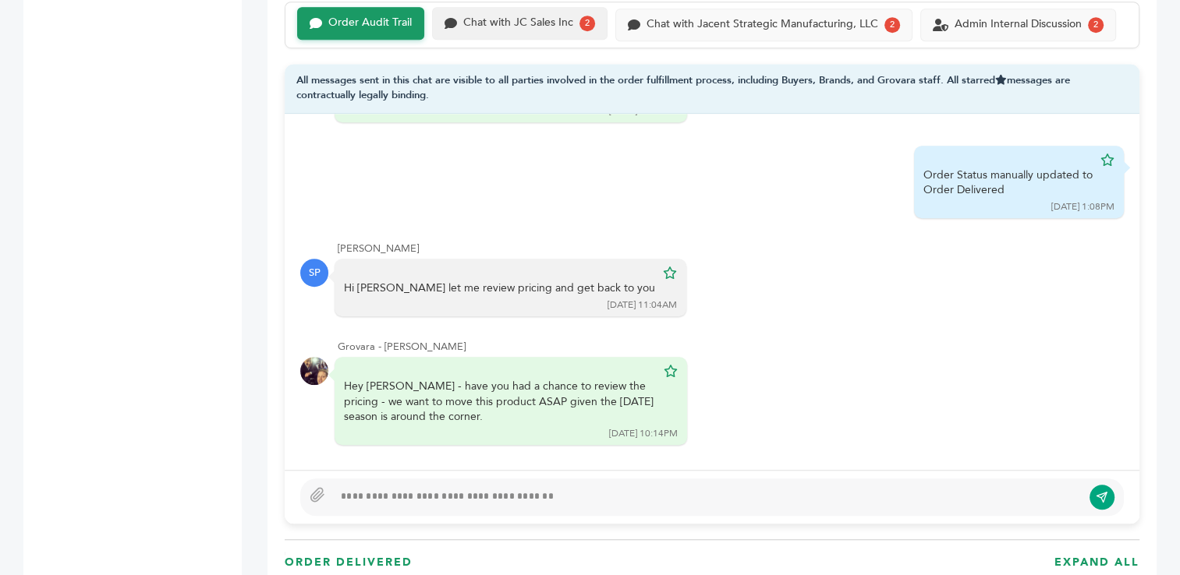
click at [540, 17] on div "Chat with JC Sales Inc" at bounding box center [518, 22] width 110 height 13
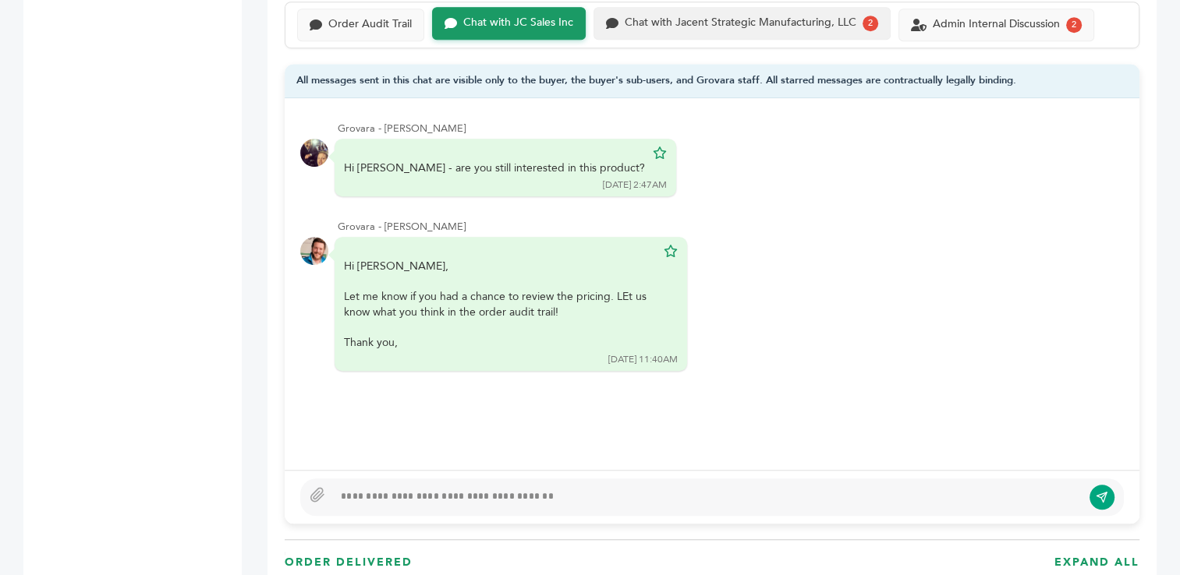
click at [709, 22] on div "Chat with Jacent Strategic Manufacturing, LLC" at bounding box center [740, 22] width 232 height 13
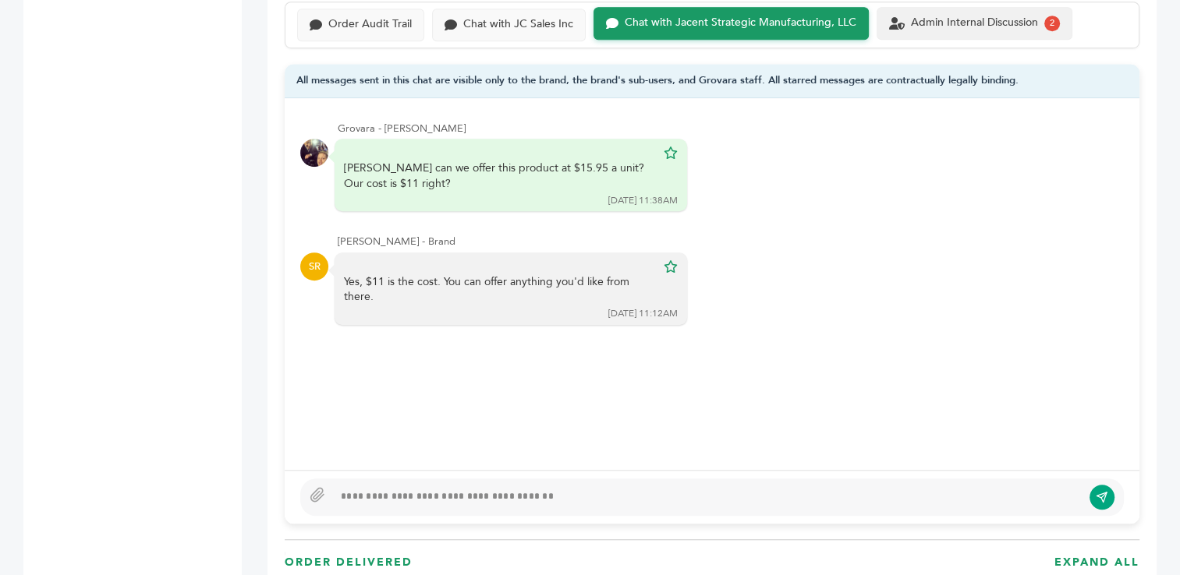
click at [951, 20] on div "Admin Internal Discussion" at bounding box center [974, 22] width 127 height 13
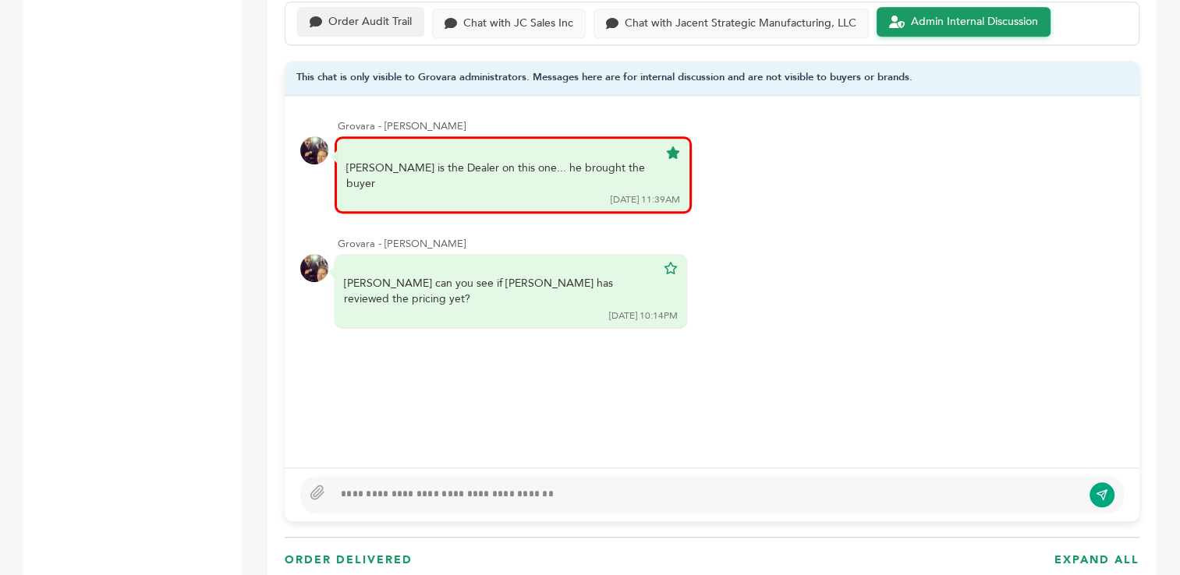
click at [370, 21] on div "Order Audit Trail" at bounding box center [369, 22] width 83 height 13
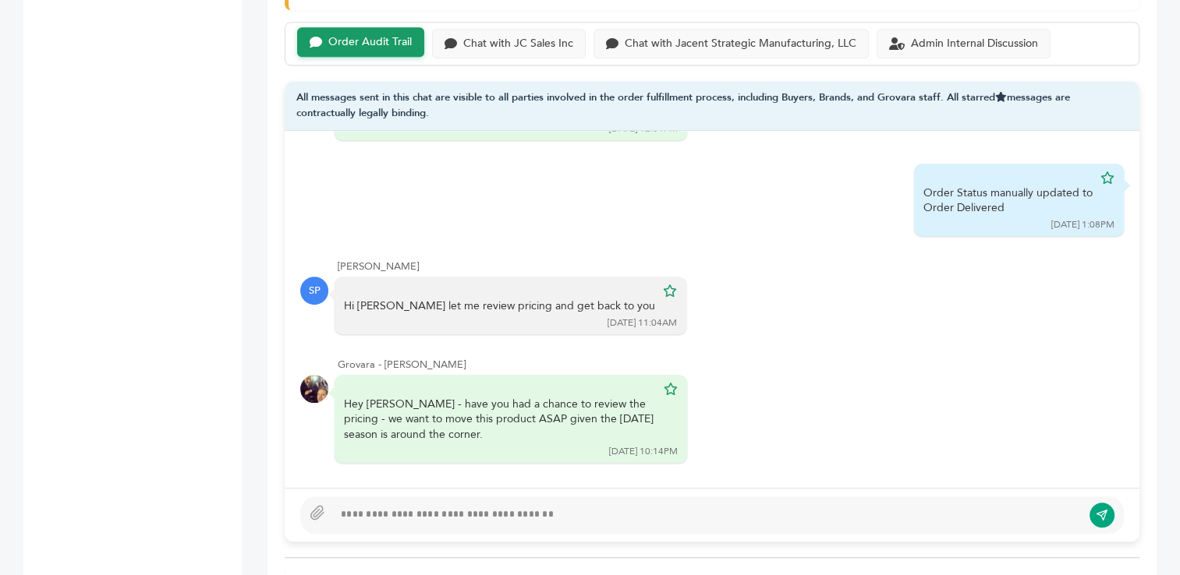
scroll to position [1110, 0]
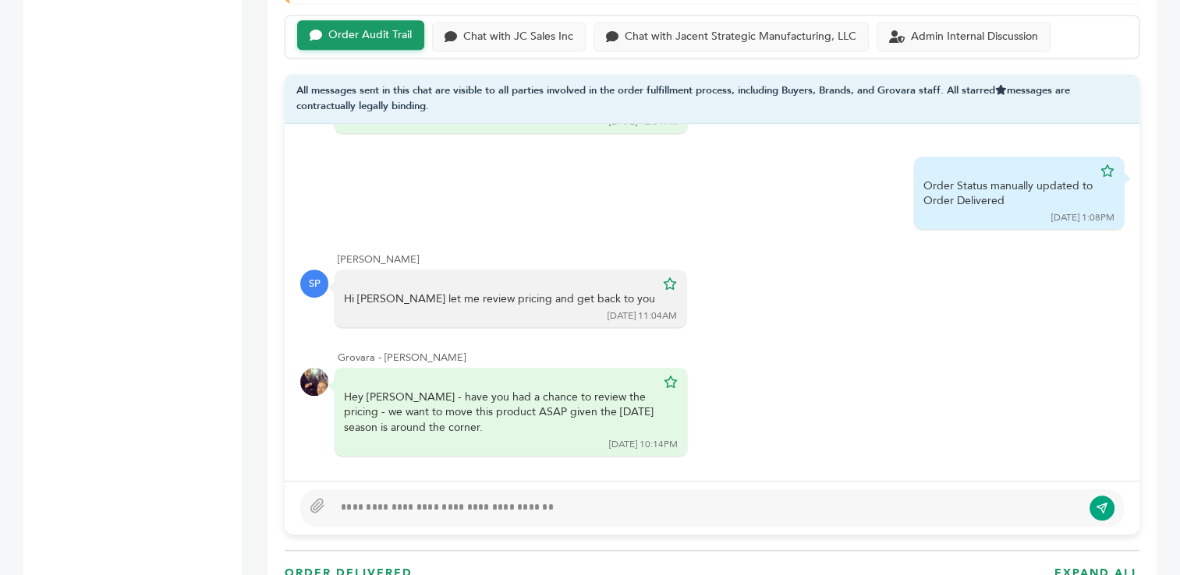
click at [617, 504] on div at bounding box center [707, 508] width 748 height 19
click at [496, 35] on div "Chat with JC Sales Inc" at bounding box center [518, 35] width 110 height 13
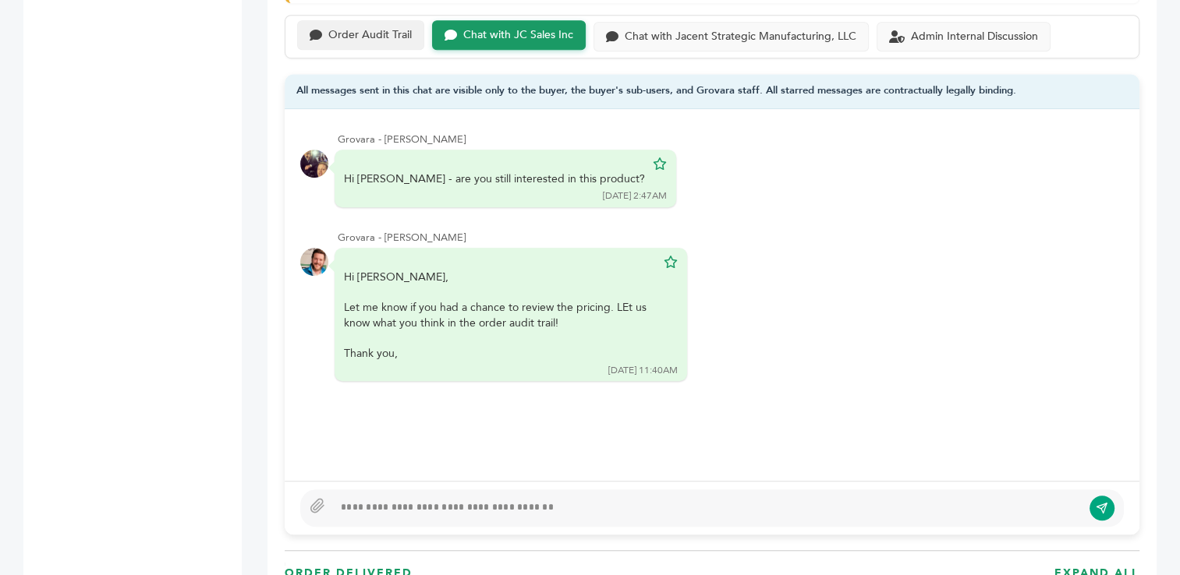
click at [352, 33] on div "Order Audit Trail" at bounding box center [369, 35] width 83 height 13
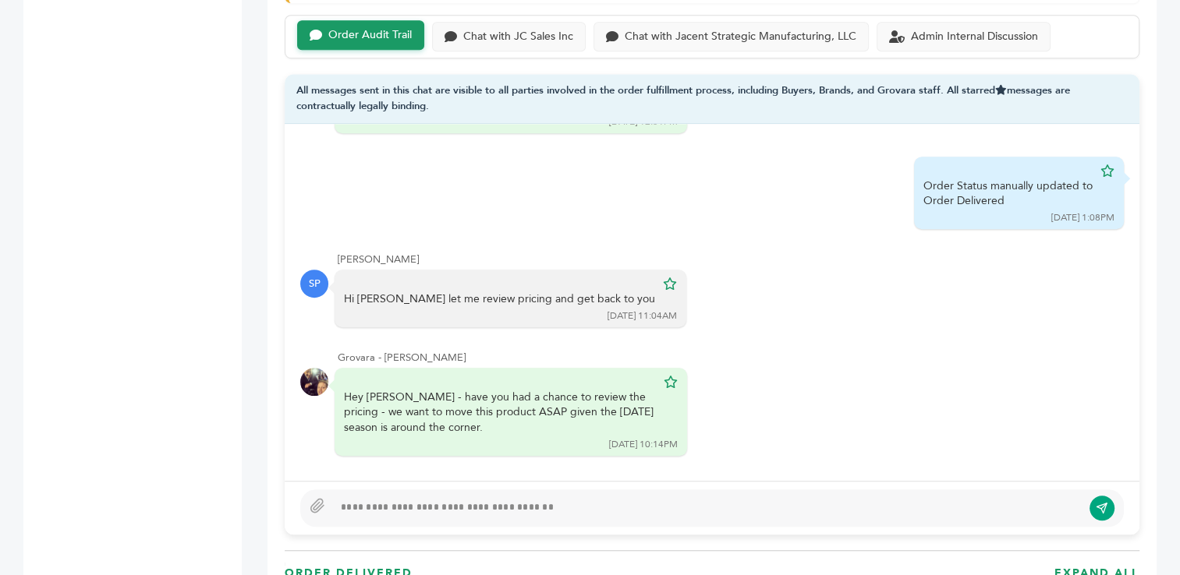
click at [416, 501] on div at bounding box center [707, 508] width 748 height 19
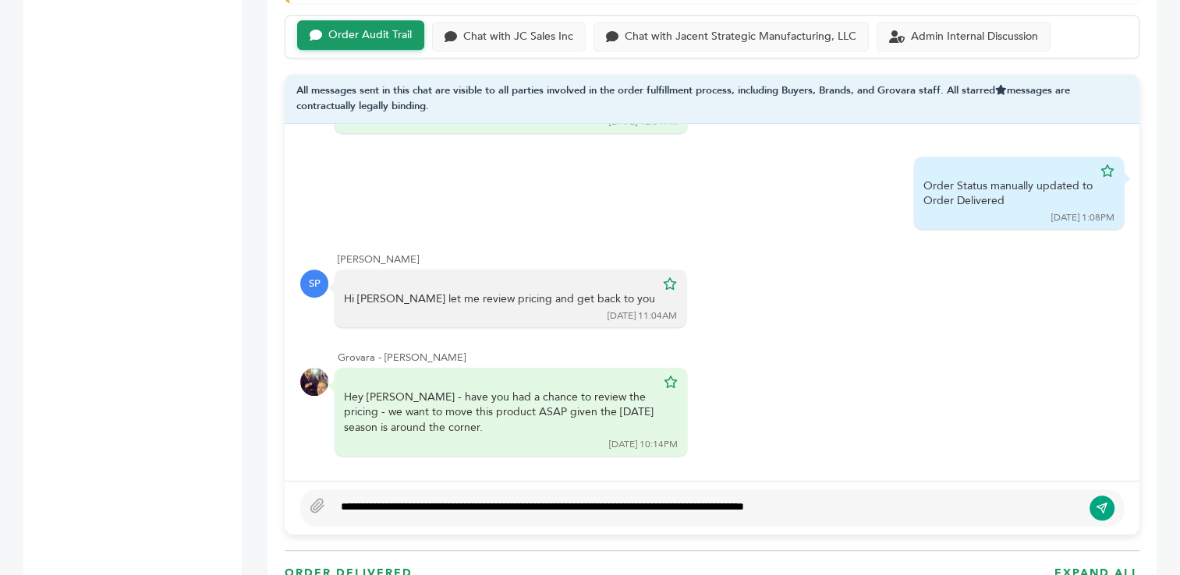
type textarea "**********"
click at [1100, 508] on icon "submit" at bounding box center [1101, 507] width 12 height 13
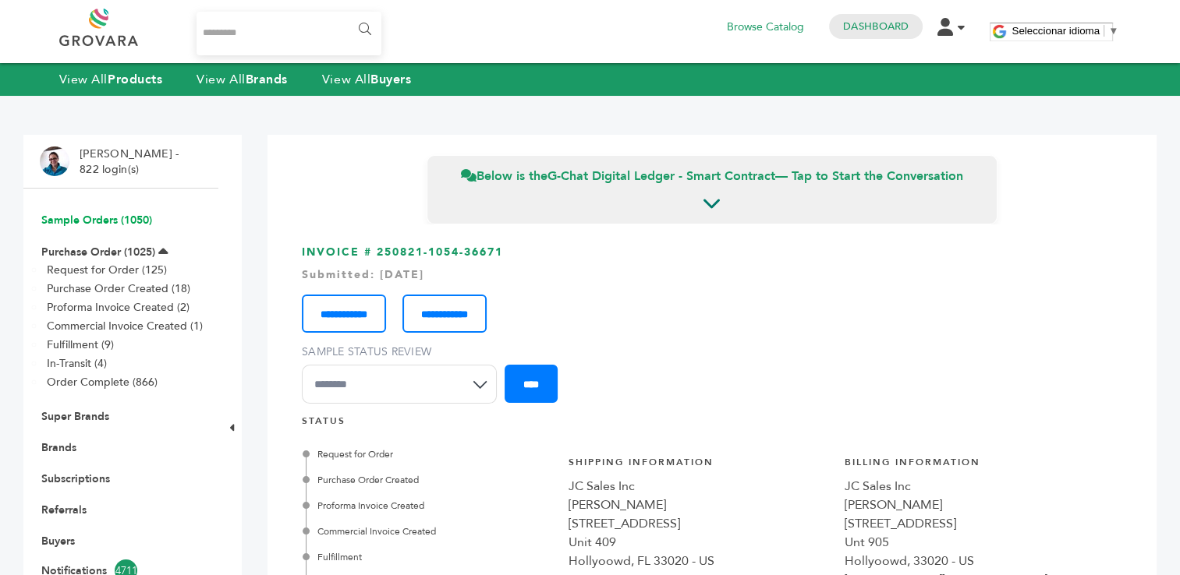
click at [59, 223] on link "Sample Orders (1050)" at bounding box center [96, 220] width 111 height 15
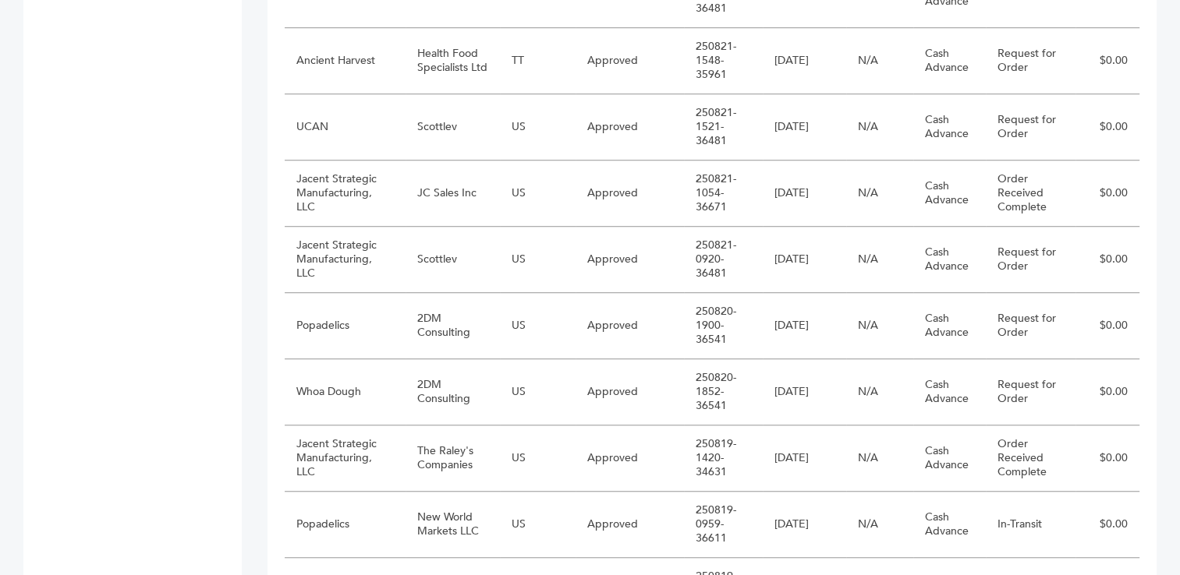
scroll to position [1135, 0]
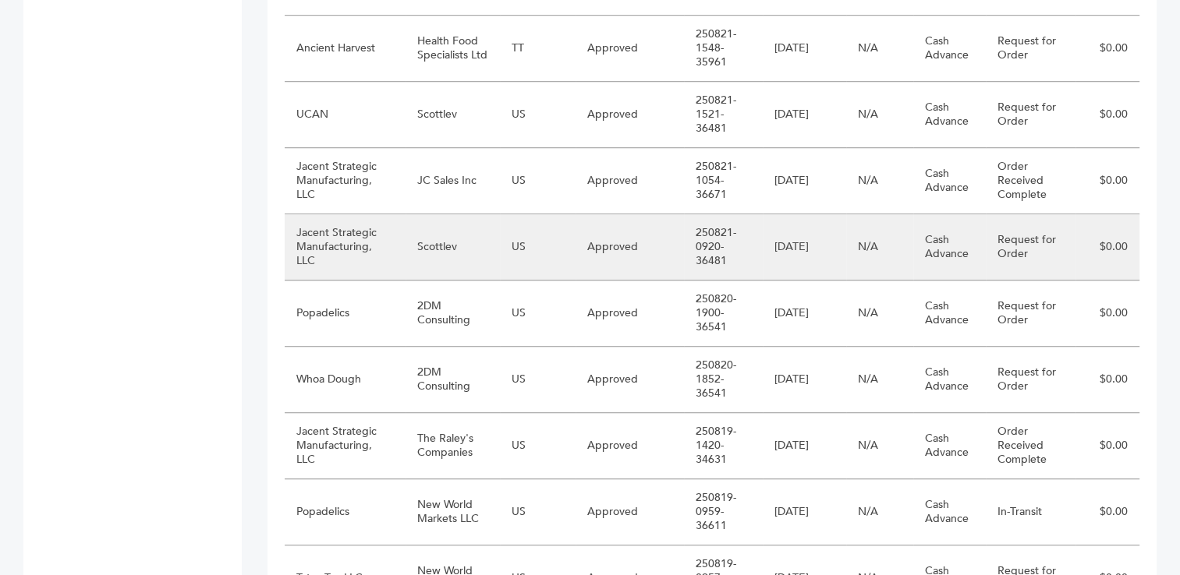
click at [440, 241] on td "Scottlev" at bounding box center [452, 247] width 95 height 66
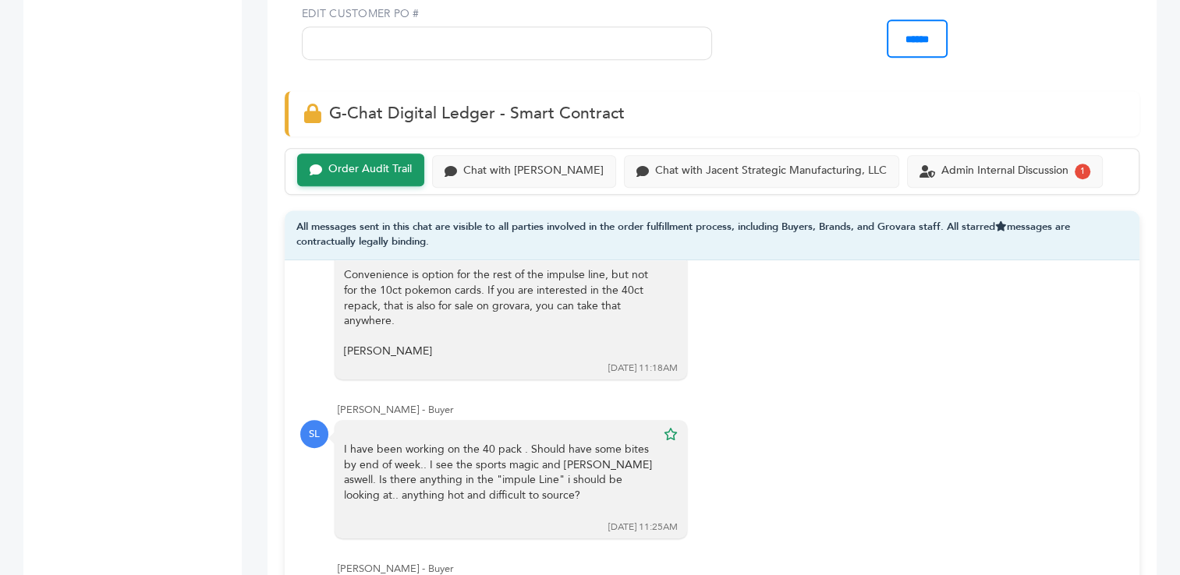
scroll to position [957, 0]
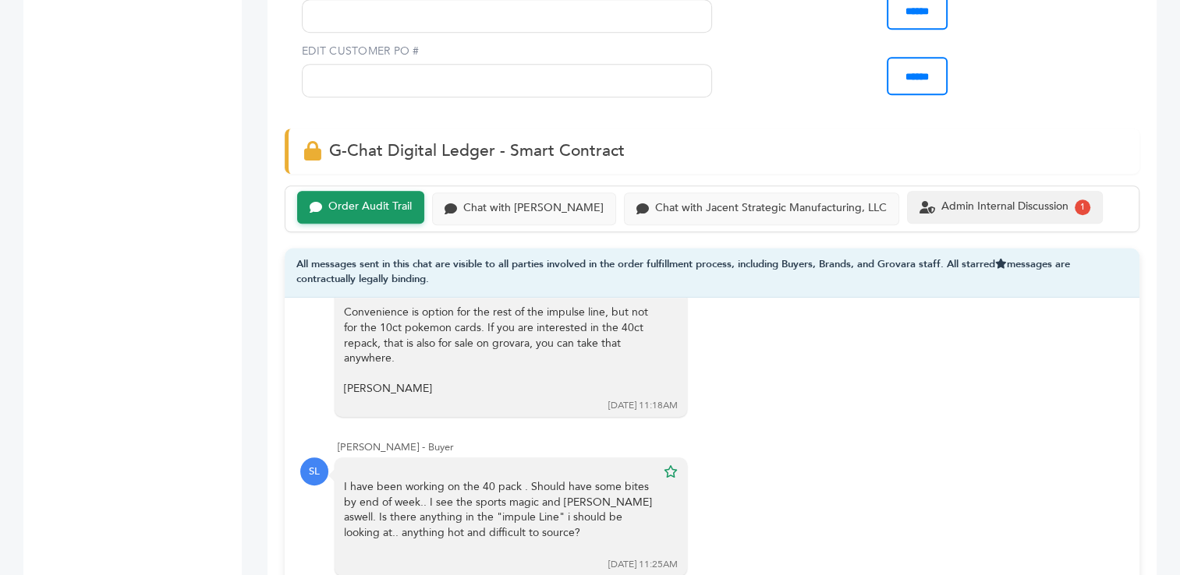
click at [941, 203] on div "Admin Internal Discussion" at bounding box center [1004, 206] width 127 height 13
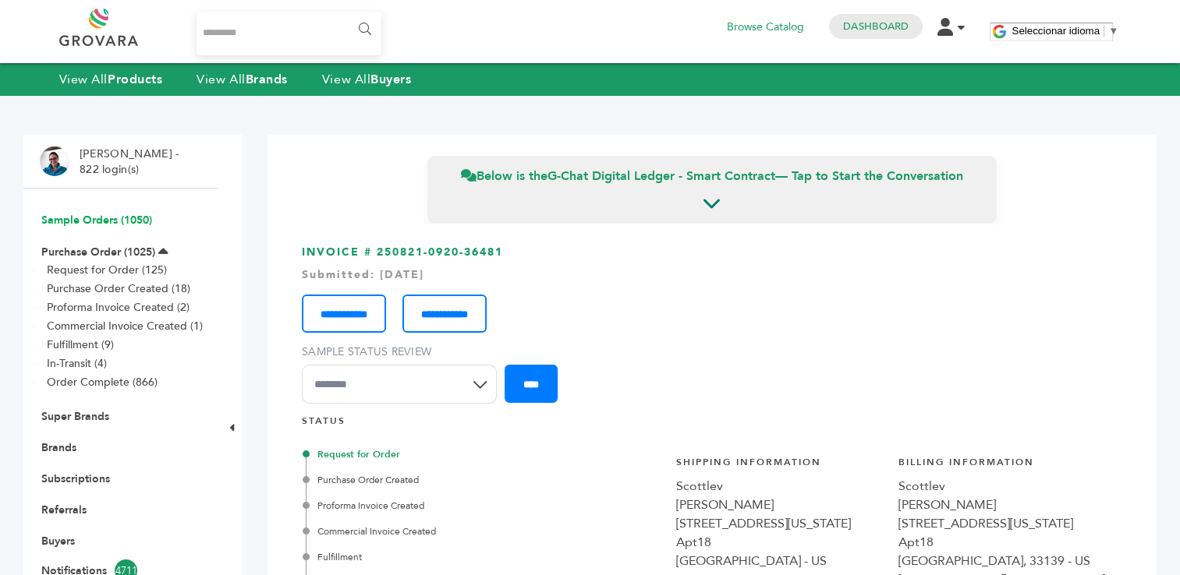
click at [90, 218] on link "Sample Orders (1050)" at bounding box center [96, 220] width 111 height 15
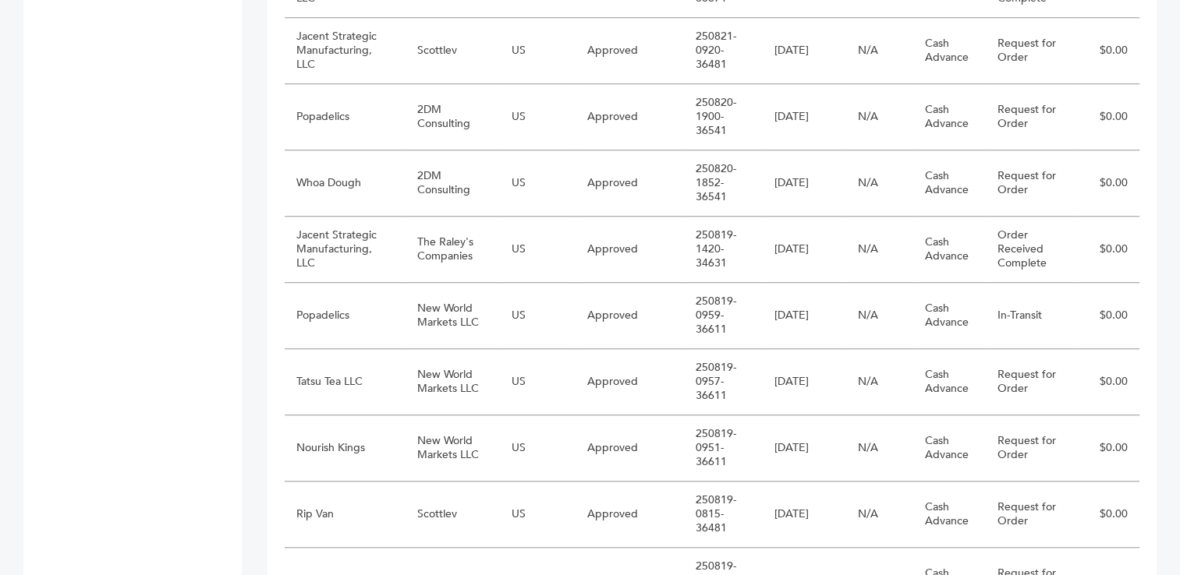
scroll to position [1349, 0]
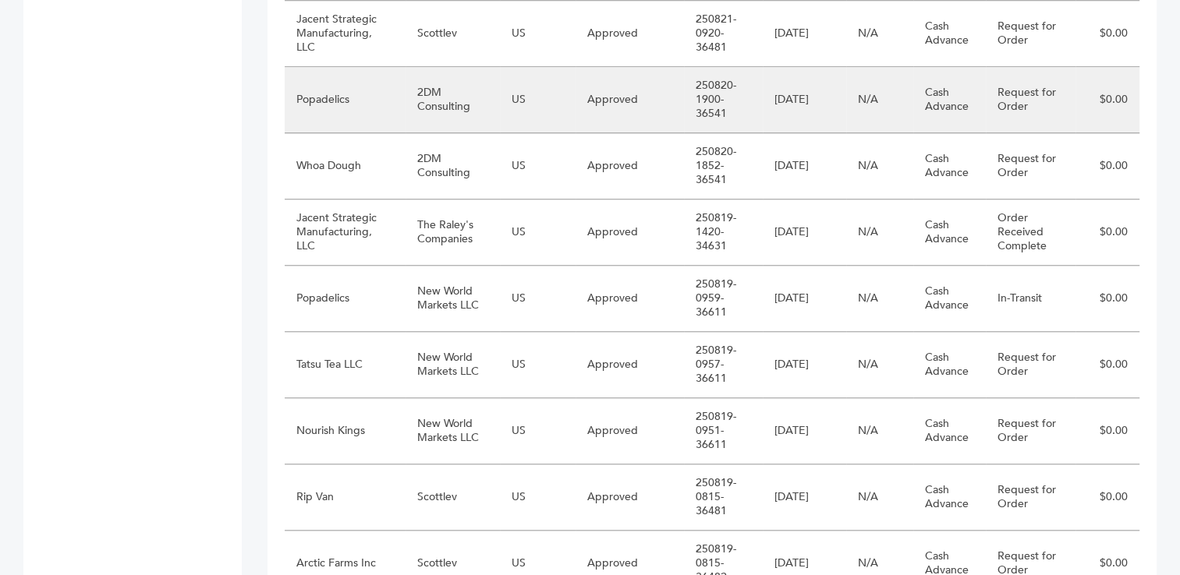
click at [323, 87] on td "Popadelics" at bounding box center [345, 100] width 121 height 66
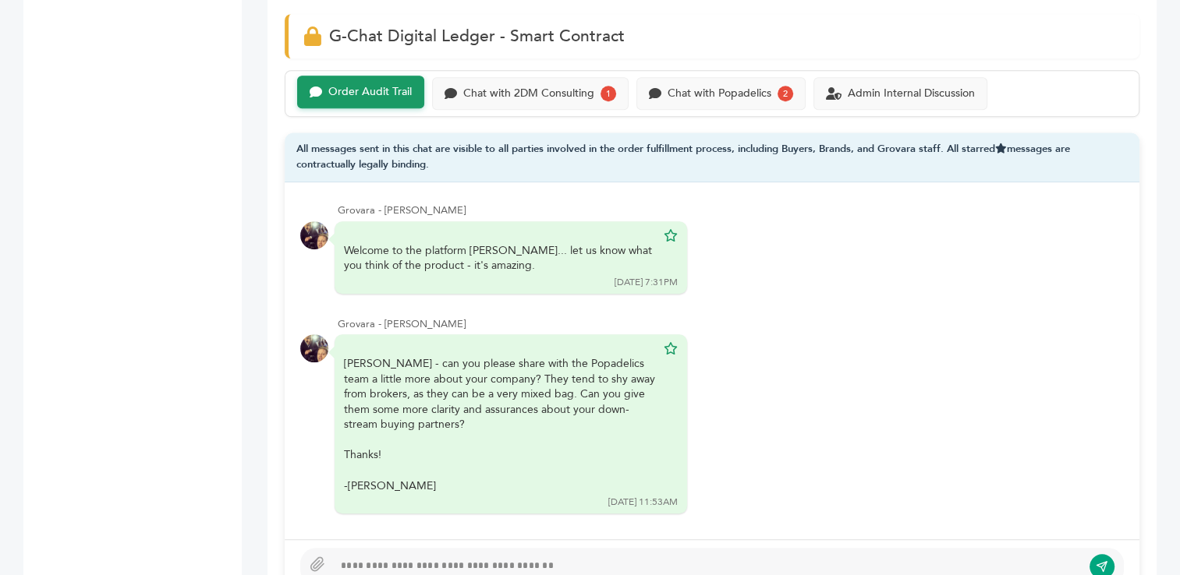
scroll to position [1074, 0]
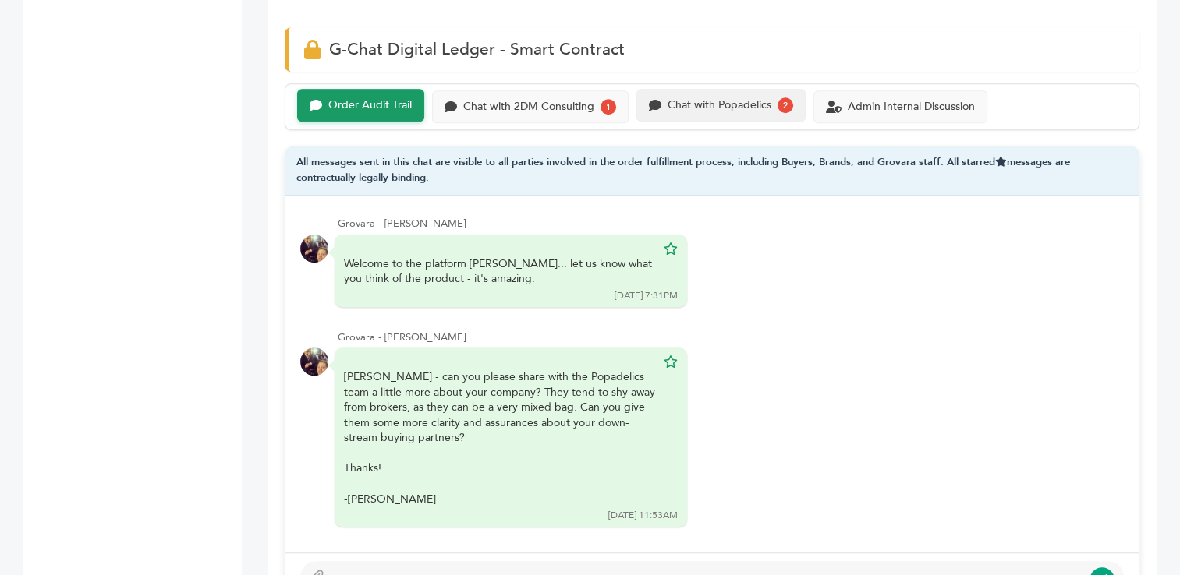
click at [738, 99] on div "Chat with Popadelics" at bounding box center [719, 105] width 104 height 13
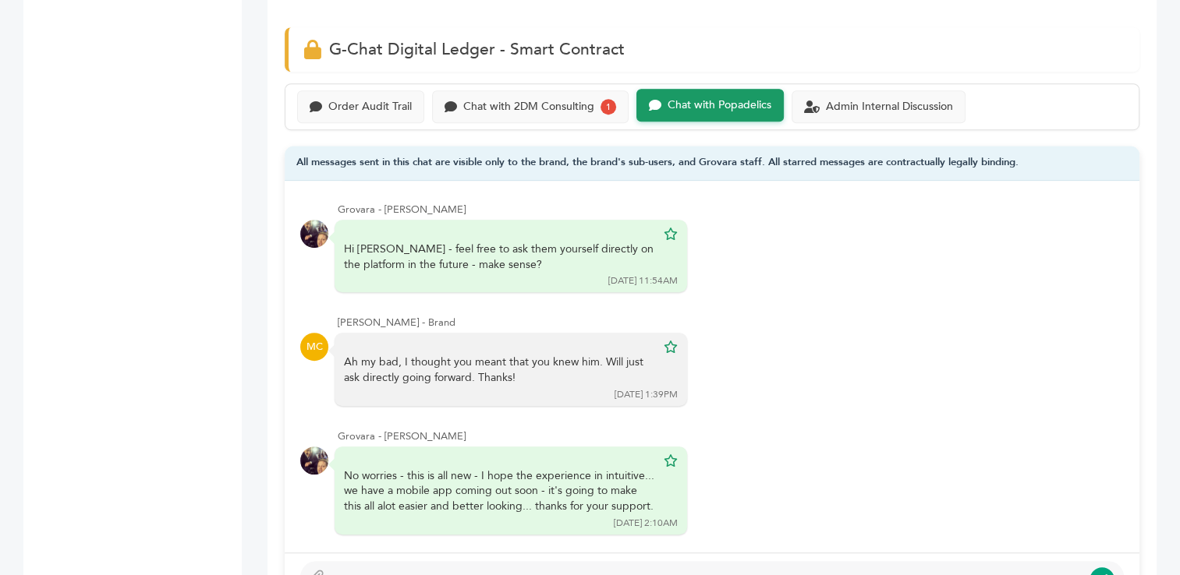
scroll to position [265, 0]
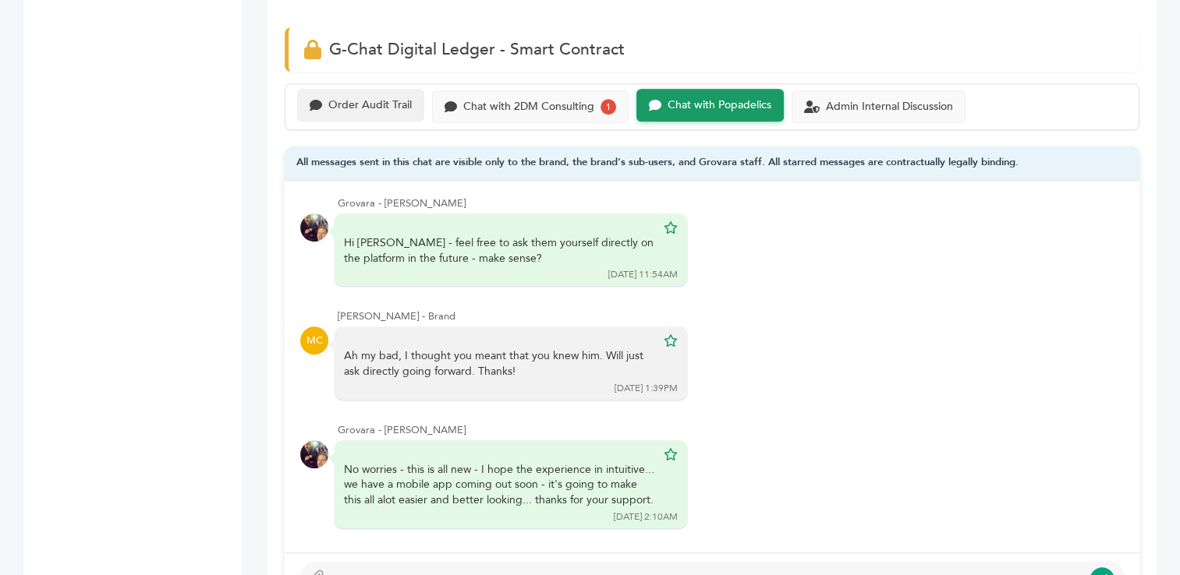
click at [387, 99] on div "Order Audit Trail" at bounding box center [369, 105] width 83 height 13
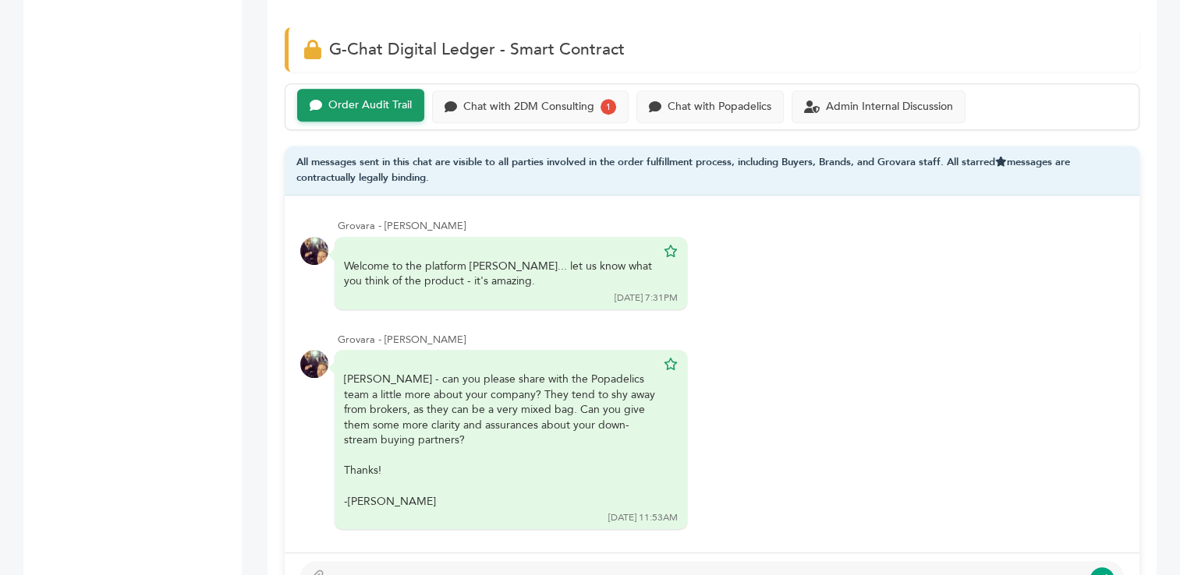
scroll to position [2, 0]
click at [405, 571] on div at bounding box center [707, 580] width 748 height 19
click at [523, 99] on div "Chat with 2DM Consulting" at bounding box center [528, 105] width 131 height 13
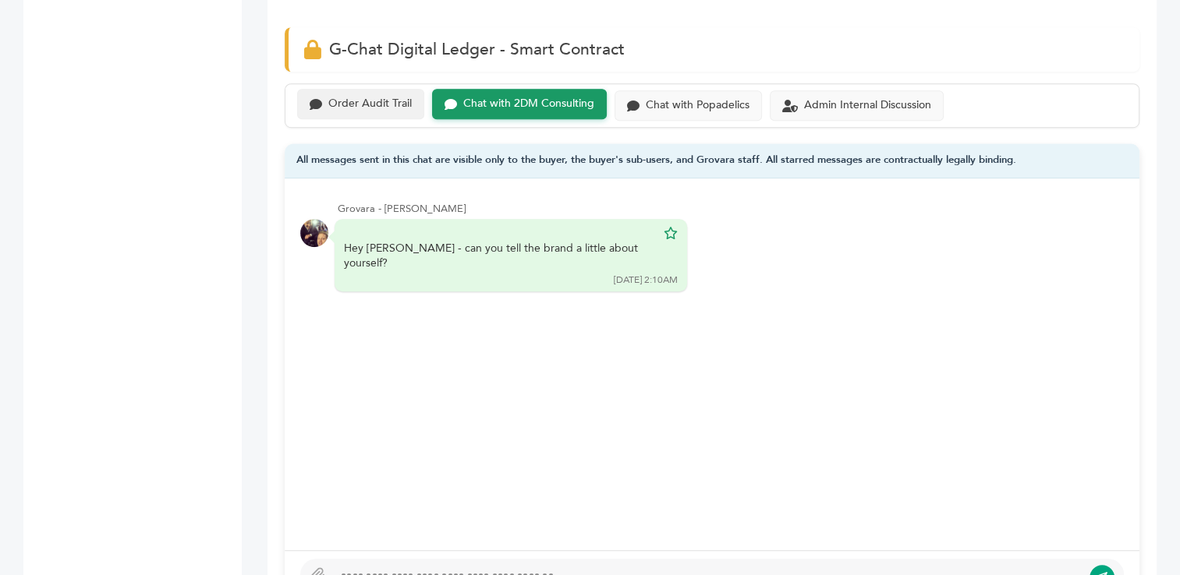
click at [338, 97] on div "Order Audit Trail" at bounding box center [369, 103] width 83 height 13
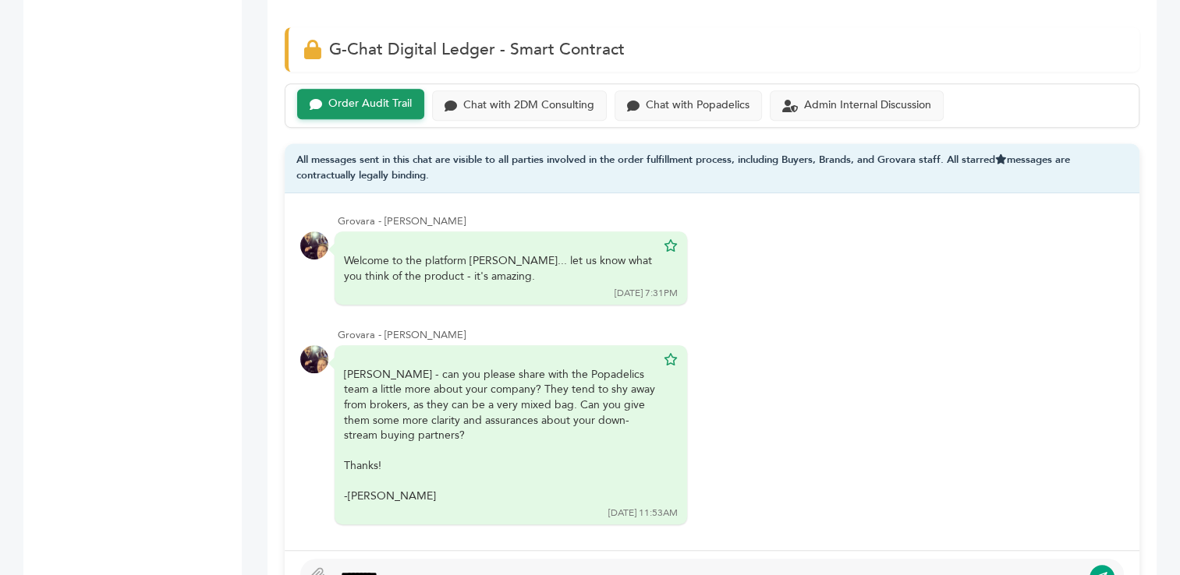
click at [418, 568] on div "*********" at bounding box center [707, 577] width 748 height 19
type textarea "**********"
click at [1095, 571] on icon "submit" at bounding box center [1101, 577] width 12 height 13
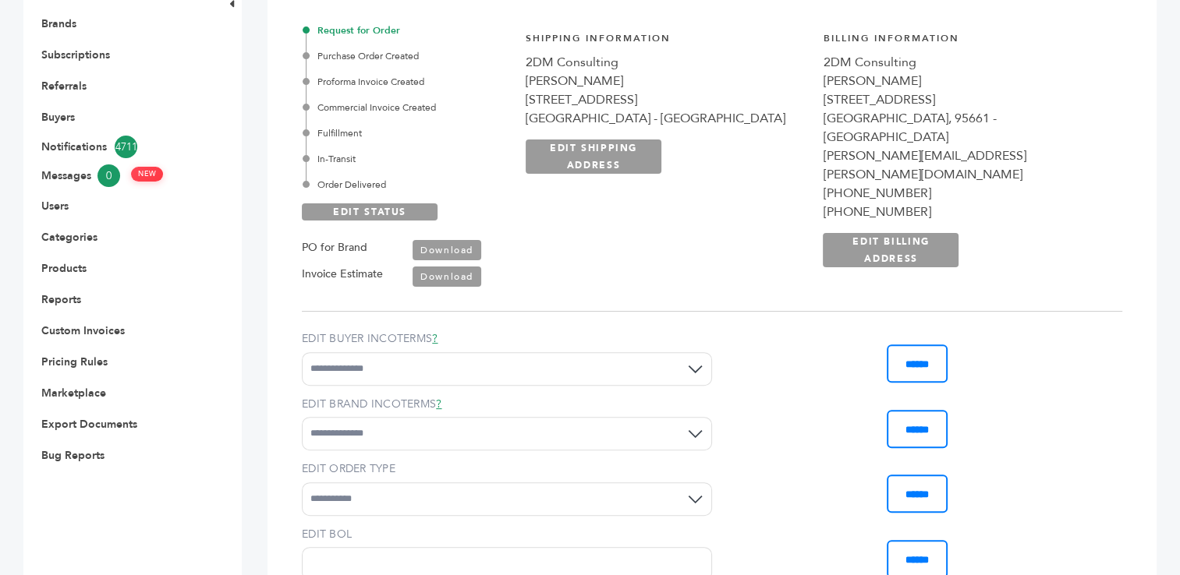
scroll to position [109, 0]
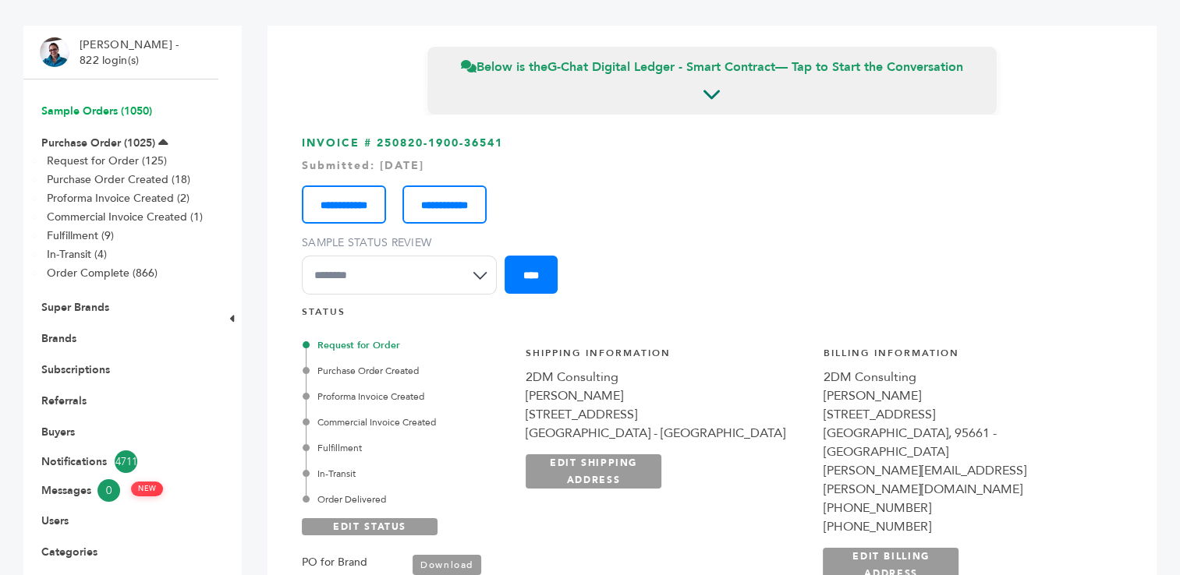
click at [93, 111] on link "Sample Orders (1050)" at bounding box center [96, 111] width 111 height 15
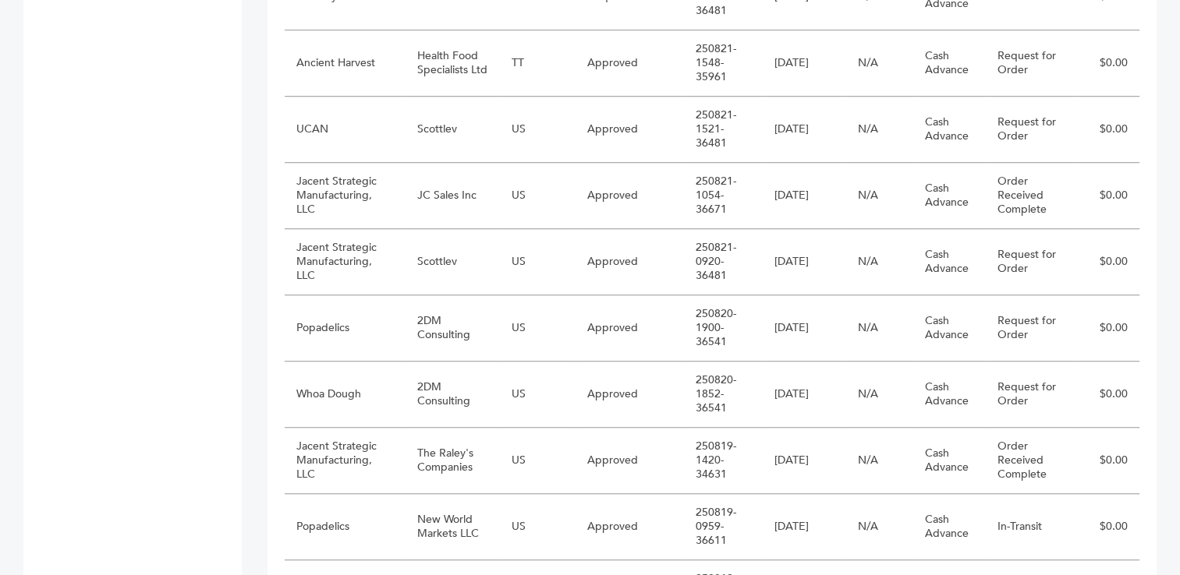
scroll to position [1128, 0]
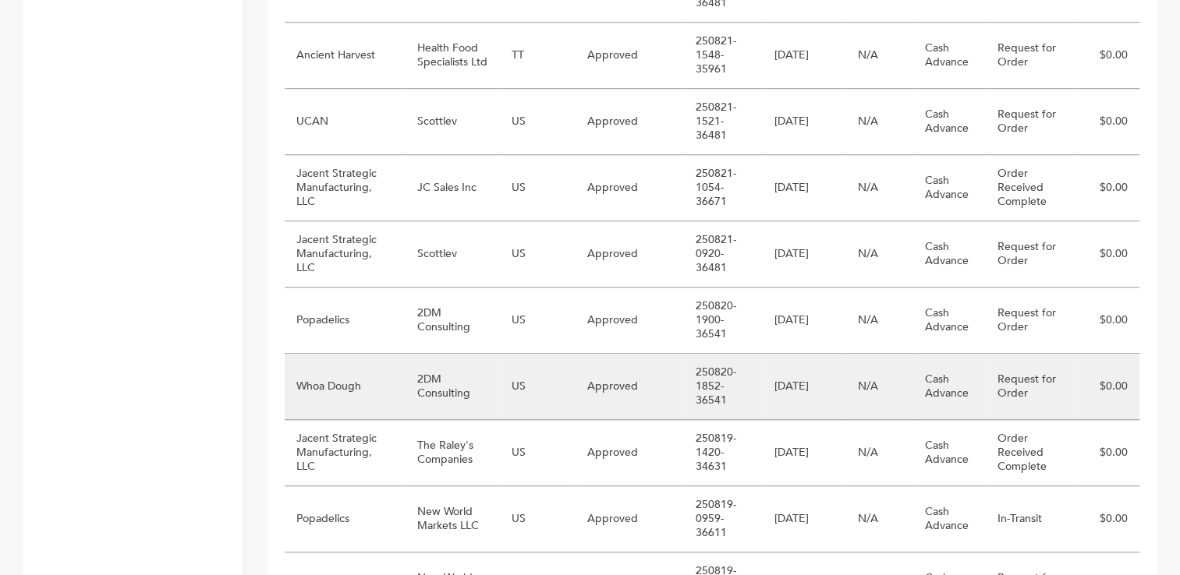
click at [488, 373] on td "2DM Consulting" at bounding box center [452, 387] width 95 height 66
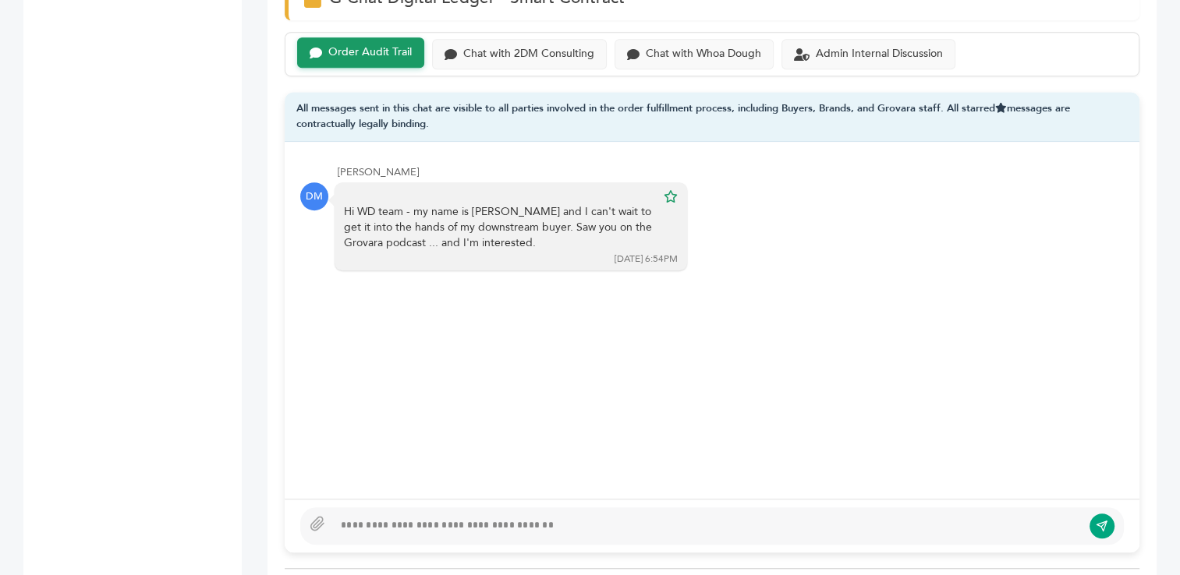
scroll to position [1120, 0]
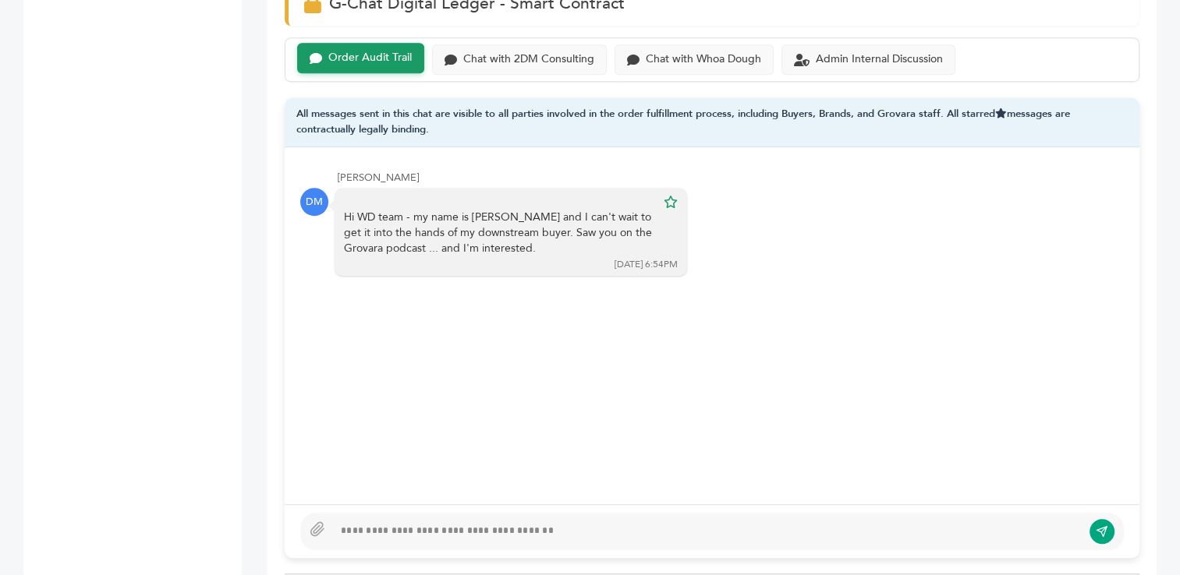
click at [957, 223] on div "DM Hi WD team - my name is [PERSON_NAME] and I can't wait to get it into the ha…" at bounding box center [711, 233] width 823 height 90
click at [511, 522] on div at bounding box center [707, 531] width 748 height 19
click at [621, 522] on div "**********" at bounding box center [707, 531] width 748 height 19
click at [731, 522] on div "**********" at bounding box center [707, 531] width 748 height 19
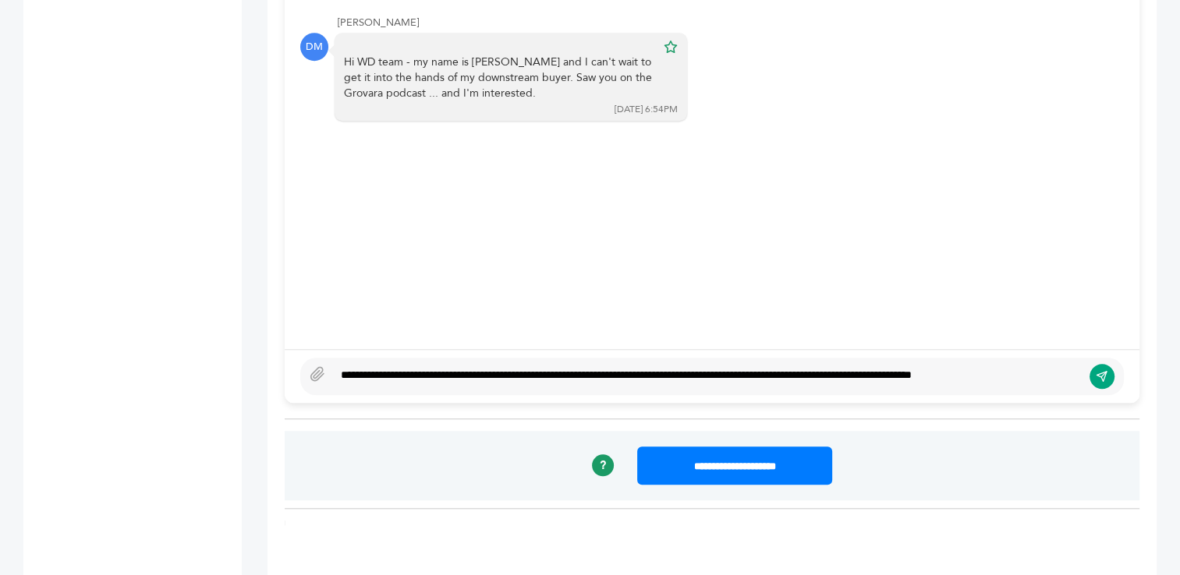
scroll to position [1264, 0]
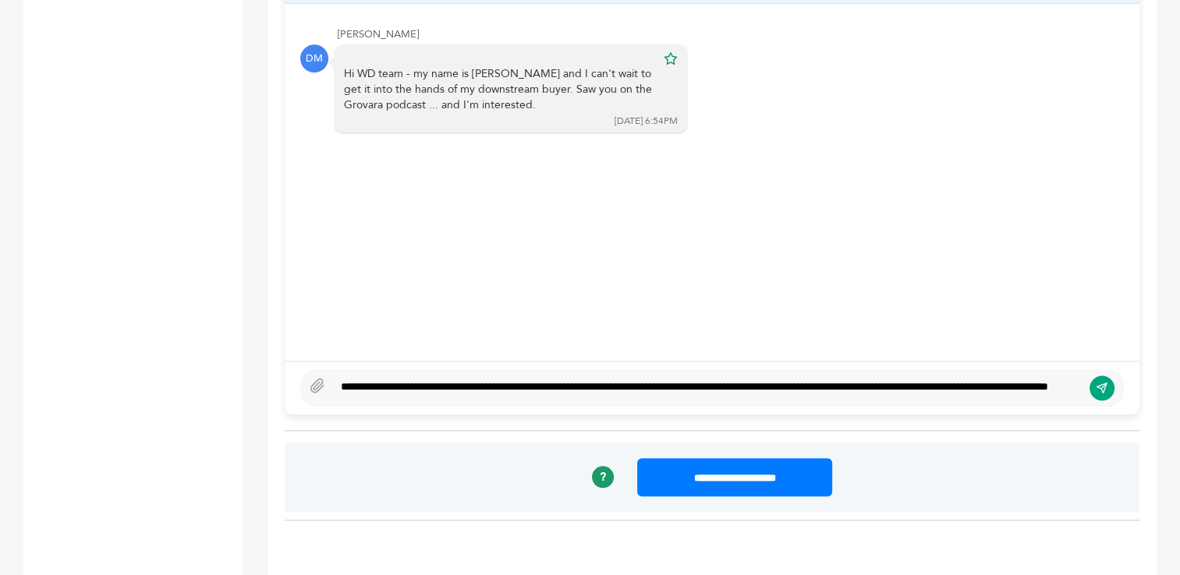
click at [546, 379] on div "**********" at bounding box center [707, 388] width 748 height 19
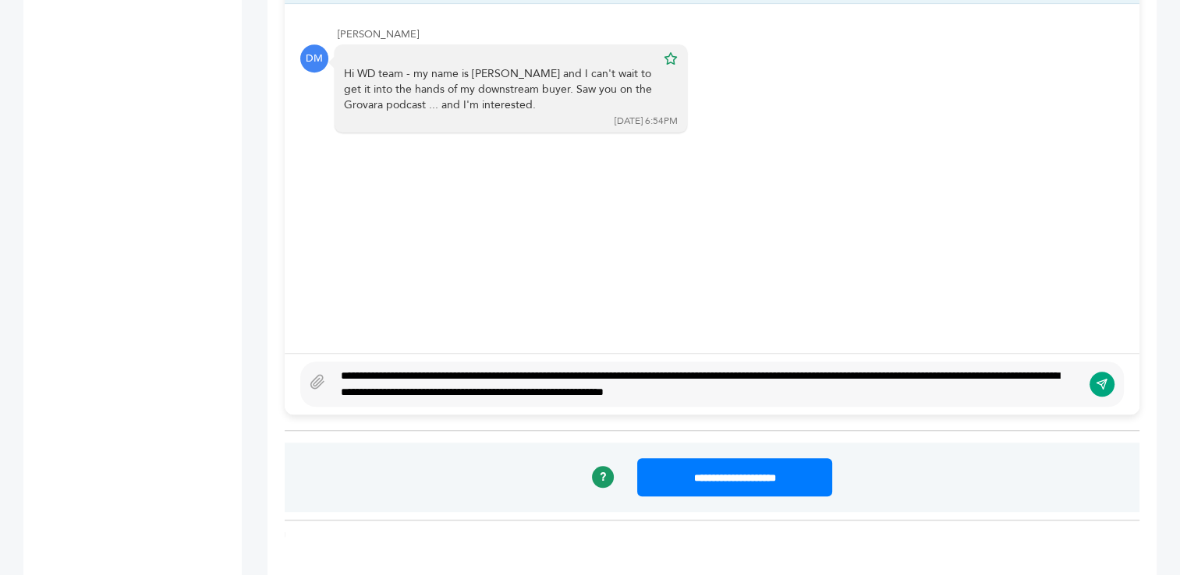
type textarea "**********"
click at [1099, 377] on icon "submit" at bounding box center [1101, 383] width 12 height 13
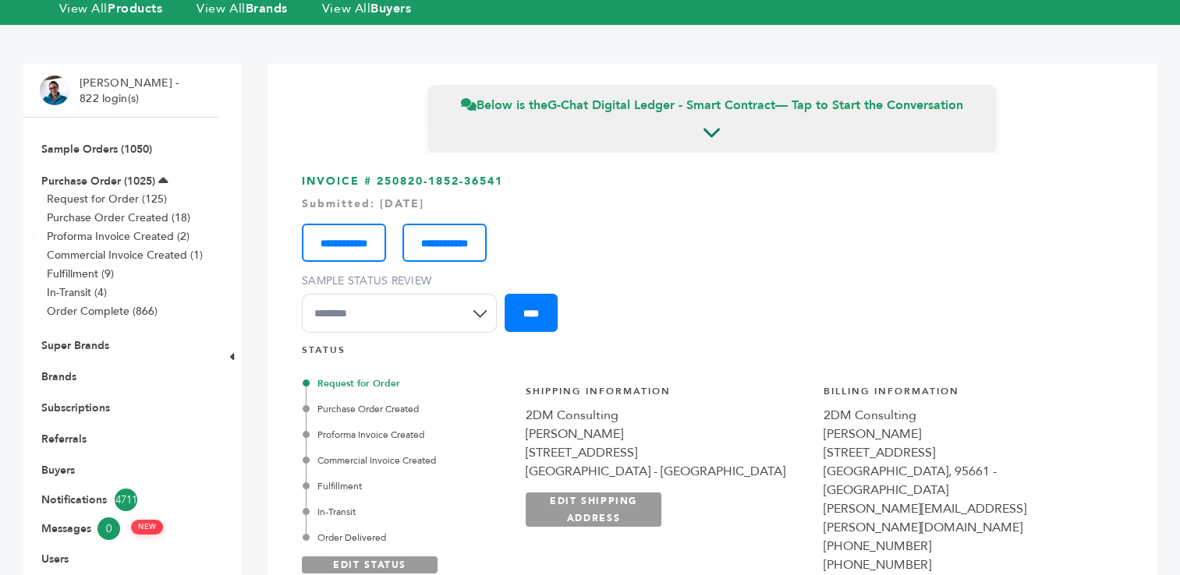
scroll to position [0, 0]
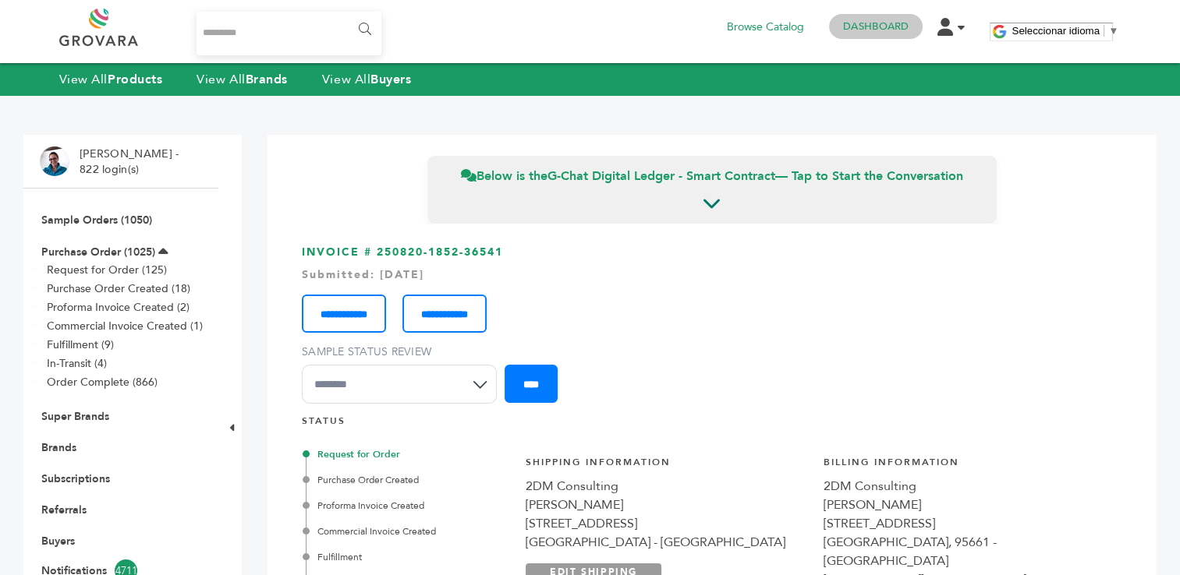
click at [883, 23] on link "Dashboard" at bounding box center [875, 26] width 65 height 14
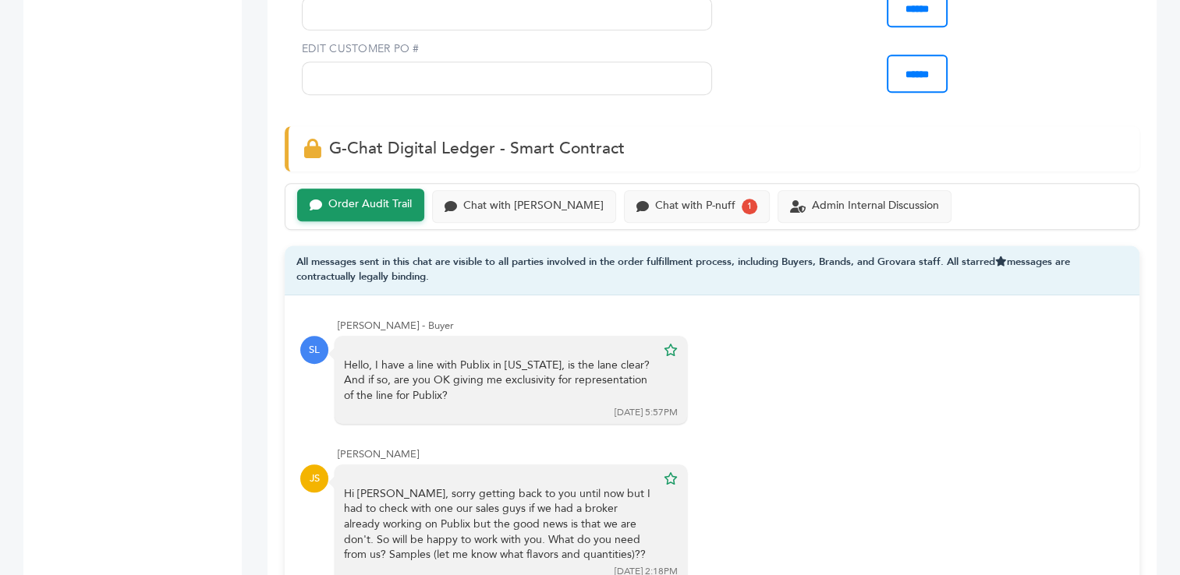
scroll to position [1109, 0]
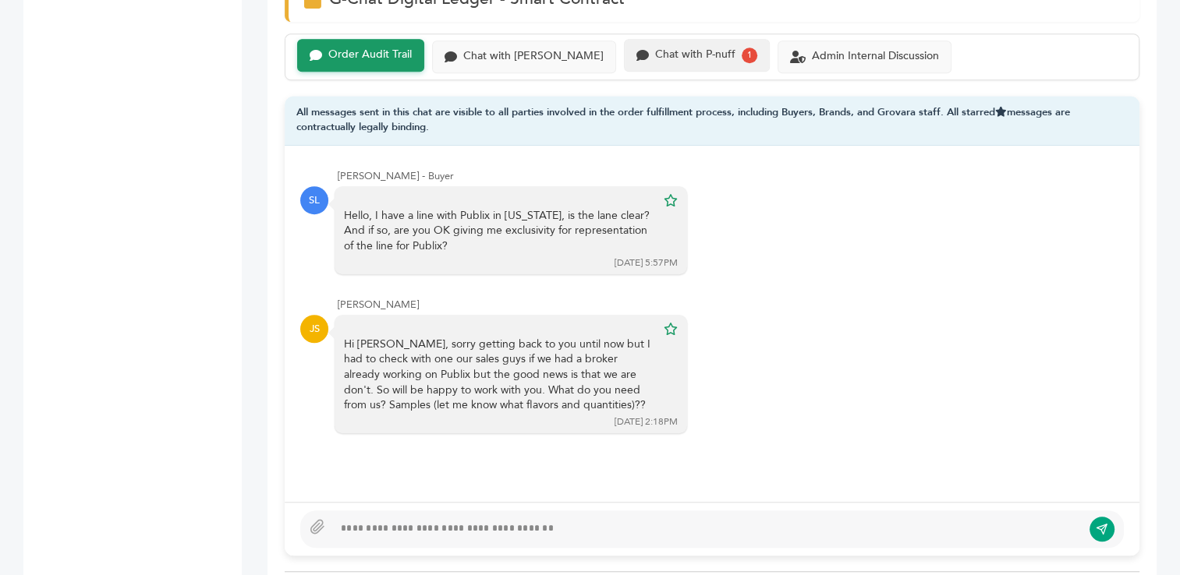
click at [655, 51] on div "Chat with P-nuff" at bounding box center [695, 54] width 80 height 13
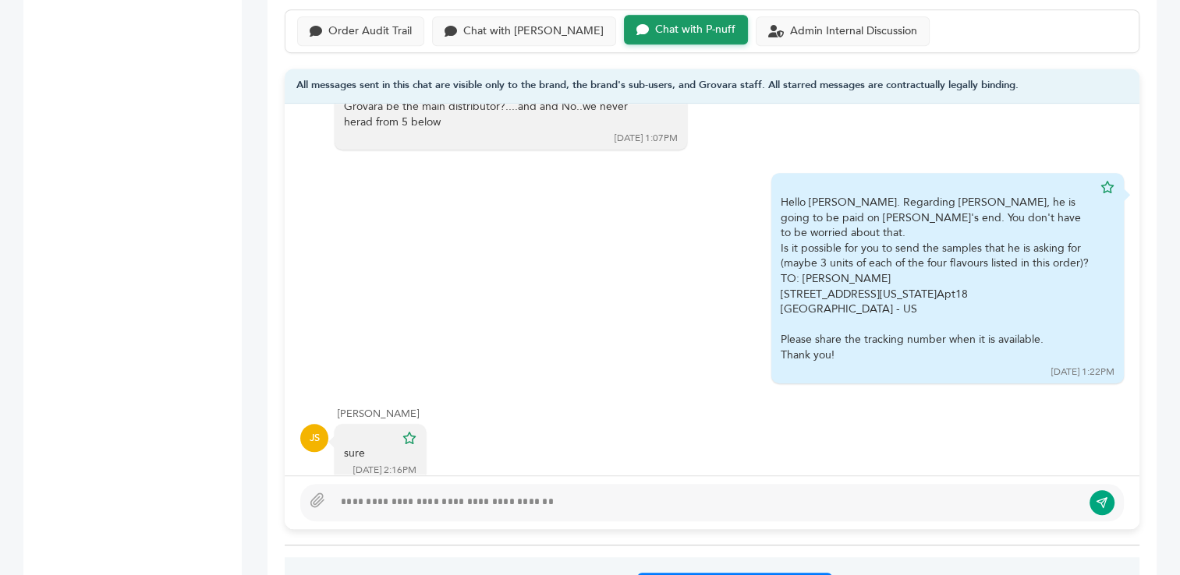
scroll to position [1120, 0]
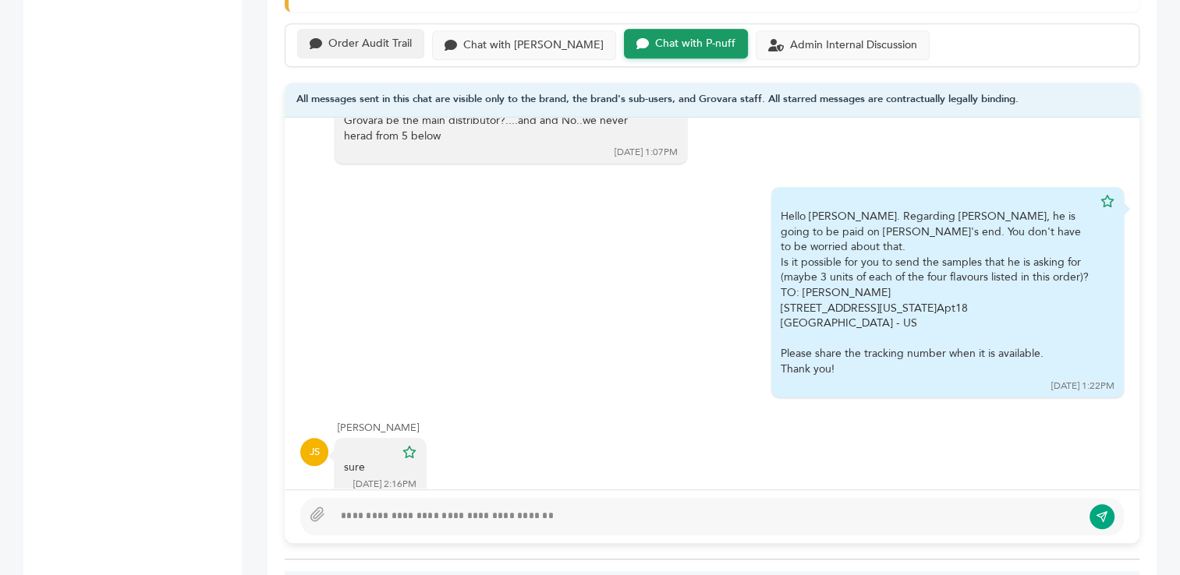
click at [368, 41] on div "Order Audit Trail" at bounding box center [369, 43] width 83 height 13
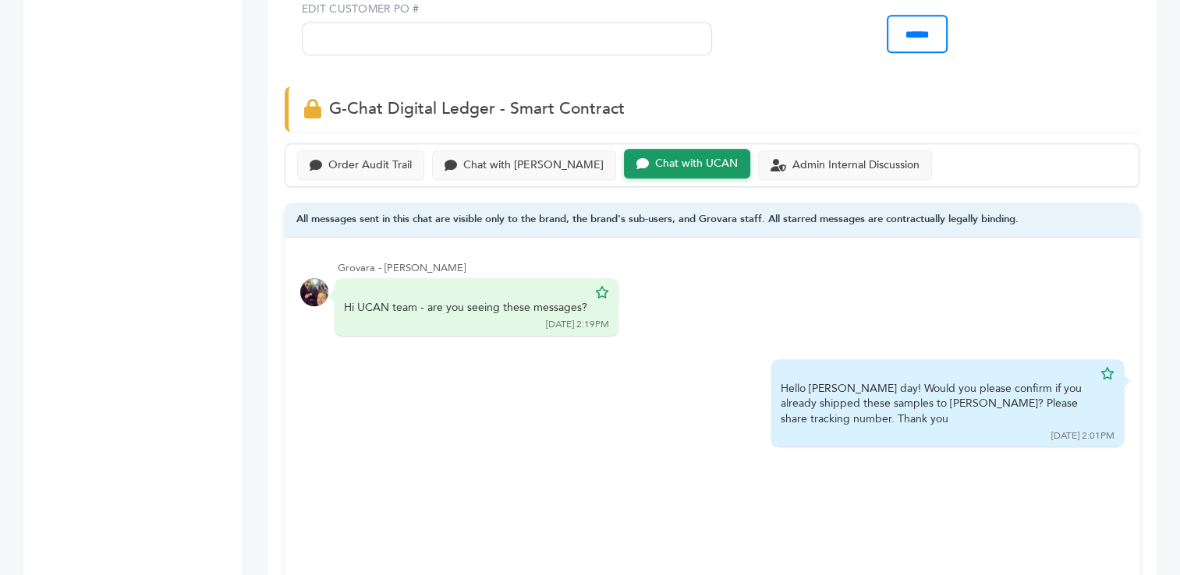
scroll to position [1073, 0]
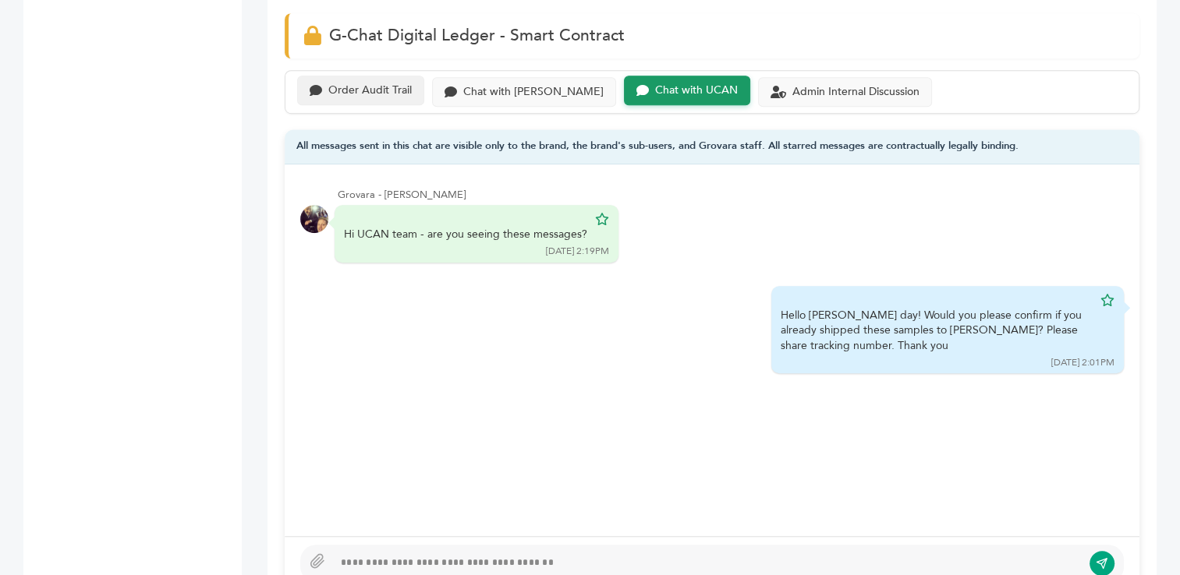
click at [384, 85] on div "Order Audit Trail" at bounding box center [369, 90] width 83 height 13
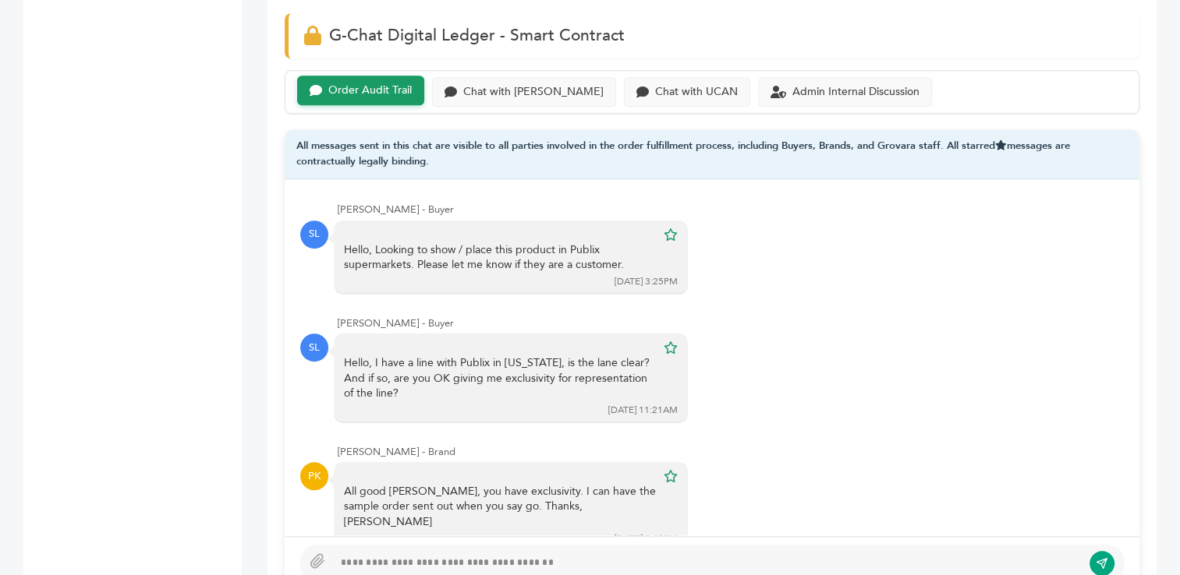
drag, startPoint x: 337, startPoint y: 447, endPoint x: 446, endPoint y: 446, distance: 109.2
click at [446, 446] on div "Peter Kaufman - Brand" at bounding box center [731, 452] width 786 height 14
copy div "Peter Kaufman - Brand"
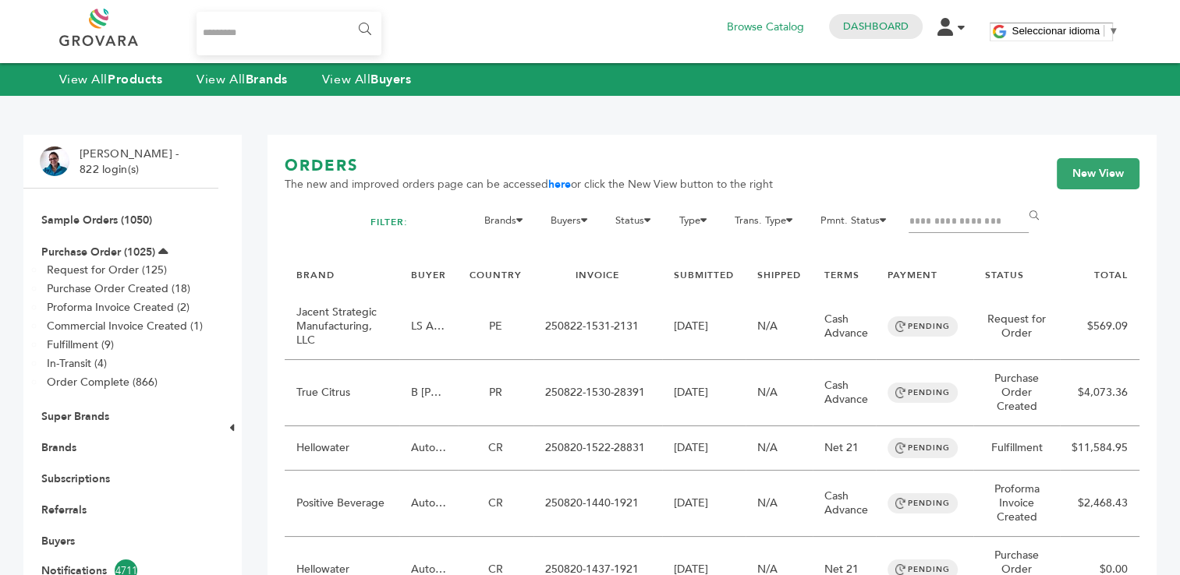
click at [964, 221] on input "Filter by keywords" at bounding box center [968, 222] width 120 height 22
paste input "**********"
type input "**********"
click at [1018, 200] on input "******" at bounding box center [1035, 215] width 35 height 31
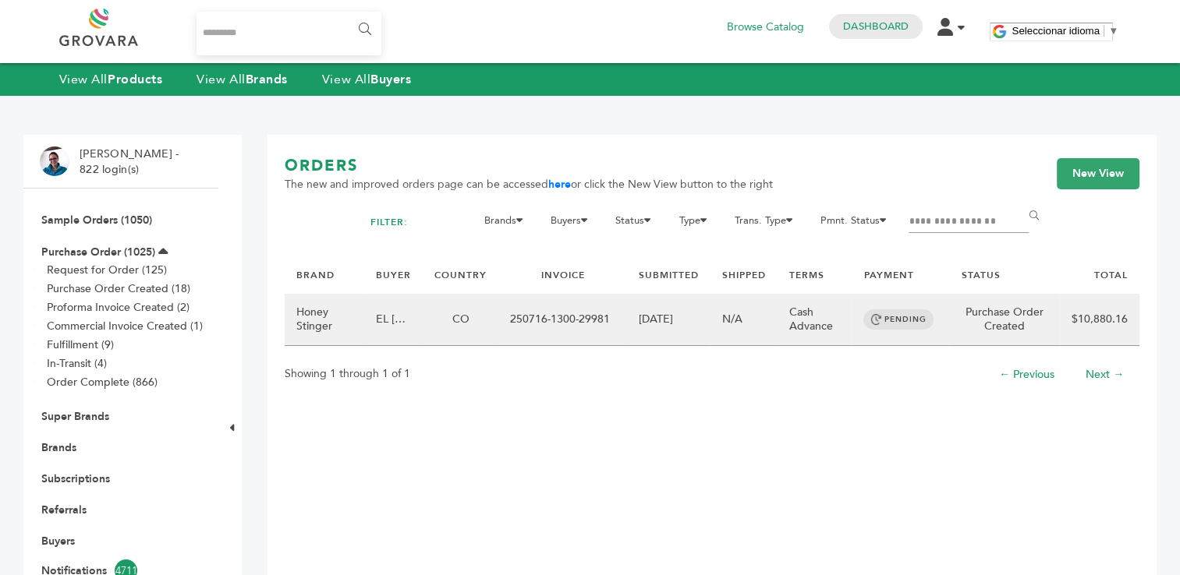
click at [593, 320] on td "250716-1300-29981" at bounding box center [562, 320] width 129 height 52
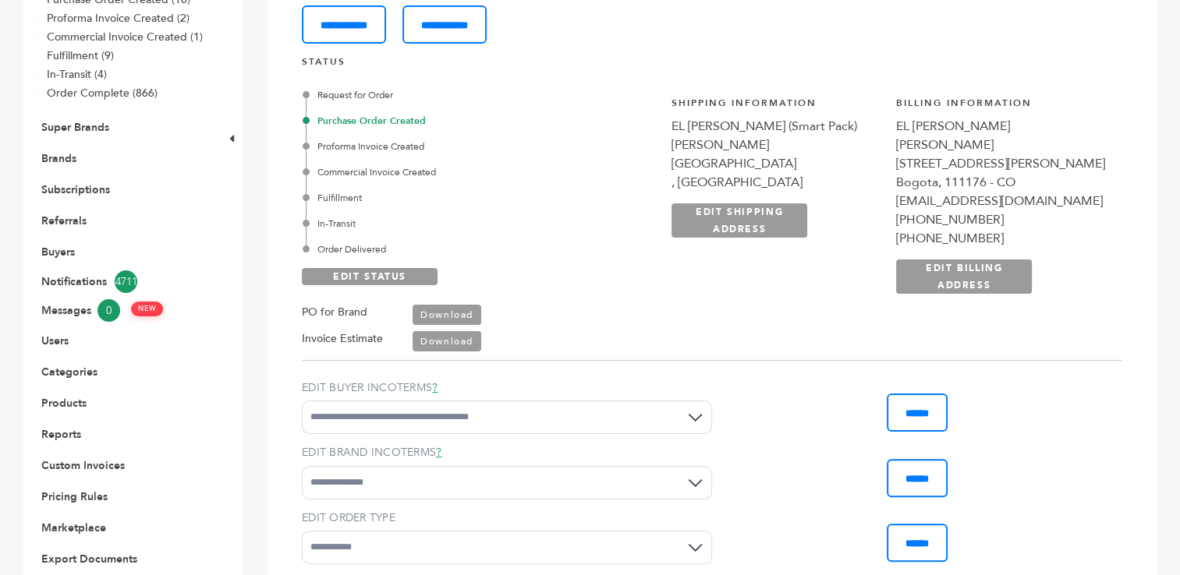
scroll to position [302, 0]
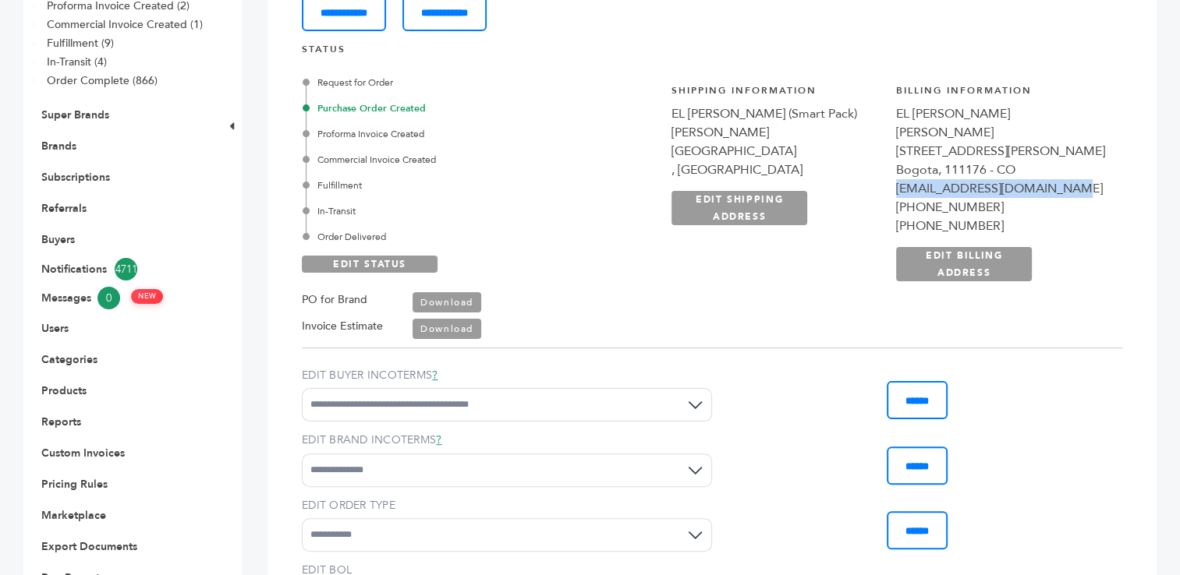
drag, startPoint x: 840, startPoint y: 207, endPoint x: 1015, endPoint y: 206, distance: 175.4
click at [1015, 198] on div "[EMAIL_ADDRESS][DOMAIN_NAME]" at bounding box center [1000, 188] width 209 height 19
copy div "[EMAIL_ADDRESS][DOMAIN_NAME]"
drag, startPoint x: 841, startPoint y: 226, endPoint x: 933, endPoint y: 223, distance: 92.0
click at [933, 217] on div "[PHONE_NUMBER]" at bounding box center [1000, 207] width 209 height 19
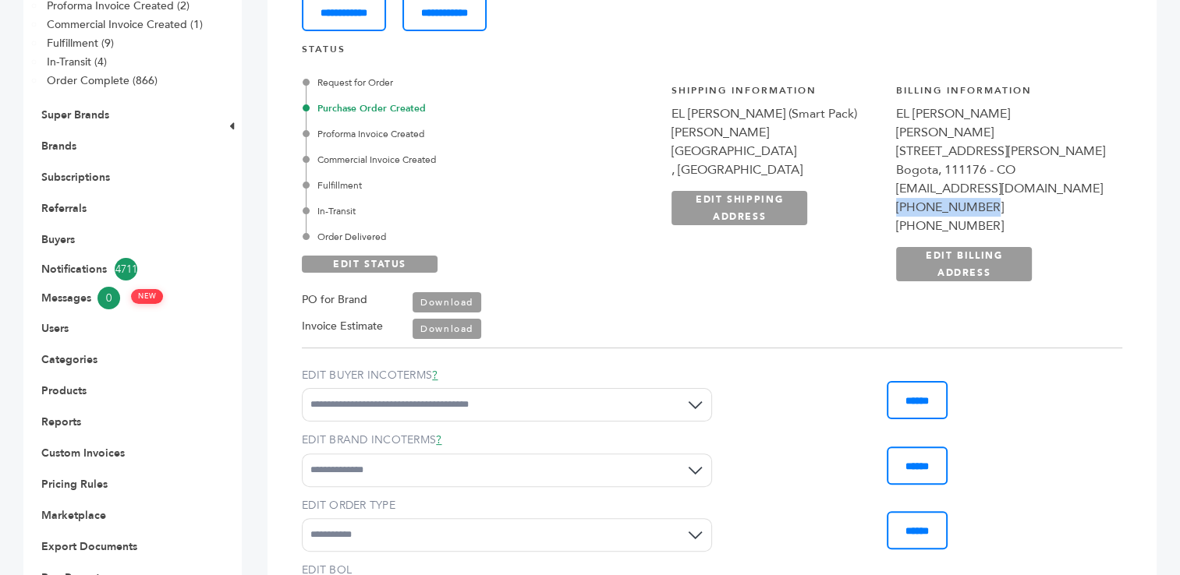
copy div "[PHONE_NUMBER]"
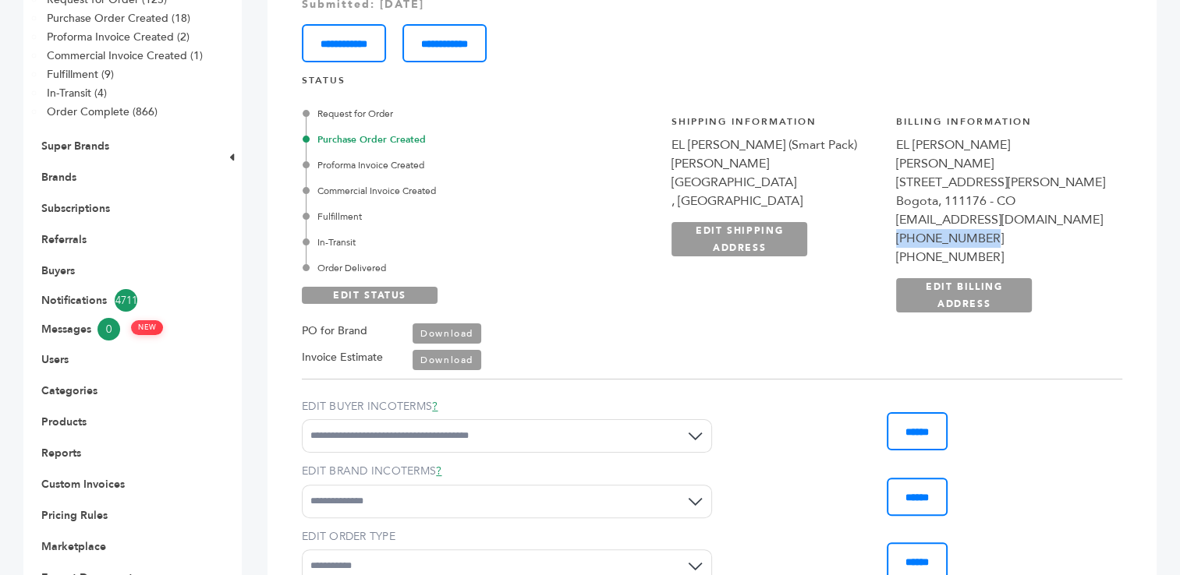
scroll to position [239, 0]
